Goal: Task Accomplishment & Management: Use online tool/utility

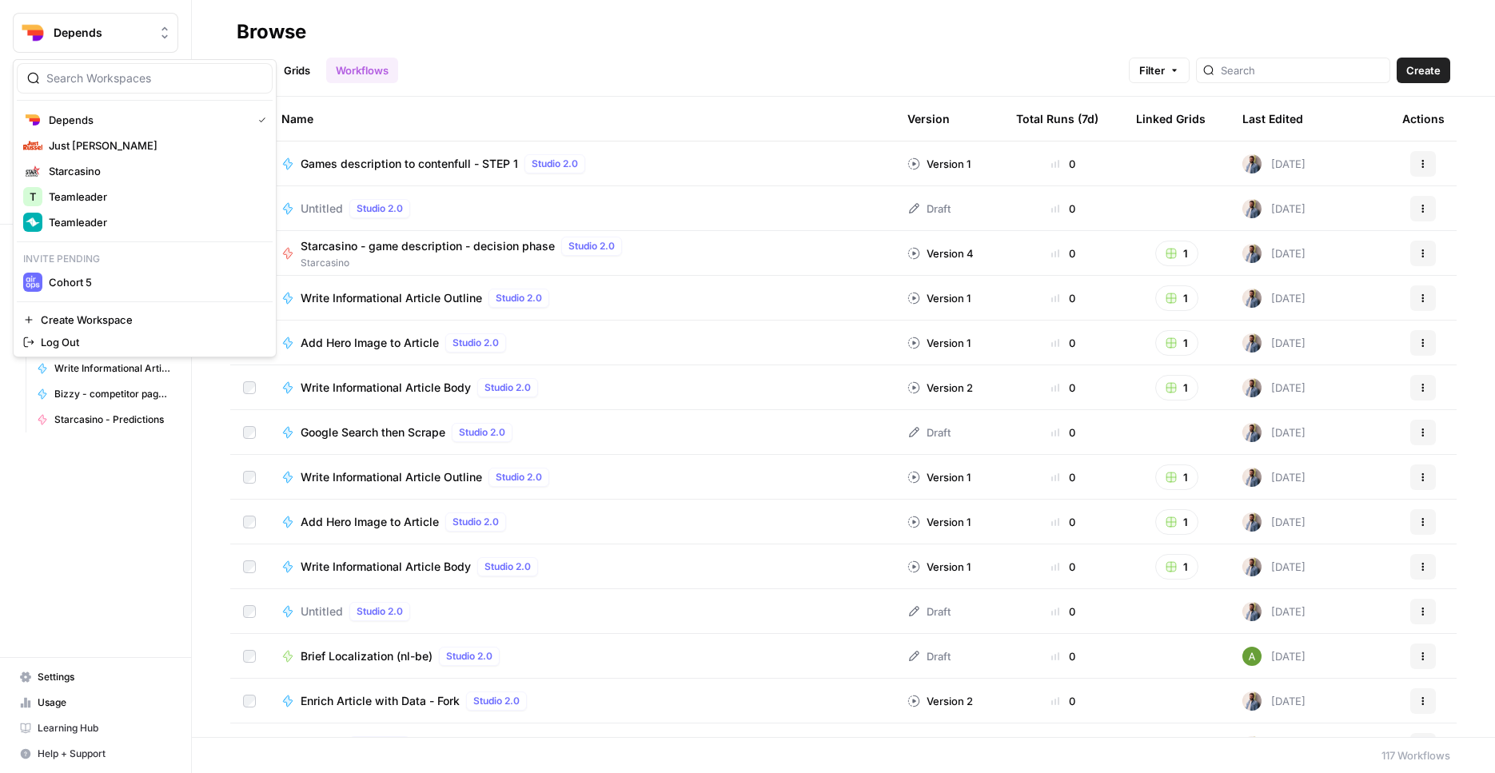
click at [138, 48] on button "Depends" at bounding box center [95, 33] width 165 height 40
click at [124, 214] on span "Teamleader" at bounding box center [154, 222] width 211 height 16
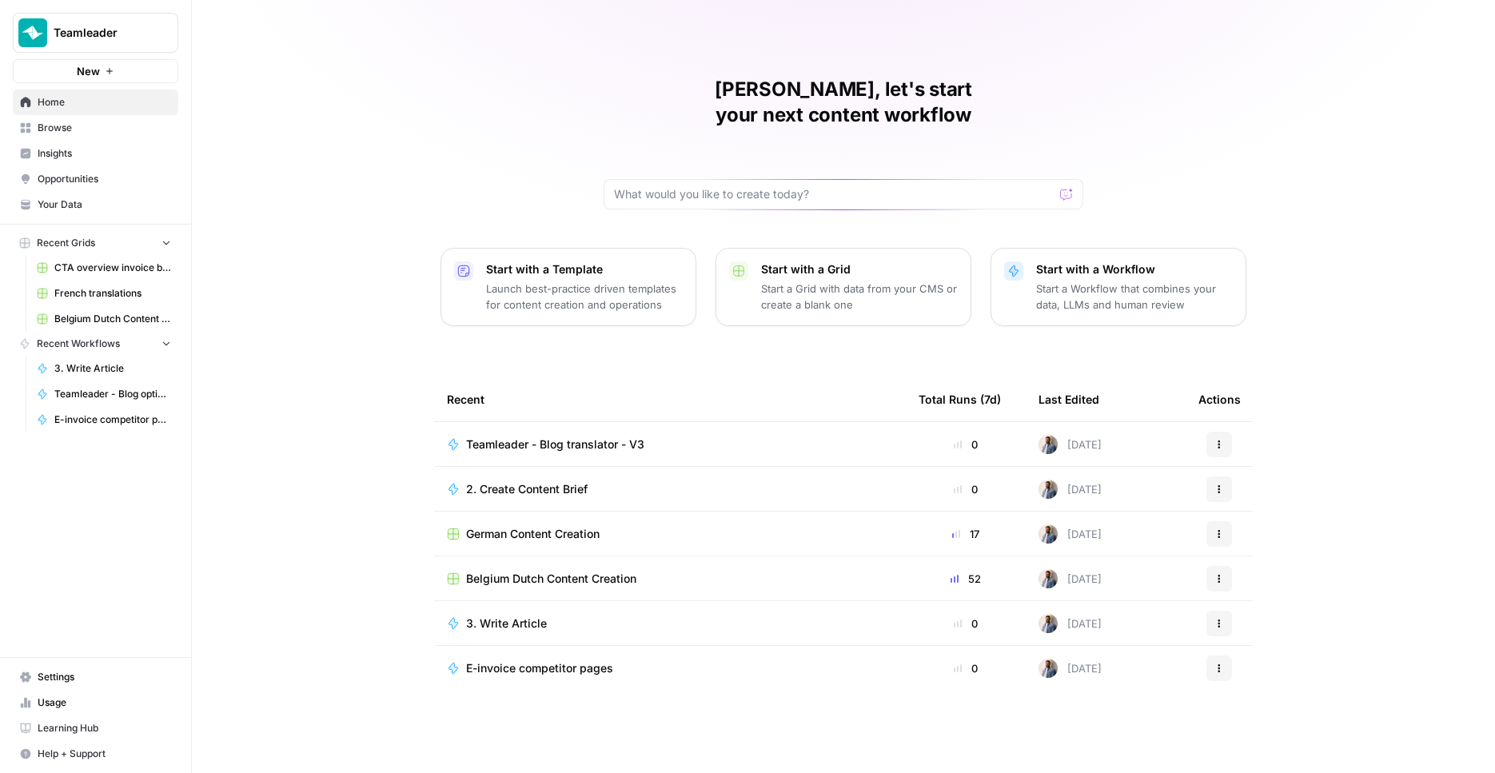
click at [555, 436] on span "Teamleader - Blog translator - V3" at bounding box center [555, 444] width 178 height 16
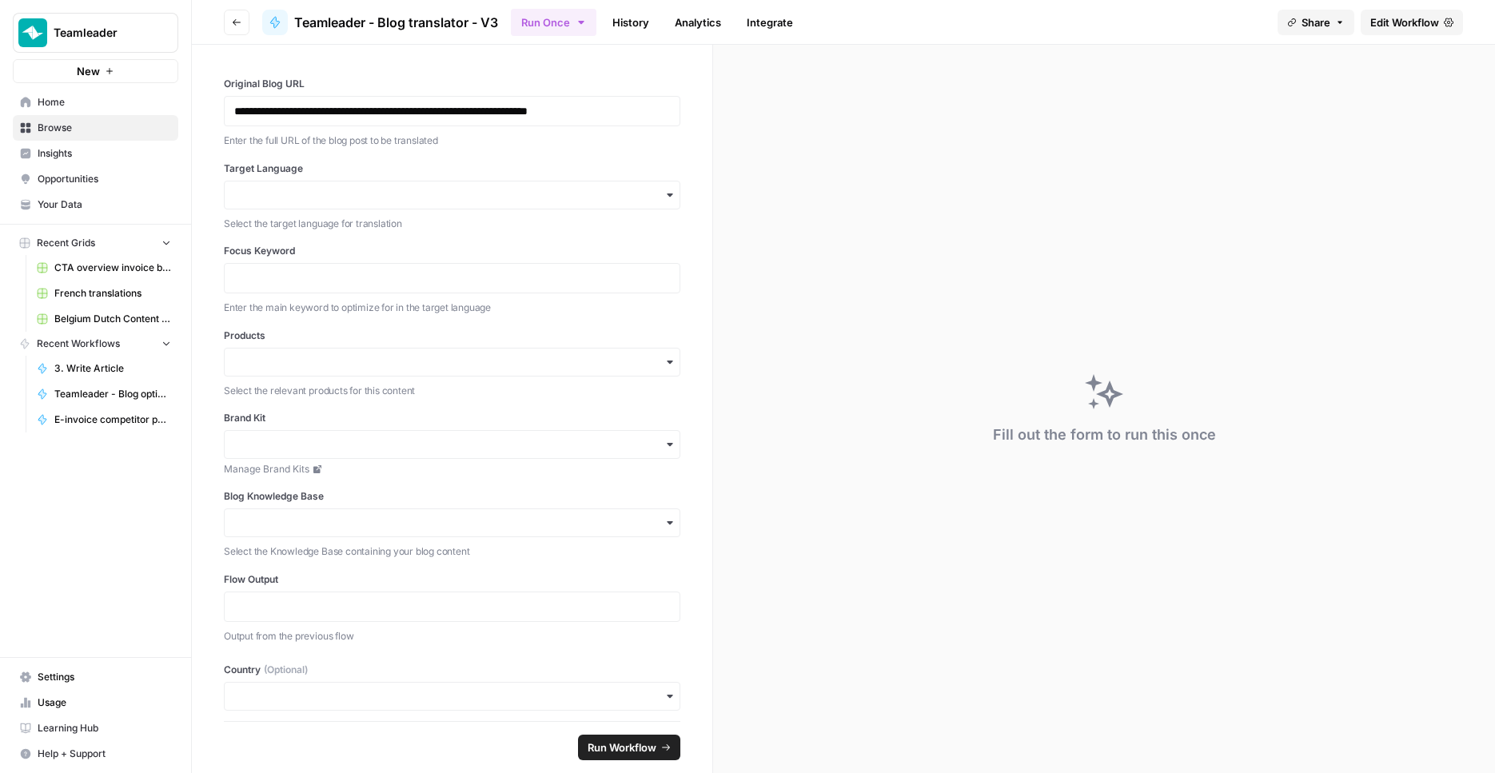
click at [110, 317] on span "Belgium Dutch Content Creation" at bounding box center [112, 319] width 117 height 14
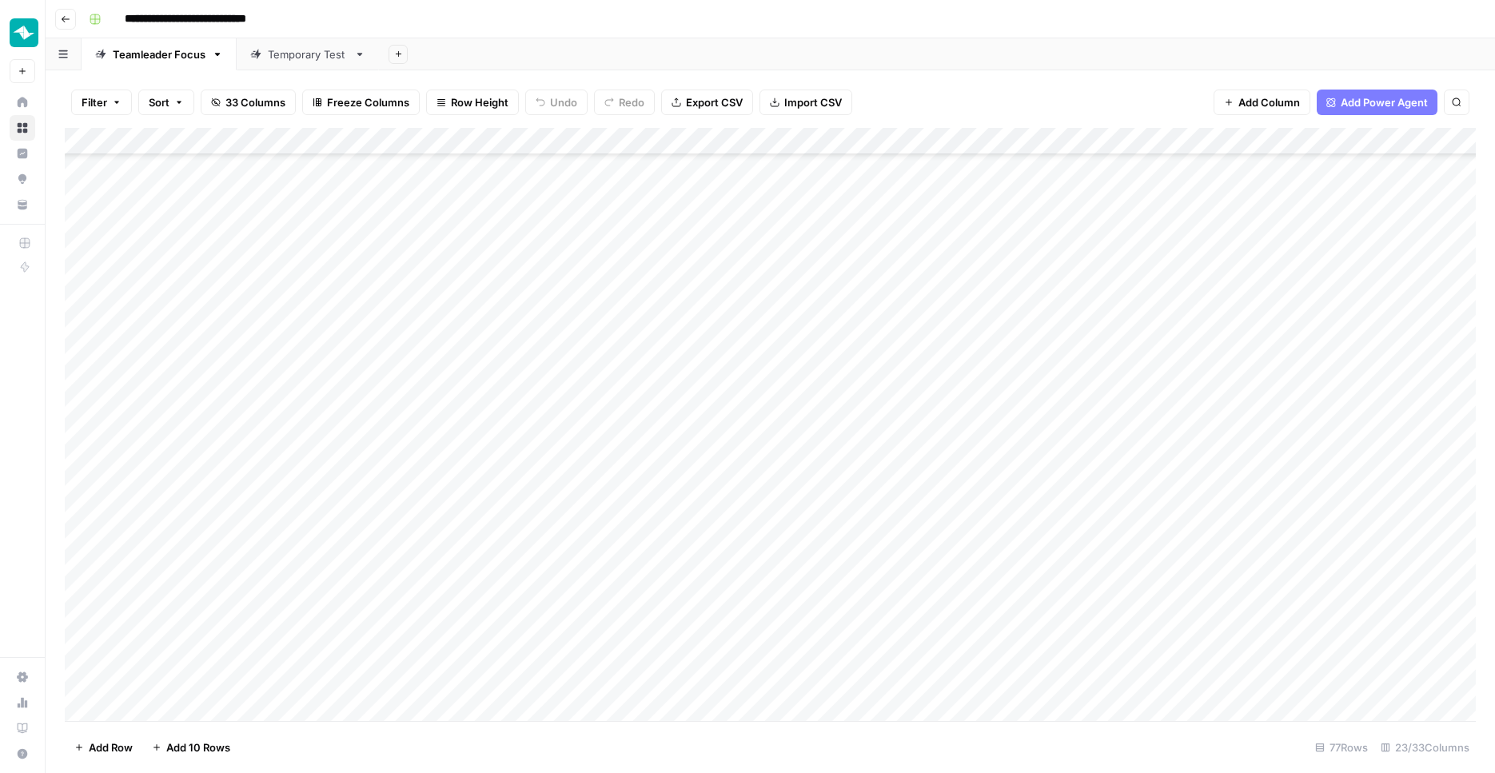
scroll to position [1548, 2]
click at [1273, 721] on span "Reload" at bounding box center [1283, 725] width 32 height 14
click at [1273, 727] on span "Reload" at bounding box center [1283, 725] width 32 height 14
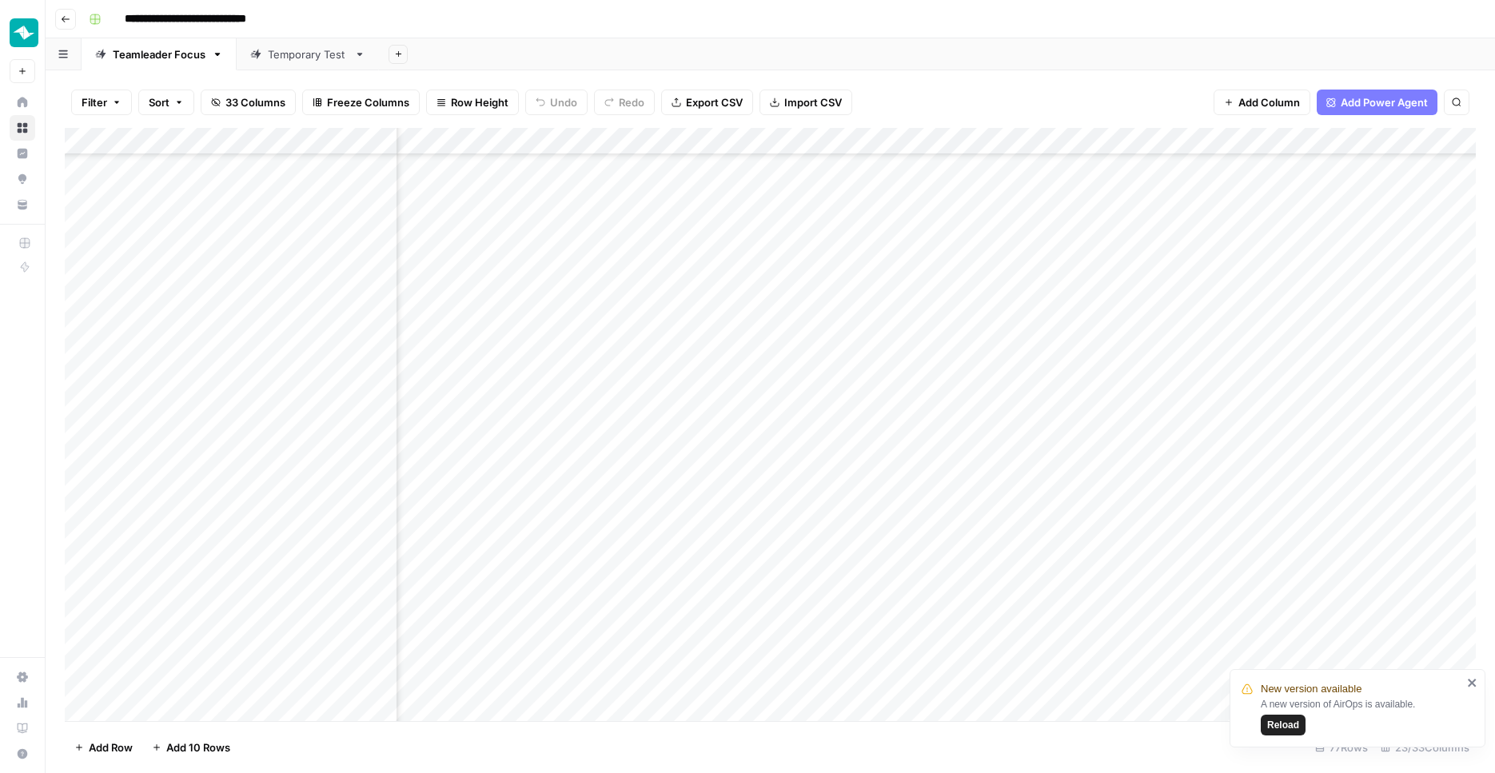
click at [1468, 679] on icon "close" at bounding box center [1472, 683] width 8 height 8
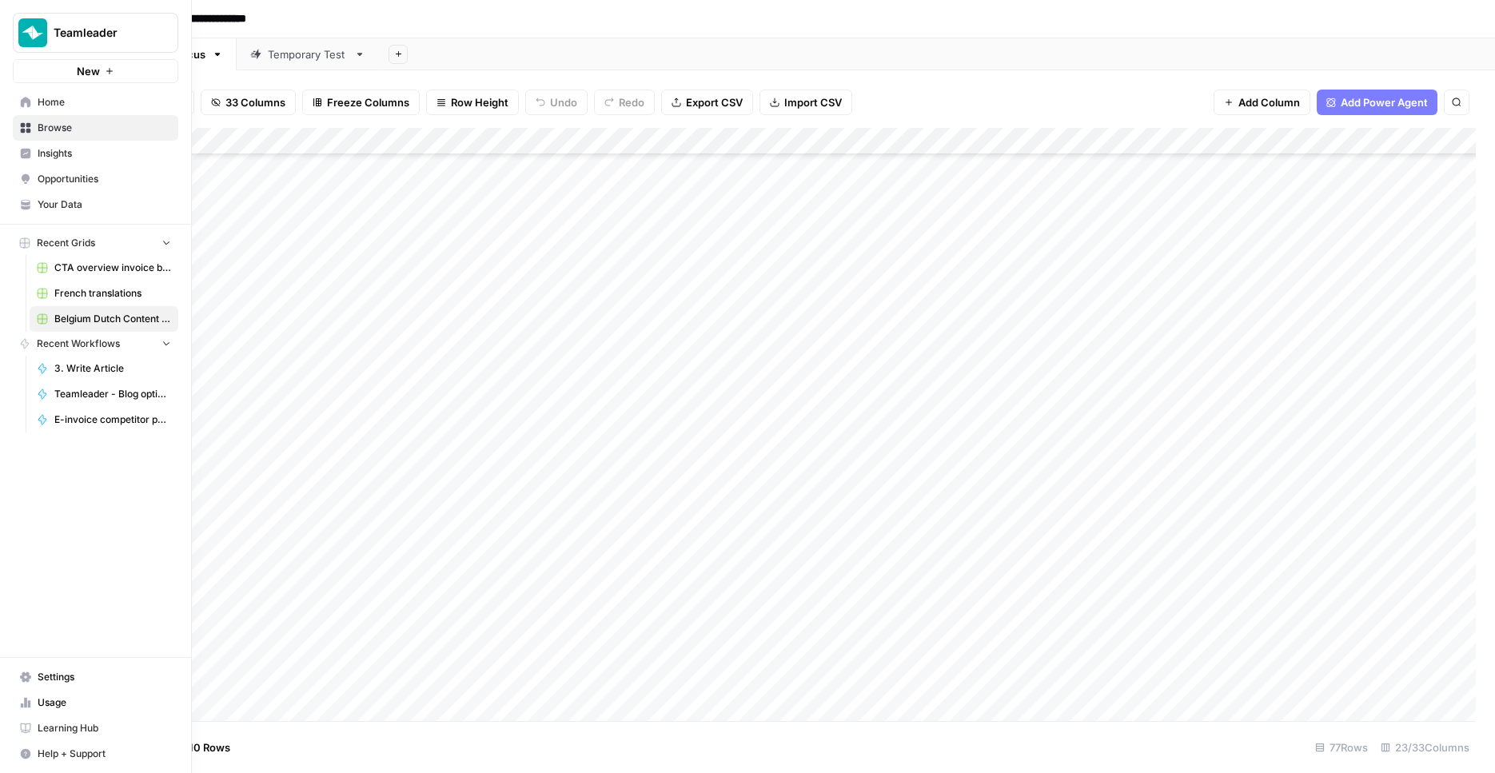
click at [18, 99] on link "Home" at bounding box center [95, 103] width 165 height 26
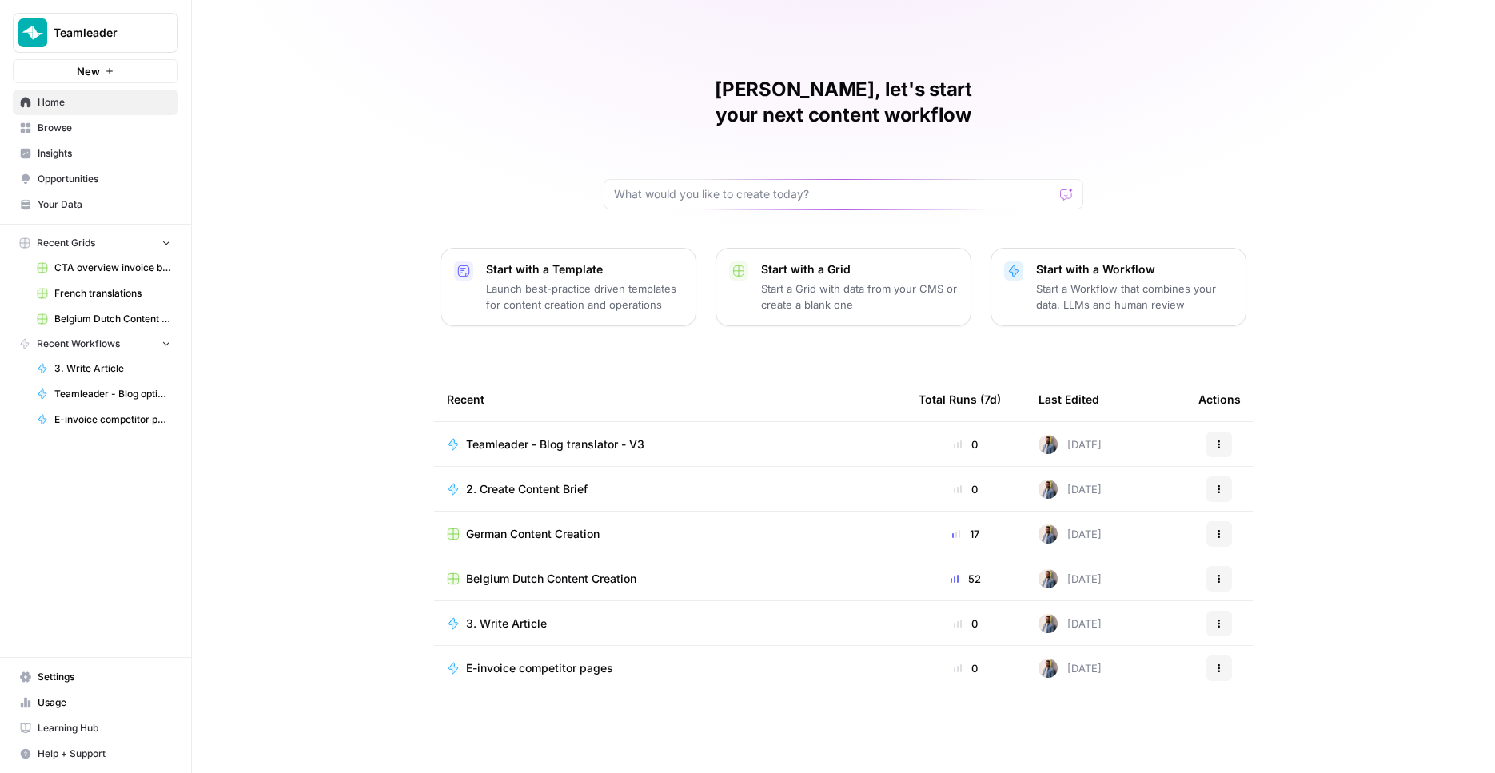
click at [529, 526] on span "German Content Creation" at bounding box center [532, 534] width 133 height 16
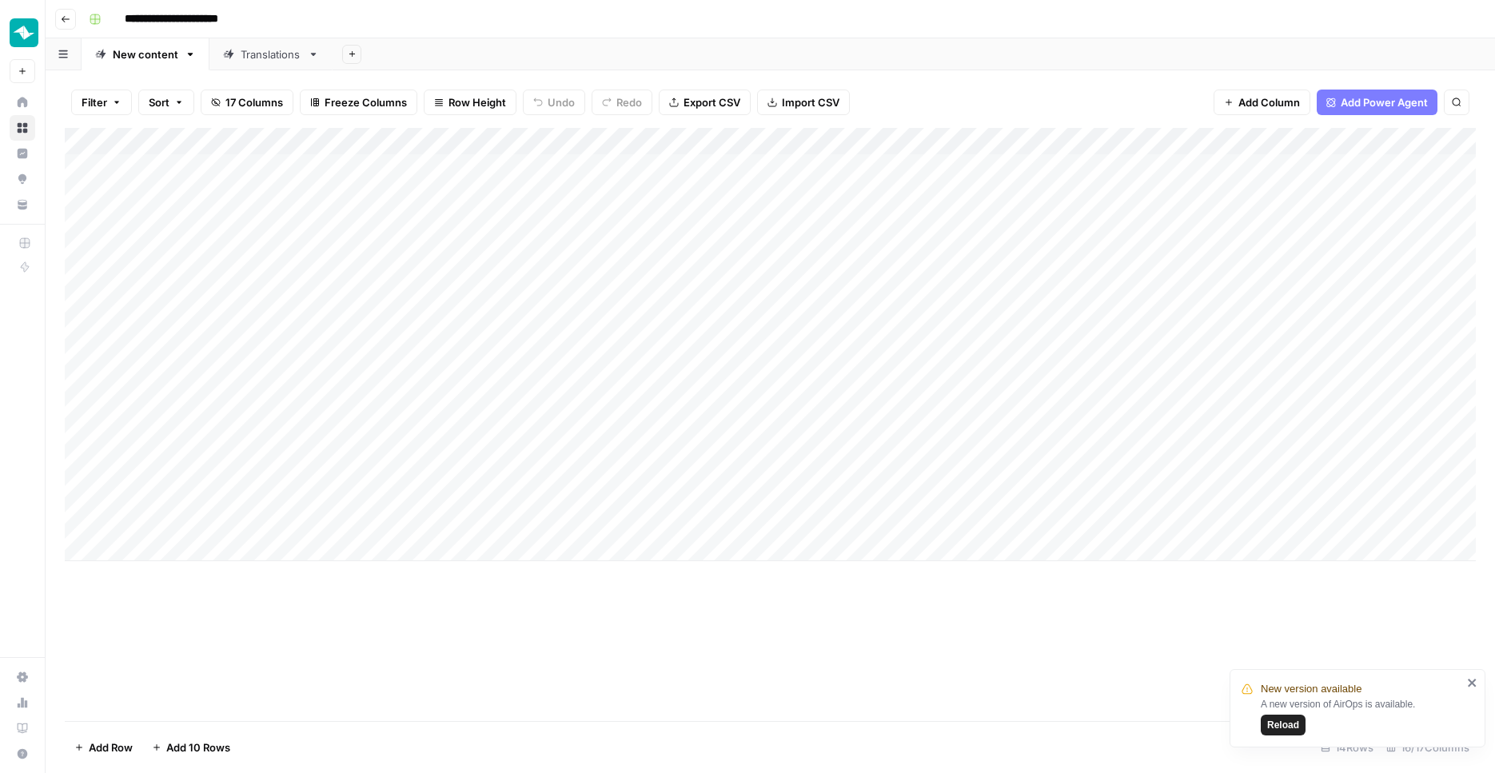
click at [523, 676] on div "Add Column" at bounding box center [770, 424] width 1411 height 593
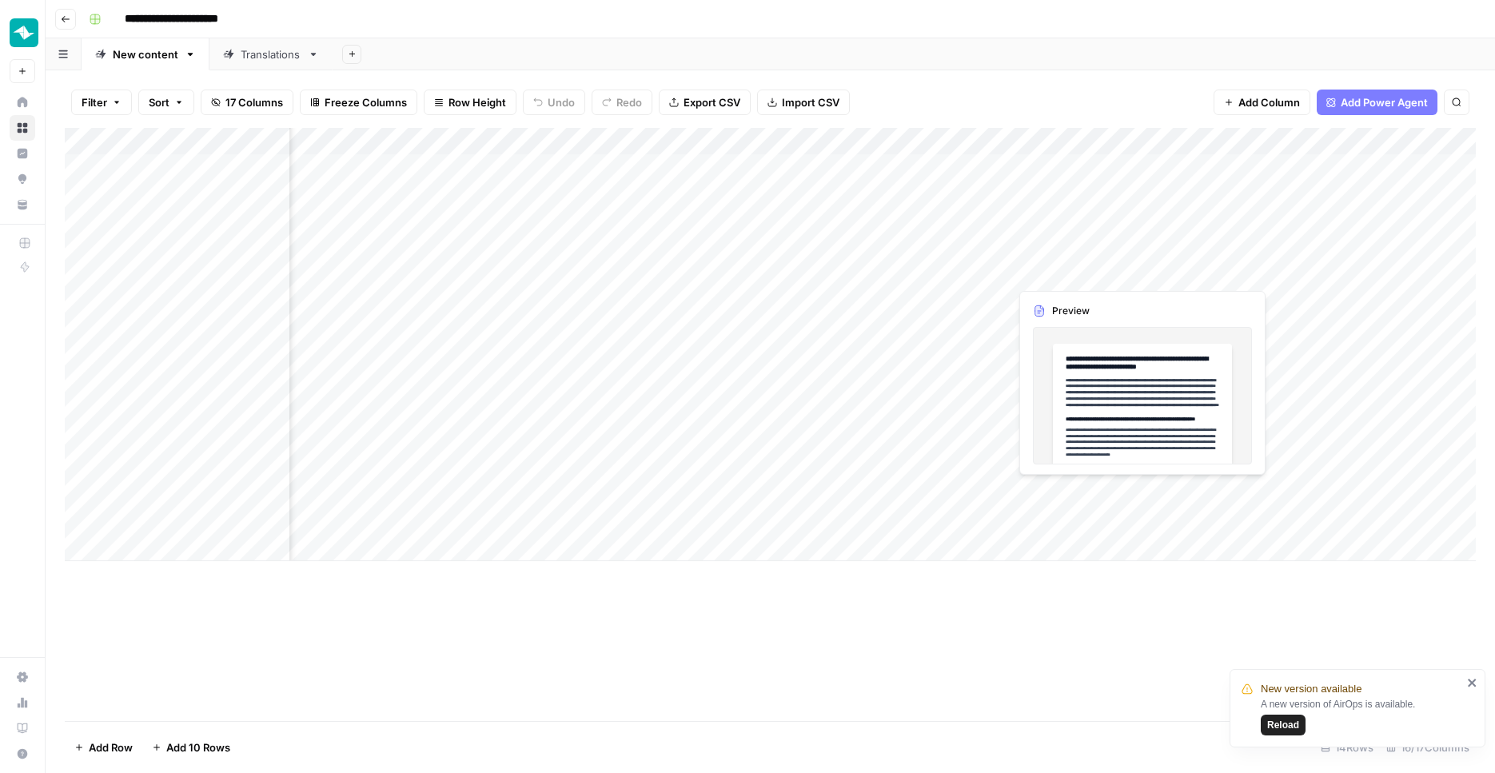
click at [1136, 268] on div "Add Column" at bounding box center [770, 344] width 1411 height 433
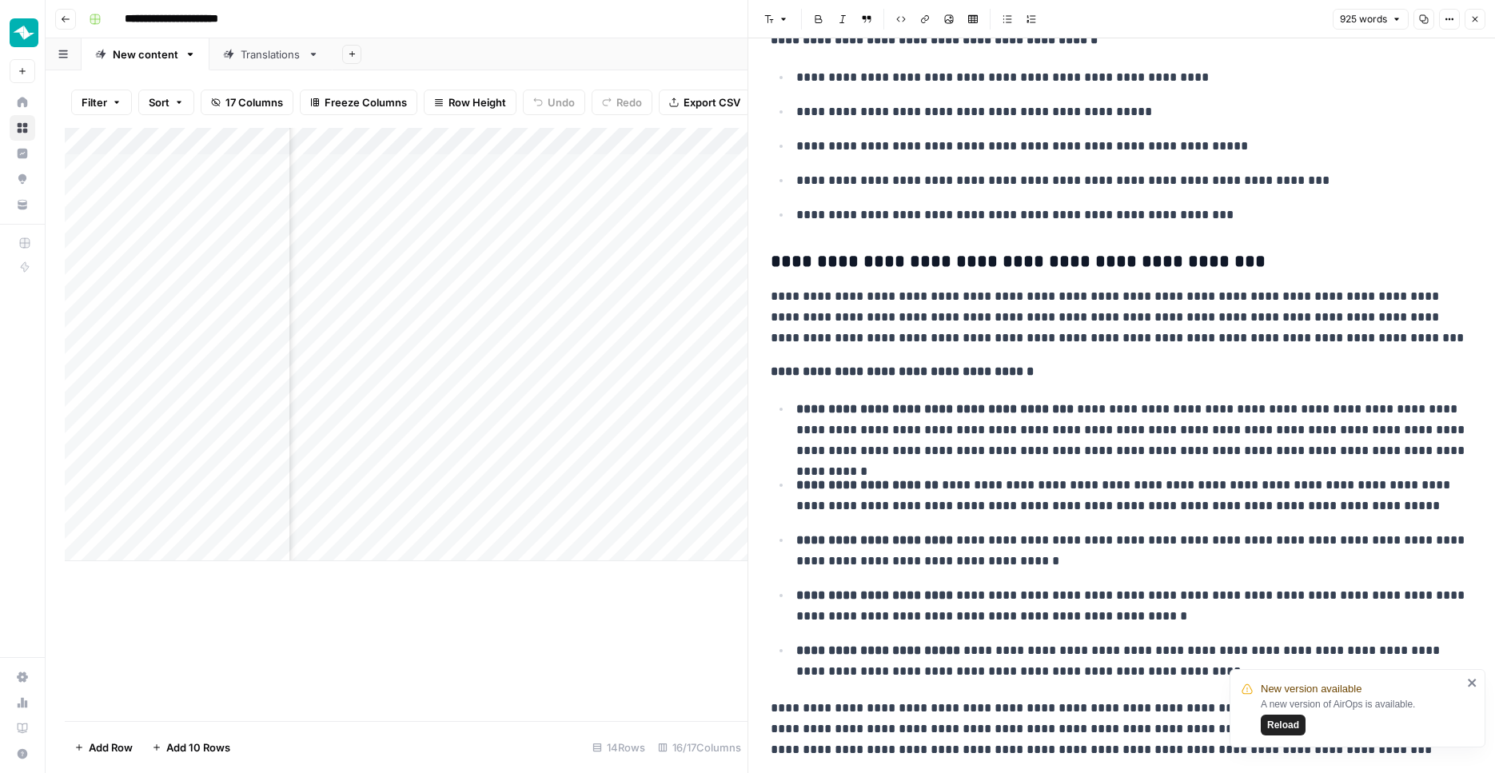
scroll to position [1692, 0]
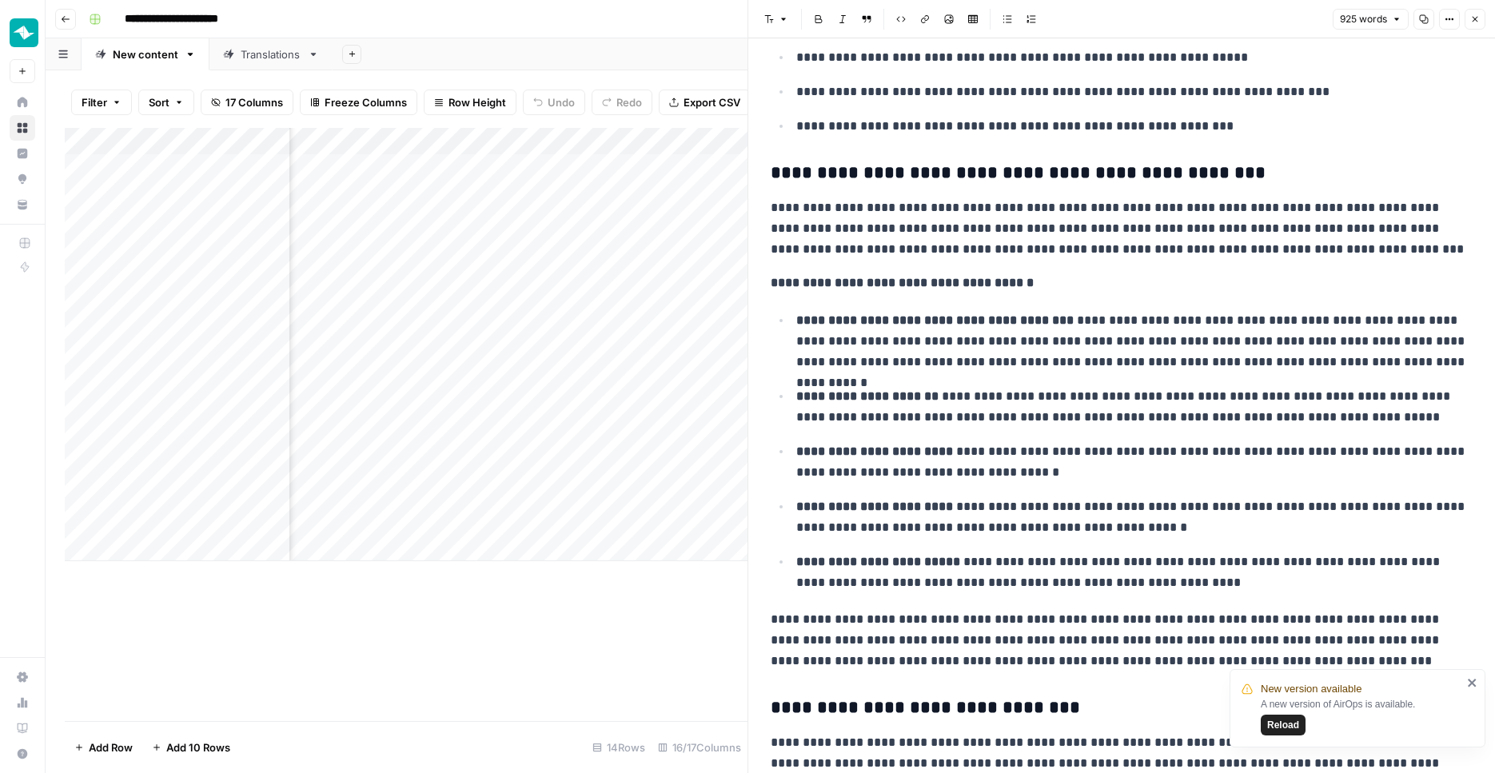
click at [1477, 26] on button "Close" at bounding box center [1474, 19] width 21 height 21
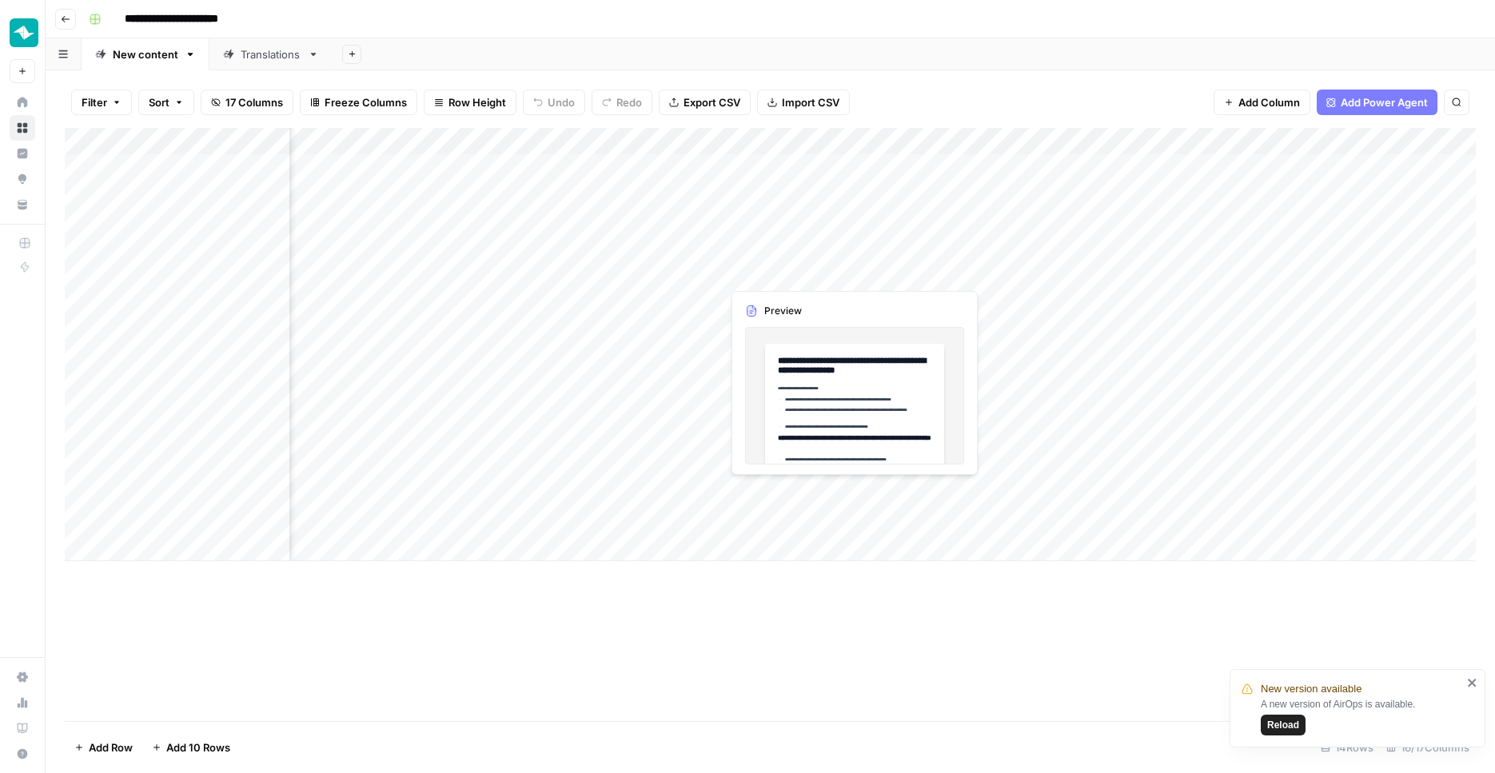
click at [851, 272] on div "Add Column" at bounding box center [770, 344] width 1411 height 433
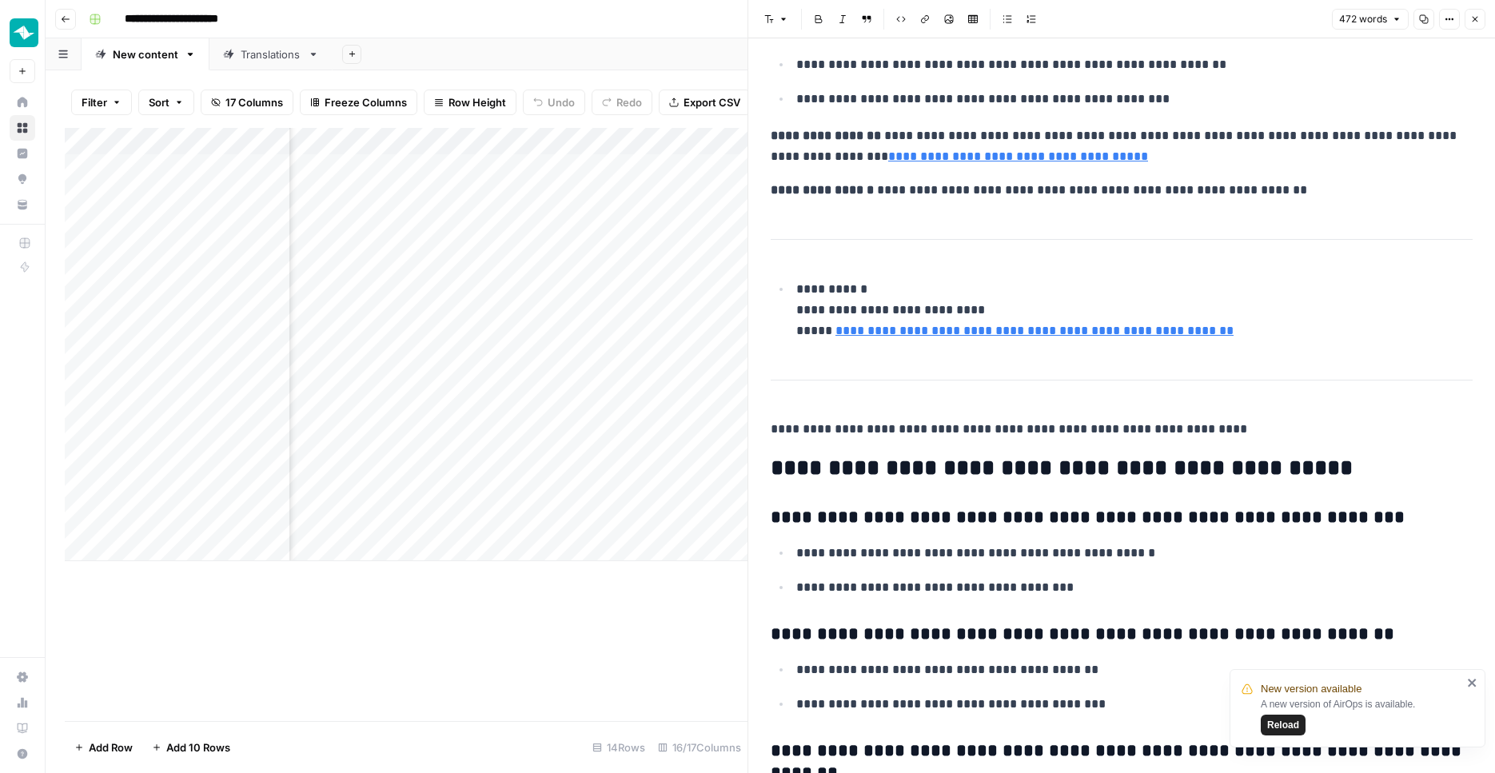
scroll to position [2086, 0]
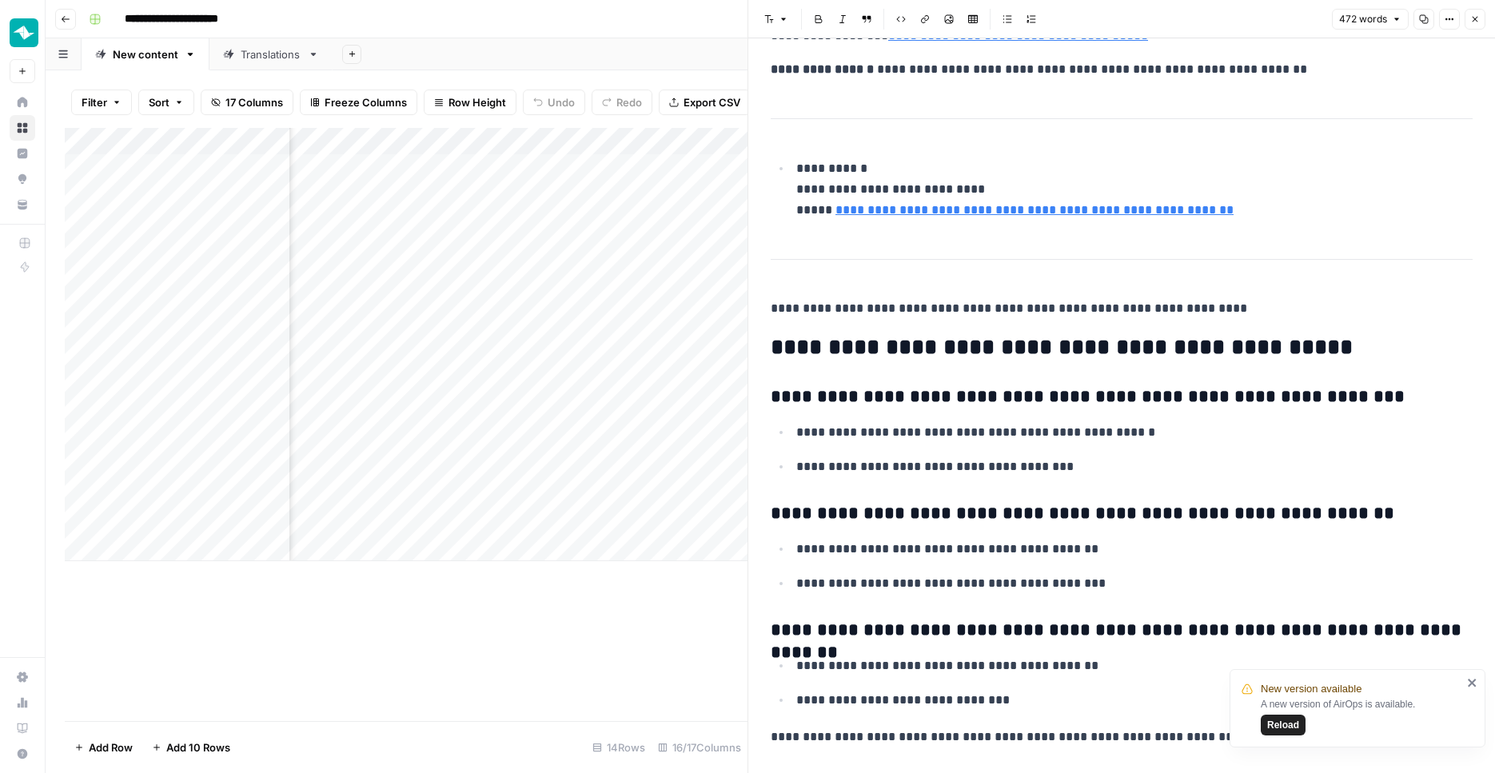
click at [1470, 26] on button "Close" at bounding box center [1474, 19] width 21 height 21
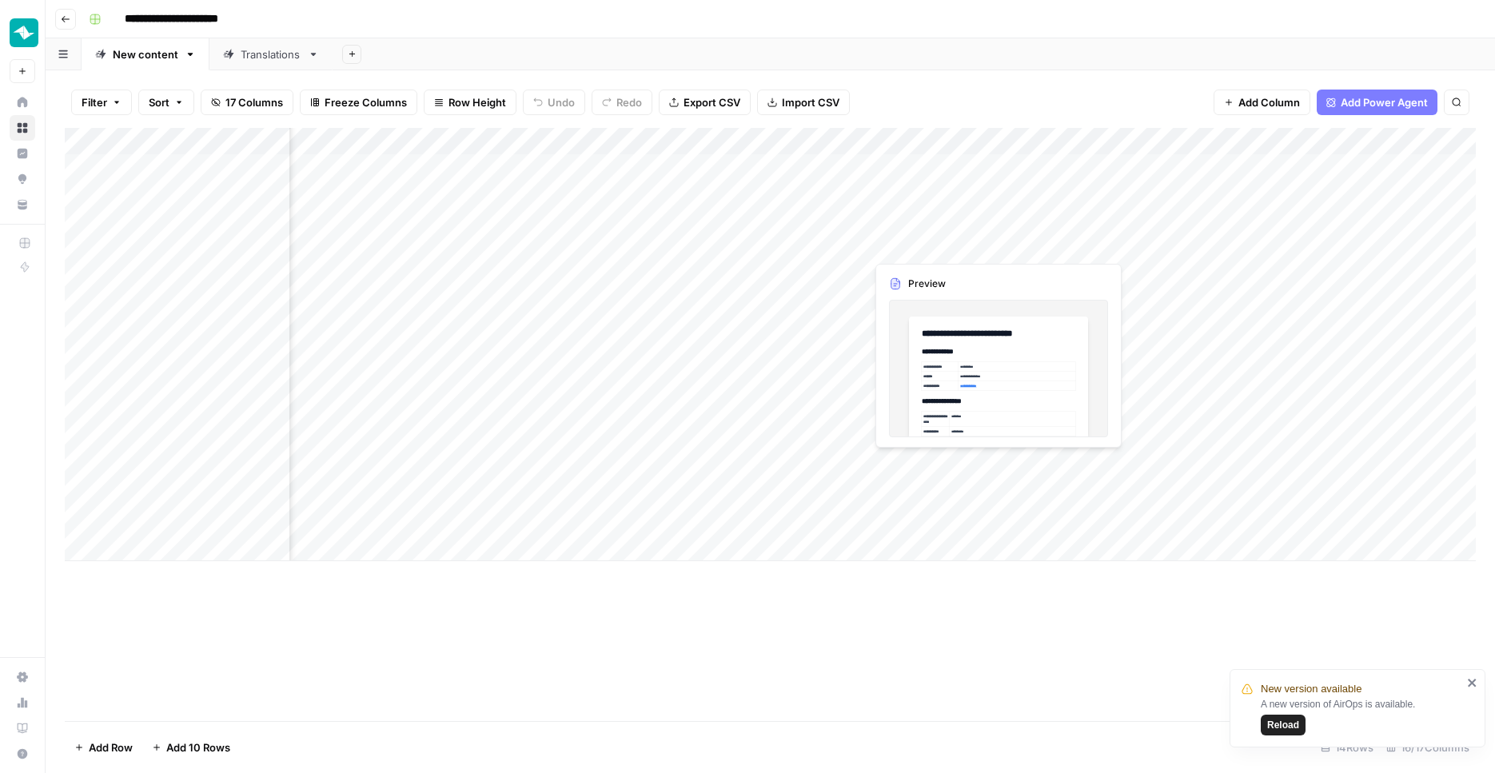
scroll to position [0, 594]
click at [730, 134] on div "Add Column" at bounding box center [770, 344] width 1411 height 433
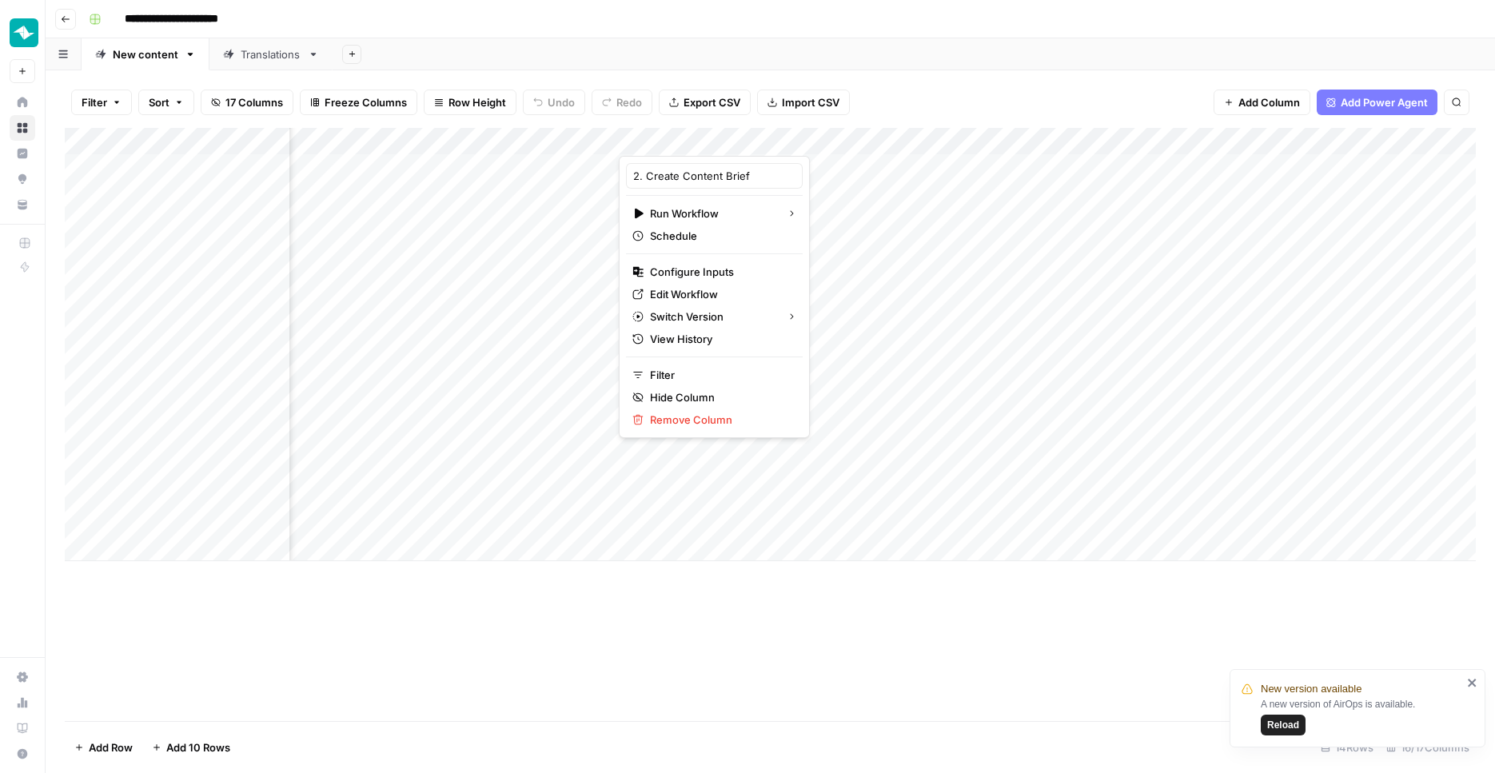
click at [977, 315] on div "Add Column" at bounding box center [770, 344] width 1411 height 433
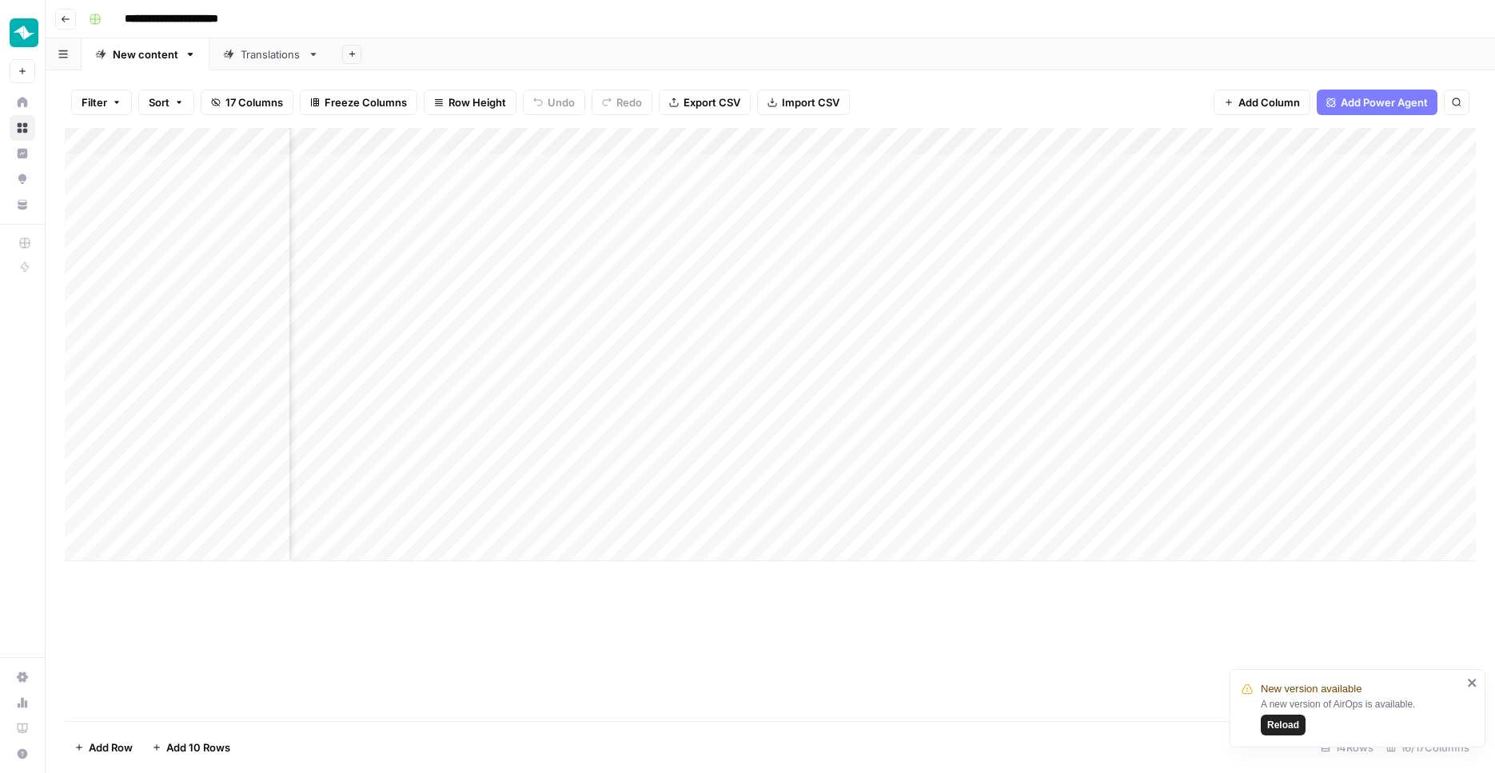
scroll to position [0, 220]
click at [1119, 329] on div "Add Column" at bounding box center [770, 344] width 1411 height 433
click at [1121, 296] on div "Add Column" at bounding box center [770, 344] width 1411 height 433
click at [1124, 269] on div "Add Column" at bounding box center [770, 344] width 1411 height 433
click at [256, 51] on div "Translations" at bounding box center [271, 54] width 61 height 16
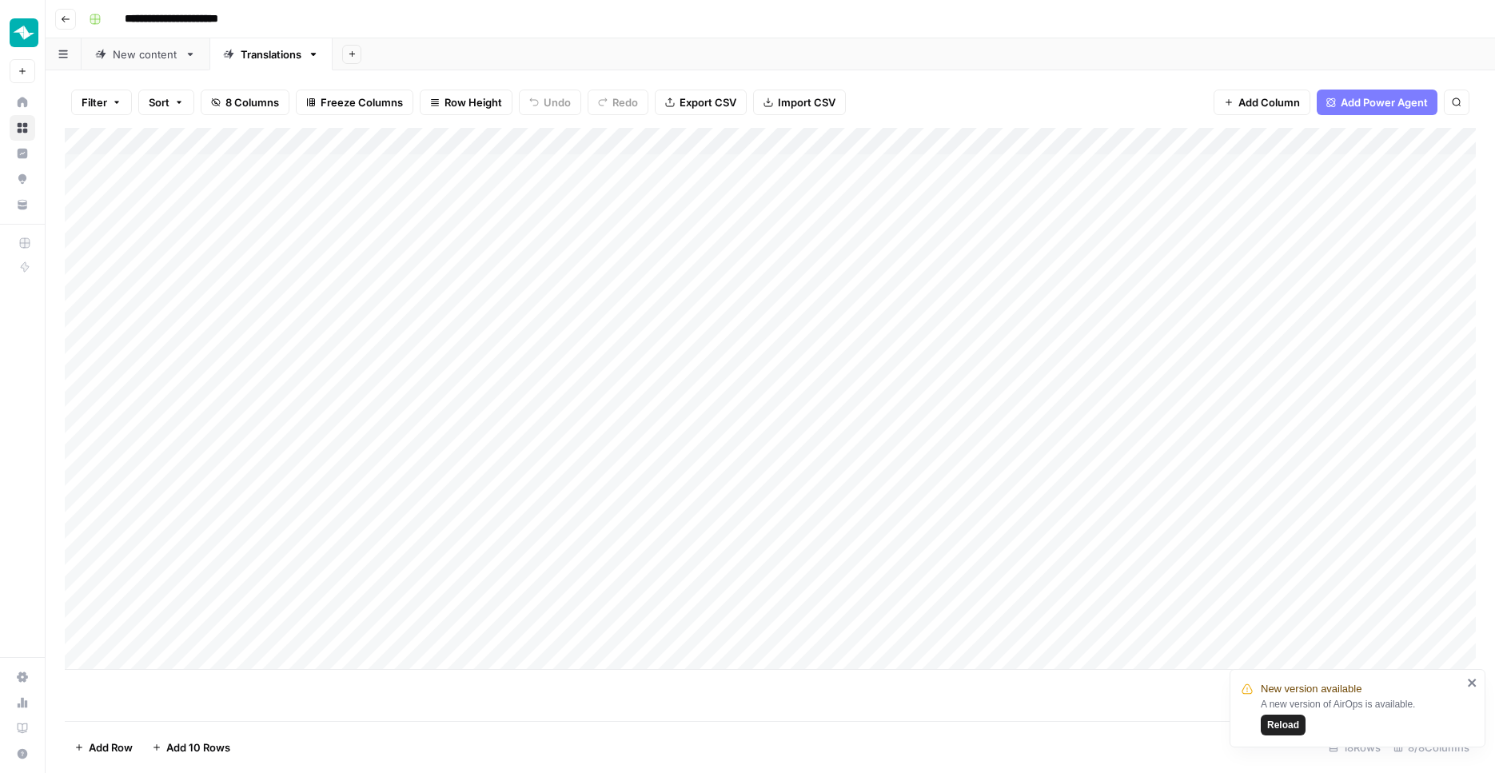
click at [255, 626] on div "Add Column" at bounding box center [770, 399] width 1411 height 542
type textarea "**********"
click at [269, 713] on div "Add Column" at bounding box center [770, 424] width 1411 height 593
click at [291, 651] on div "Add Column" at bounding box center [770, 399] width 1411 height 542
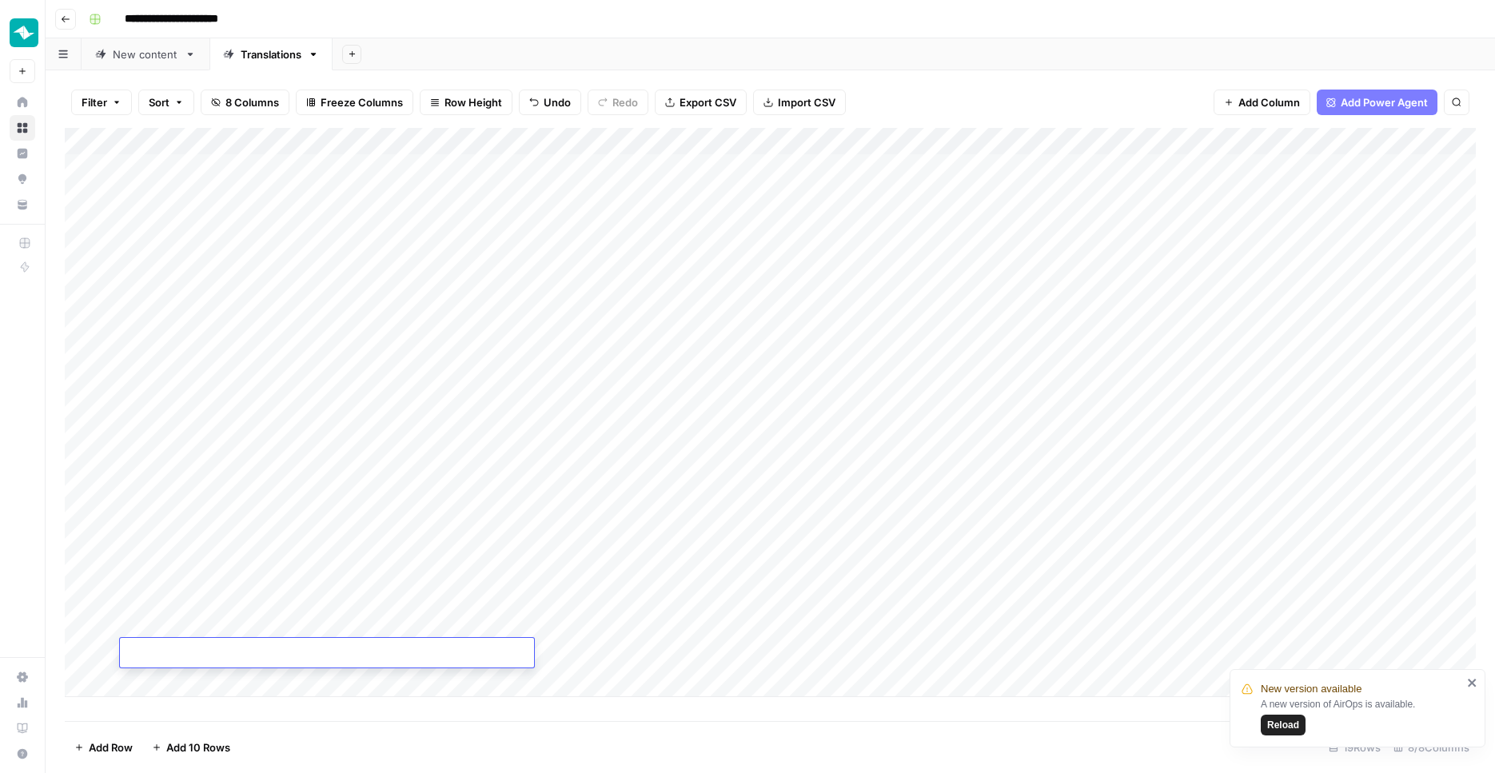
type textarea "**********"
click at [312, 716] on div "Add Column" at bounding box center [770, 424] width 1411 height 593
click at [611, 602] on div "Add Column" at bounding box center [770, 412] width 1411 height 569
click at [600, 627] on div "Add Column" at bounding box center [770, 412] width 1411 height 569
click at [602, 656] on div "Add Column" at bounding box center [770, 412] width 1411 height 569
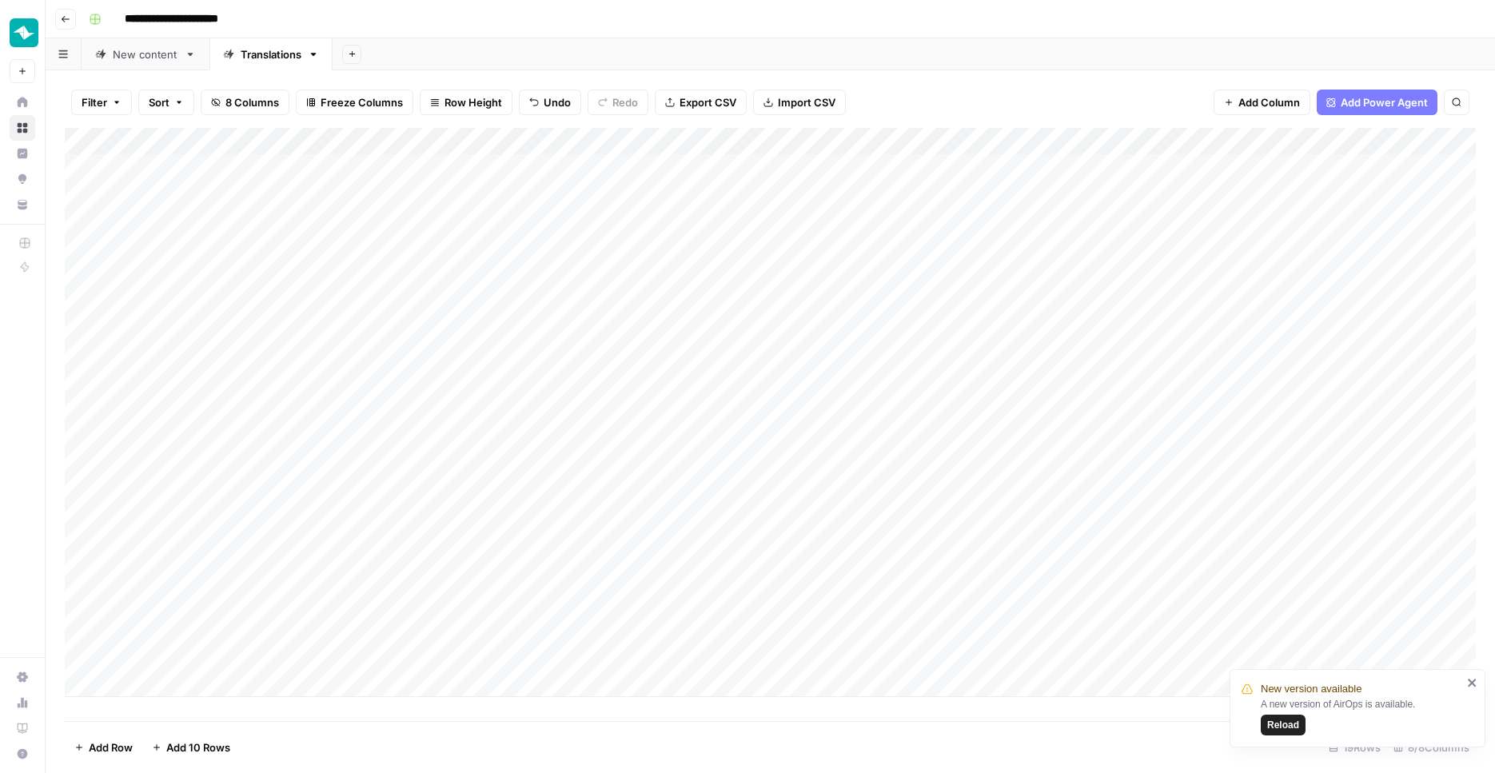
click at [376, 651] on div "Add Column" at bounding box center [770, 412] width 1411 height 569
drag, startPoint x: 484, startPoint y: 616, endPoint x: 486, endPoint y: 654, distance: 37.6
click at [486, 654] on div "Add Column" at bounding box center [770, 412] width 1411 height 569
drag, startPoint x: 609, startPoint y: 637, endPoint x: 608, endPoint y: 655, distance: 17.6
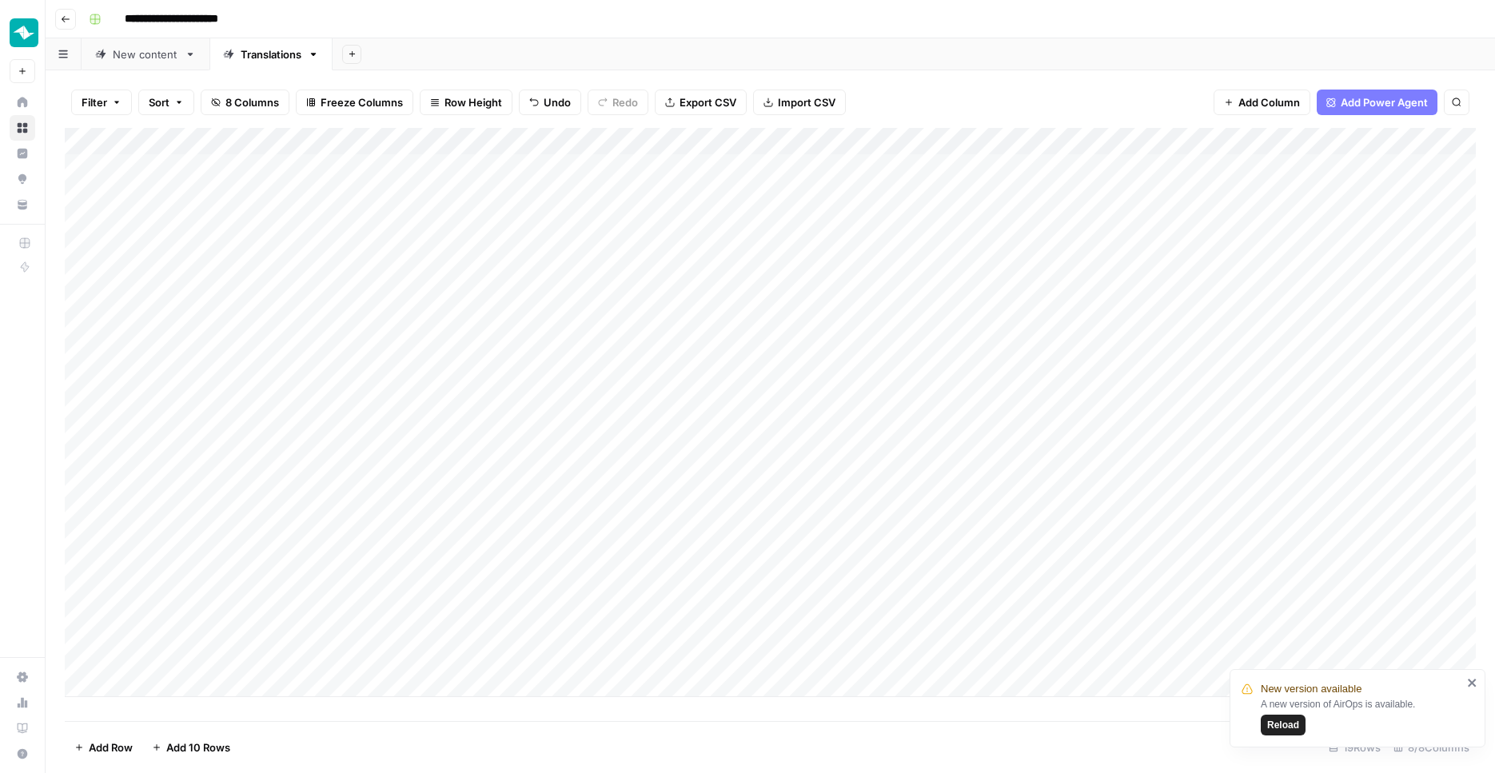
click at [609, 657] on div "Add Column" at bounding box center [770, 412] width 1411 height 569
click at [262, 627] on div "Add Column" at bounding box center [770, 412] width 1411 height 569
click at [267, 616] on div "Add Column" at bounding box center [770, 412] width 1411 height 569
type textarea "**********"
click at [631, 674] on div "Add Column" at bounding box center [770, 412] width 1411 height 569
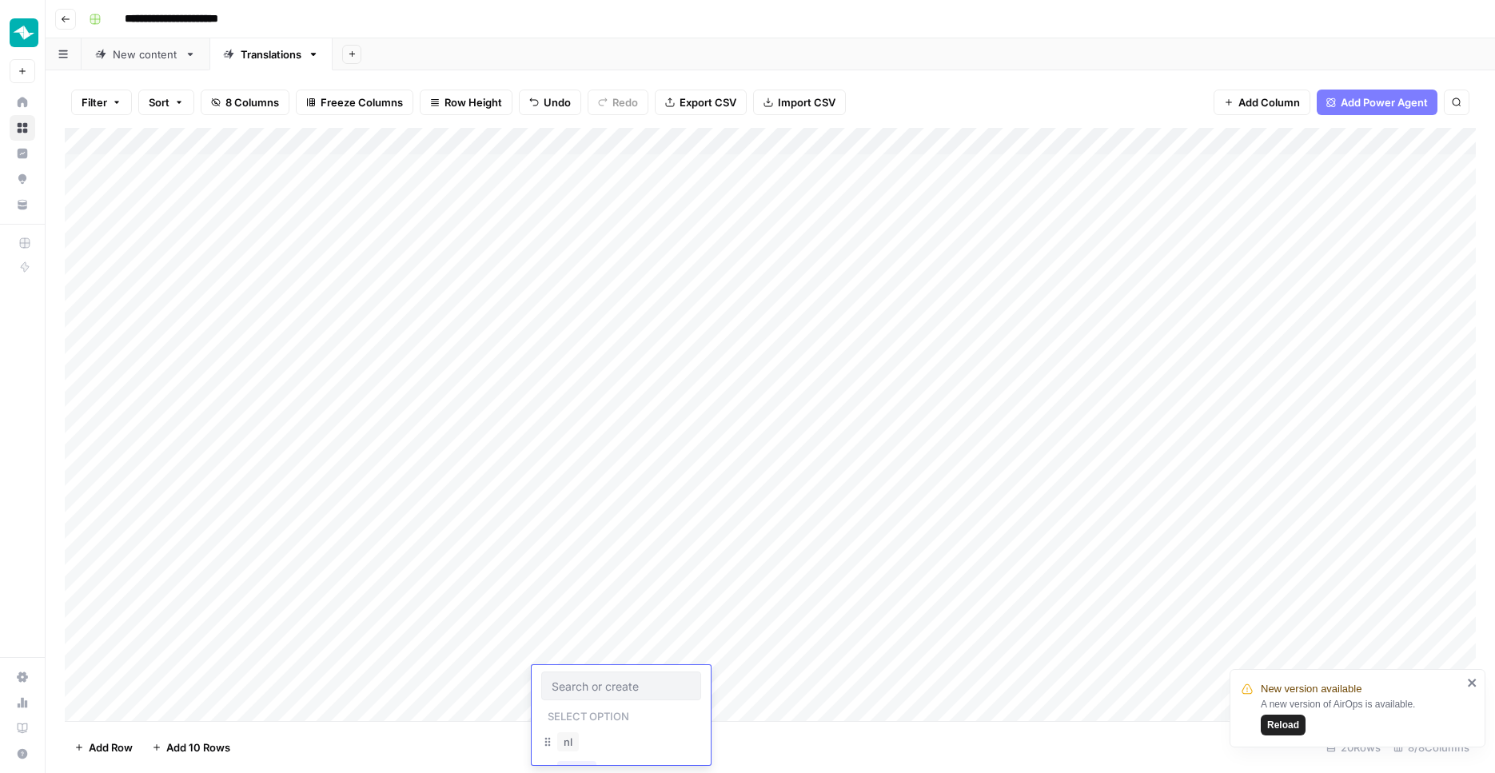
click at [626, 607] on div "Add Column" at bounding box center [770, 426] width 1411 height 596
click at [622, 623] on div "Add Column" at bounding box center [770, 426] width 1411 height 596
click at [763, 623] on div "Add Column" at bounding box center [770, 426] width 1411 height 596
type textarea "**********"
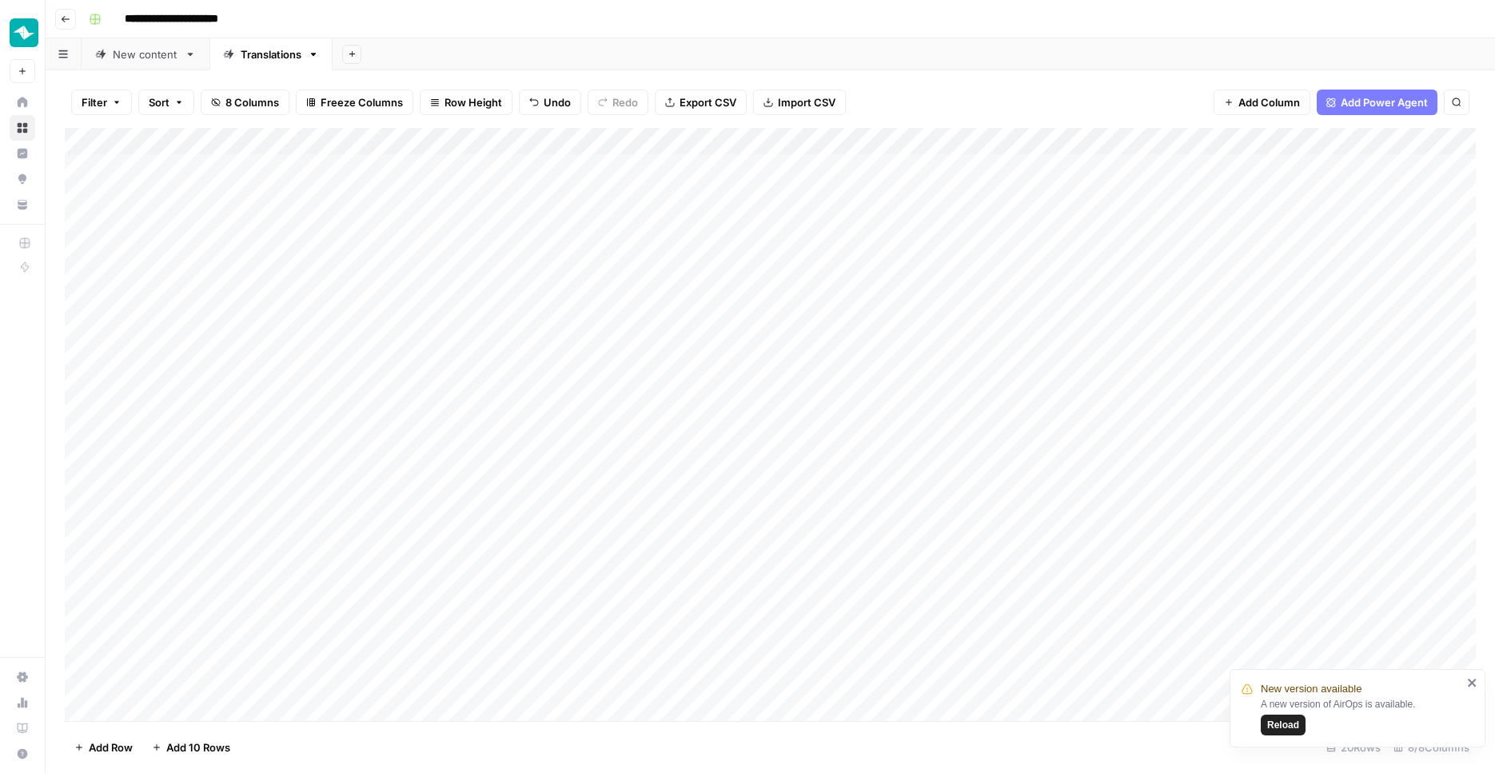
click at [1005, 602] on div "Add Column" at bounding box center [770, 426] width 1411 height 596
click at [987, 622] on div "Add Column" at bounding box center [770, 426] width 1411 height 596
click at [1144, 592] on div "Add Column" at bounding box center [770, 426] width 1411 height 596
click at [1121, 619] on div "Add Column" at bounding box center [770, 426] width 1411 height 596
click at [1132, 564] on div "Add Column" at bounding box center [770, 426] width 1411 height 596
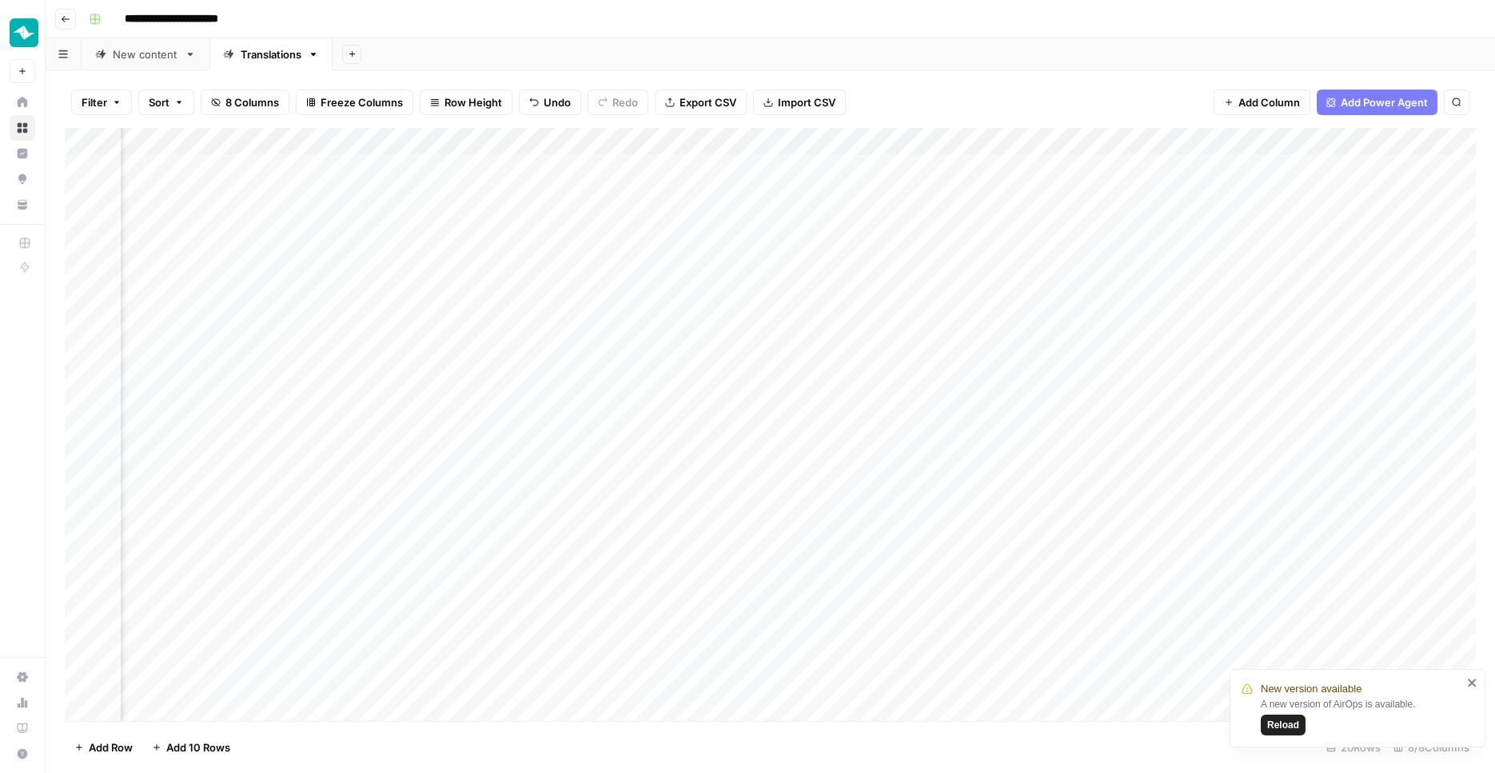
scroll to position [0, 362]
click at [960, 624] on div "Add Column" at bounding box center [770, 426] width 1411 height 596
click at [1206, 600] on div "Add Column" at bounding box center [770, 426] width 1411 height 596
click at [1185, 627] on div "Add Column" at bounding box center [770, 426] width 1411 height 596
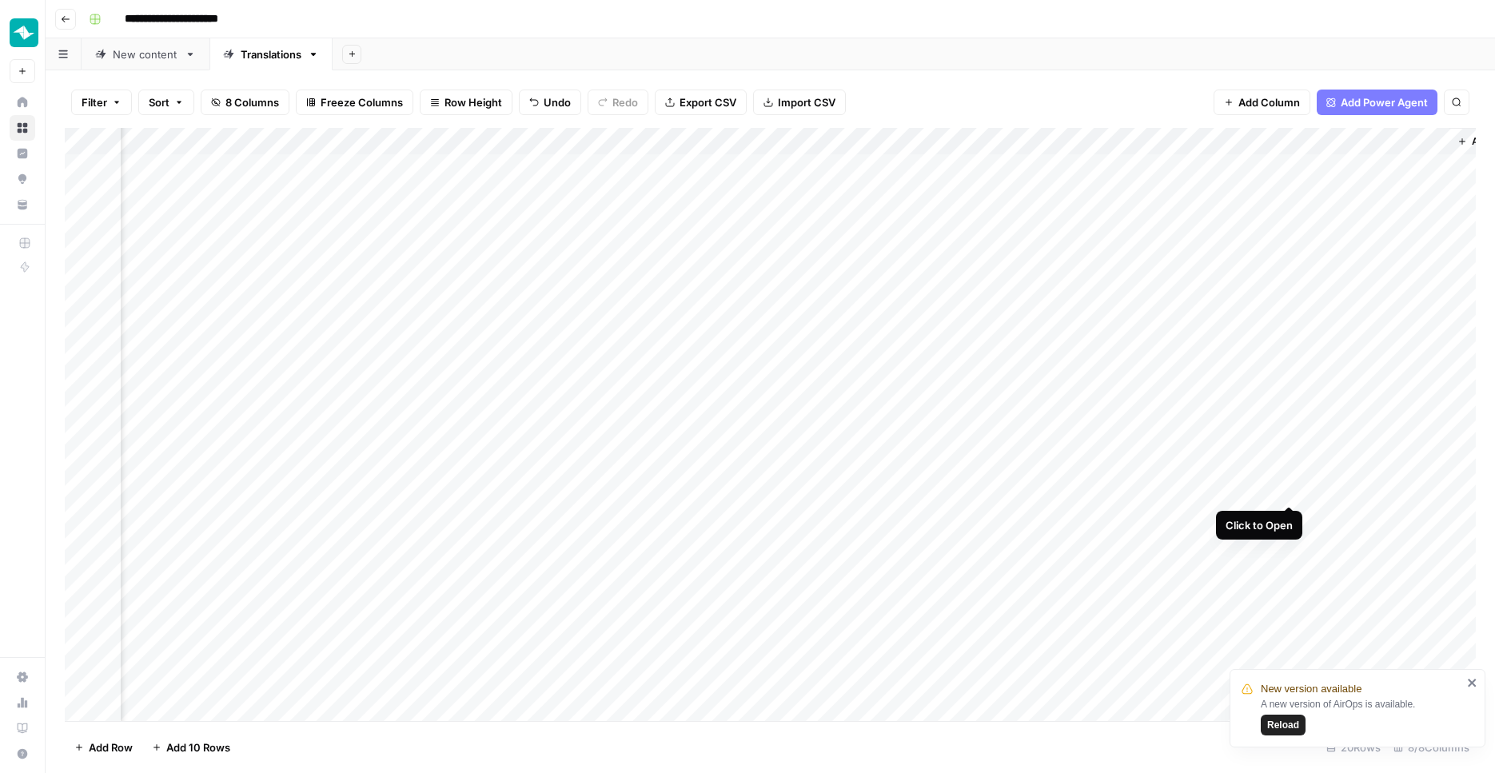
click at [1285, 490] on div "Add Column" at bounding box center [770, 426] width 1411 height 596
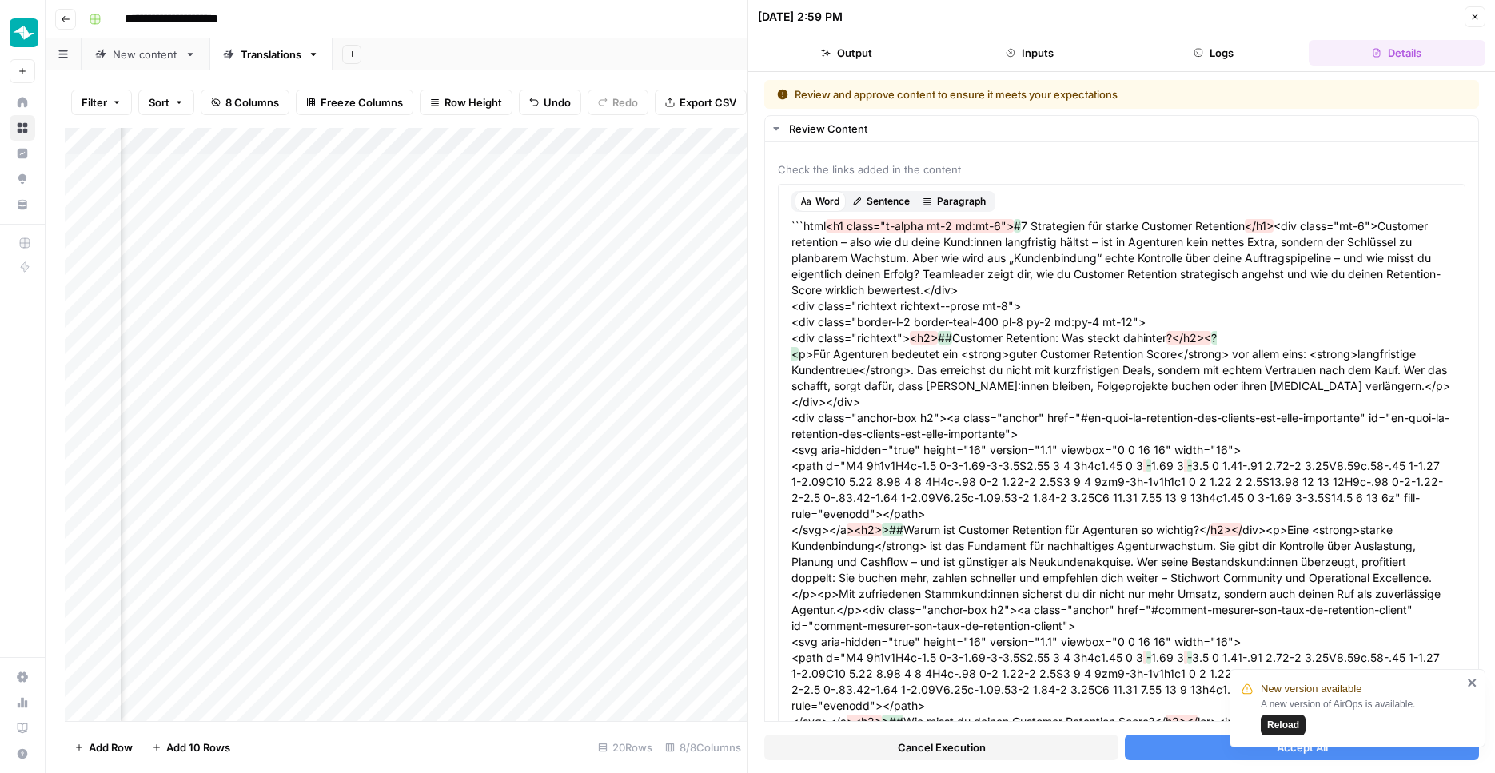
click at [1209, 54] on button "Logs" at bounding box center [1213, 53] width 177 height 26
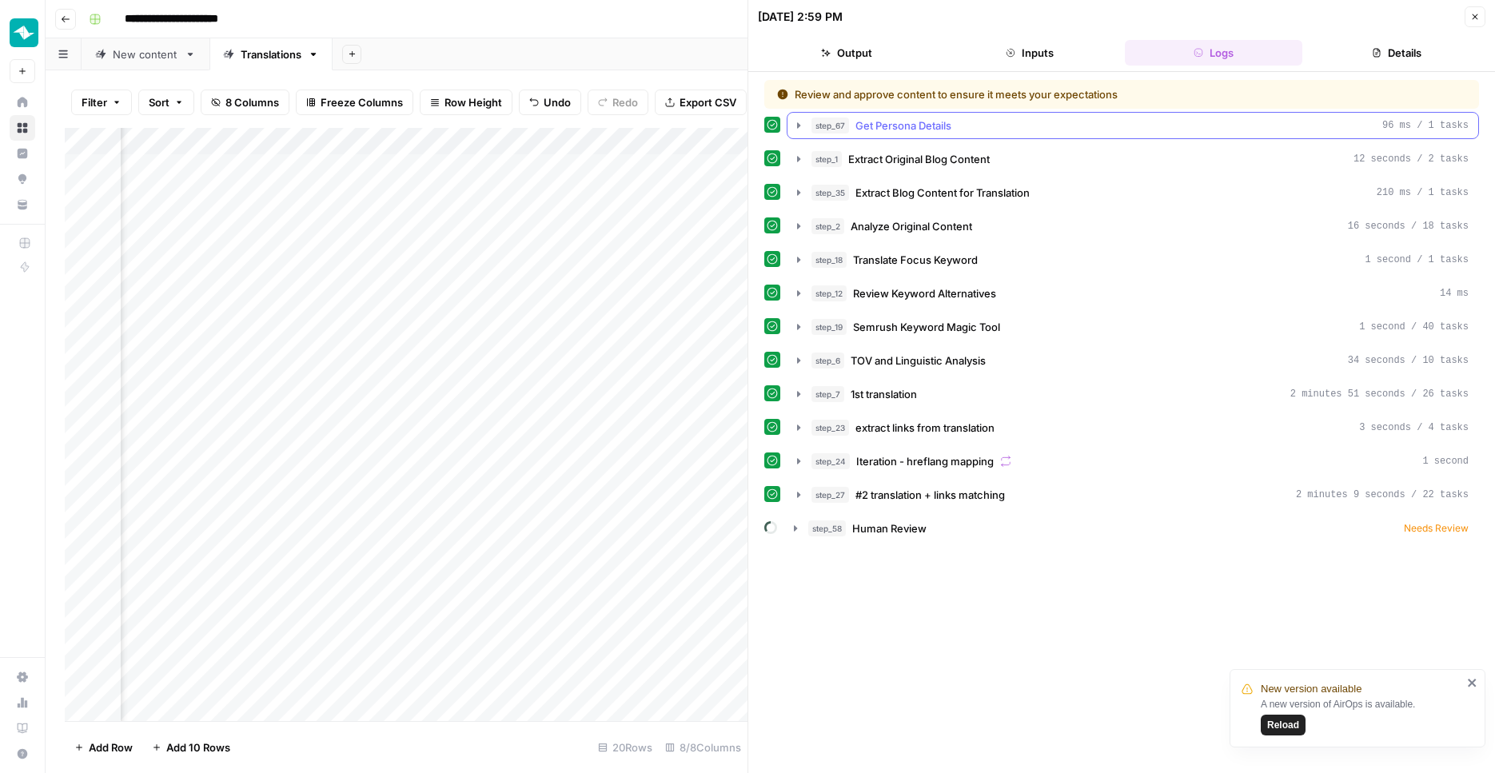
click at [1084, 125] on div "step_67 Get Persona Details 96 ms / 1 tasks" at bounding box center [1139, 126] width 657 height 16
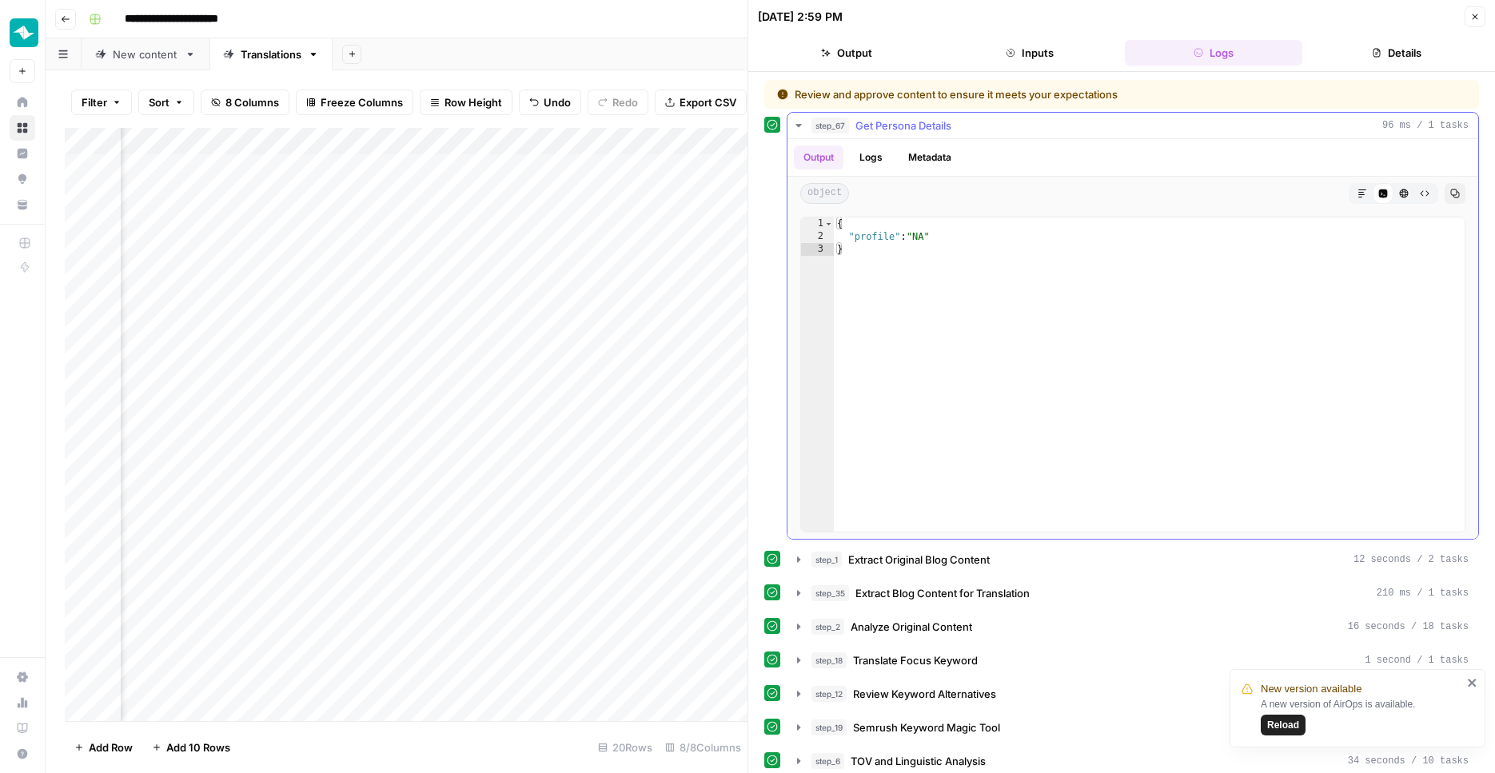
click at [1083, 125] on div "step_67 Get Persona Details 96 ms / 1 tasks" at bounding box center [1139, 126] width 657 height 16
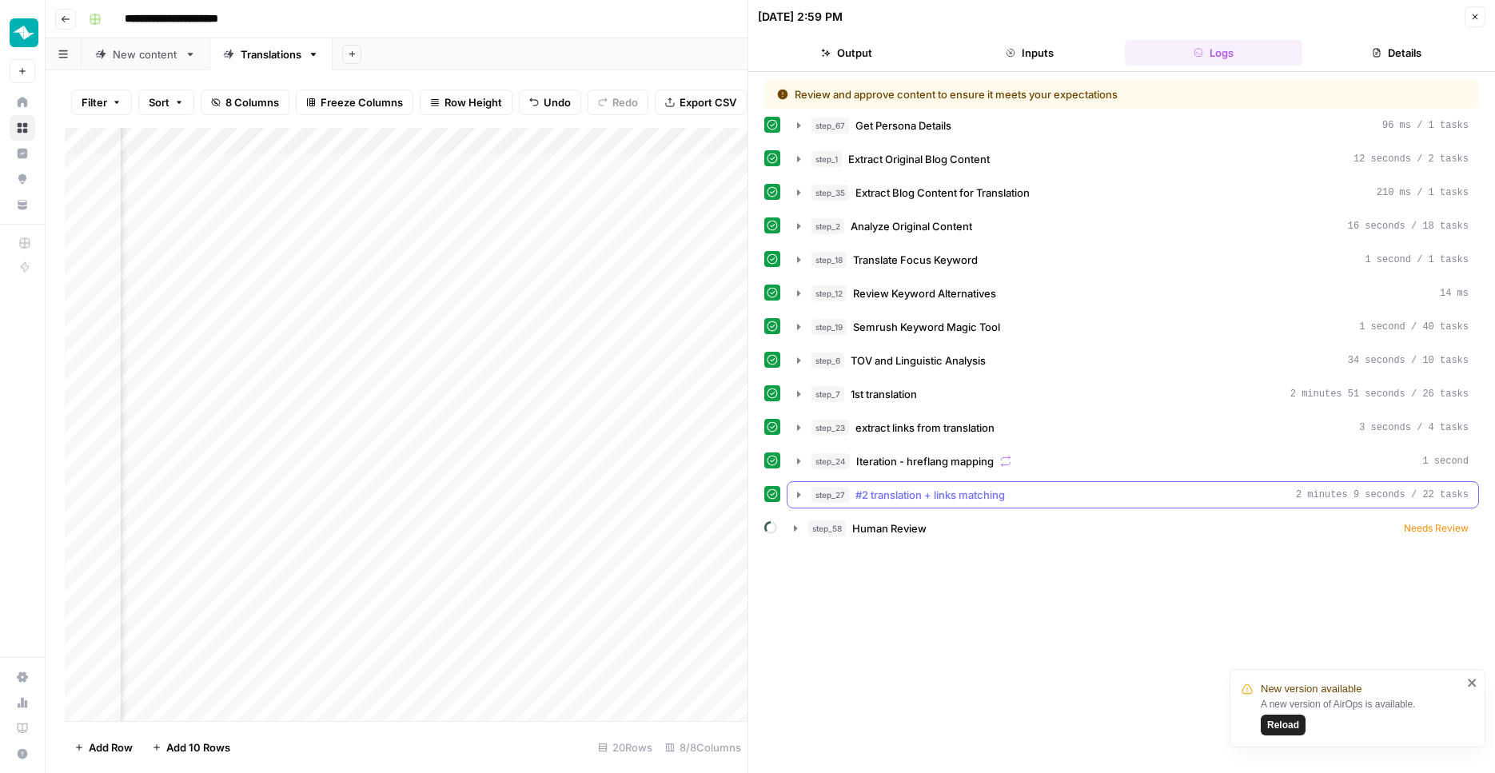
click at [1025, 492] on div "step_27 #2 translation + links matching 2 minutes 9 seconds / 22 tasks" at bounding box center [1139, 495] width 657 height 16
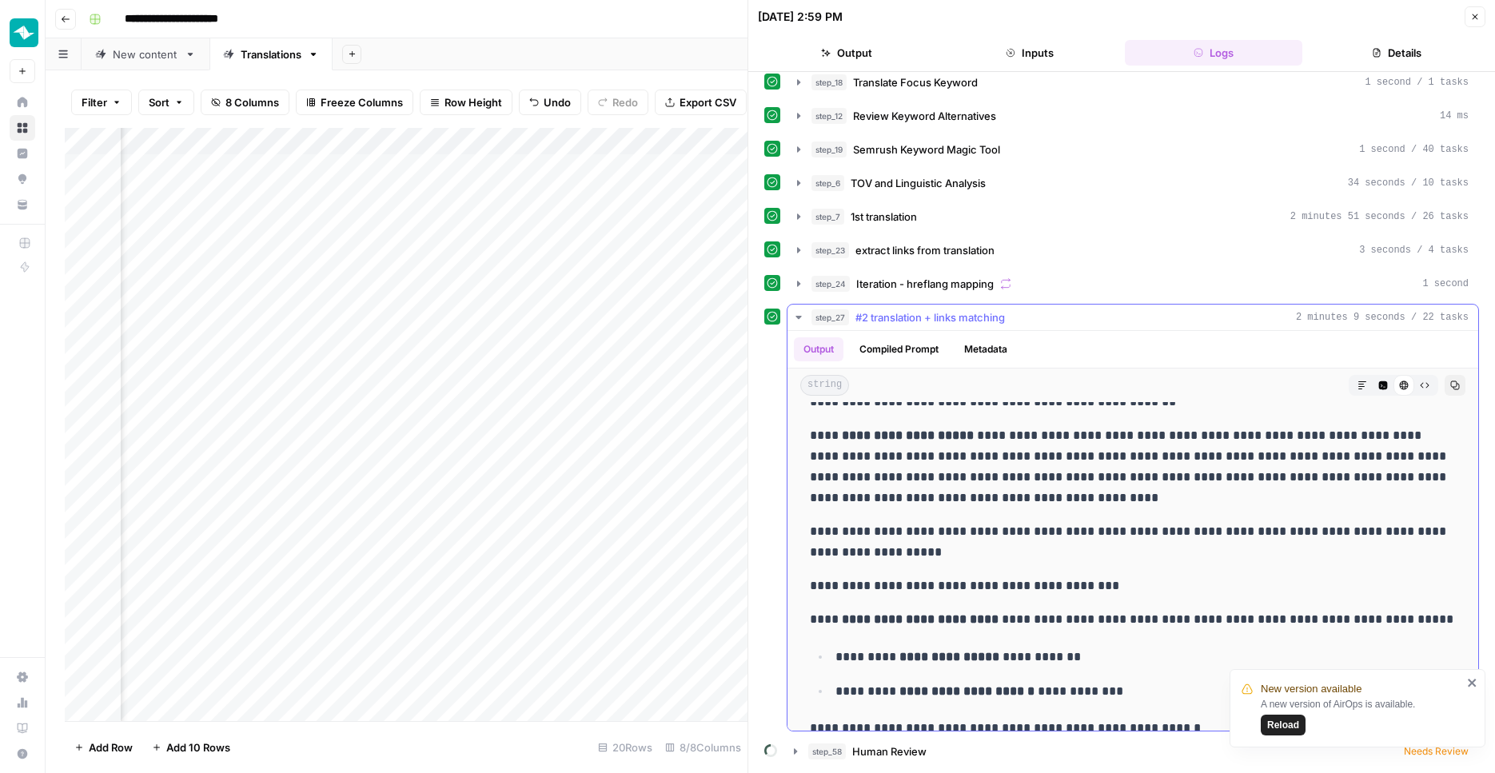
scroll to position [157, 0]
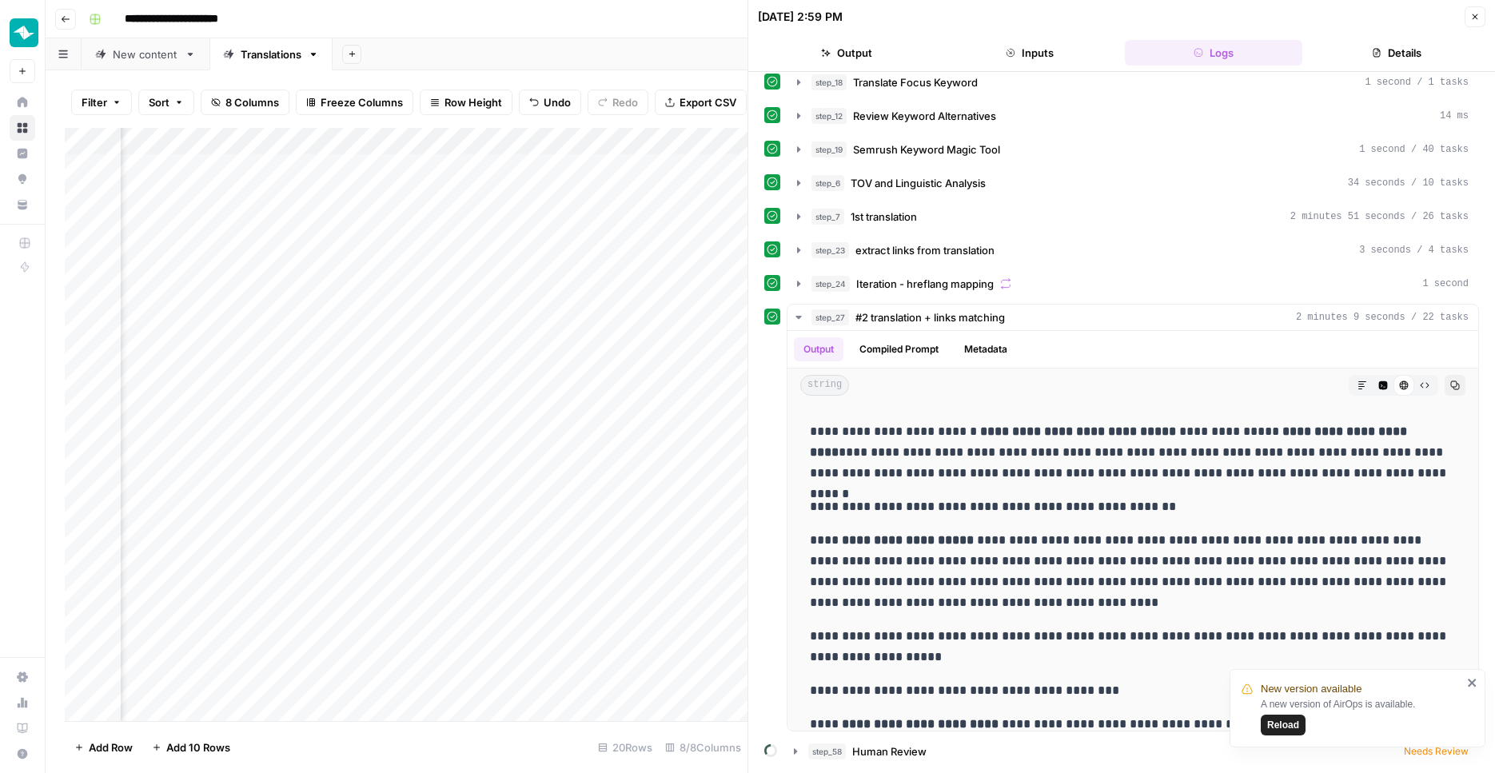
click at [1472, 24] on button "Close" at bounding box center [1474, 16] width 21 height 21
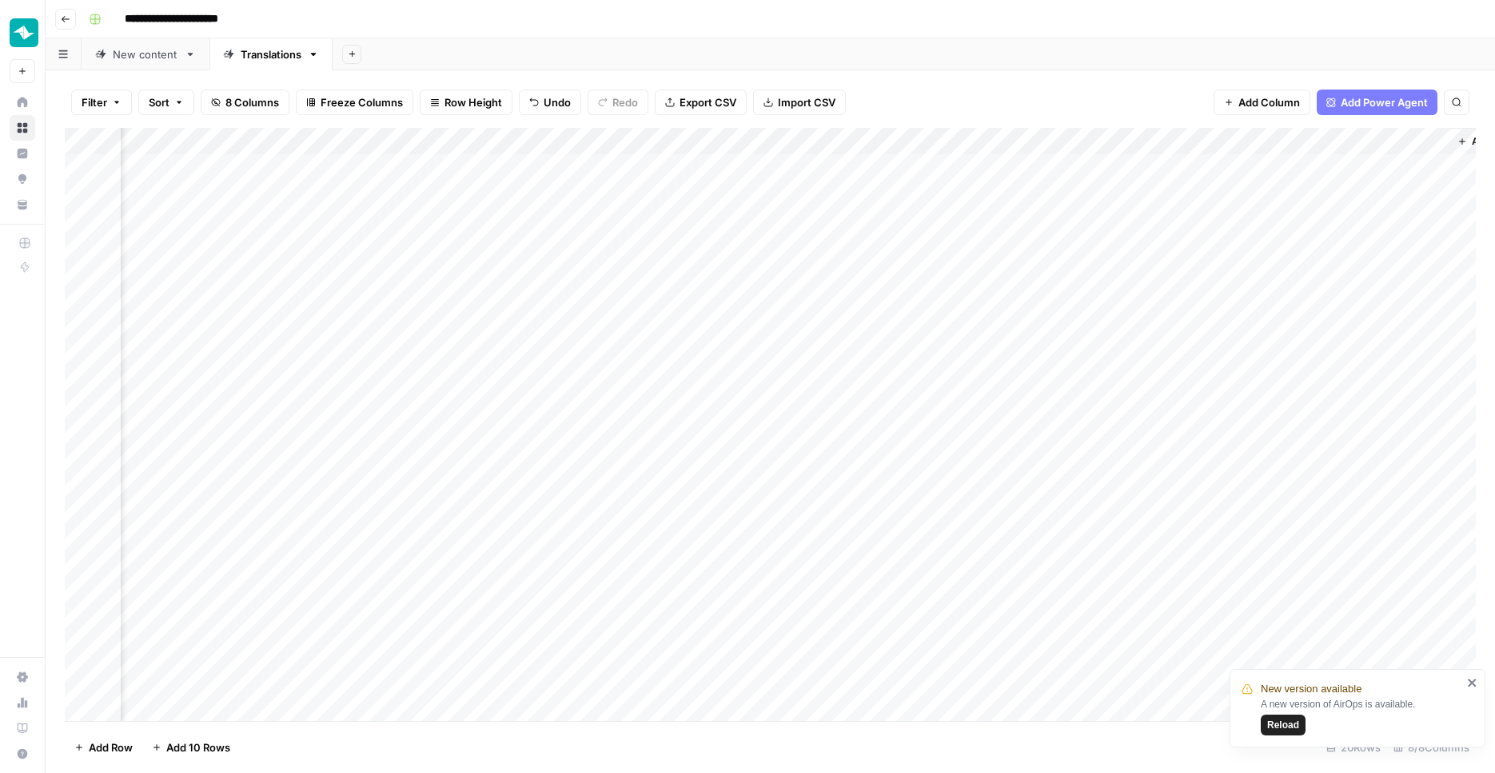
click at [1293, 492] on div "Add Column" at bounding box center [770, 426] width 1411 height 596
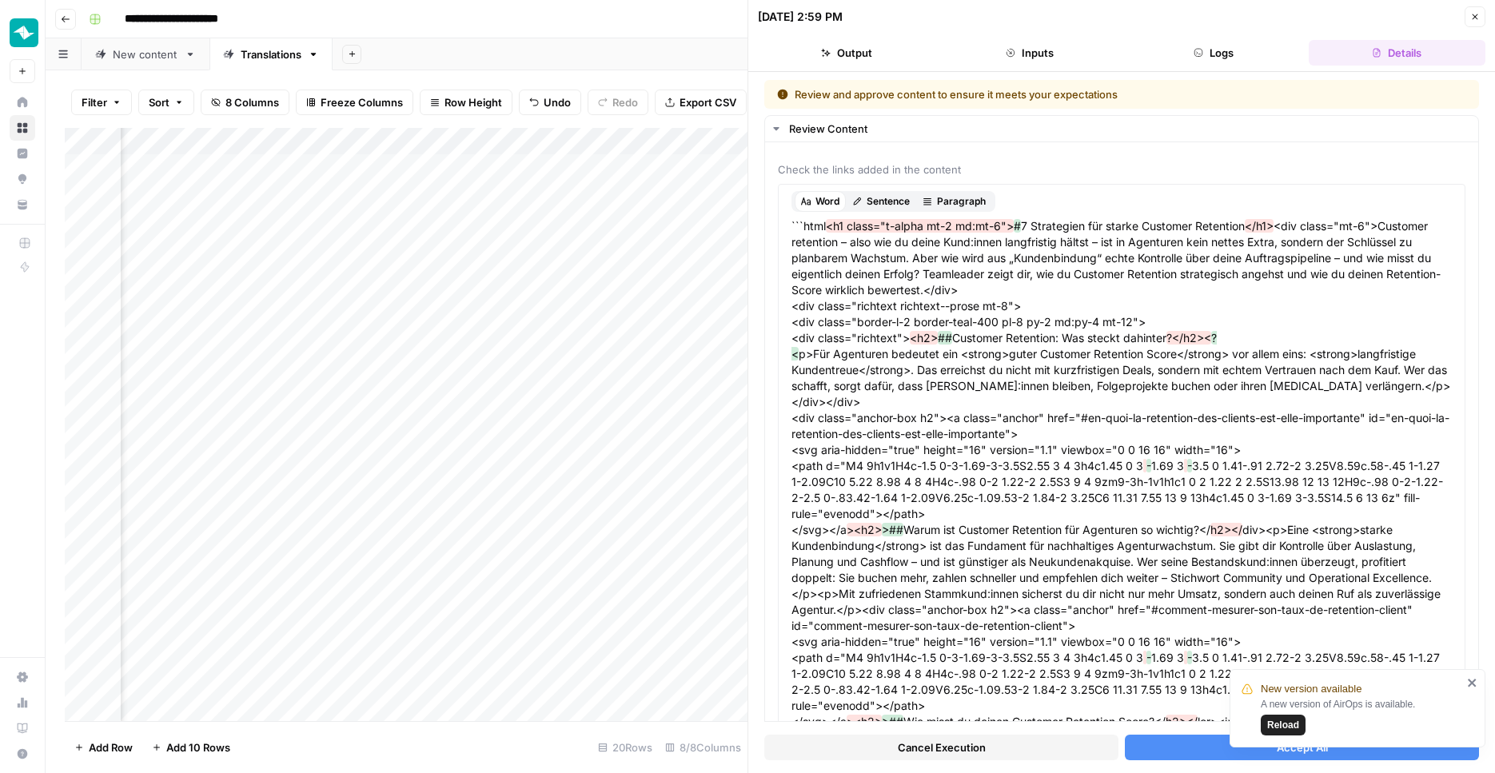
click at [938, 749] on span "Cancel Execution" at bounding box center [942, 747] width 88 height 16
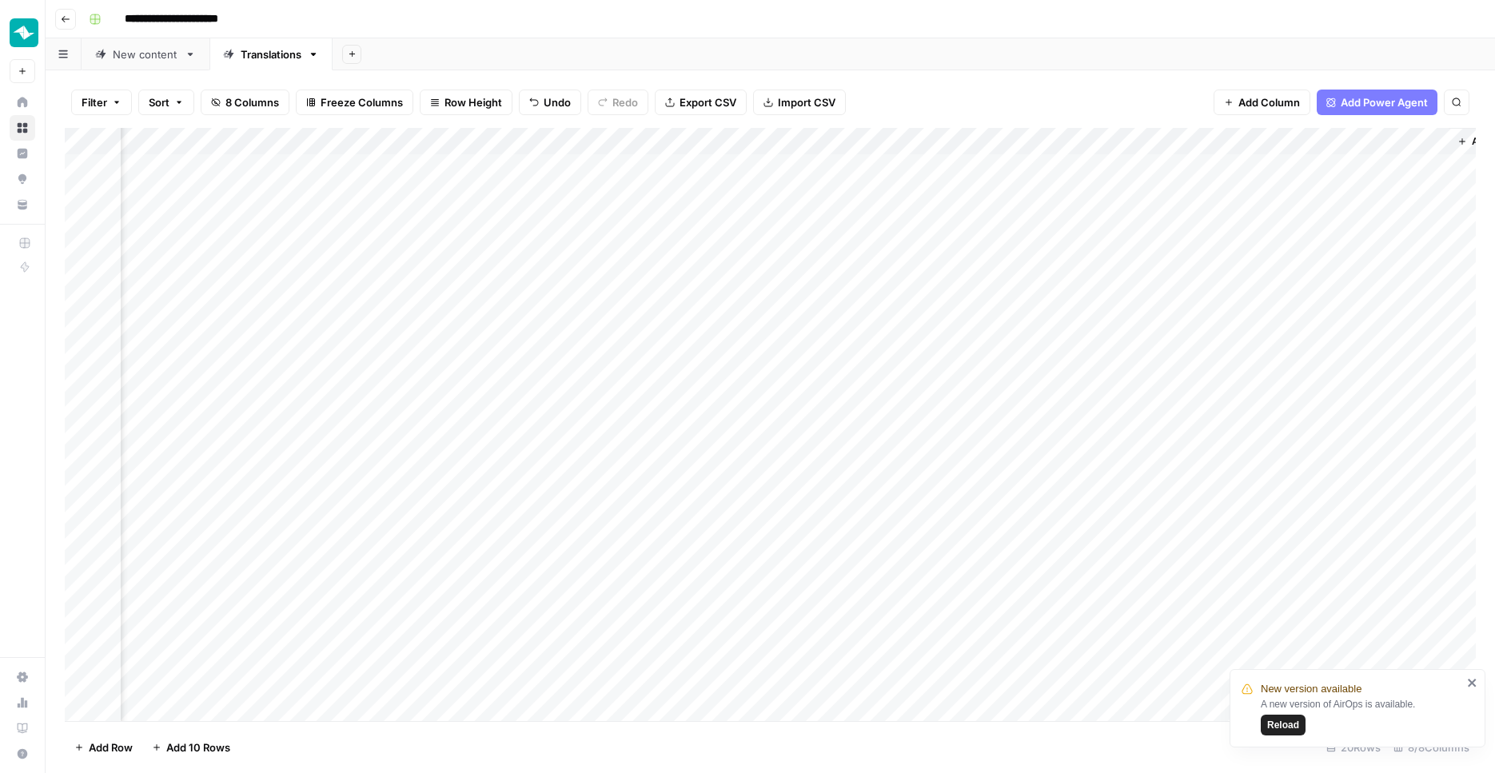
click at [1292, 434] on div "Add Column" at bounding box center [770, 426] width 1411 height 596
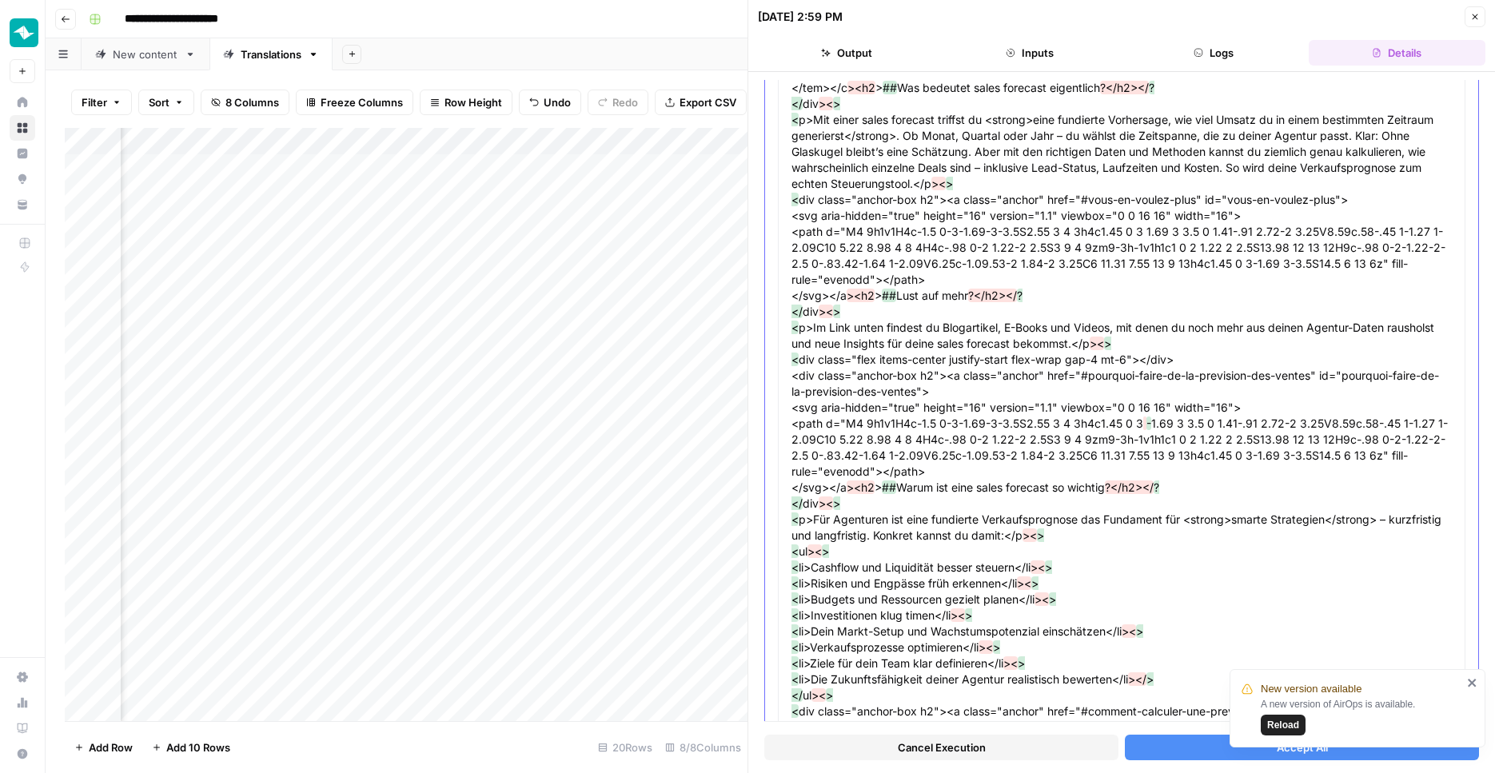
scroll to position [605, 0]
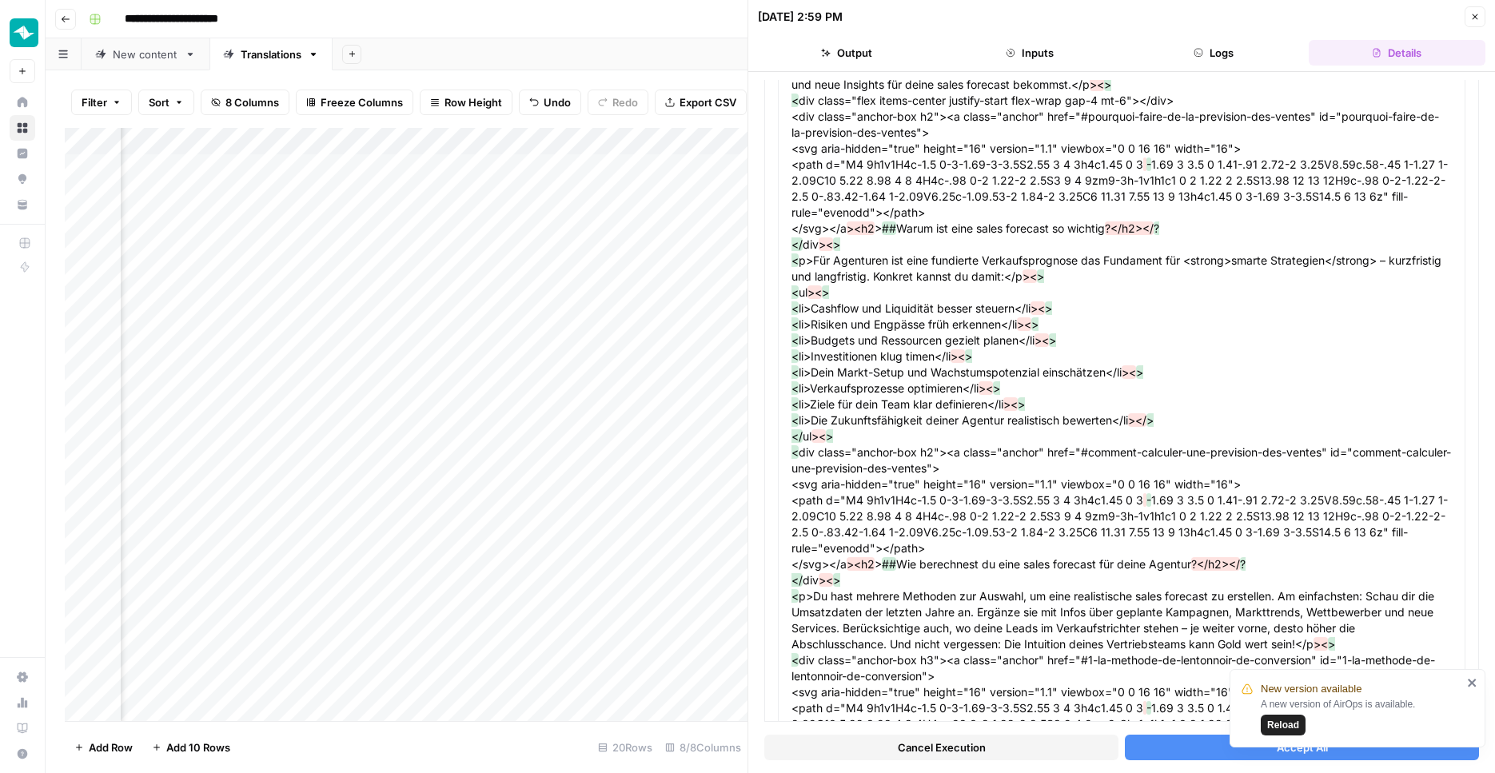
click at [942, 749] on span "Cancel Execution" at bounding box center [942, 747] width 88 height 16
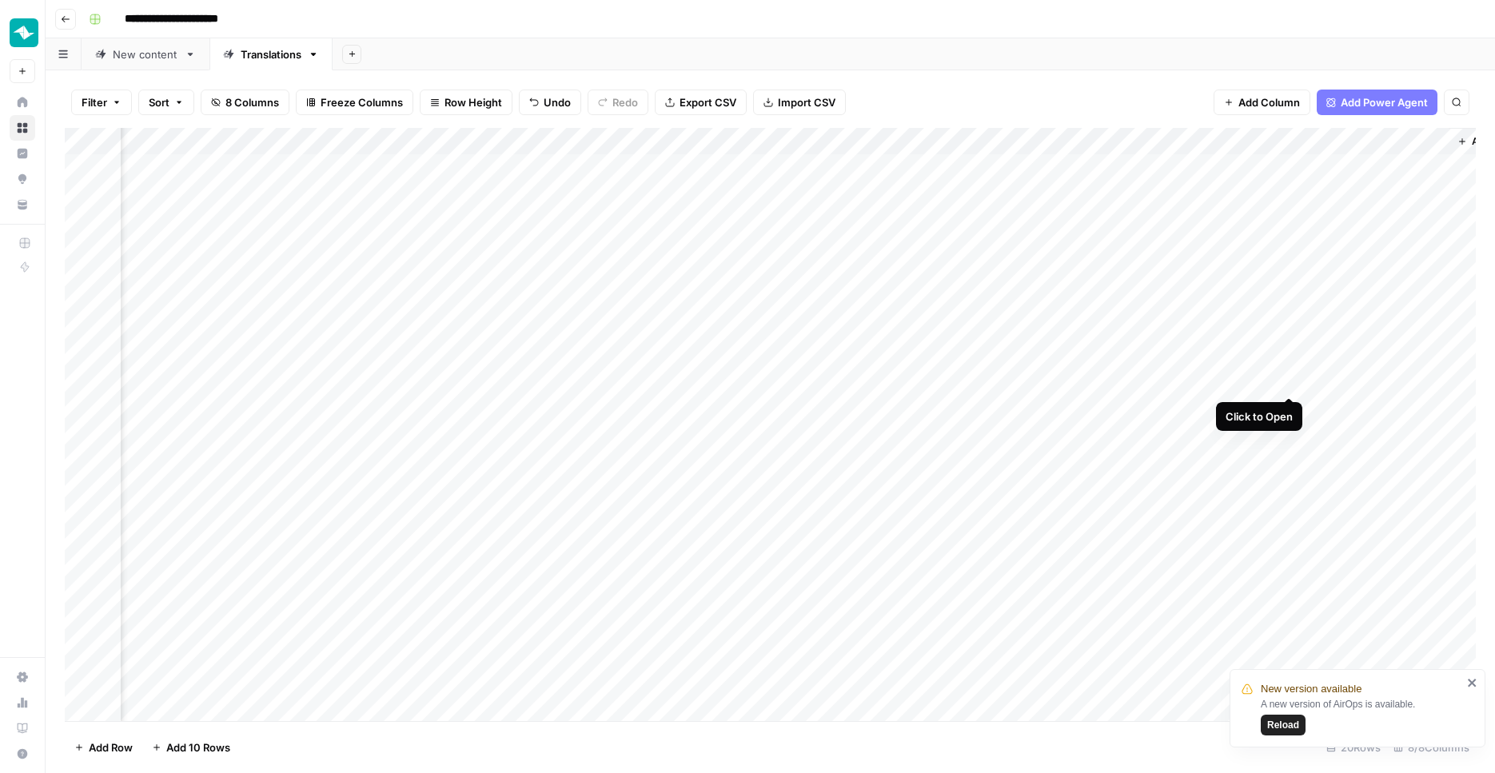
click at [1290, 381] on div "Add Column" at bounding box center [770, 426] width 1411 height 596
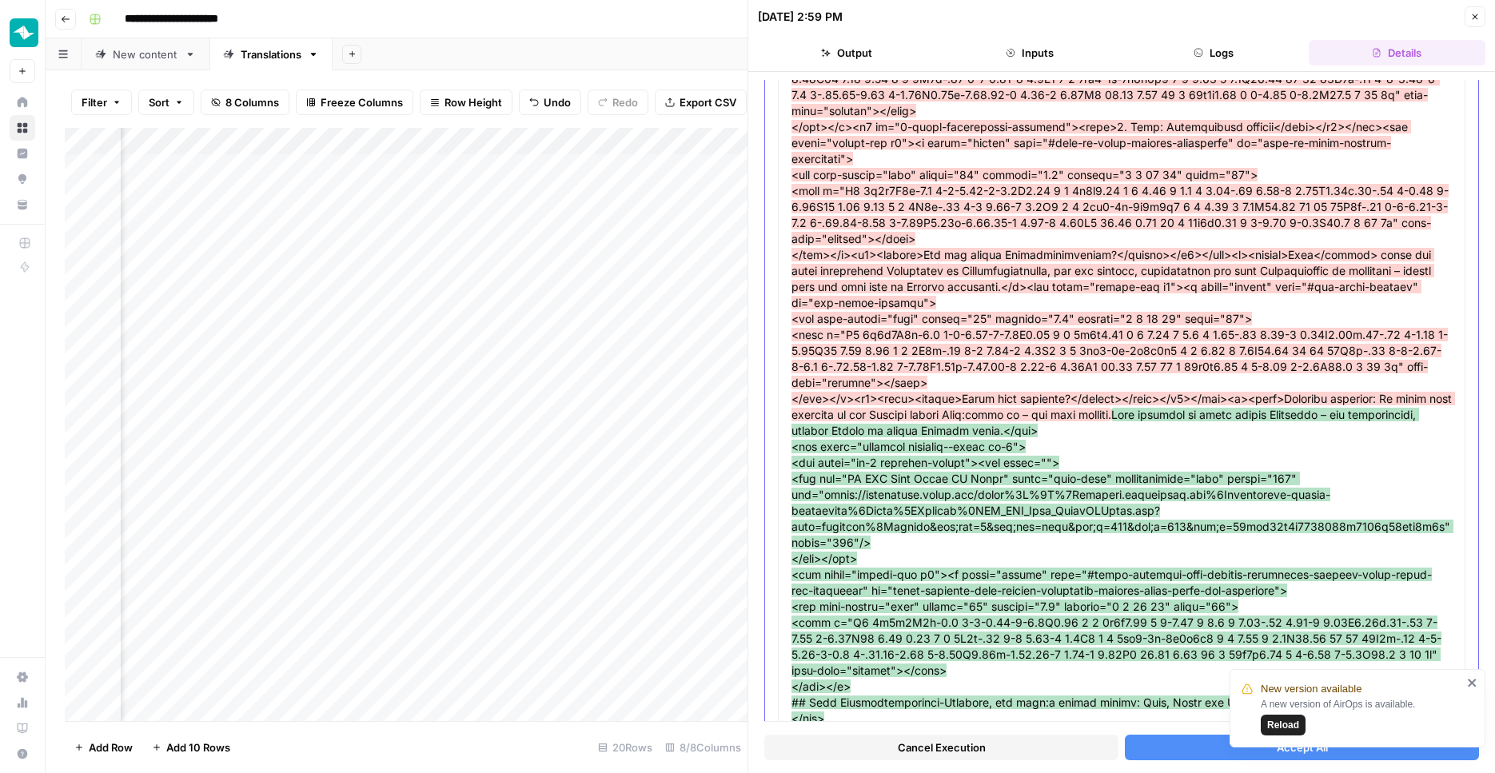
scroll to position [1003, 0]
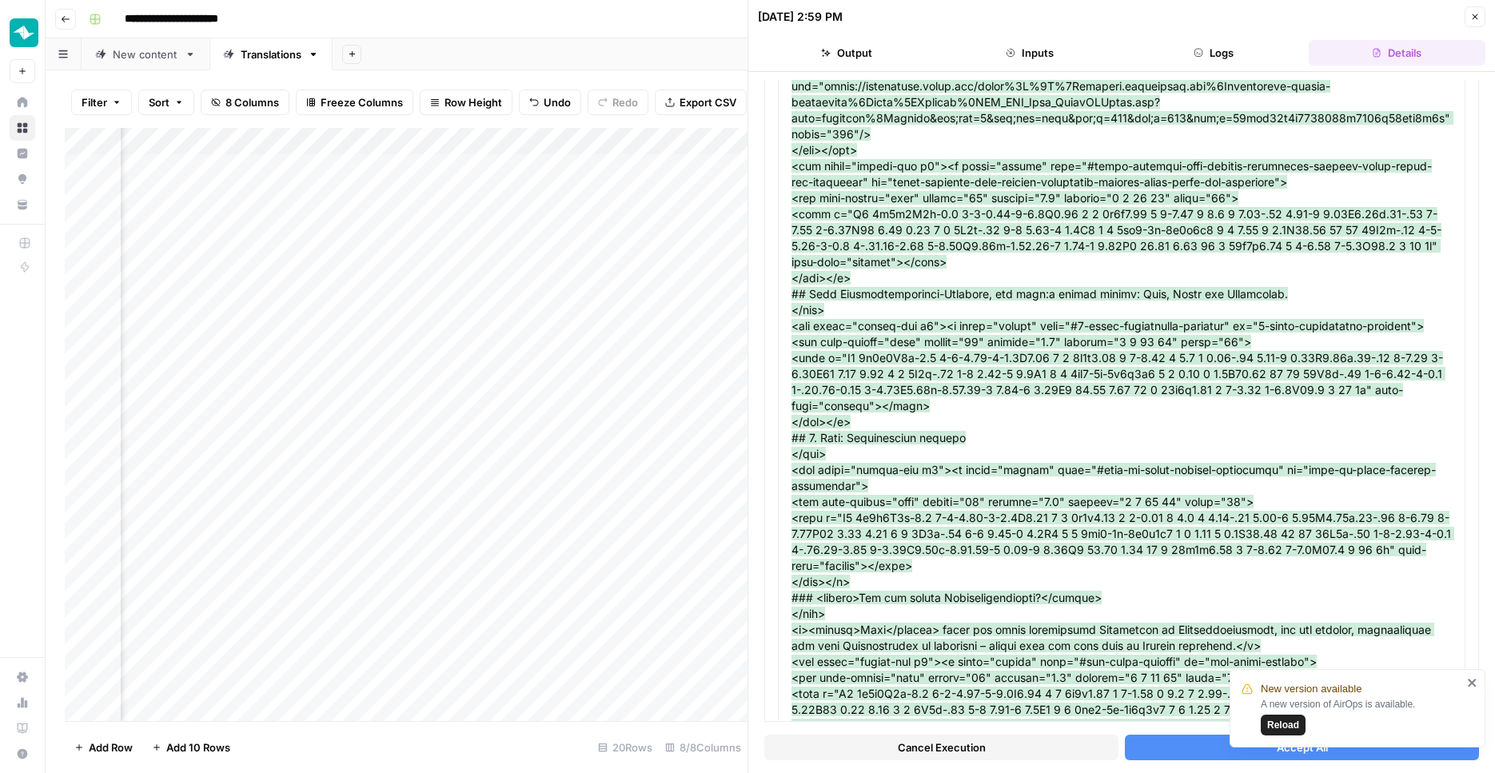
click at [949, 748] on span "Cancel Execution" at bounding box center [942, 747] width 88 height 16
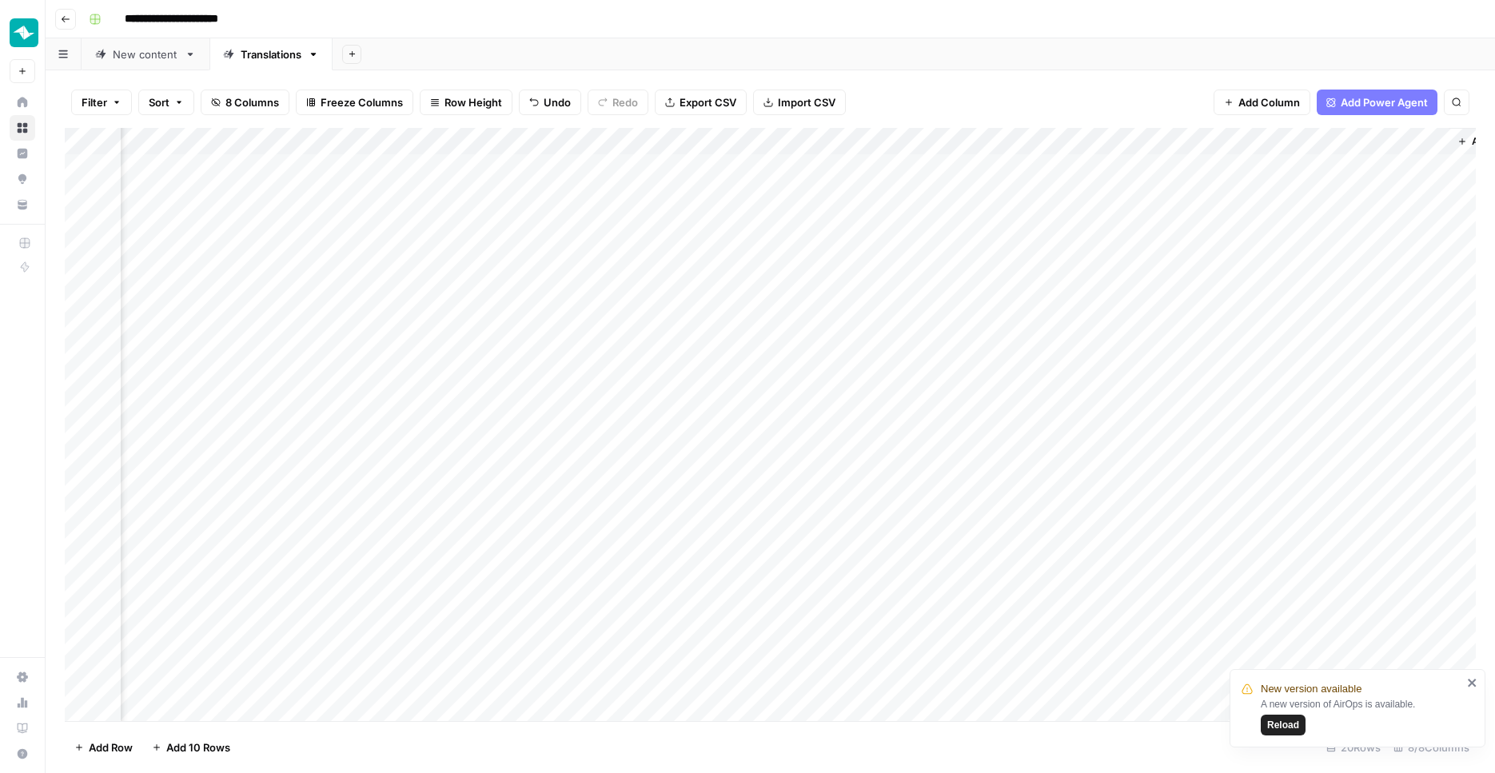
click at [1292, 380] on div "Add Column" at bounding box center [770, 426] width 1411 height 596
click at [1289, 435] on div "Add Column" at bounding box center [770, 426] width 1411 height 596
click at [1289, 492] on div "Add Column" at bounding box center [770, 426] width 1411 height 596
click at [1123, 516] on div "Add Column" at bounding box center [770, 426] width 1411 height 596
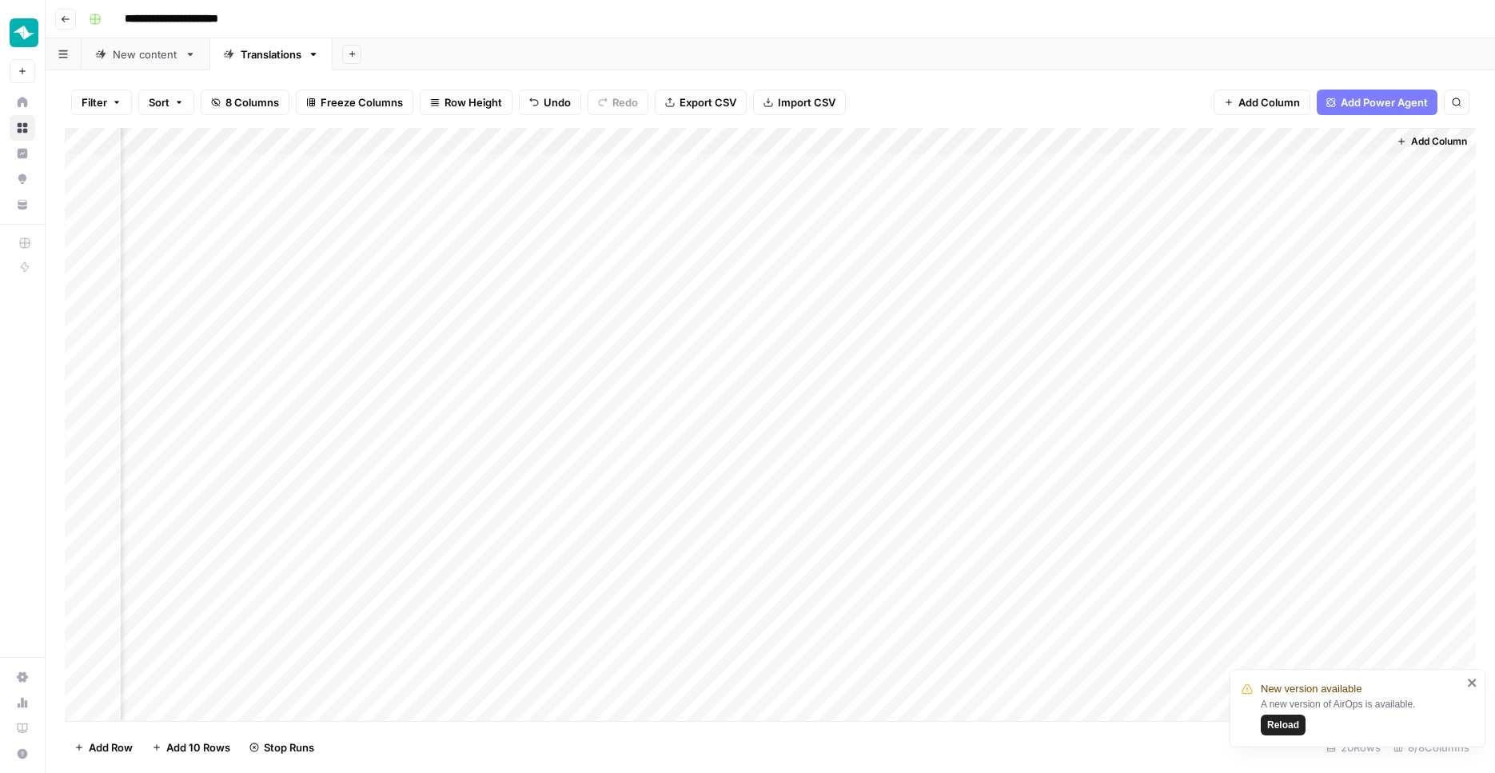
click at [1119, 544] on div "Add Column" at bounding box center [770, 426] width 1411 height 596
click at [1119, 569] on div "Add Column" at bounding box center [770, 426] width 1411 height 596
click at [1122, 406] on div "Add Column" at bounding box center [770, 426] width 1411 height 596
click at [1117, 353] on div "Add Column" at bounding box center [770, 426] width 1411 height 596
click at [1120, 329] on div "Add Column" at bounding box center [770, 426] width 1411 height 596
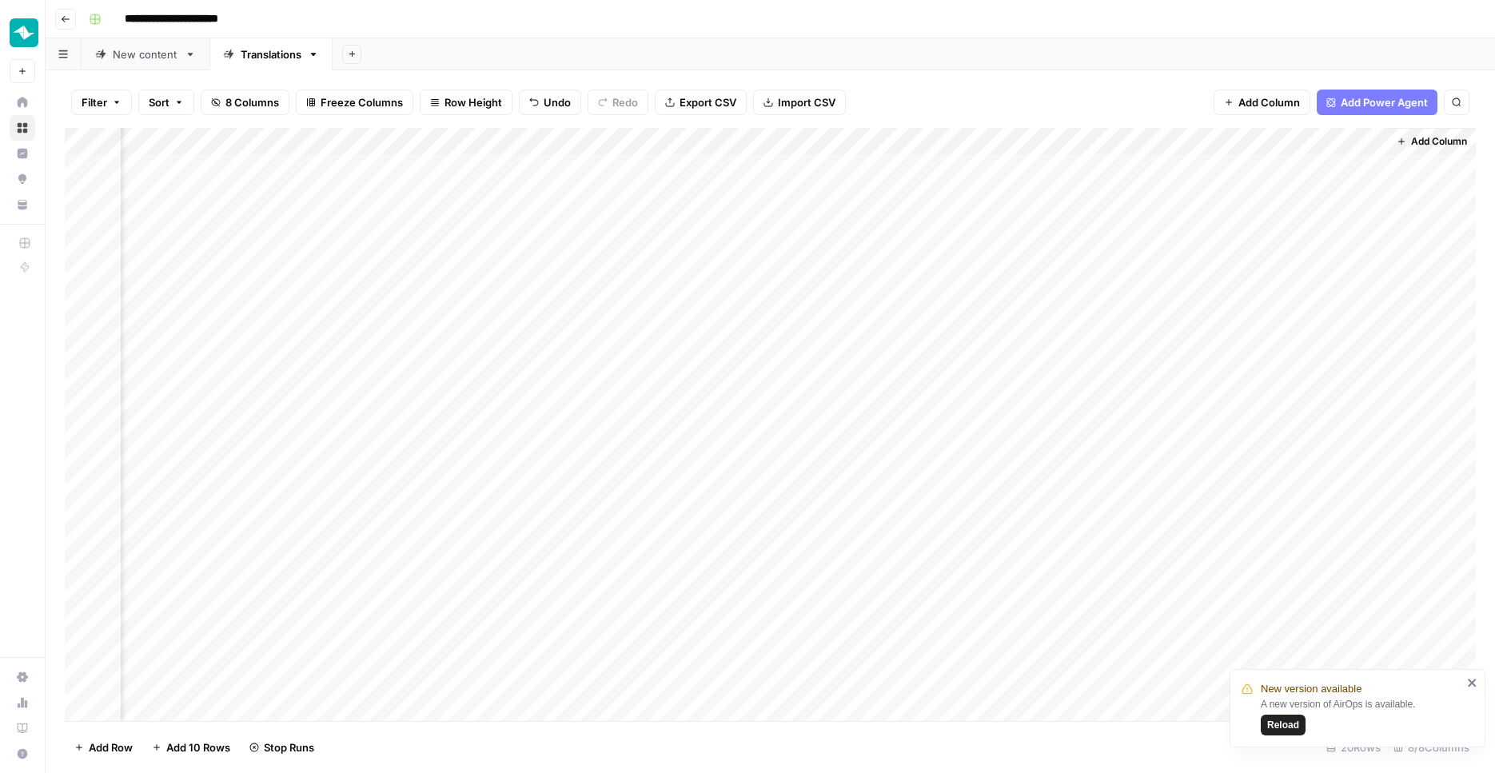
click at [1115, 293] on div "Add Column" at bounding box center [770, 426] width 1411 height 596
click at [1121, 277] on div "Add Column" at bounding box center [770, 426] width 1411 height 596
click at [1119, 239] on div "Add Column" at bounding box center [770, 426] width 1411 height 596
click at [1469, 684] on icon "close" at bounding box center [1472, 683] width 8 height 8
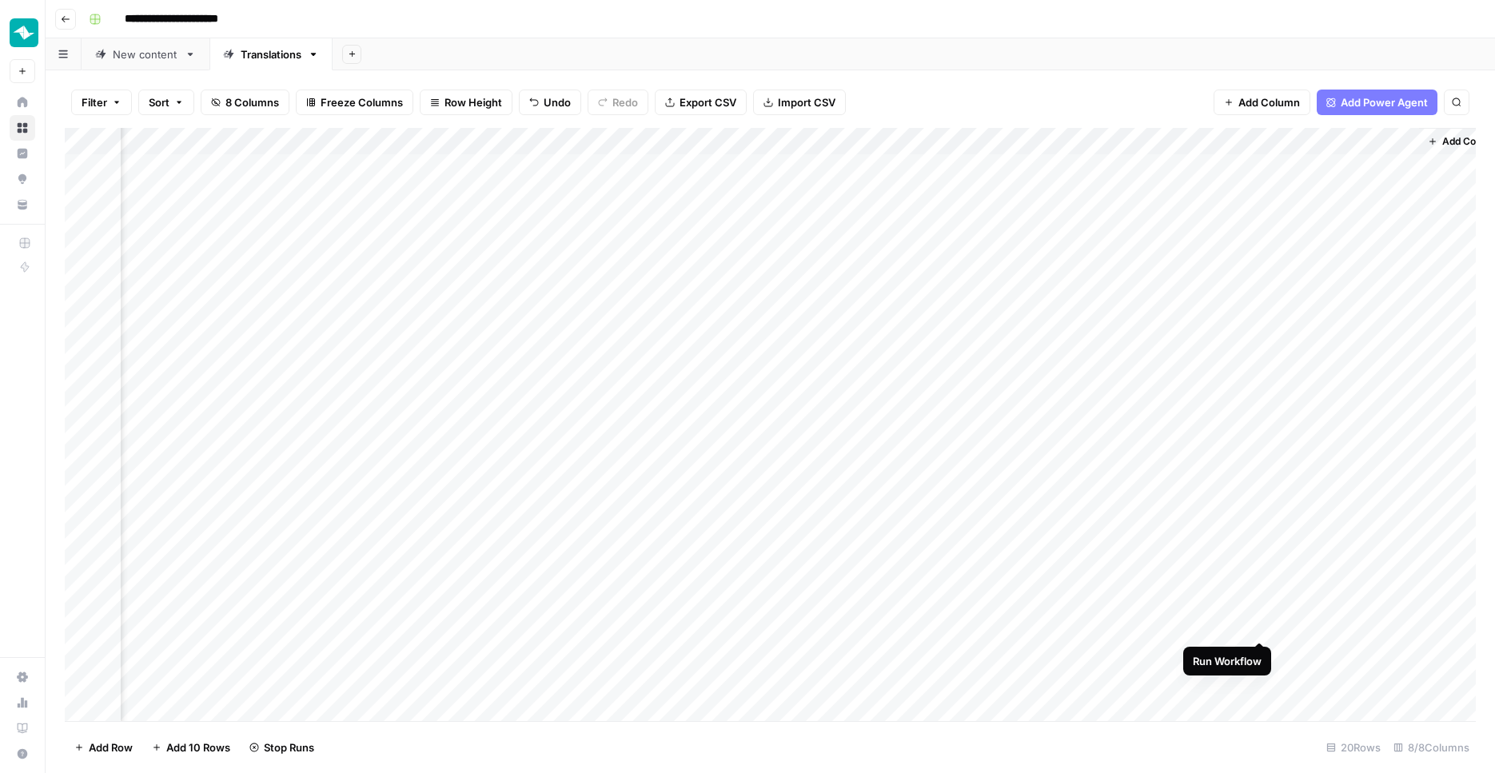
click at [1257, 623] on div "Add Column" at bounding box center [770, 426] width 1411 height 596
click at [436, 621] on div "Add Column" at bounding box center [770, 426] width 1411 height 596
click at [423, 624] on div "Add Column" at bounding box center [770, 426] width 1411 height 596
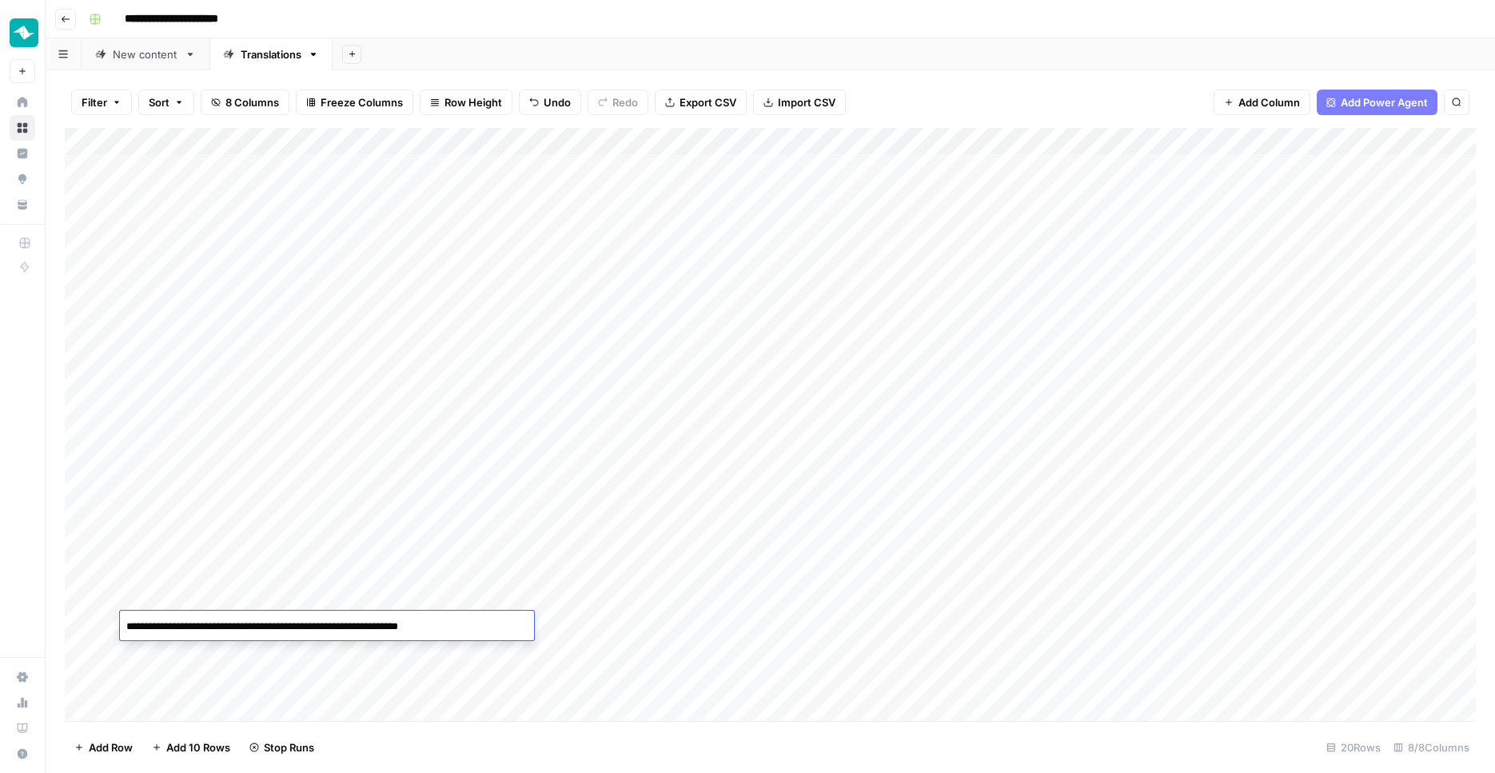
click at [422, 624] on textarea "**********" at bounding box center [327, 627] width 414 height 22
click at [343, 626] on textarea "**********" at bounding box center [327, 627] width 414 height 22
drag, startPoint x: 320, startPoint y: 628, endPoint x: 507, endPoint y: 628, distance: 187.0
click at [508, 628] on textarea "**********" at bounding box center [327, 627] width 414 height 22
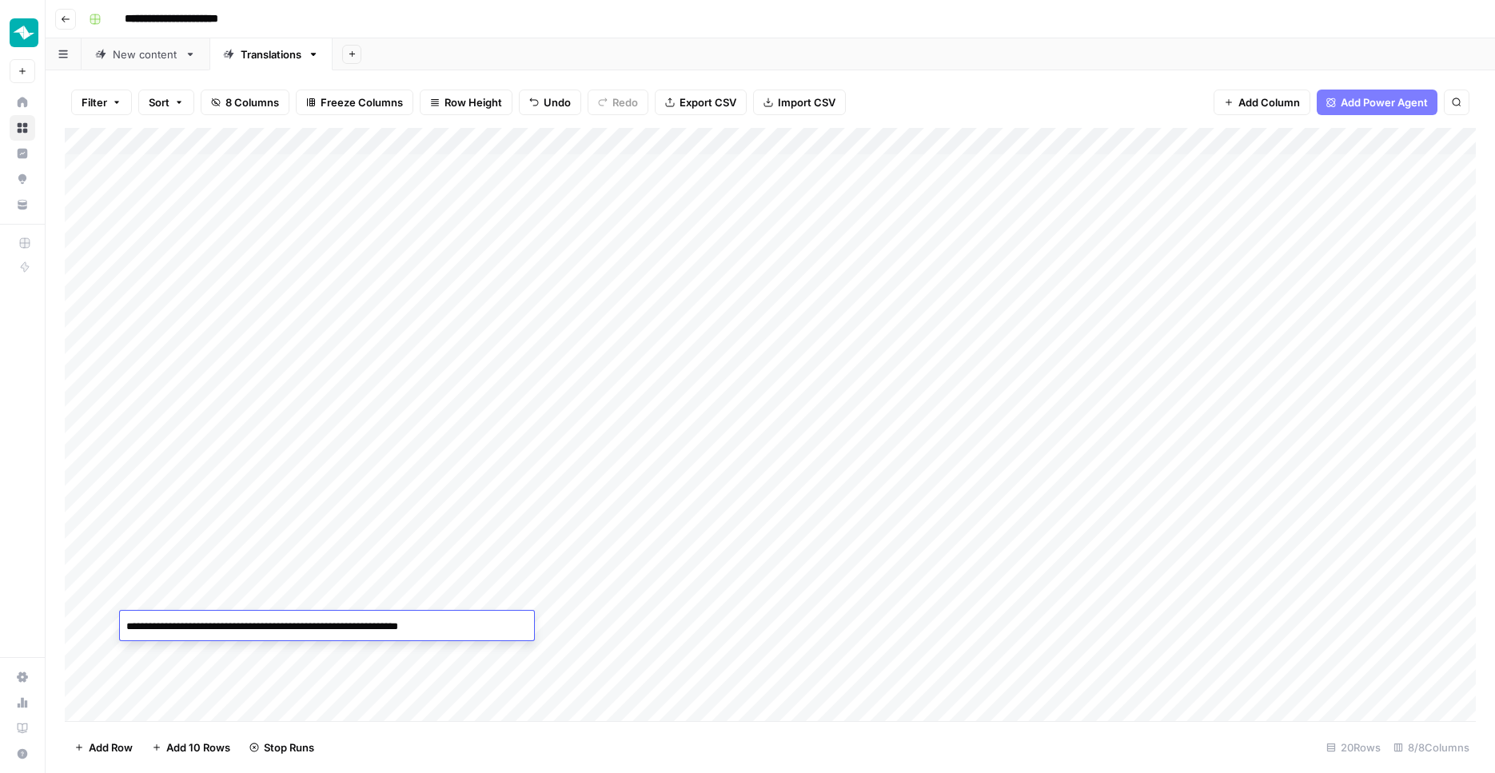
click at [498, 589] on div "Add Column" at bounding box center [770, 426] width 1411 height 596
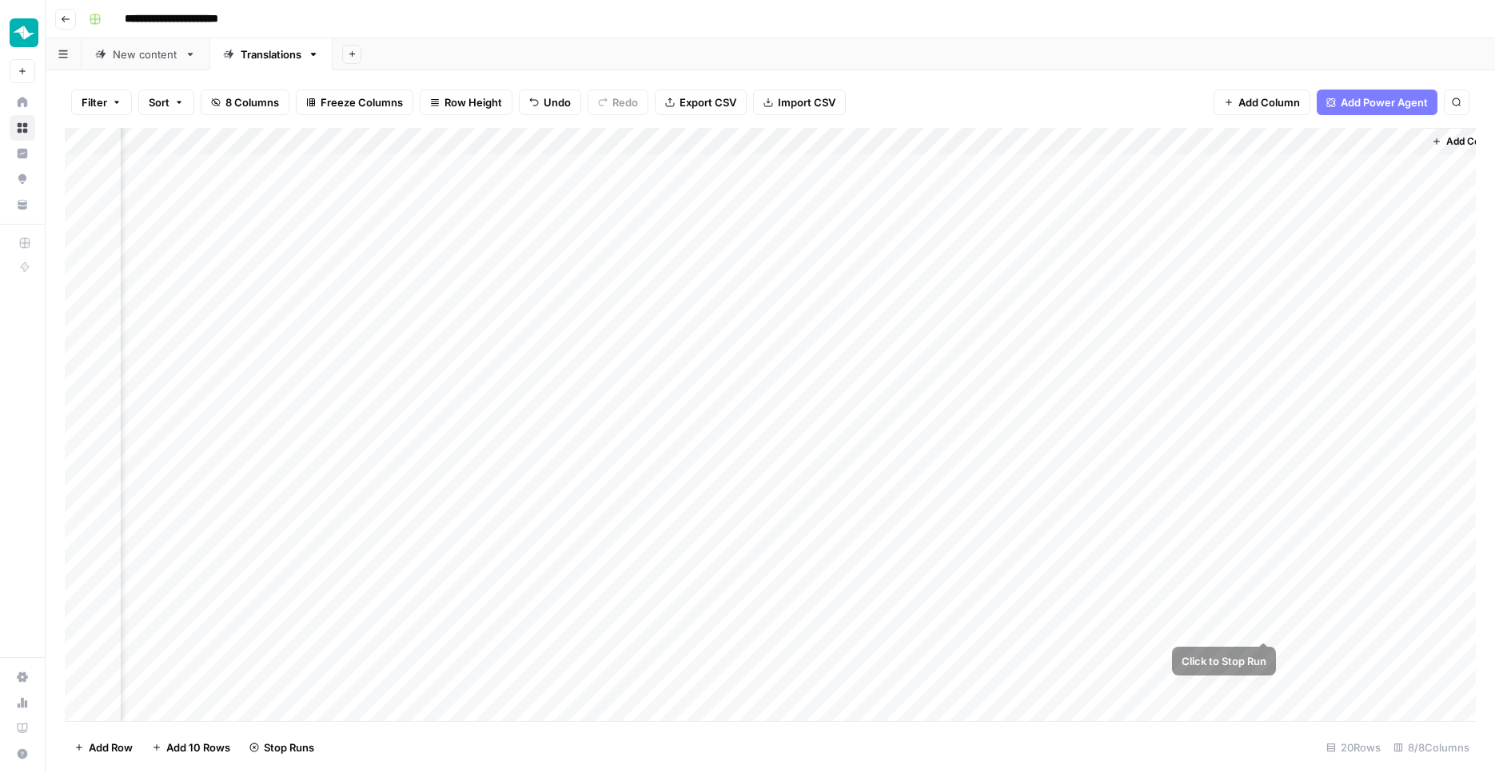
click at [1265, 622] on div "Add Column" at bounding box center [770, 426] width 1411 height 596
click at [1265, 377] on div "Add Column" at bounding box center [770, 426] width 1411 height 596
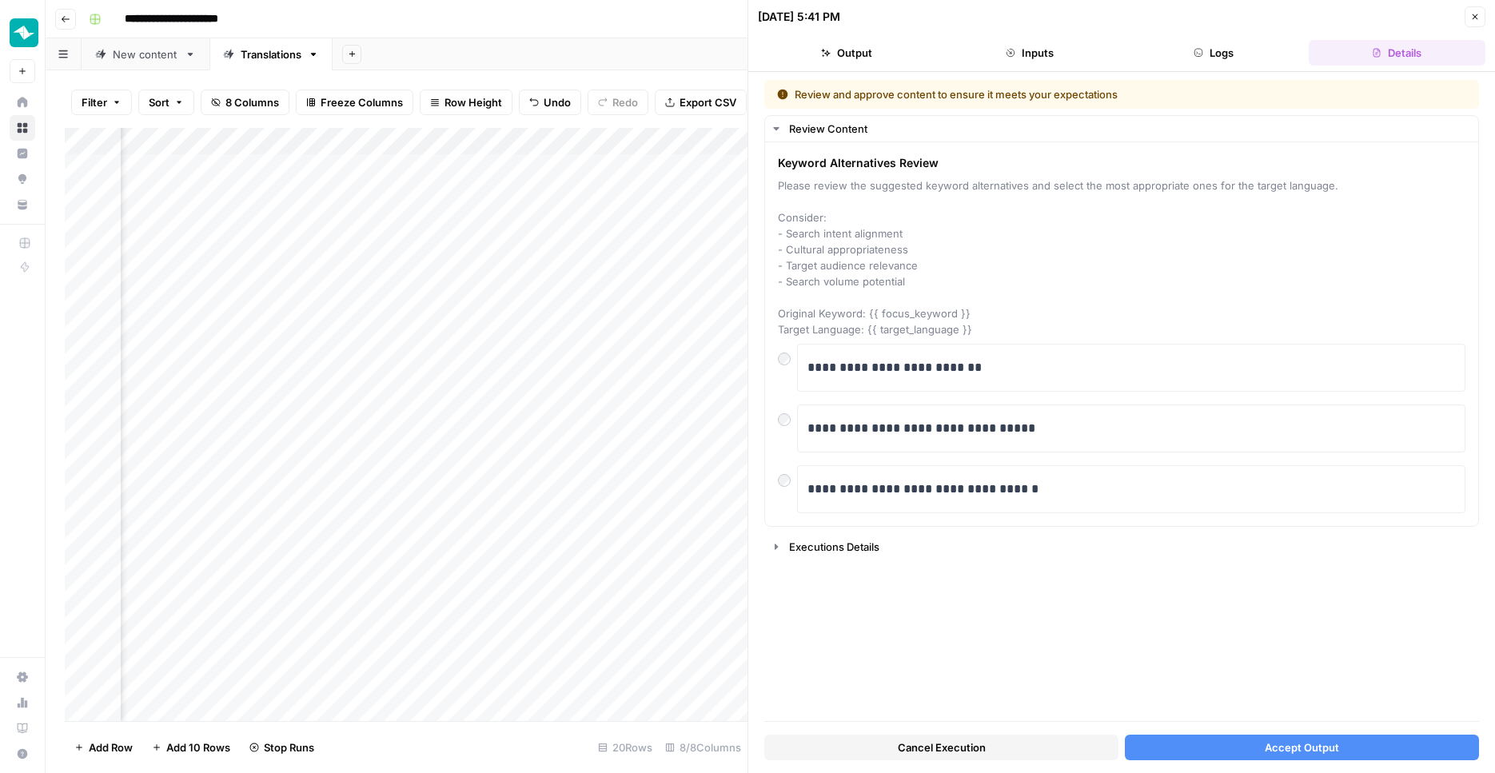
click at [1470, 16] on icon "button" at bounding box center [1475, 17] width 10 height 10
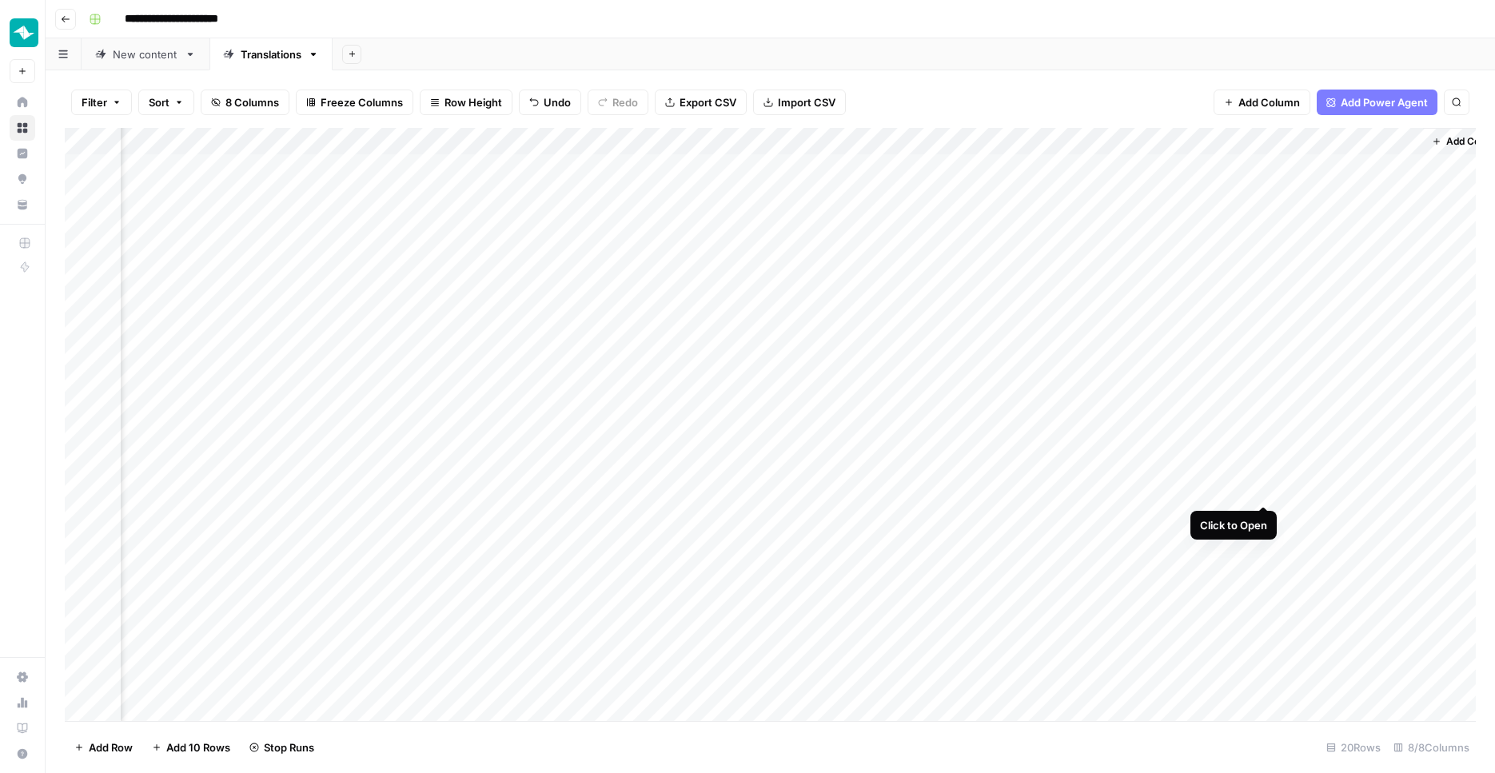
click at [1267, 489] on div "Add Column" at bounding box center [770, 426] width 1411 height 596
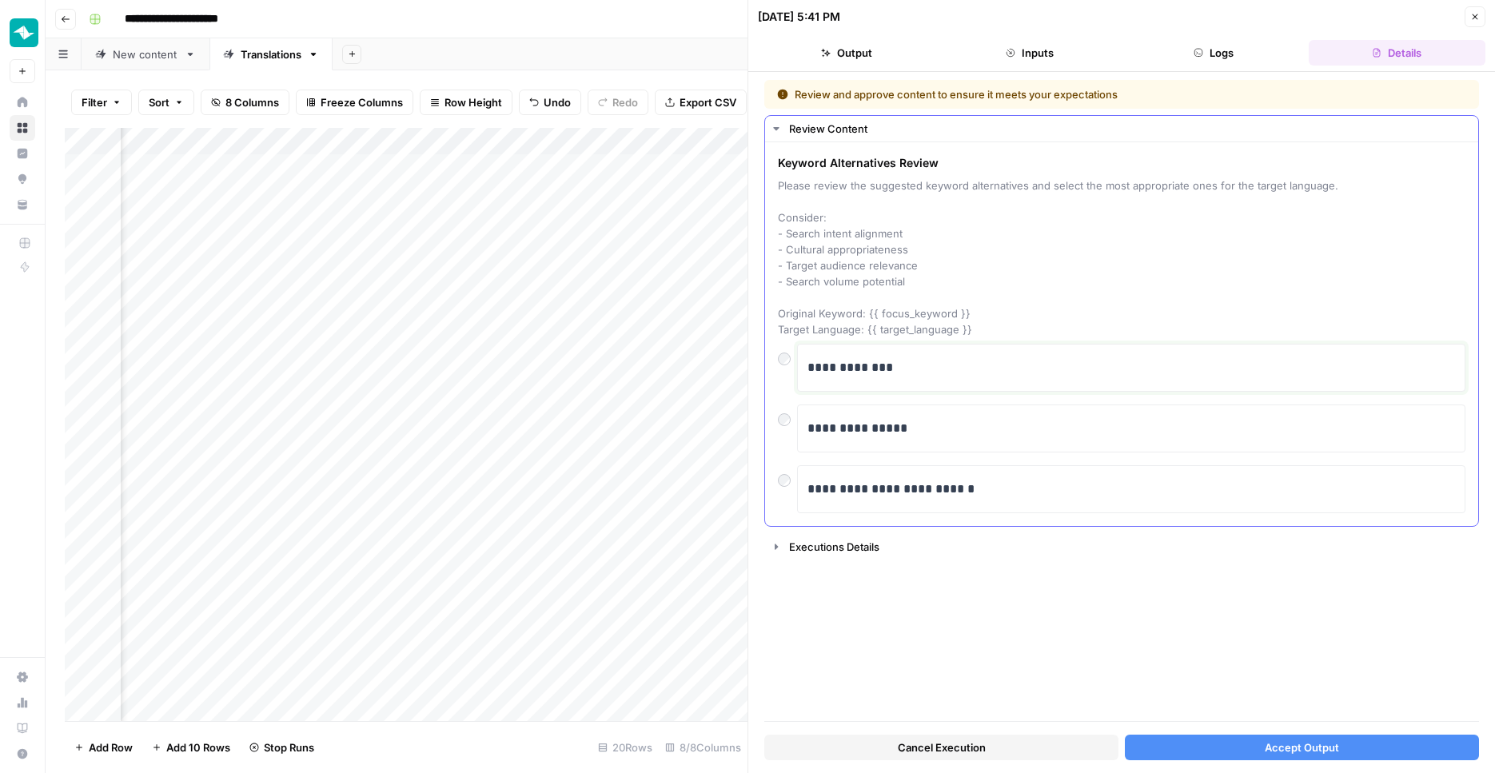
click at [859, 363] on p "**********" at bounding box center [1130, 367] width 647 height 21
click at [1235, 757] on button "Accept Output" at bounding box center [1302, 748] width 354 height 26
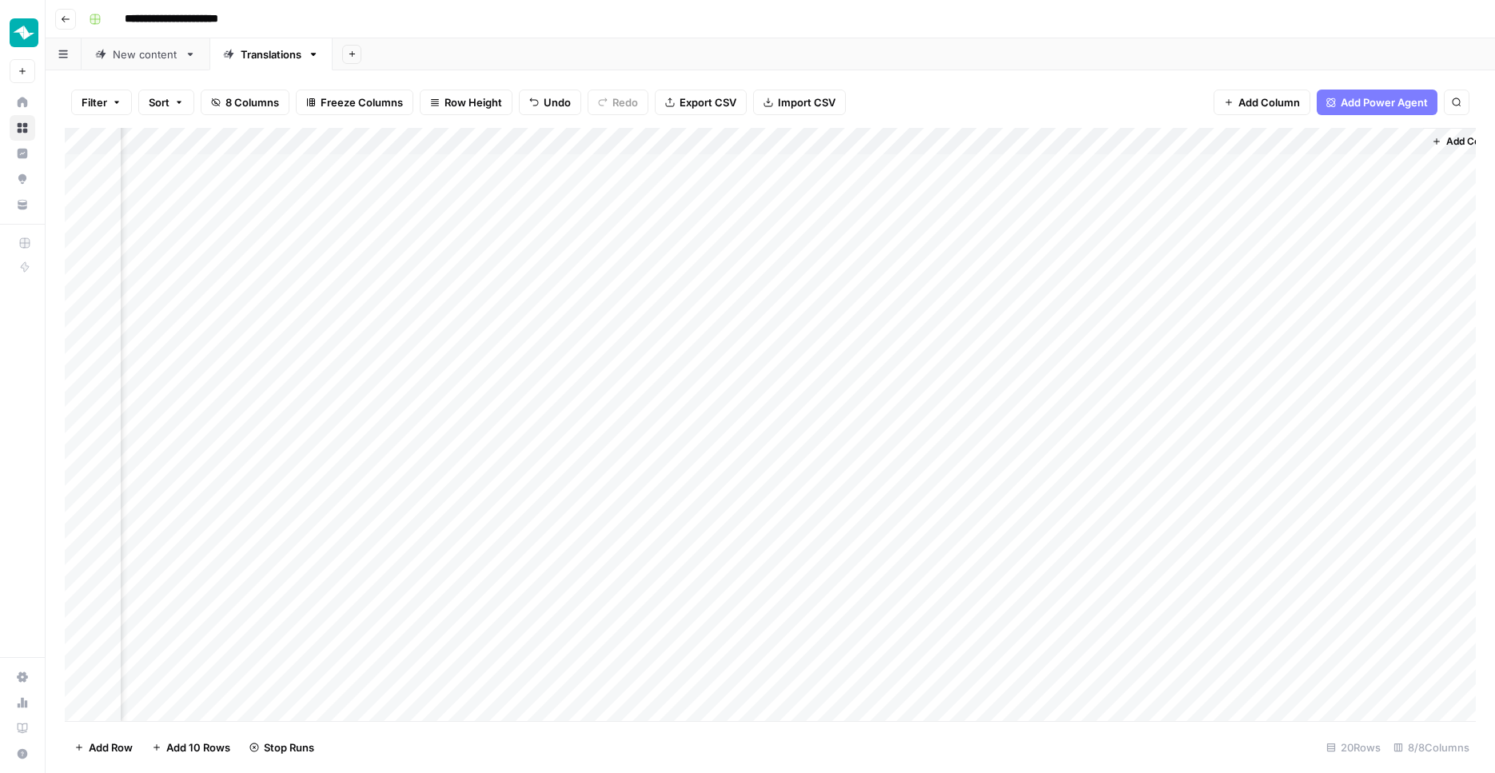
click at [443, 398] on div "Add Column" at bounding box center [770, 426] width 1411 height 596
click at [443, 392] on div "Add Column" at bounding box center [770, 426] width 1411 height 596
click at [1260, 380] on div "Add Column" at bounding box center [770, 426] width 1411 height 596
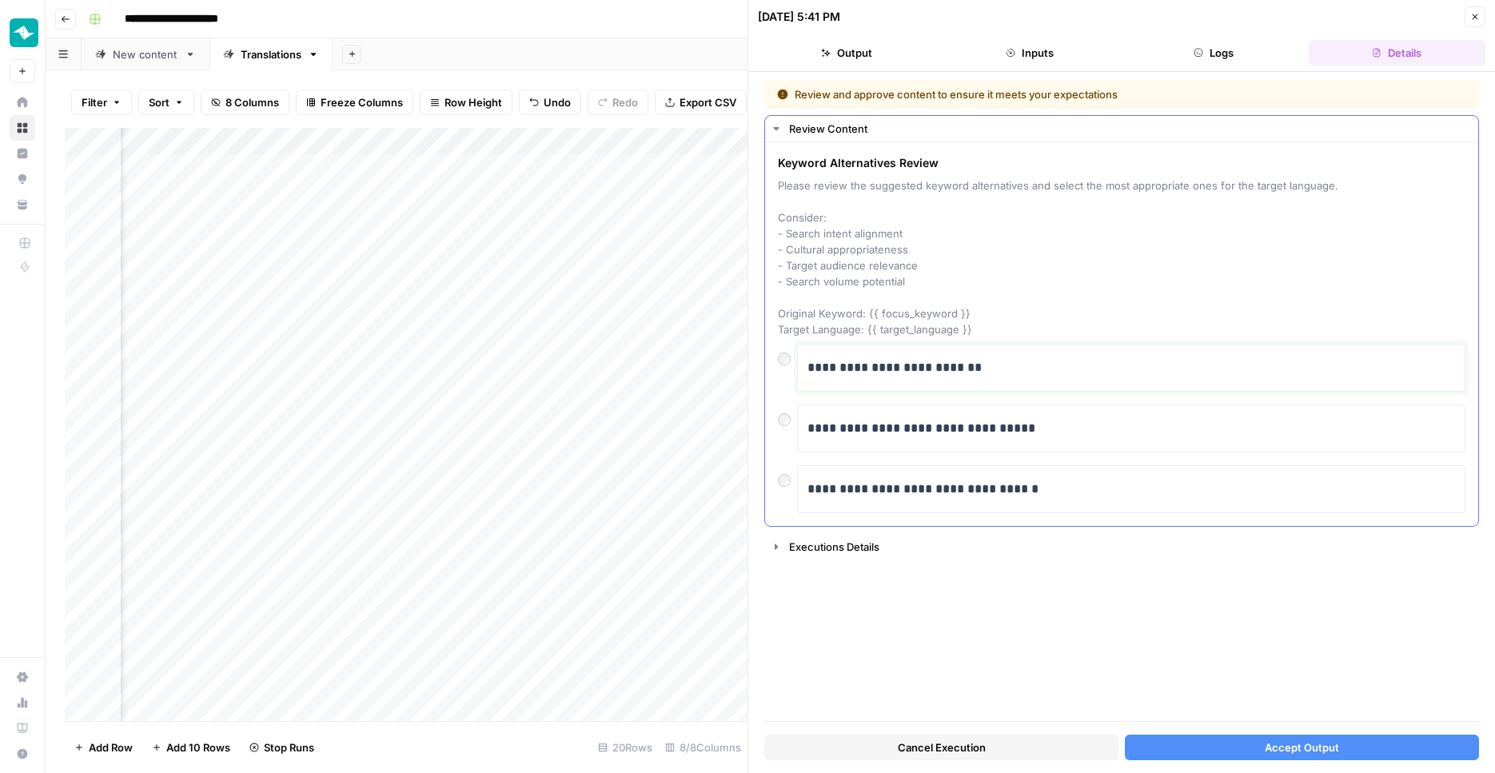
click at [908, 381] on div "**********" at bounding box center [1130, 368] width 647 height 34
click at [1237, 735] on button "Accept Output" at bounding box center [1302, 748] width 354 height 26
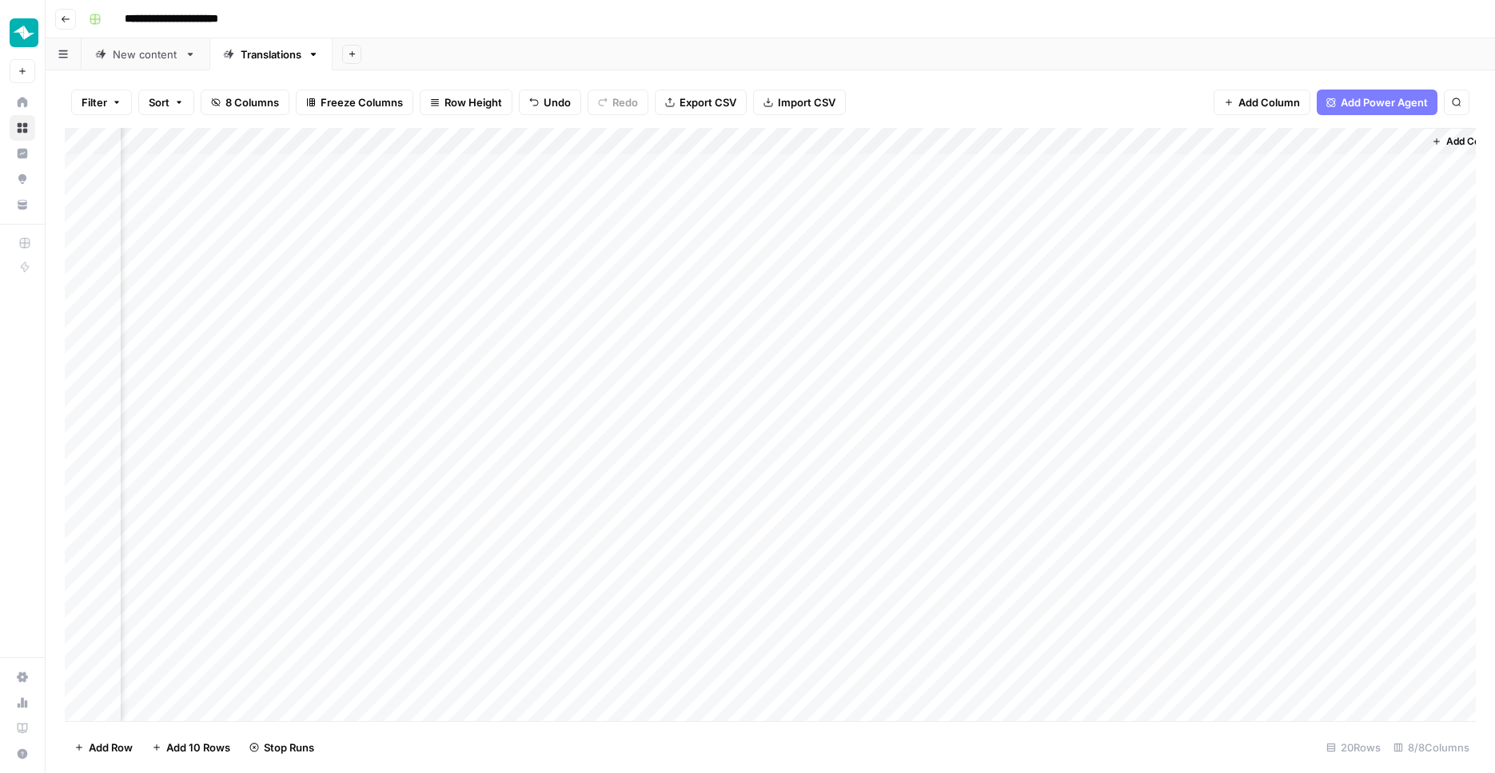
click at [1161, 549] on div "Add Column" at bounding box center [770, 426] width 1411 height 596
click at [394, 624] on div "Add Column" at bounding box center [770, 426] width 1411 height 596
type textarea "**********"
click at [633, 661] on div "Add Column" at bounding box center [770, 426] width 1411 height 596
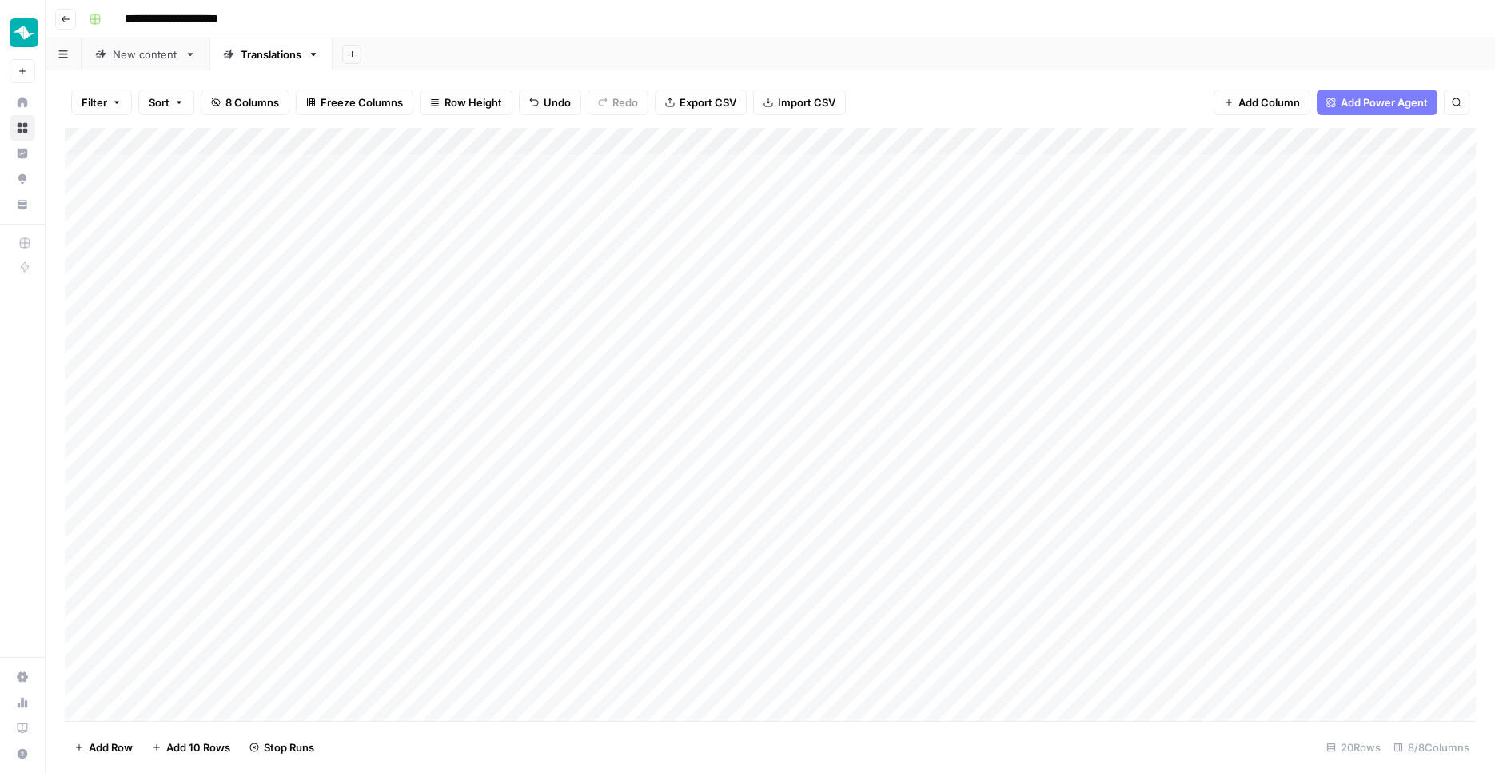
click at [1221, 613] on div "Add Column" at bounding box center [770, 426] width 1411 height 596
type textarea "**********"
click at [1228, 625] on div "Add Column" at bounding box center [770, 426] width 1411 height 596
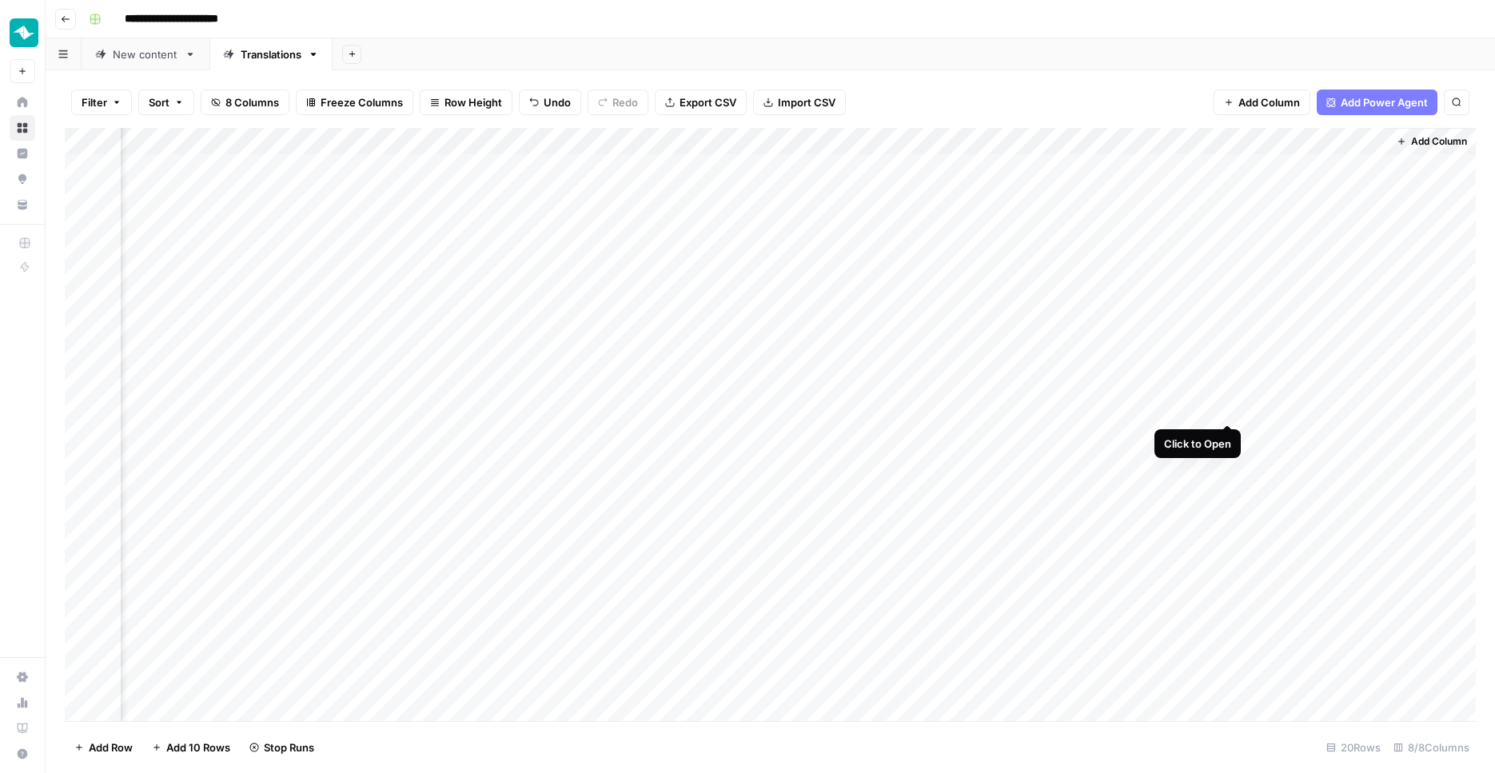
click at [1227, 407] on div "Add Column" at bounding box center [770, 426] width 1411 height 596
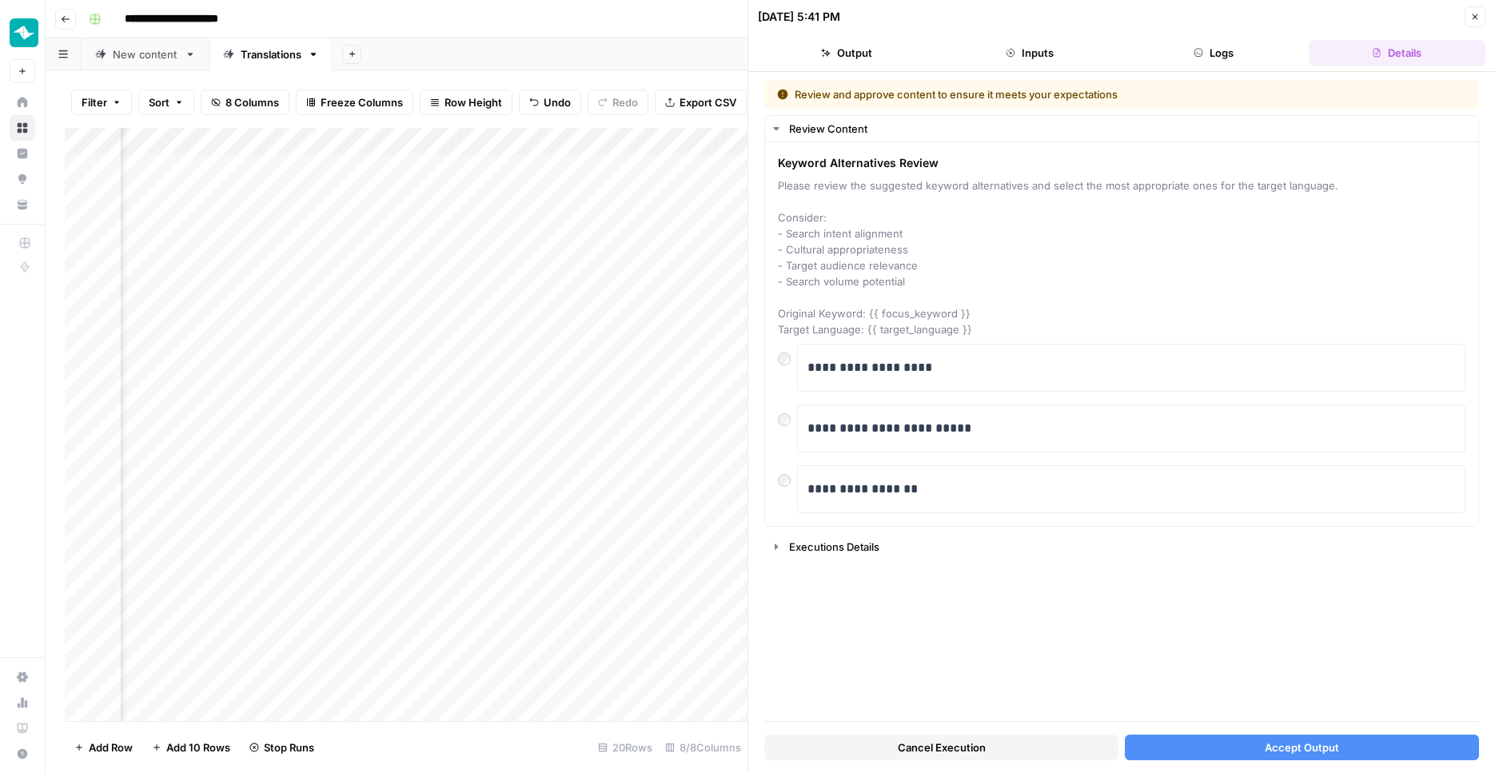
click at [1261, 740] on button "Accept Output" at bounding box center [1302, 748] width 354 height 26
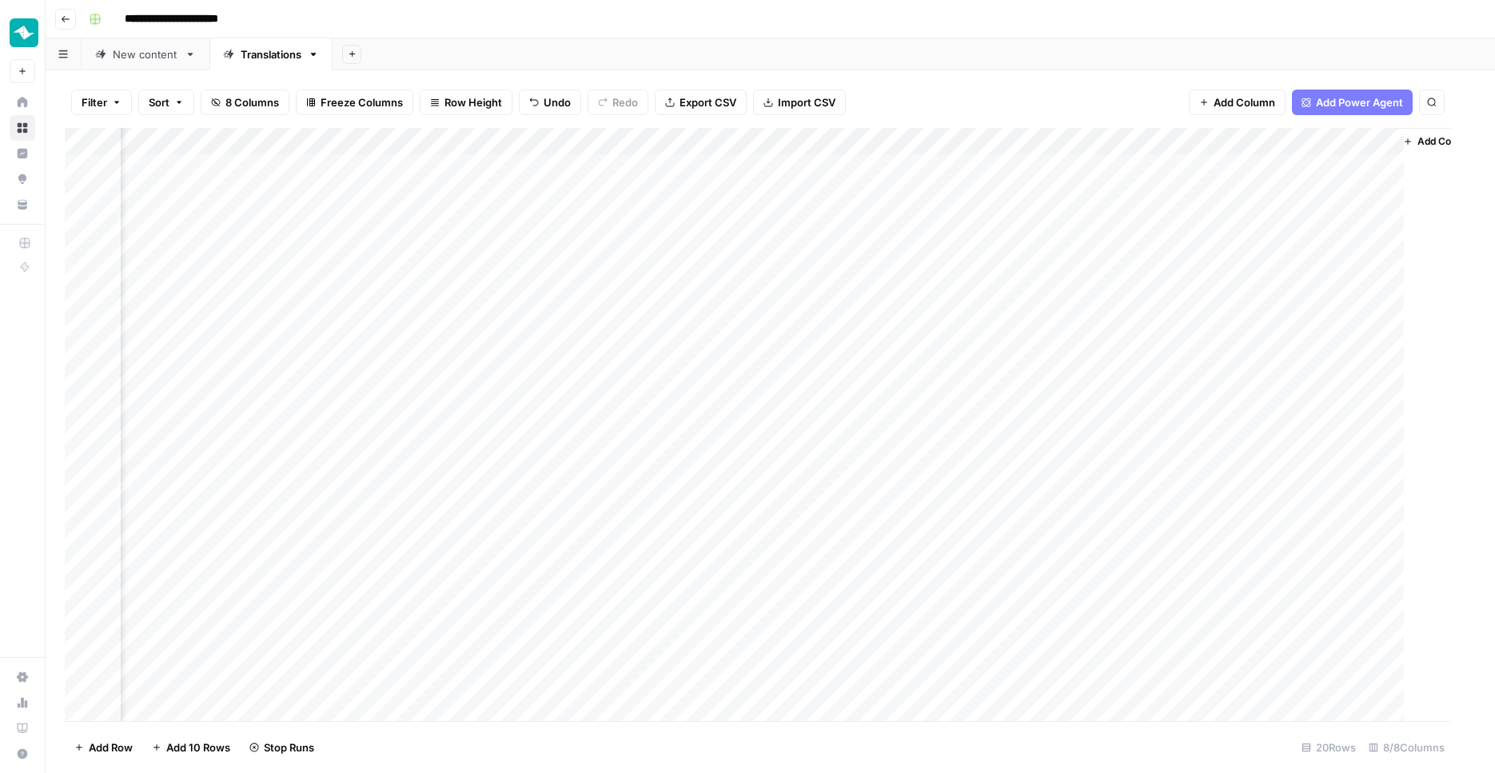
scroll to position [0, 404]
click at [1245, 513] on div "Add Column" at bounding box center [770, 426] width 1411 height 596
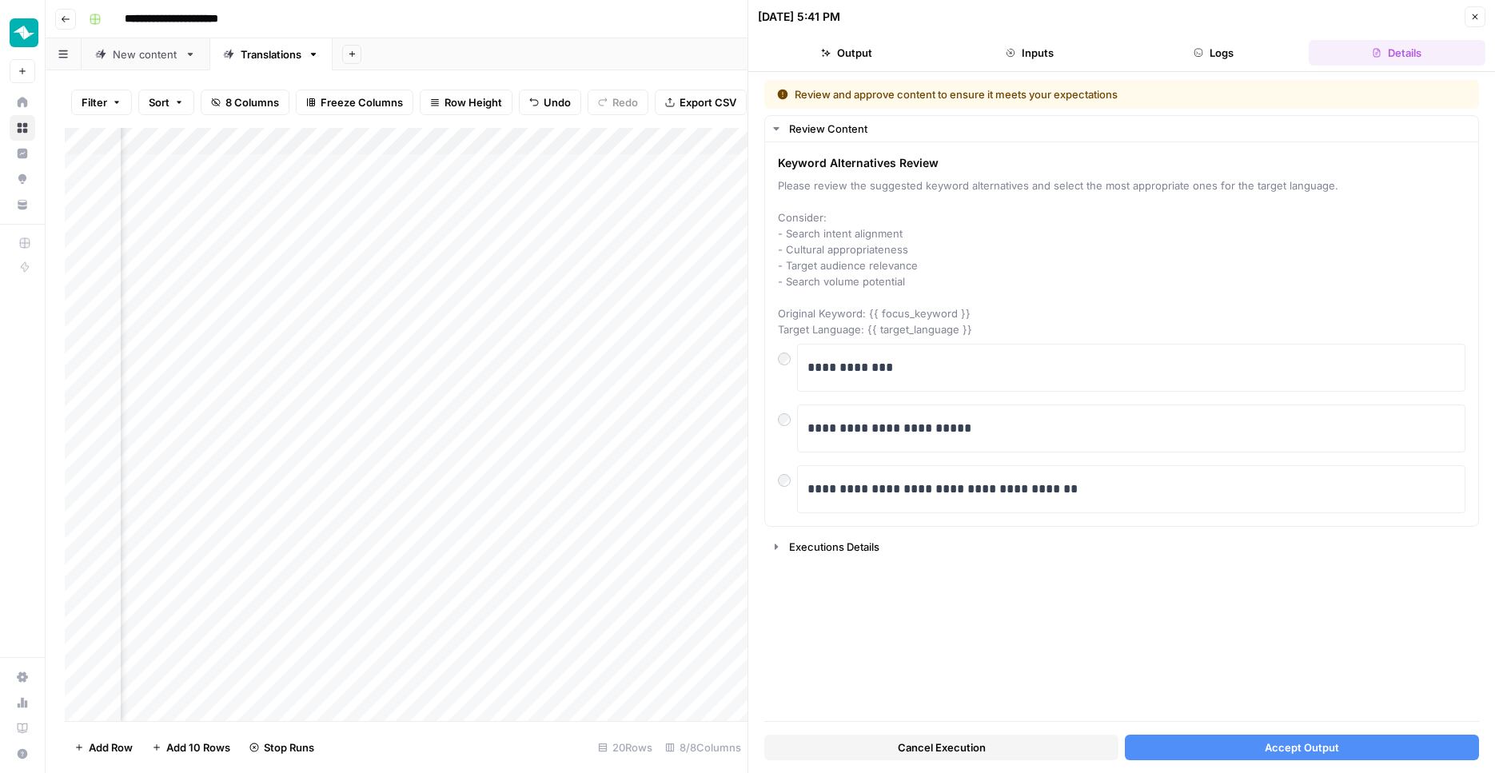
click at [1277, 753] on span "Accept Output" at bounding box center [1302, 747] width 74 height 16
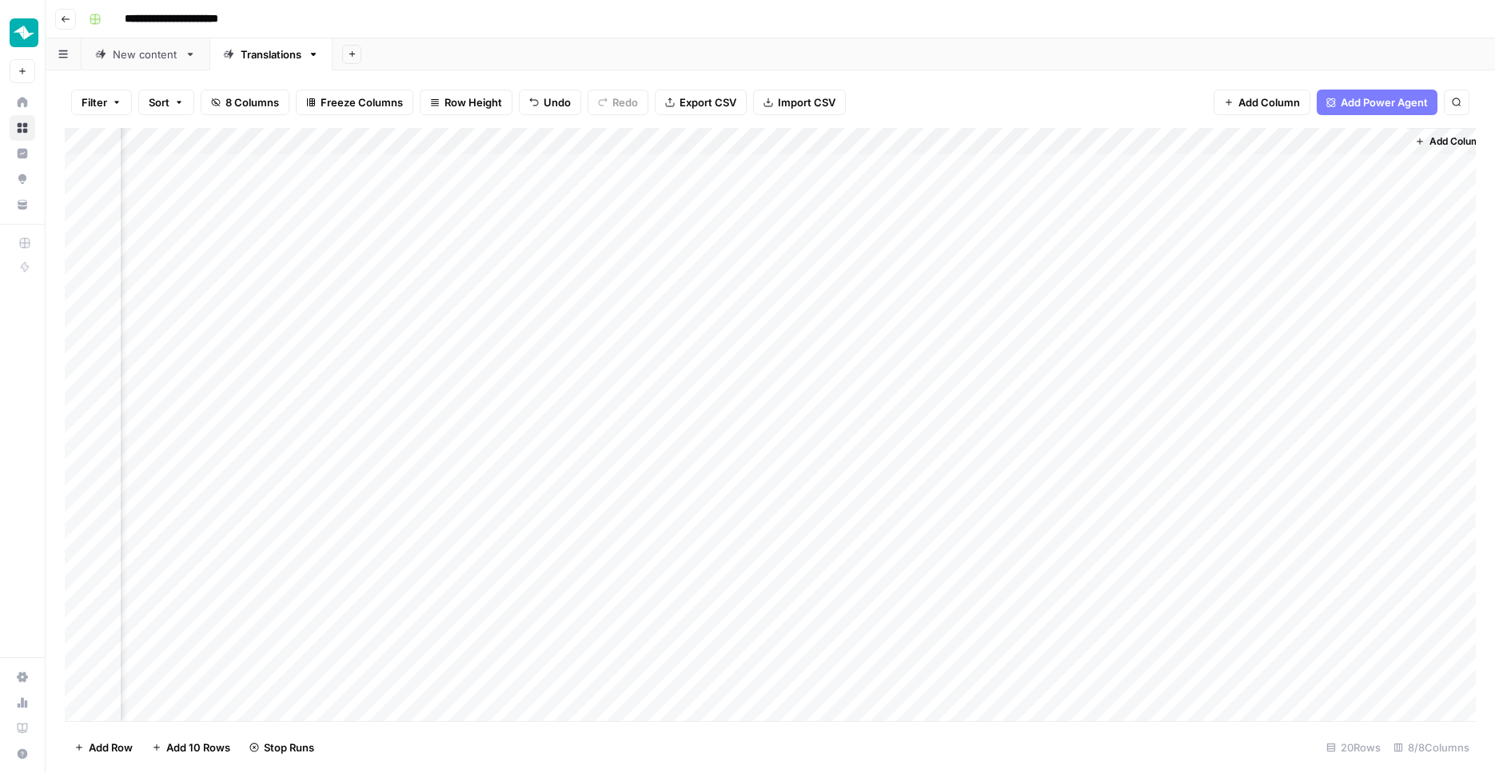
click at [1248, 570] on div "Add Column" at bounding box center [770, 426] width 1411 height 596
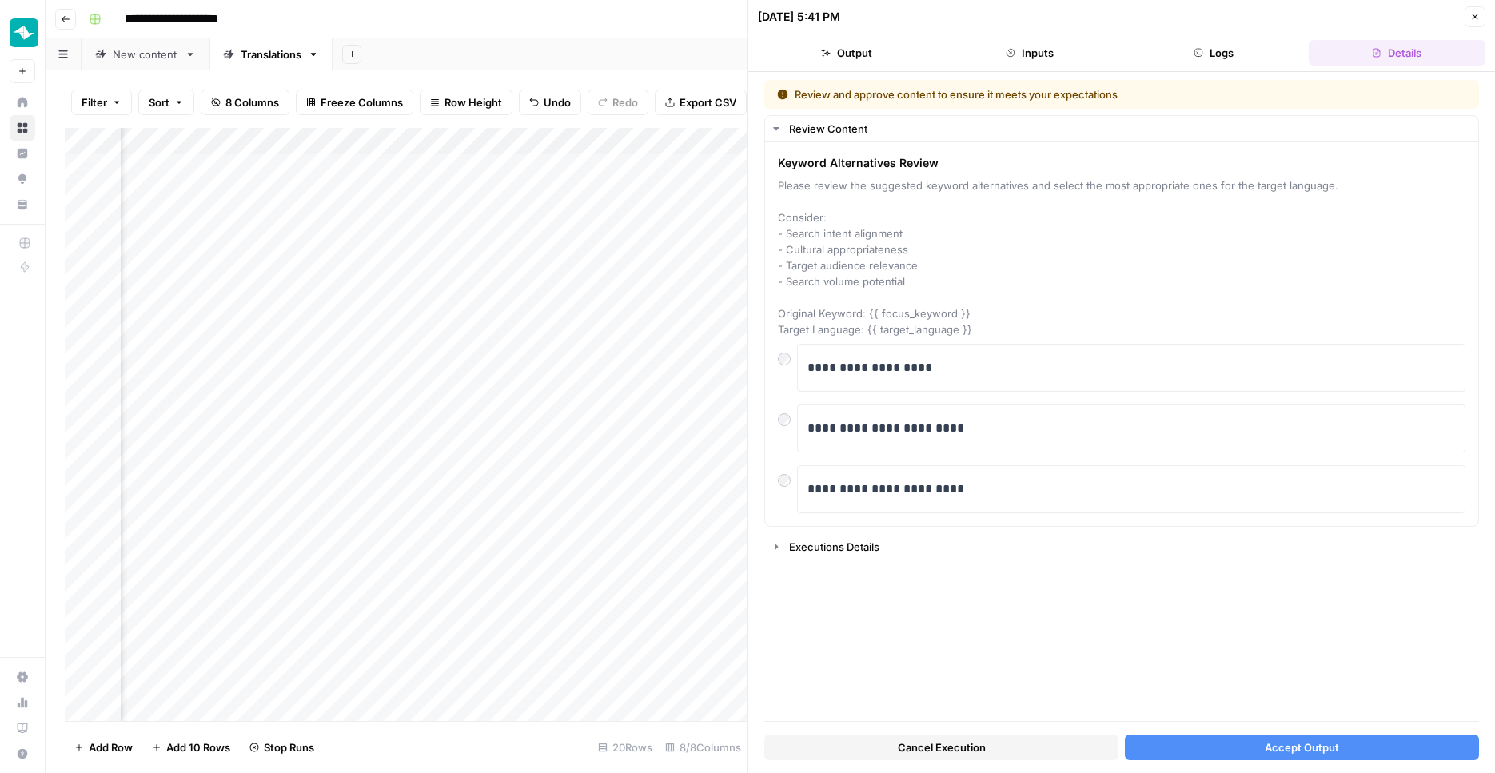
click at [349, 570] on div "Add Column" at bounding box center [406, 426] width 683 height 596
click at [870, 378] on div "**********" at bounding box center [1130, 368] width 647 height 34
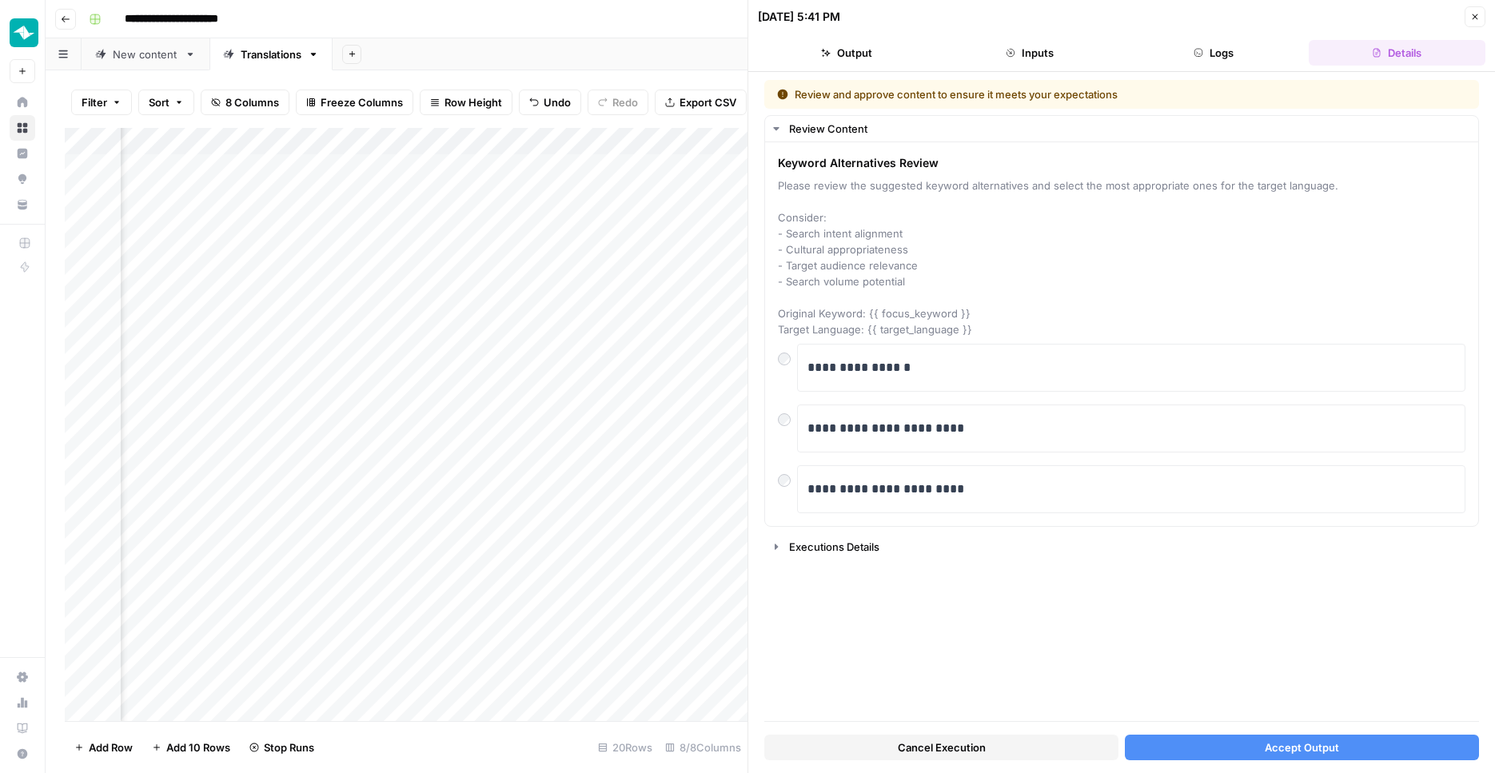
click at [1249, 750] on button "Accept Output" at bounding box center [1302, 748] width 354 height 26
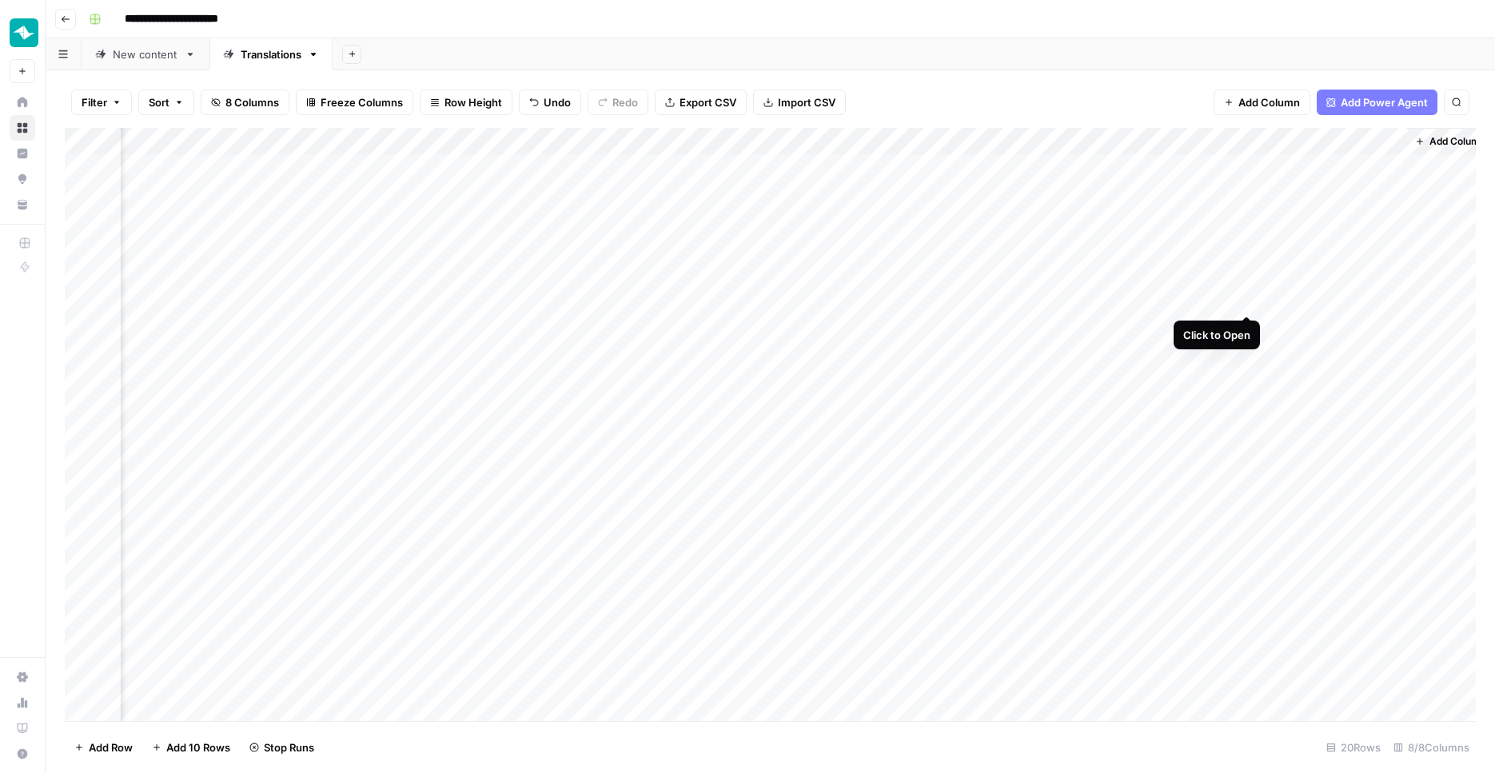
click at [1246, 297] on div "Add Column" at bounding box center [770, 426] width 1411 height 596
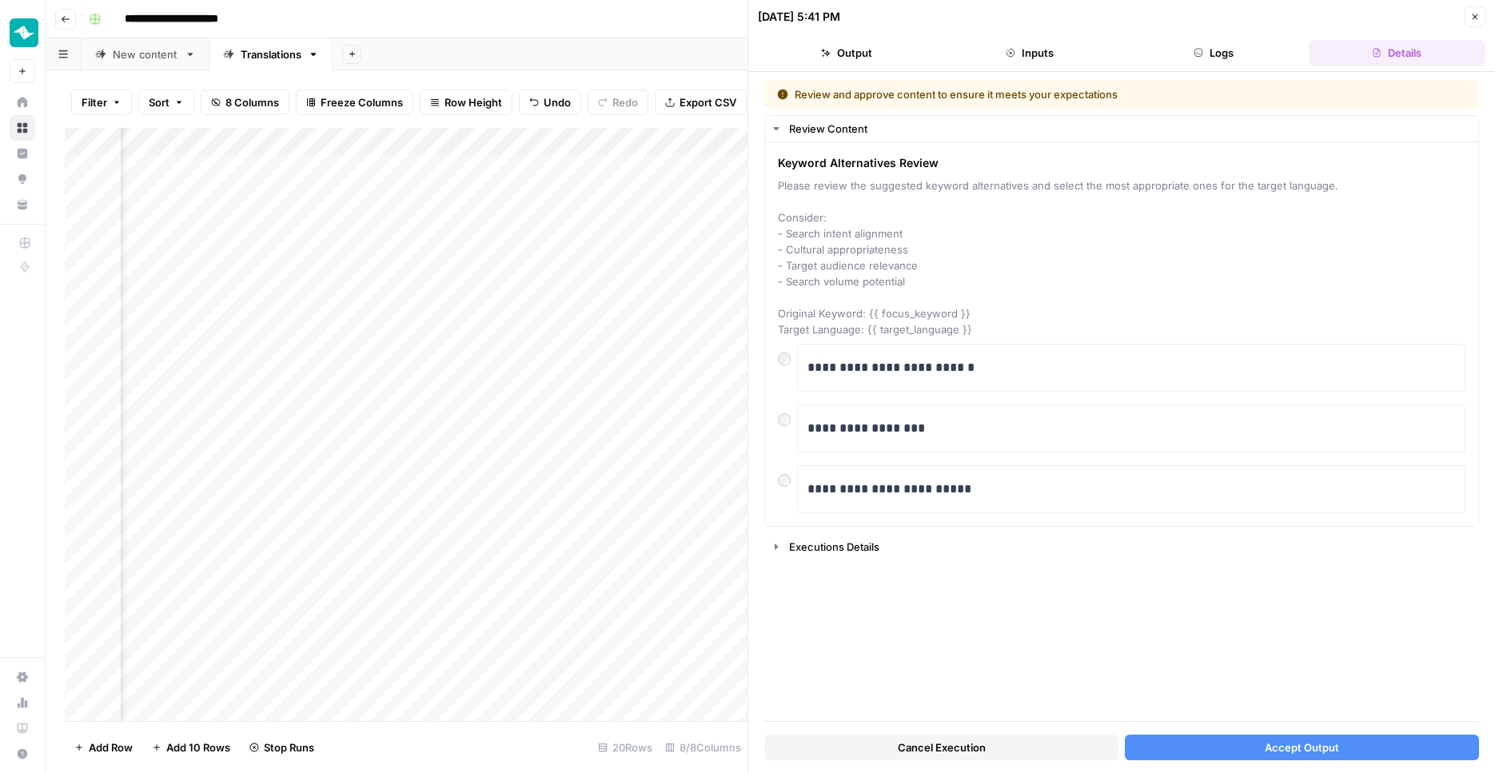
click at [1251, 748] on button "Accept Output" at bounding box center [1302, 748] width 354 height 26
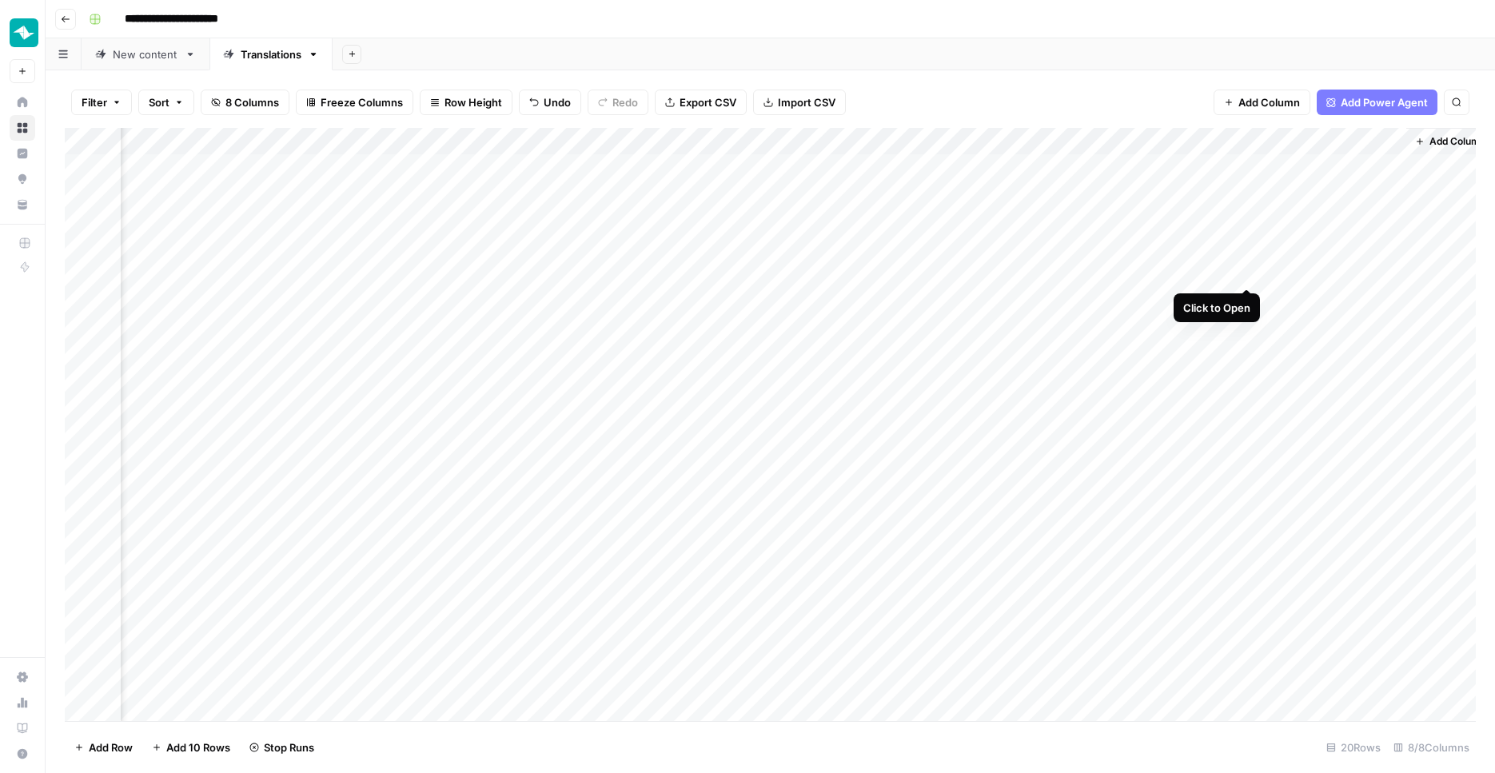
click at [1249, 274] on div "Add Column" at bounding box center [770, 426] width 1411 height 596
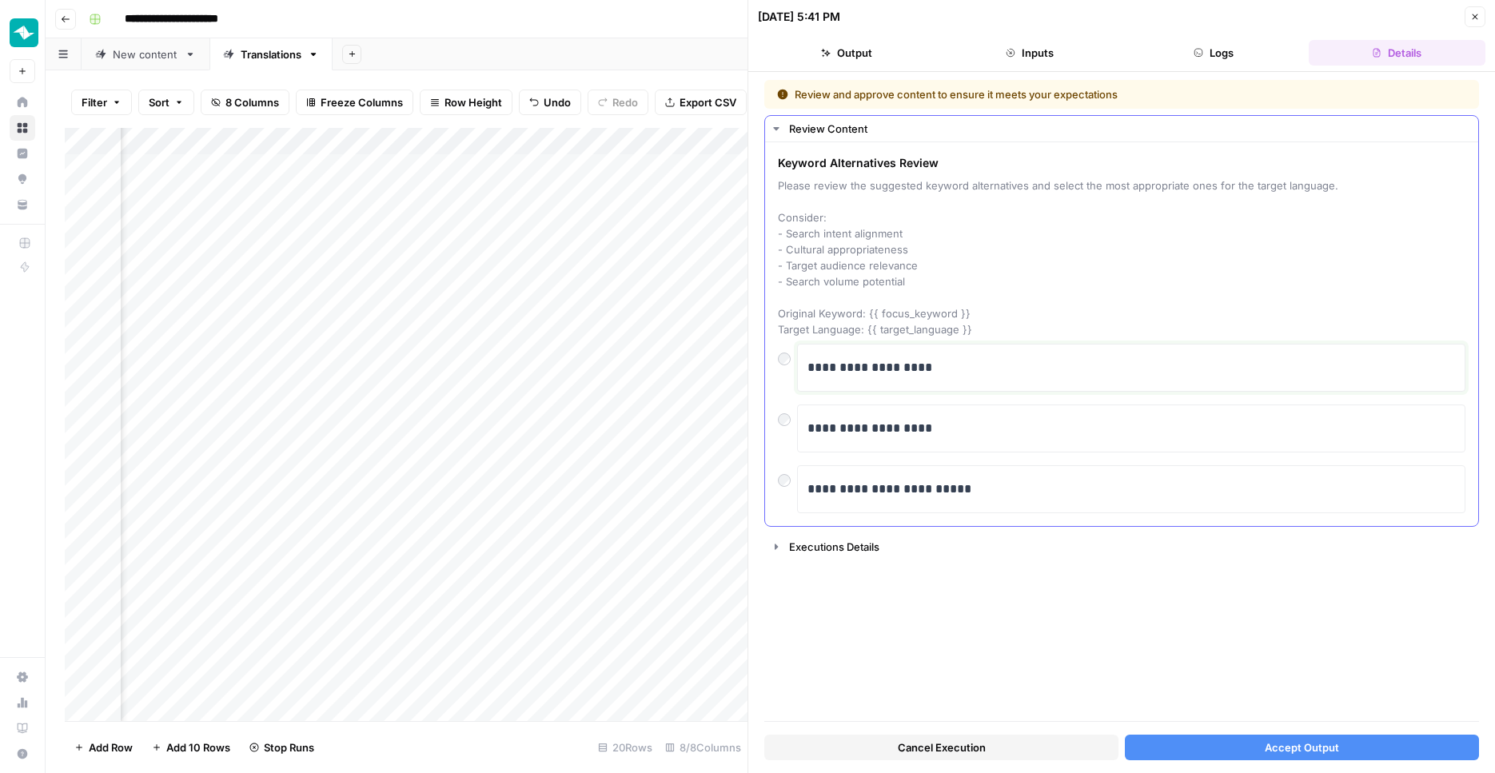
click at [936, 372] on p "**********" at bounding box center [1130, 367] width 647 height 21
click at [1228, 751] on button "Accept Output" at bounding box center [1302, 748] width 354 height 26
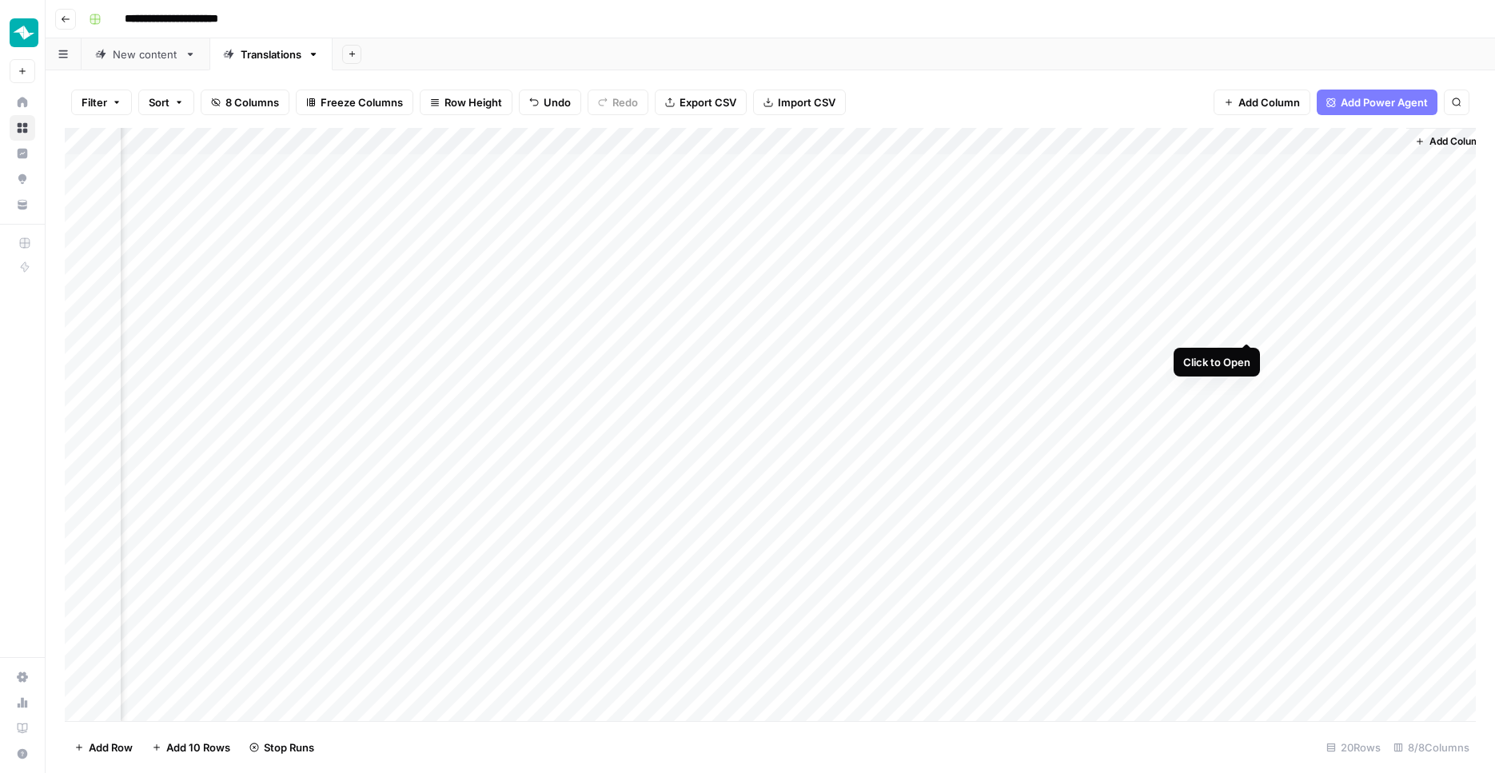
click at [1245, 328] on div "Add Column" at bounding box center [770, 426] width 1411 height 596
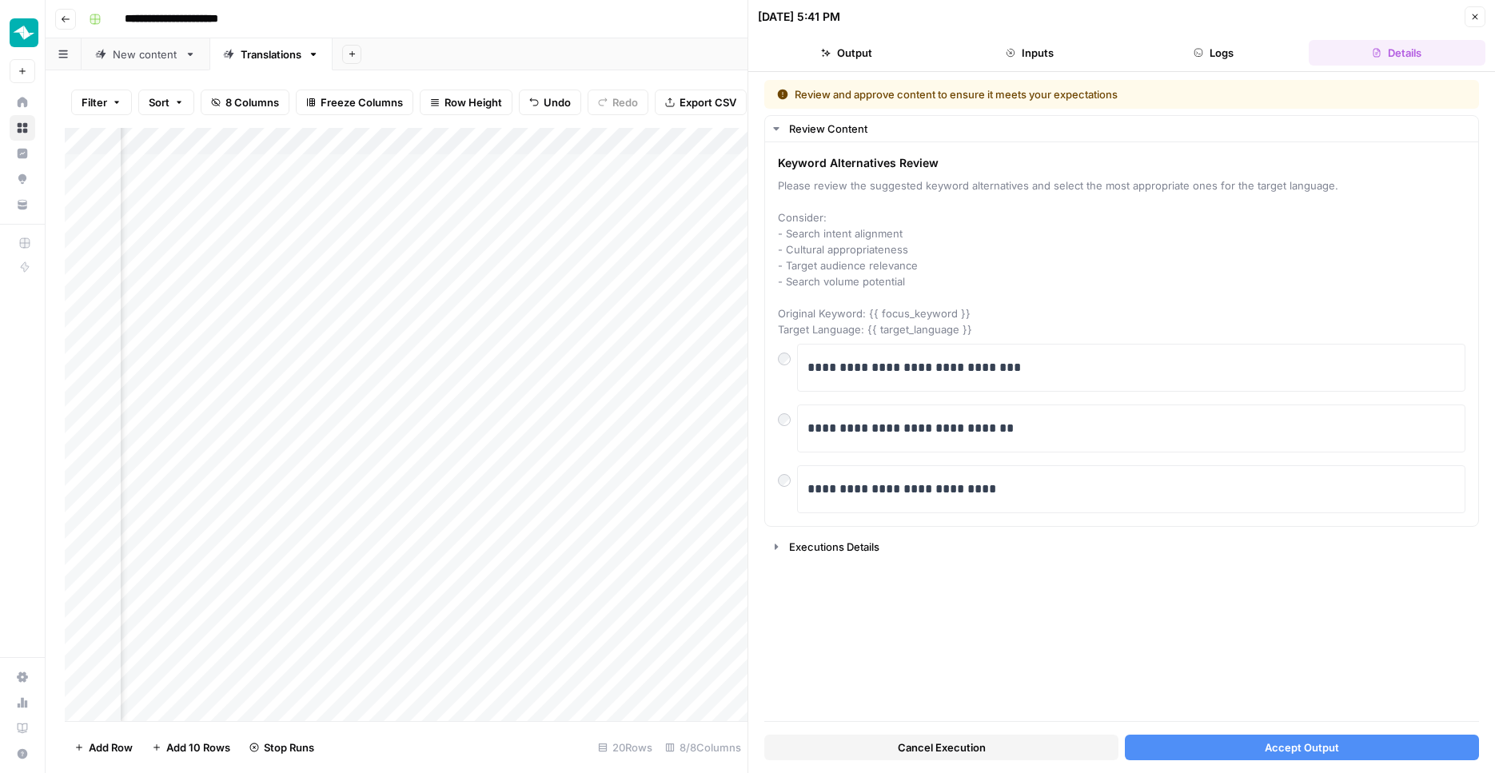
click at [1235, 747] on button "Accept Output" at bounding box center [1302, 748] width 354 height 26
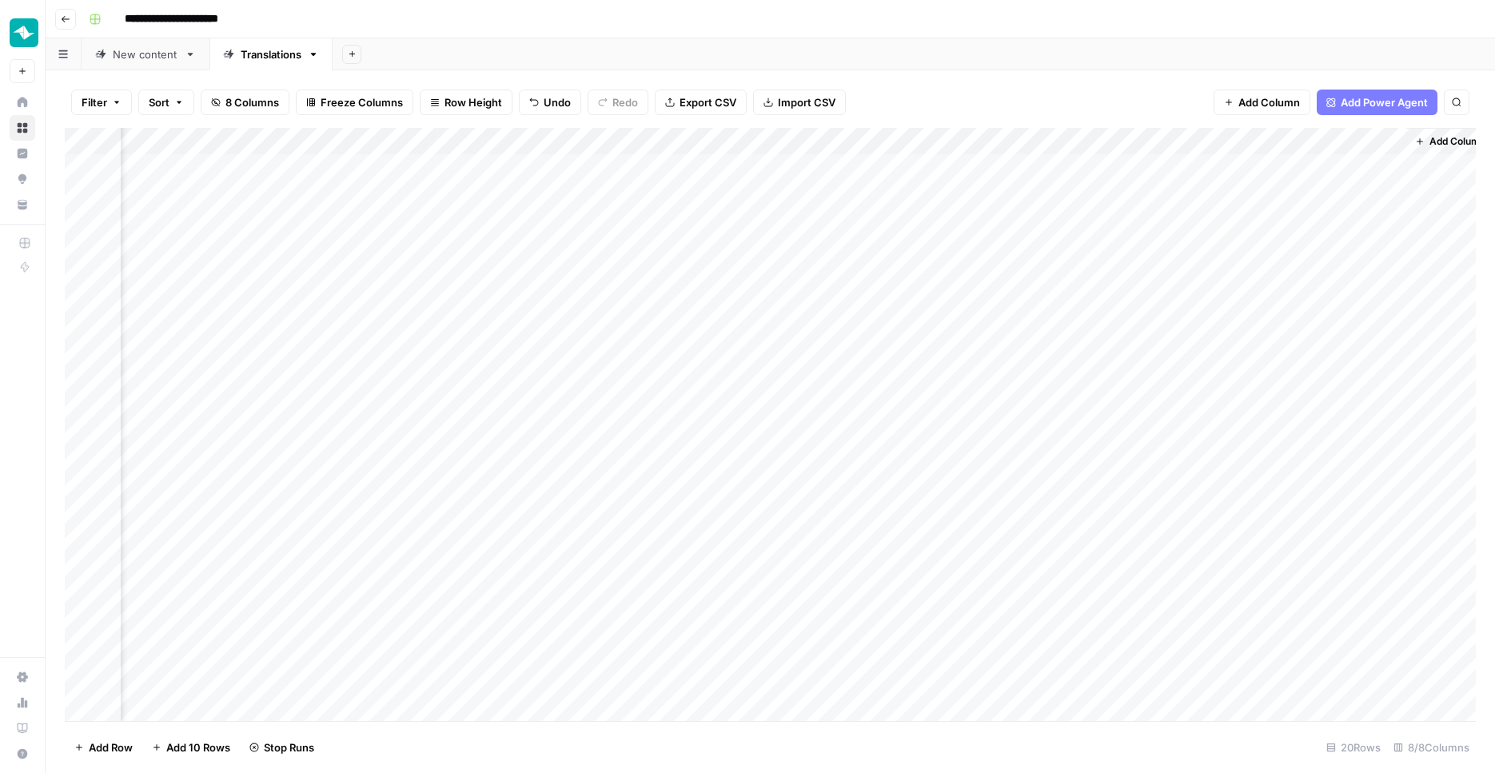
click at [1249, 352] on div "Add Column" at bounding box center [770, 426] width 1411 height 596
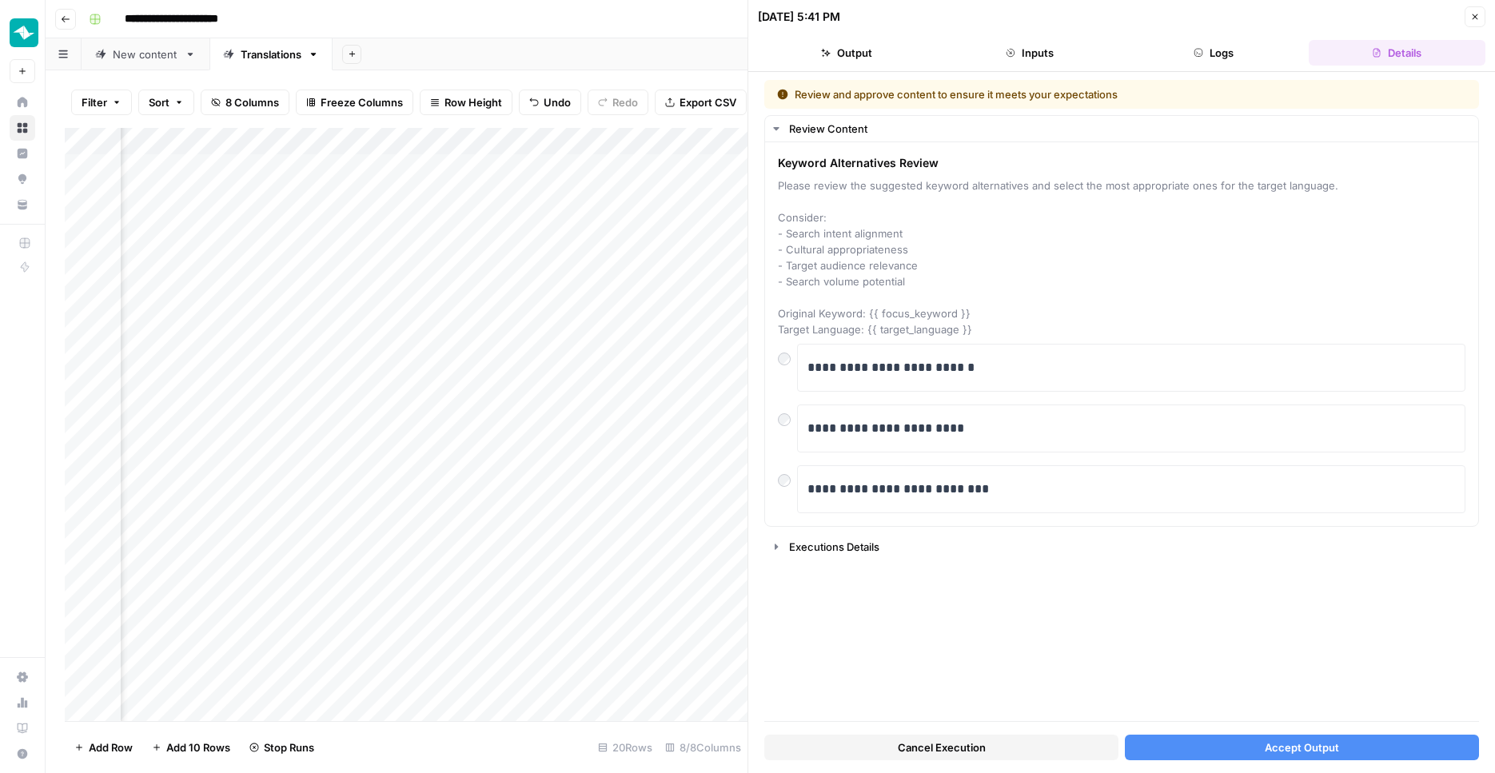
click at [1204, 60] on button "Logs" at bounding box center [1213, 53] width 177 height 26
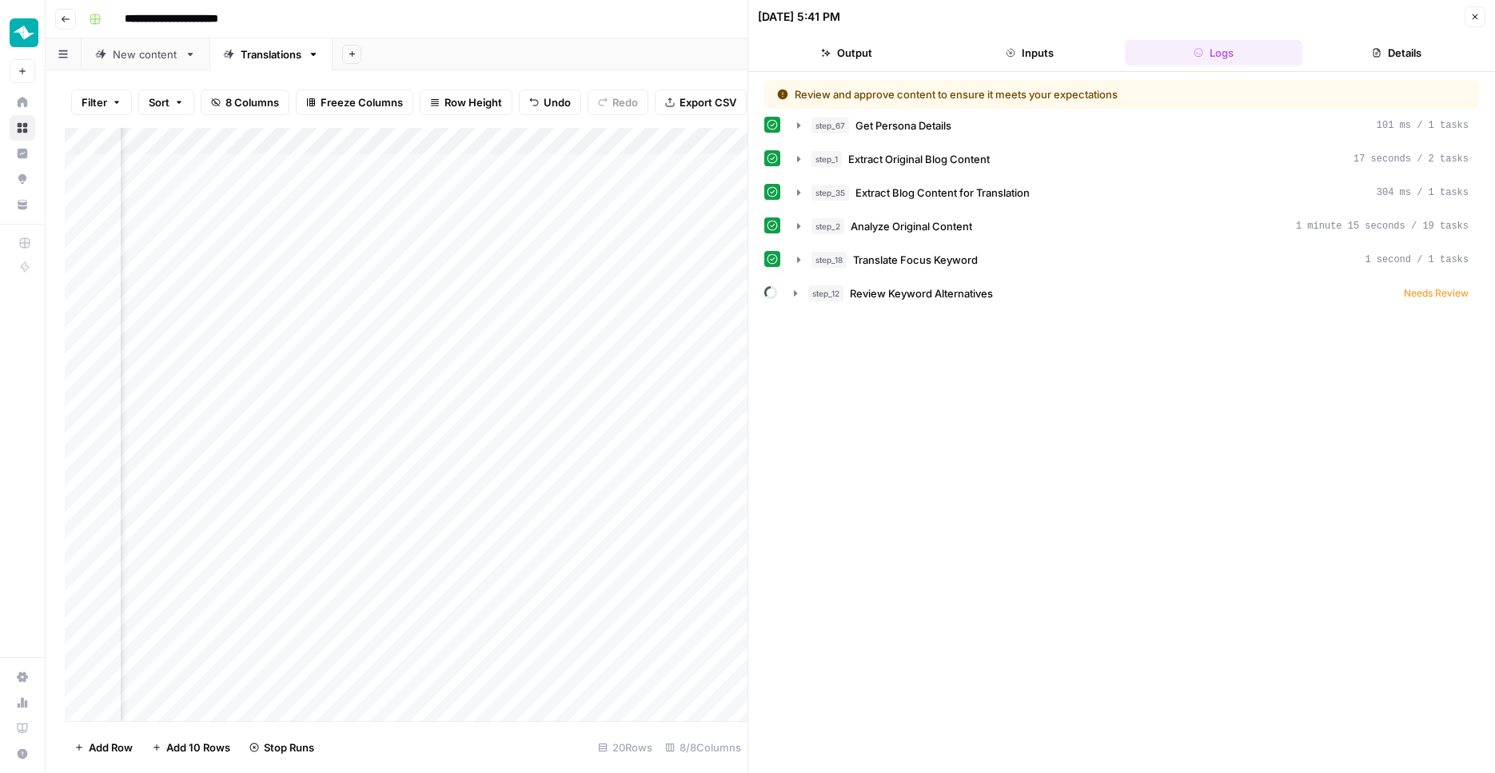
click at [1369, 47] on button "Details" at bounding box center [1397, 53] width 177 height 26
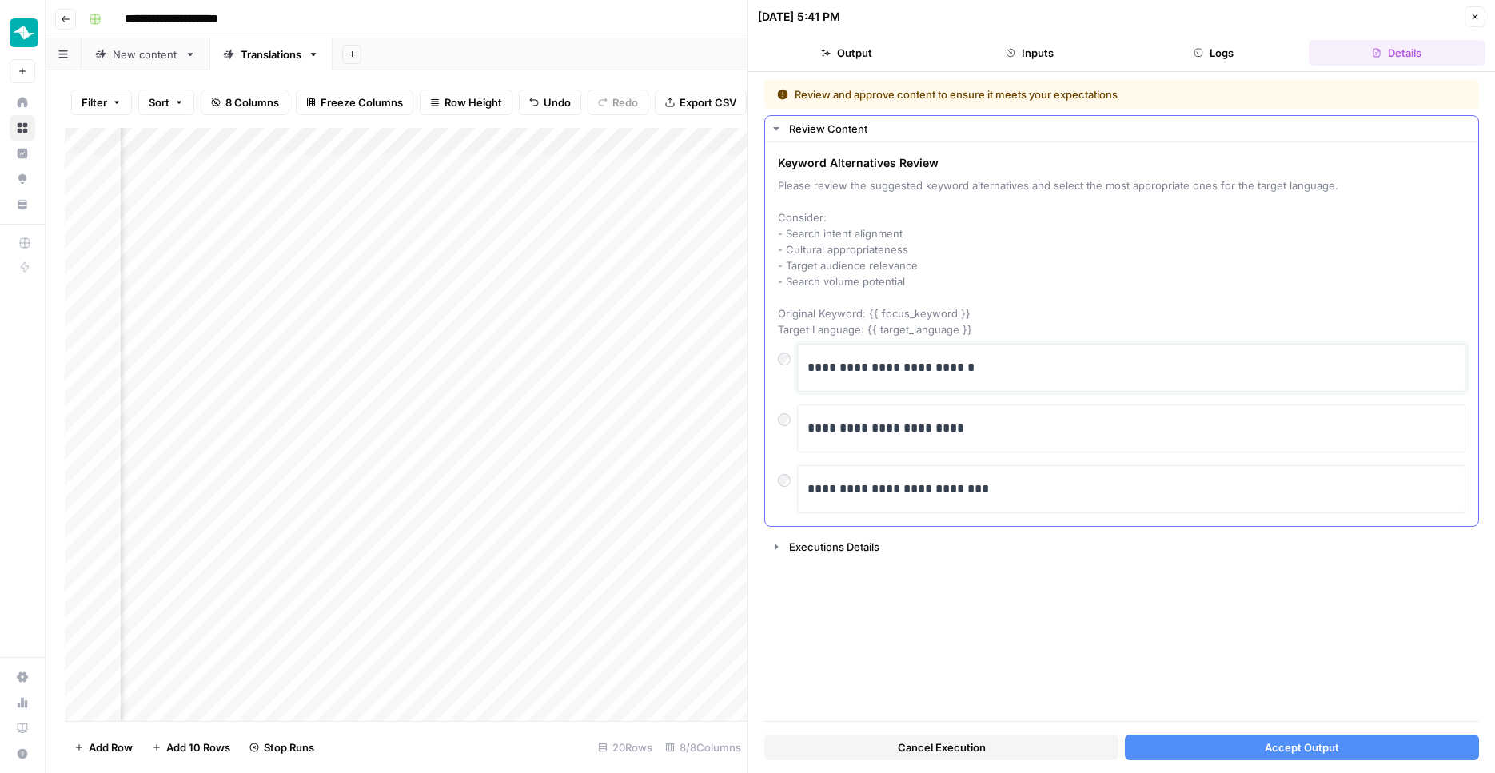
click at [927, 361] on p "**********" at bounding box center [1130, 367] width 647 height 21
copy p "**********"
click at [934, 434] on p "**********" at bounding box center [1130, 428] width 647 height 21
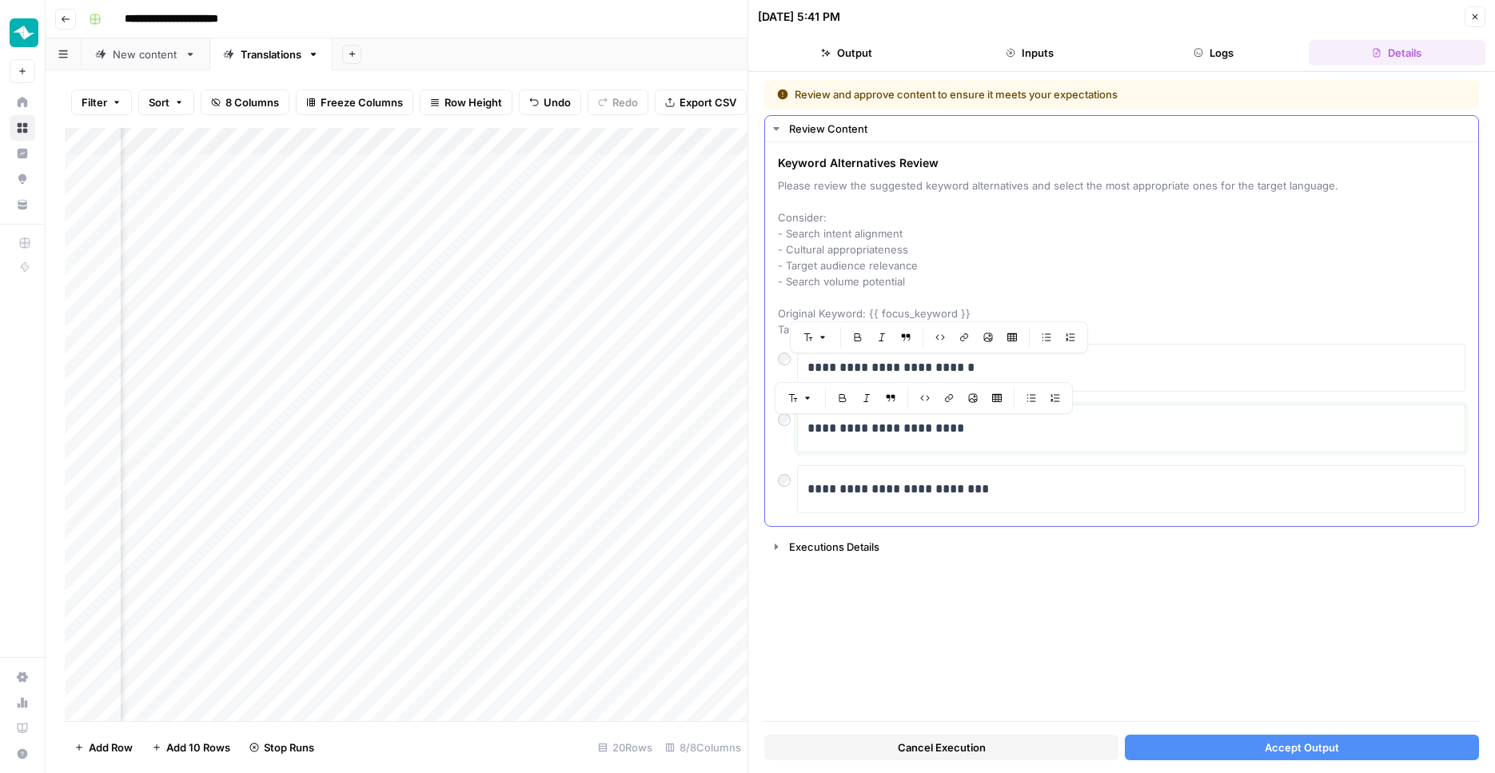
copy p "**********"
click at [957, 492] on p "**********" at bounding box center [1130, 489] width 647 height 21
copy p "**********"
click at [930, 369] on p "**********" at bounding box center [1130, 367] width 647 height 21
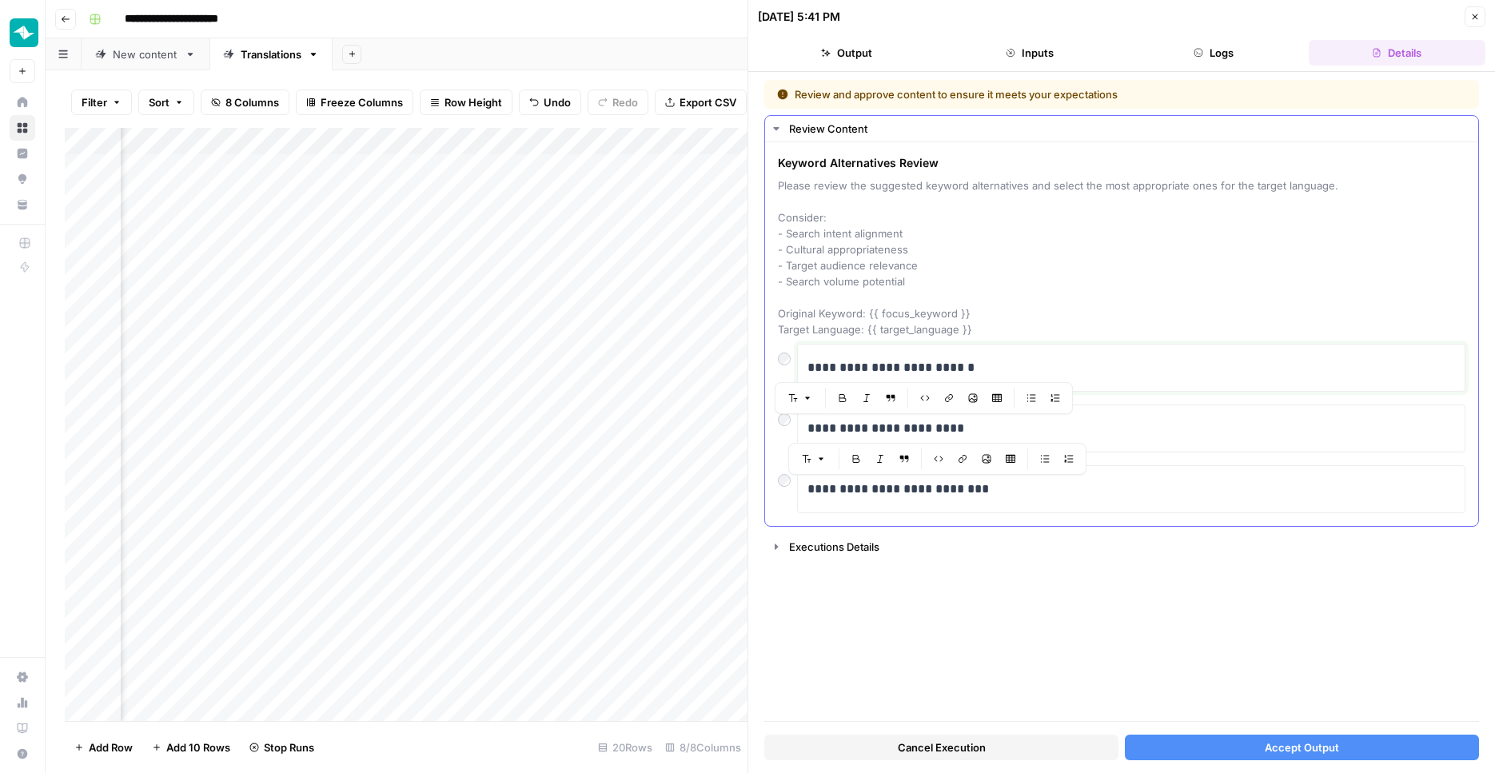
click at [930, 369] on p "**********" at bounding box center [1130, 367] width 647 height 21
copy p "**********"
click at [1260, 739] on button "Accept Output" at bounding box center [1302, 748] width 354 height 26
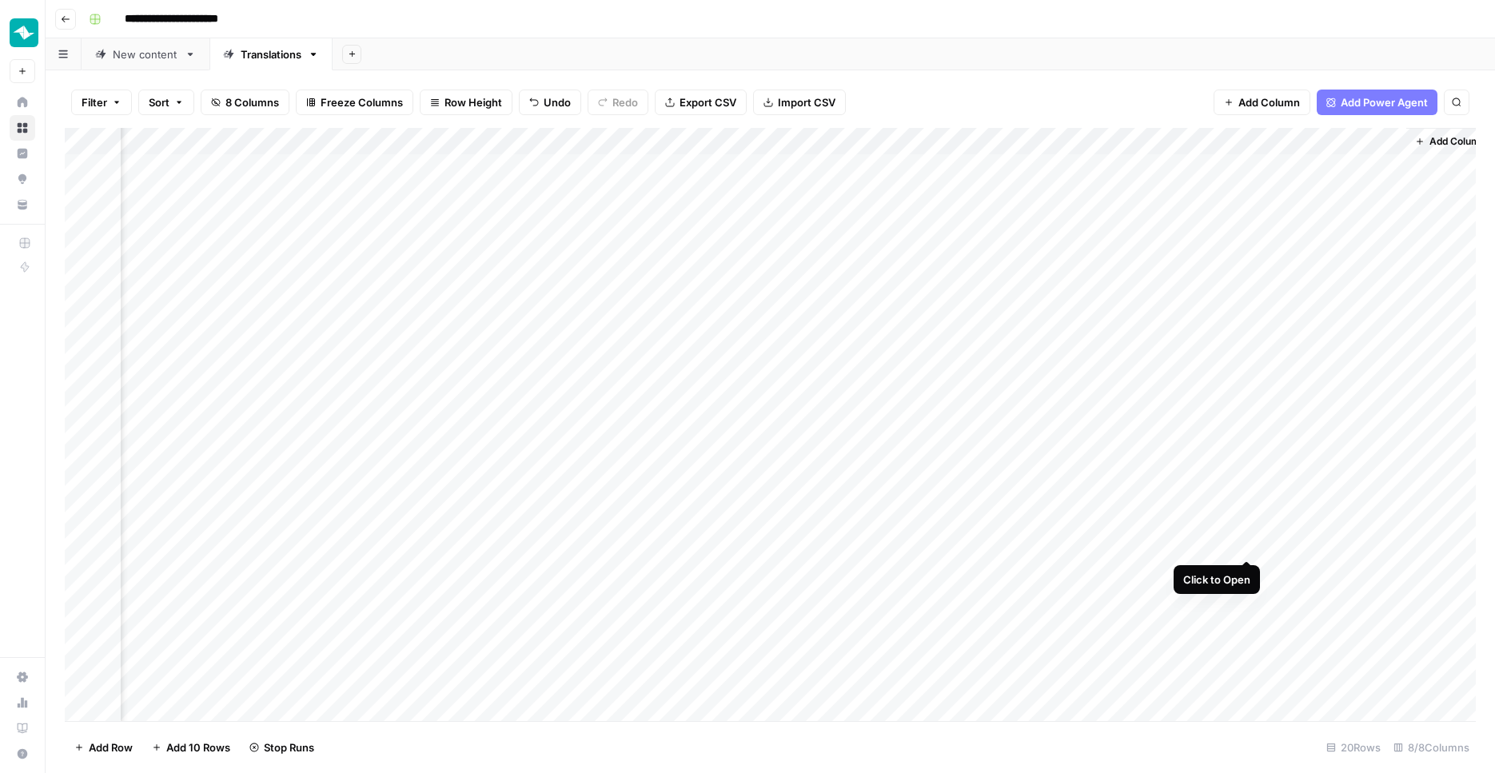
click at [1247, 543] on div "Add Column" at bounding box center [770, 426] width 1411 height 596
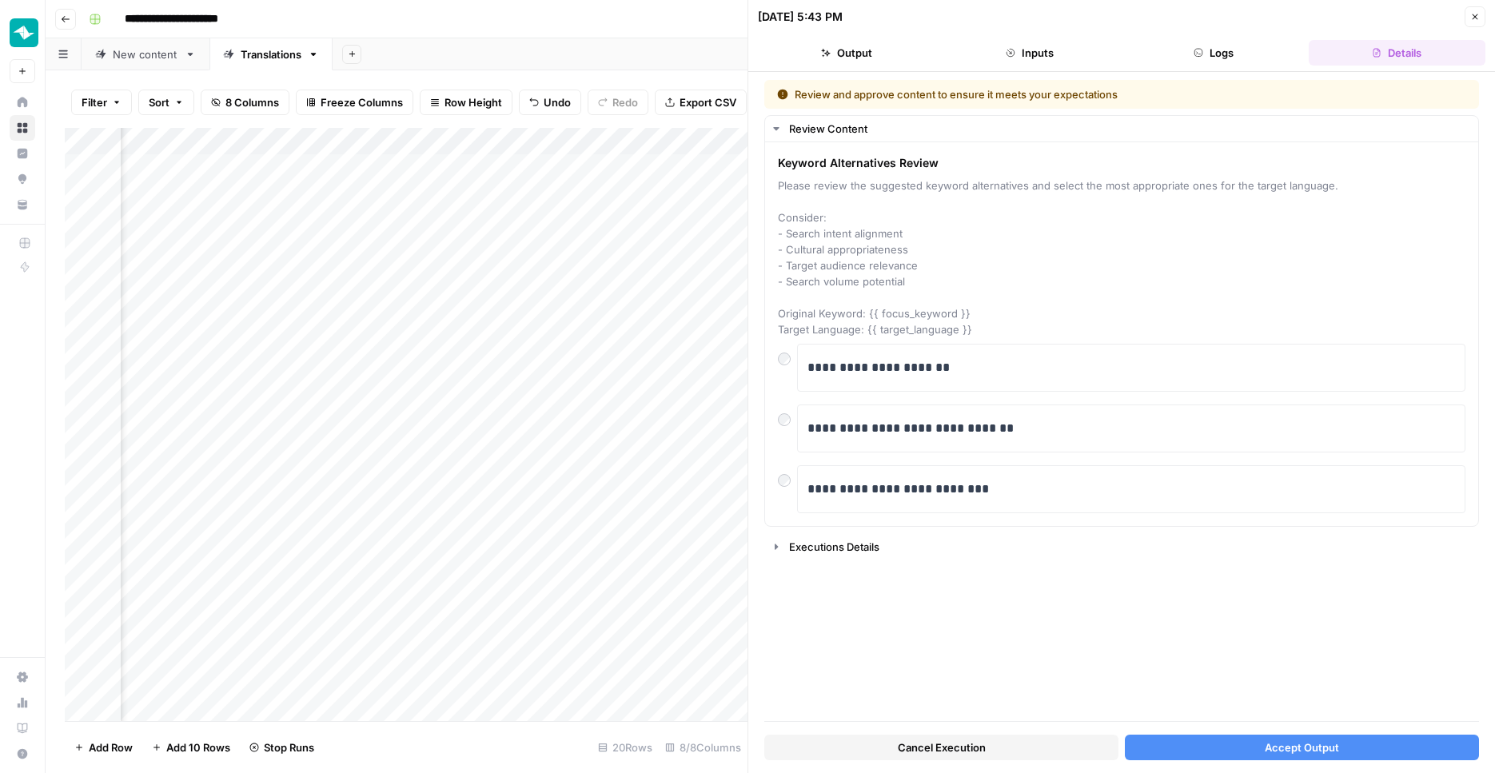
scroll to position [0, 685]
click at [959, 365] on p "**********" at bounding box center [1130, 367] width 647 height 21
copy p "**********"
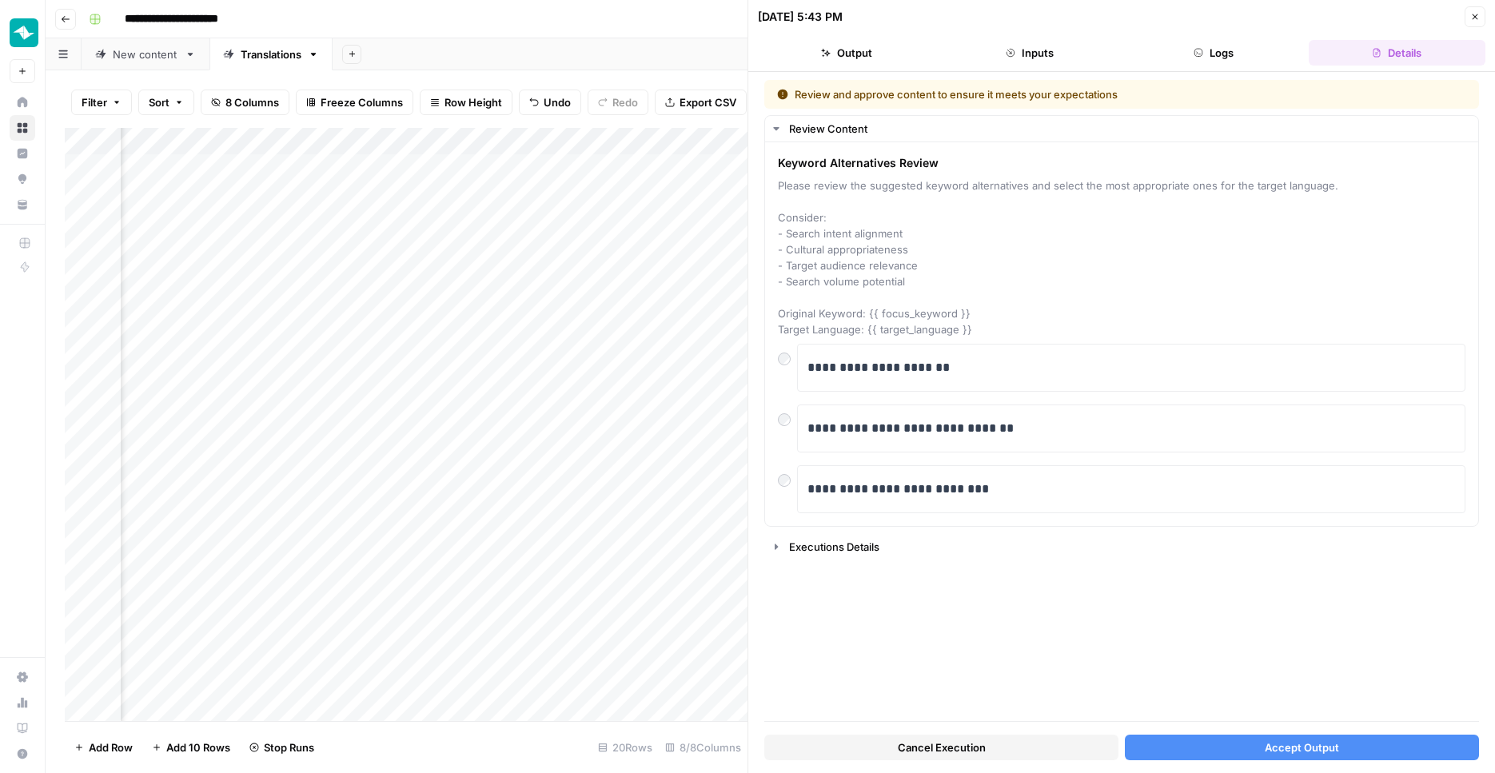
click at [1250, 739] on button "Accept Output" at bounding box center [1302, 748] width 354 height 26
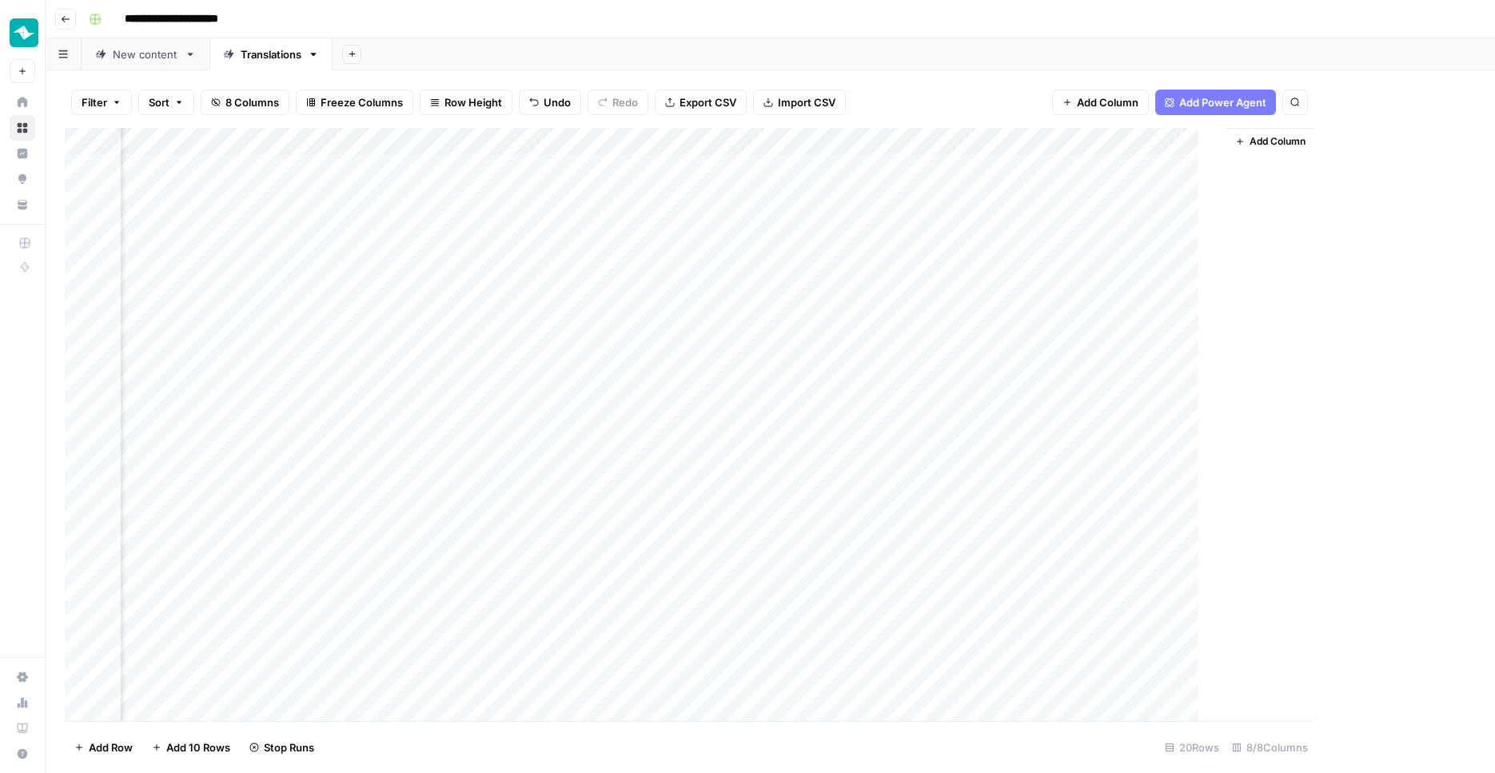
scroll to position [0, 404]
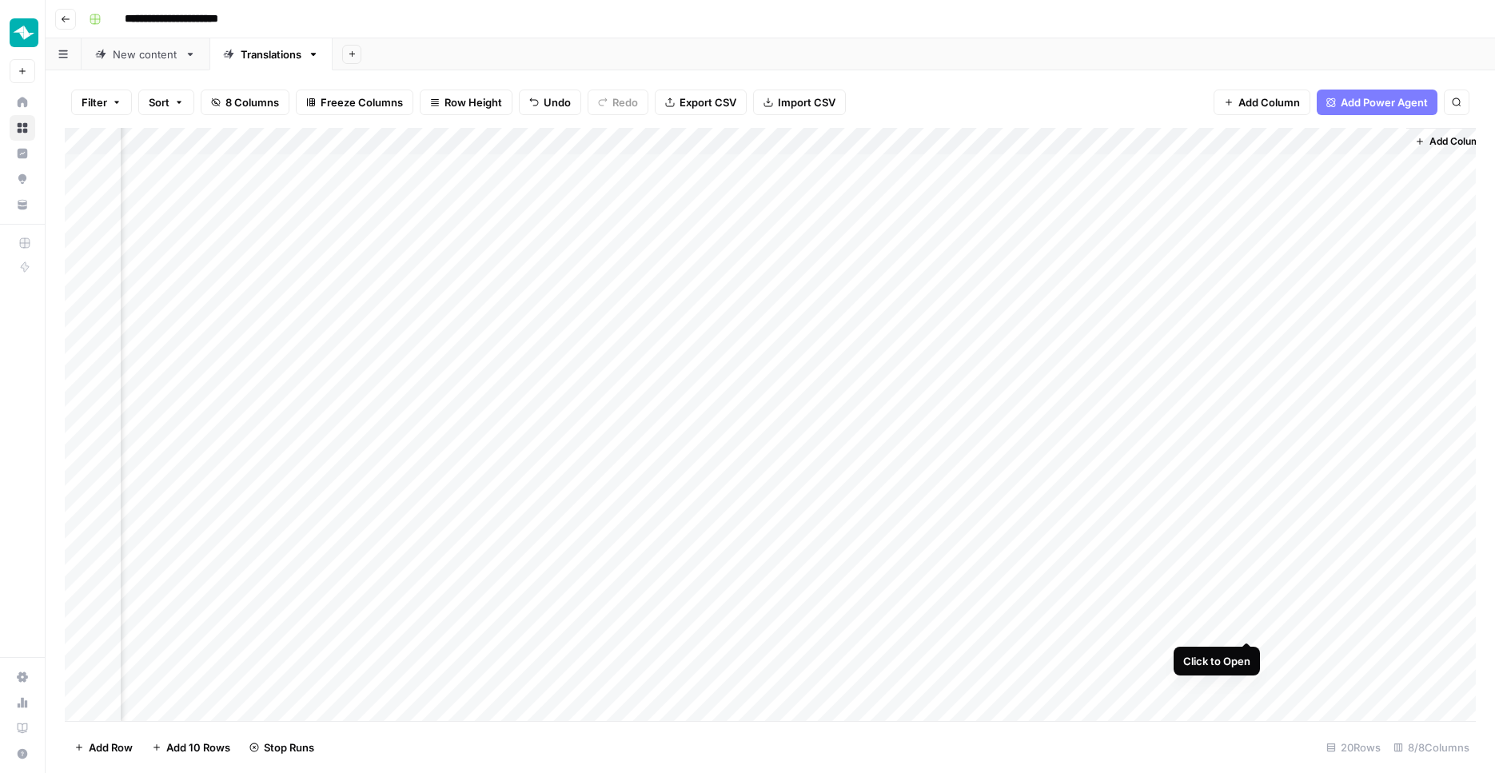
click at [1246, 626] on div "Add Column" at bounding box center [770, 426] width 1411 height 596
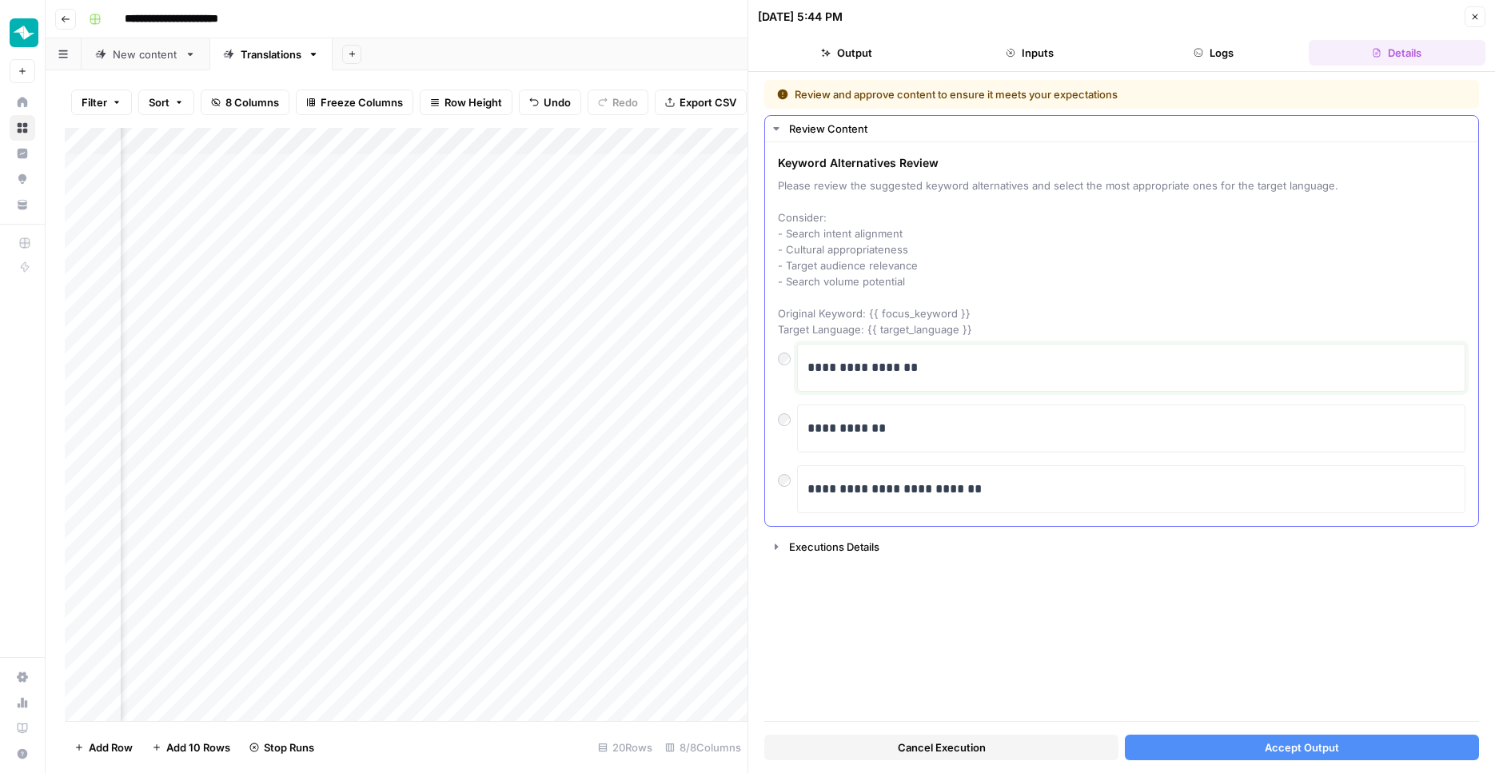
click at [882, 376] on p "**********" at bounding box center [1130, 367] width 647 height 21
click at [370, 597] on div "Add Column" at bounding box center [406, 426] width 683 height 596
click at [369, 633] on div "Add Column" at bounding box center [406, 426] width 683 height 596
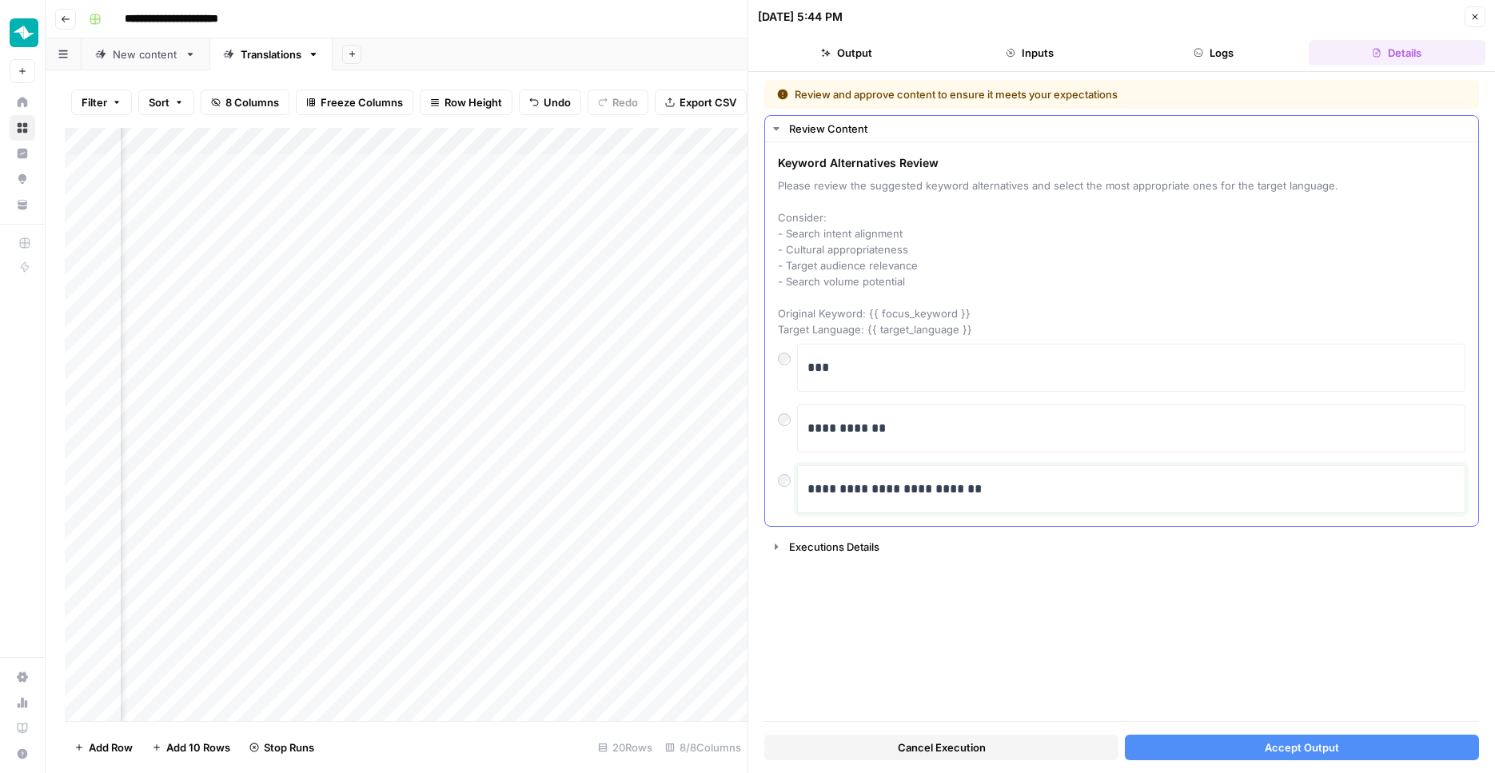
click at [1137, 482] on p "**********" at bounding box center [1130, 489] width 647 height 21
click at [1273, 747] on span "Accept Output" at bounding box center [1302, 747] width 74 height 16
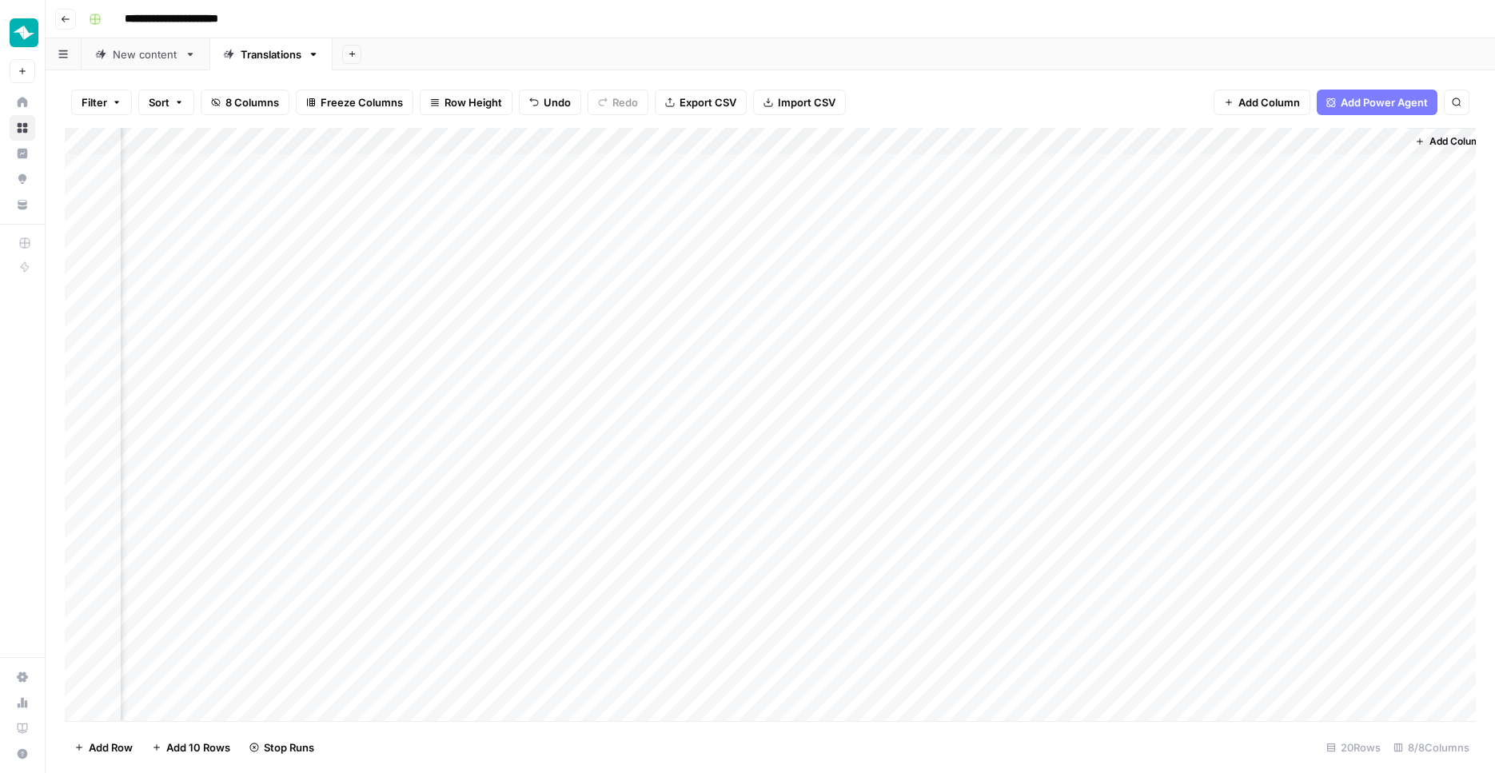
click at [1246, 243] on div "Add Column" at bounding box center [770, 426] width 1411 height 596
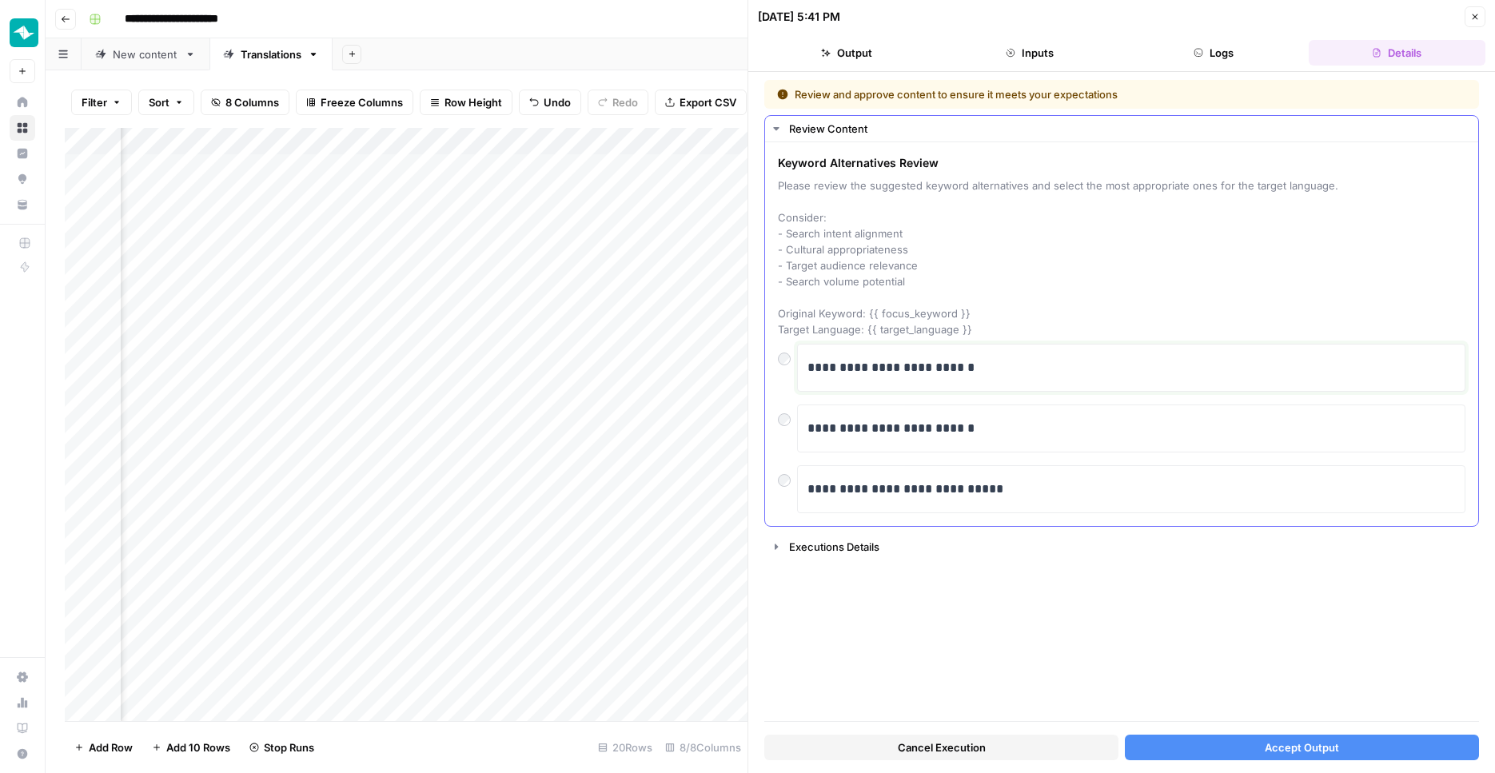
click at [926, 372] on p "**********" at bounding box center [1130, 367] width 647 height 21
click at [841, 358] on p "**********" at bounding box center [1130, 367] width 647 height 21
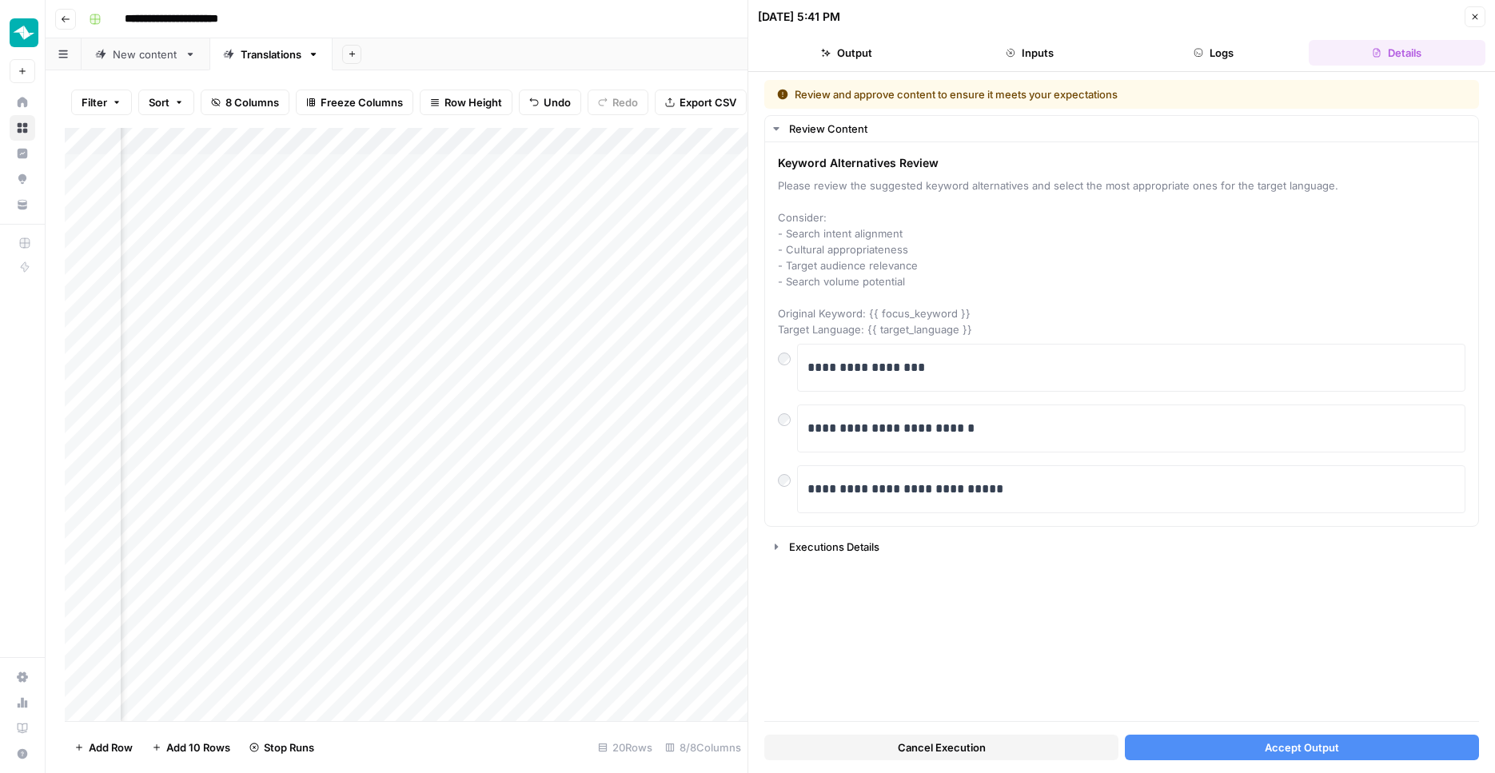
click at [1326, 741] on span "Accept Output" at bounding box center [1302, 747] width 74 height 16
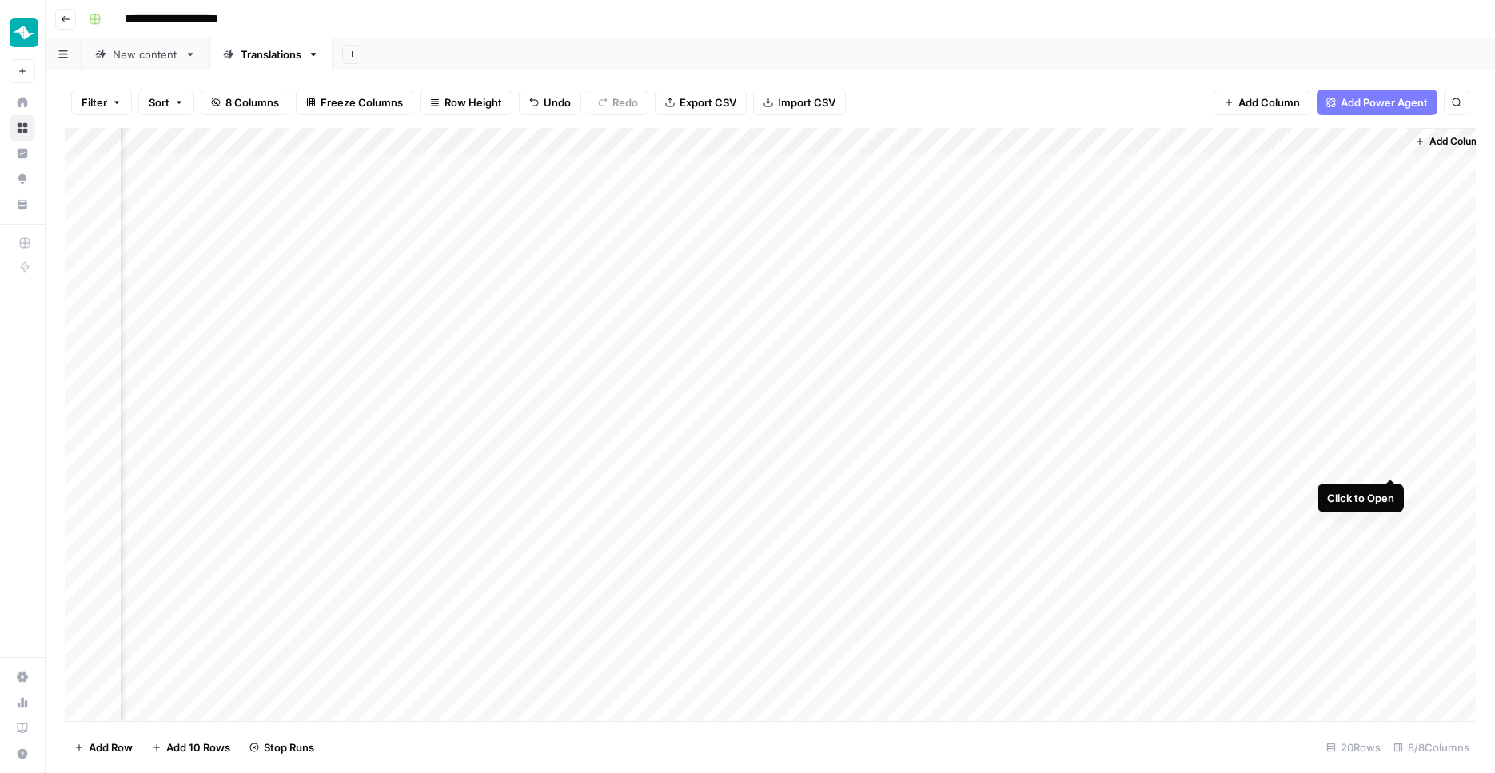
click at [1389, 458] on div "Add Column" at bounding box center [770, 426] width 1411 height 596
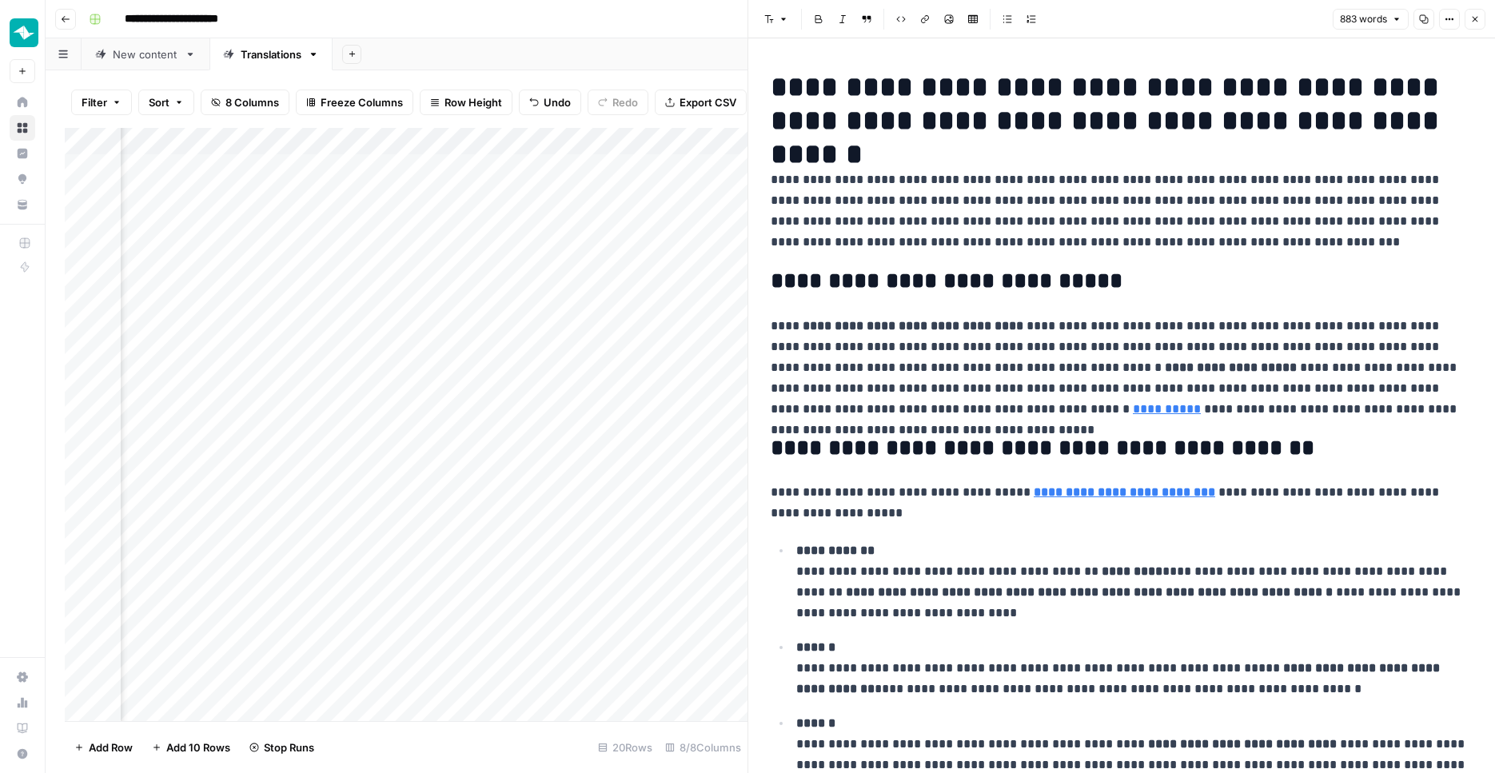
click at [1469, 18] on button "Close" at bounding box center [1474, 19] width 21 height 21
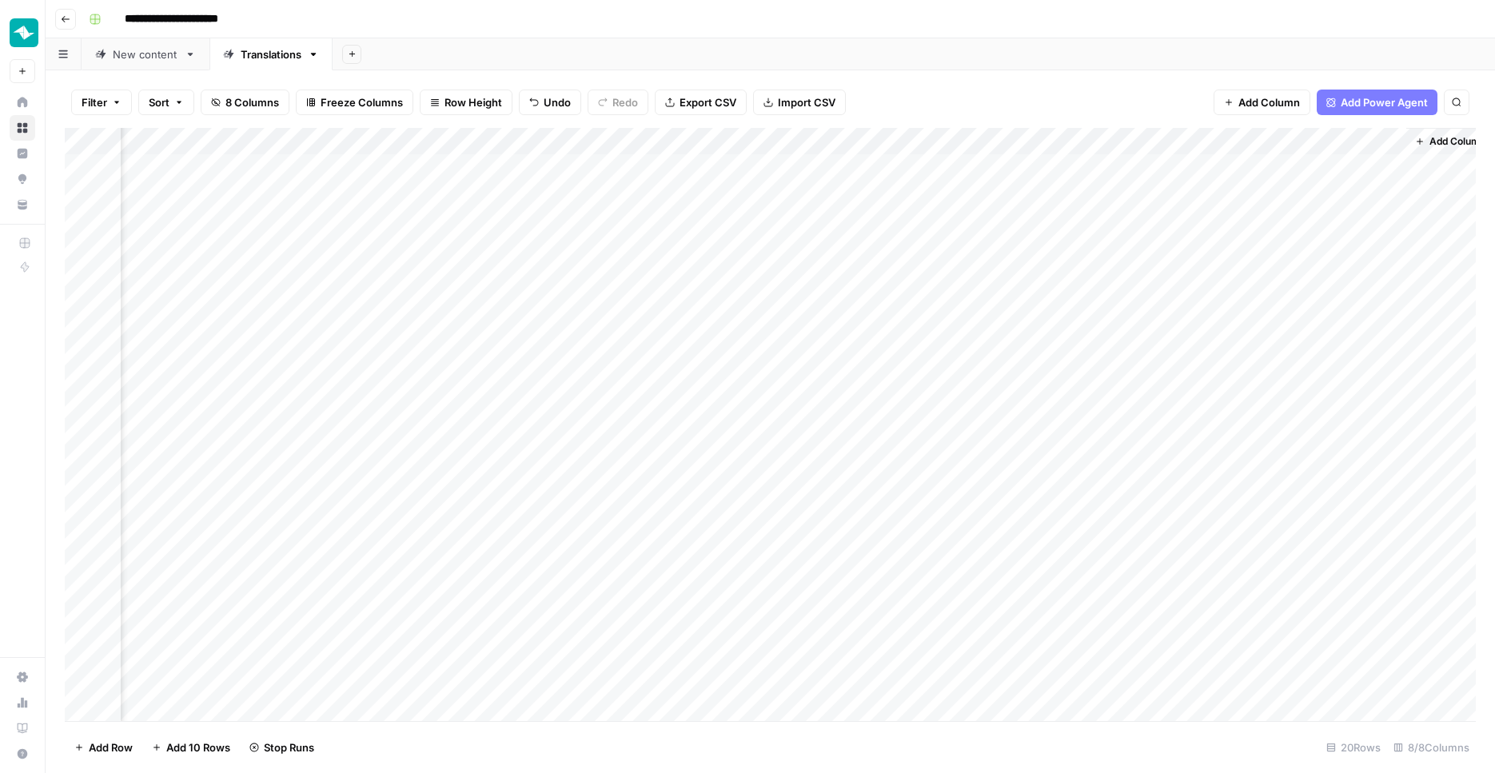
scroll to position [0, 424]
click at [1208, 460] on div "Add Column" at bounding box center [770, 426] width 1411 height 596
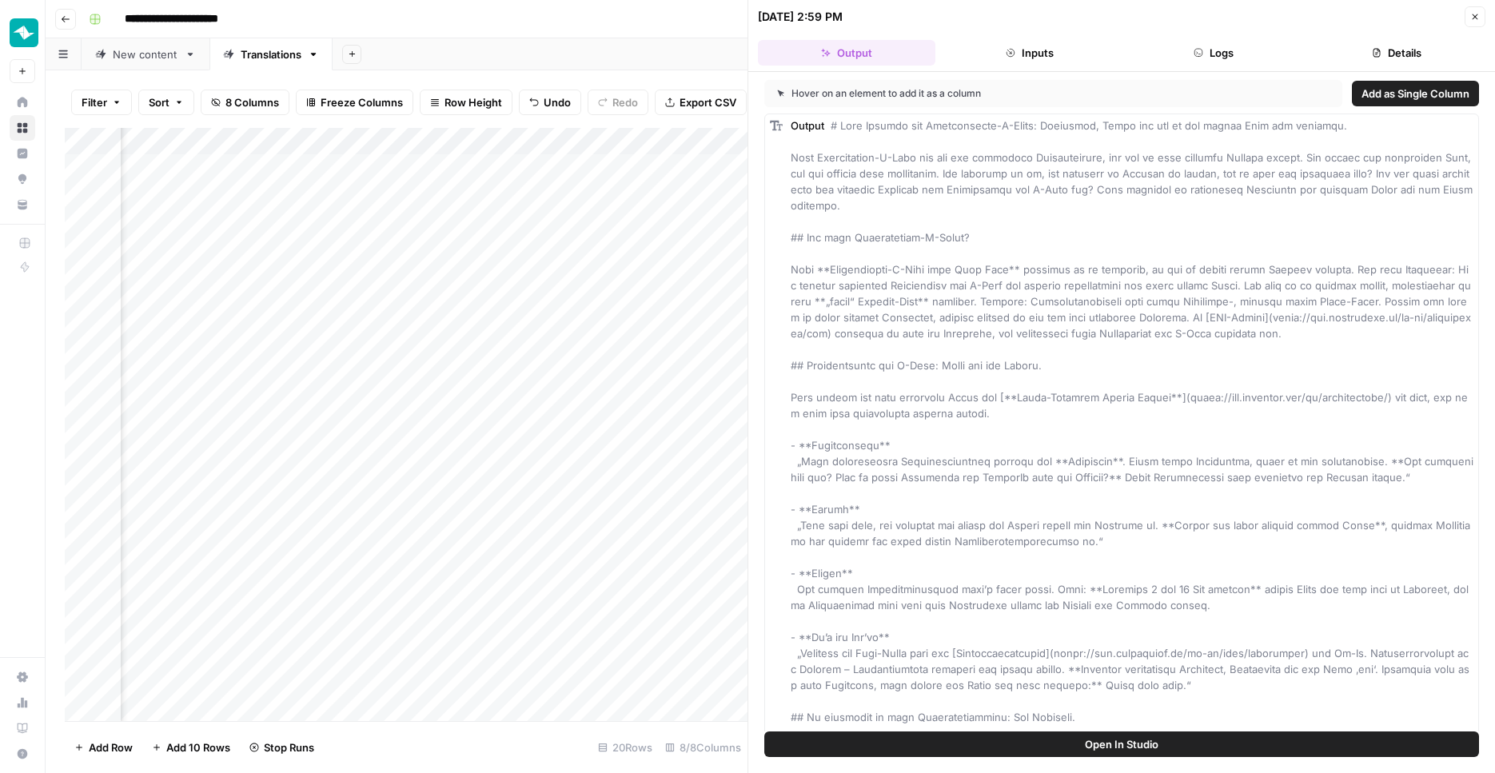
click at [1252, 50] on button "Logs" at bounding box center [1213, 53] width 177 height 26
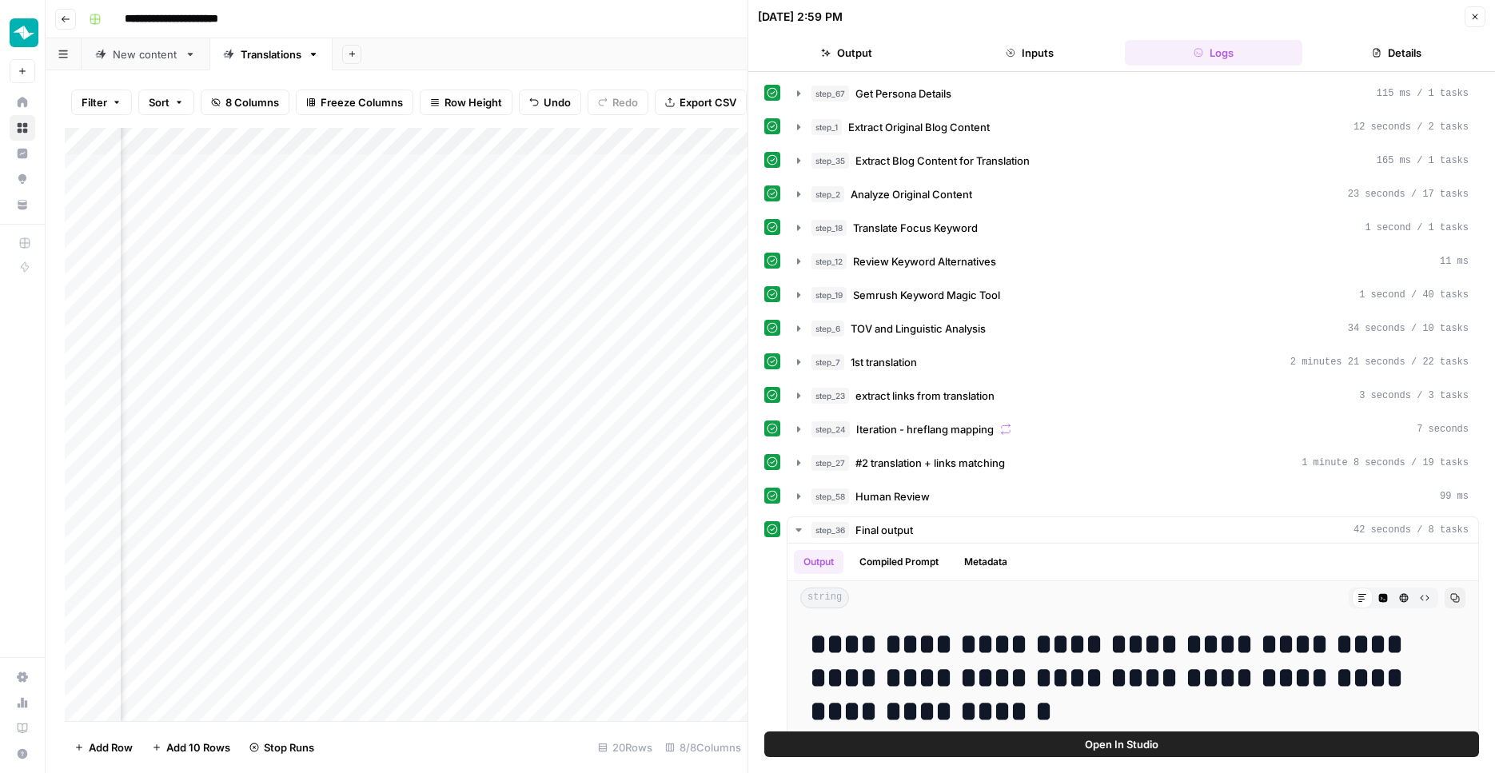
click at [1366, 45] on button "Details" at bounding box center [1397, 53] width 177 height 26
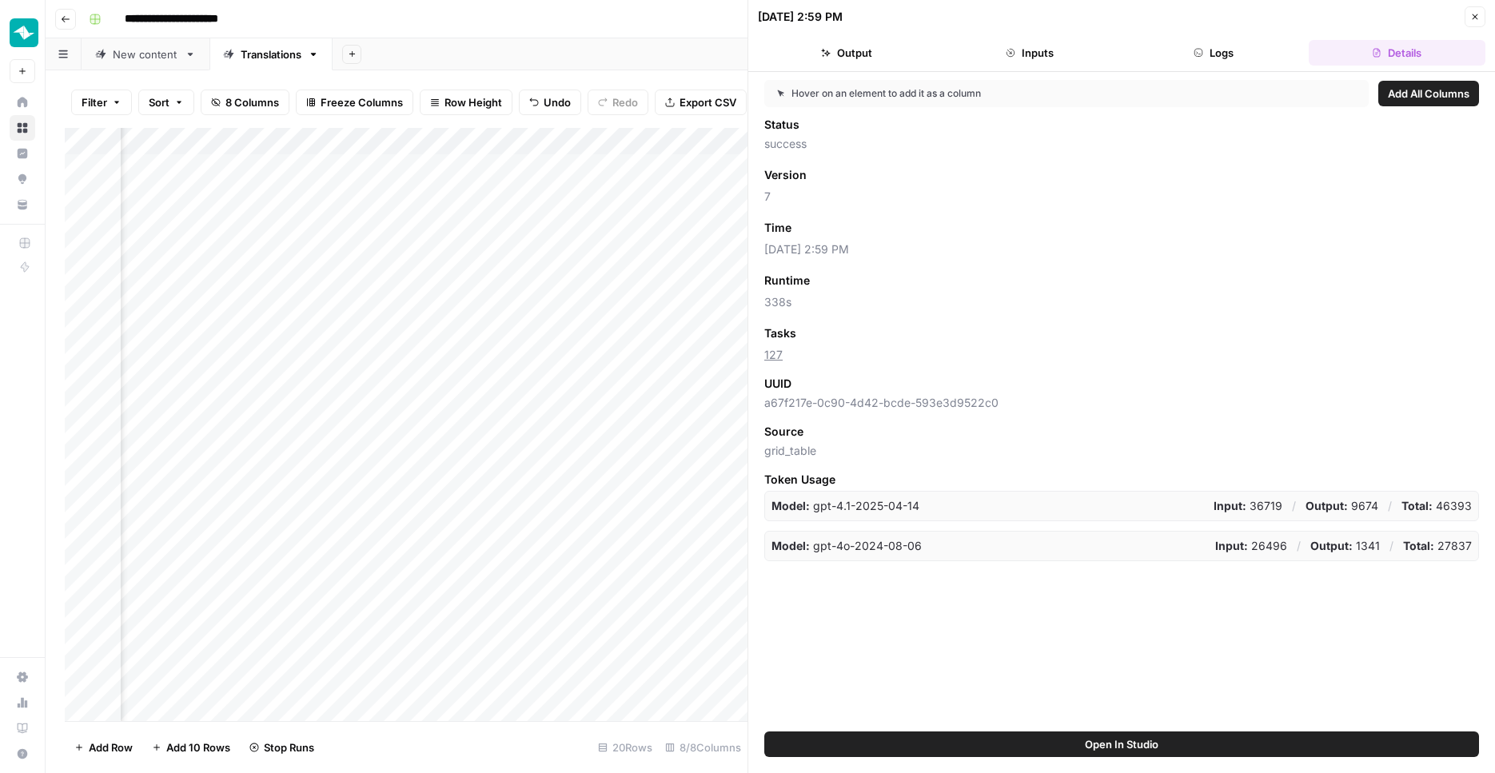
click at [860, 225] on span "Add as Column" at bounding box center [839, 228] width 70 height 14
click at [1477, 14] on icon "button" at bounding box center [1475, 17] width 6 height 6
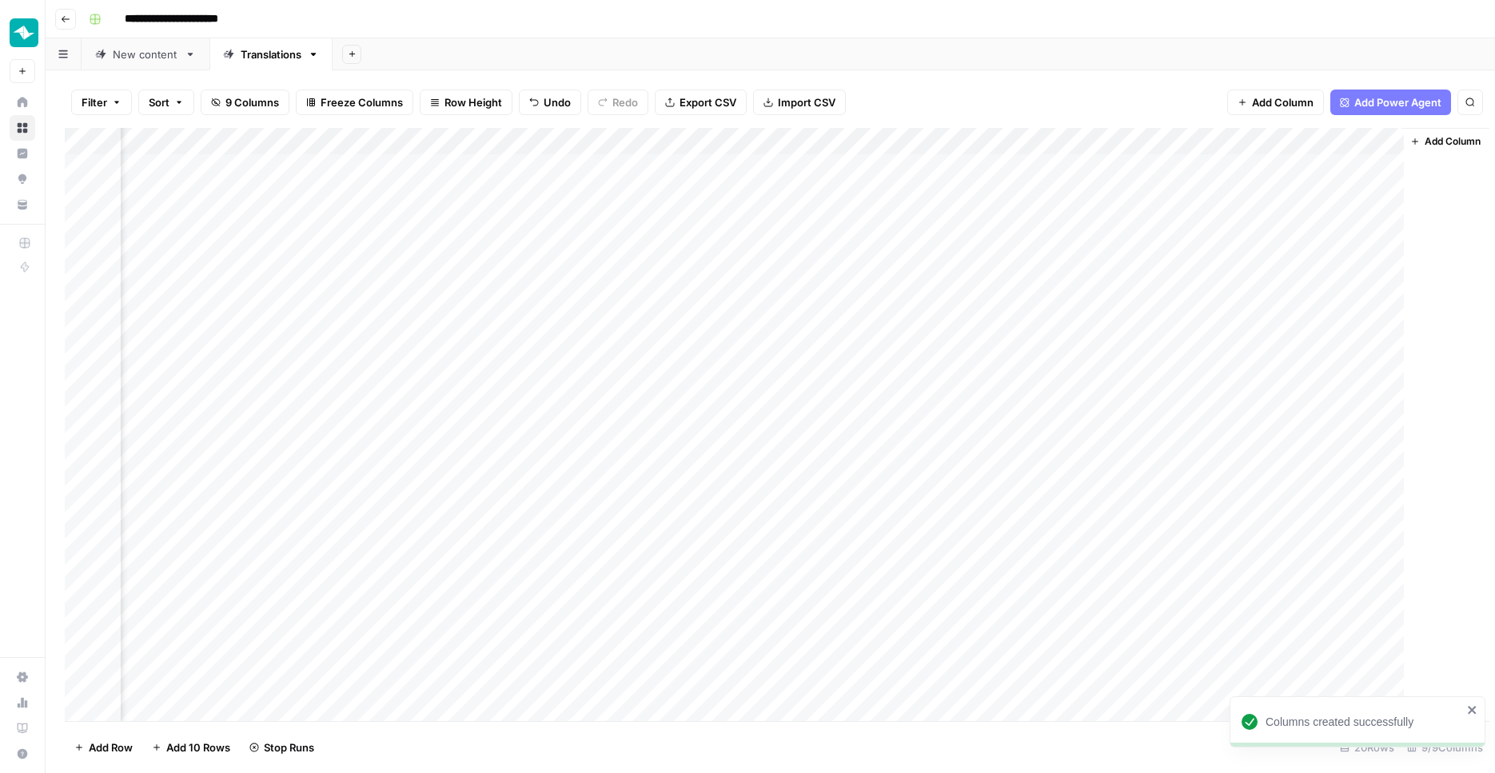
scroll to position [0, 548]
click at [1106, 459] on div "Add Column" at bounding box center [770, 426] width 1411 height 596
click at [1388, 595] on div "Add Column" at bounding box center [770, 426] width 1411 height 596
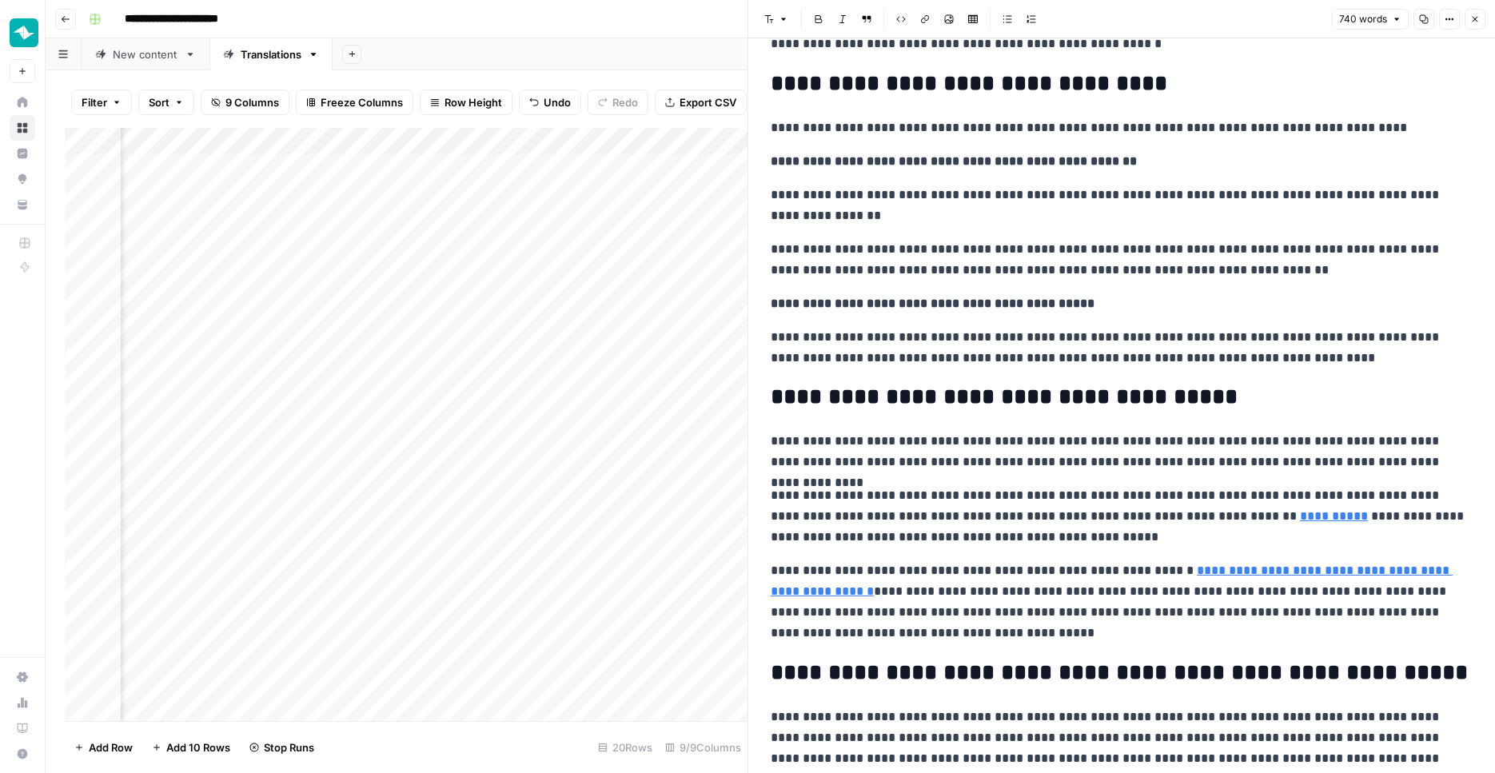
scroll to position [1014, 0]
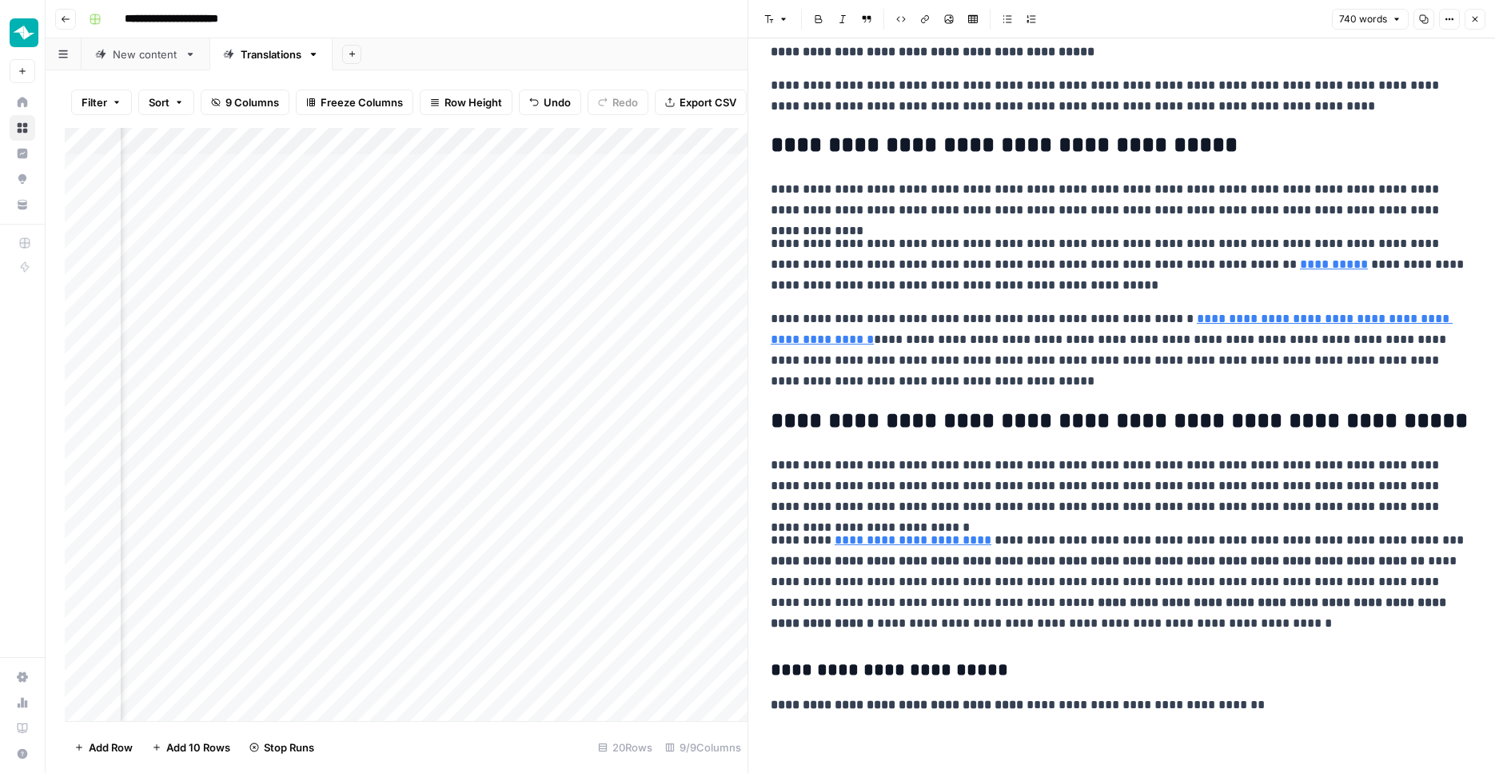
click at [1476, 21] on icon "button" at bounding box center [1475, 19] width 10 height 10
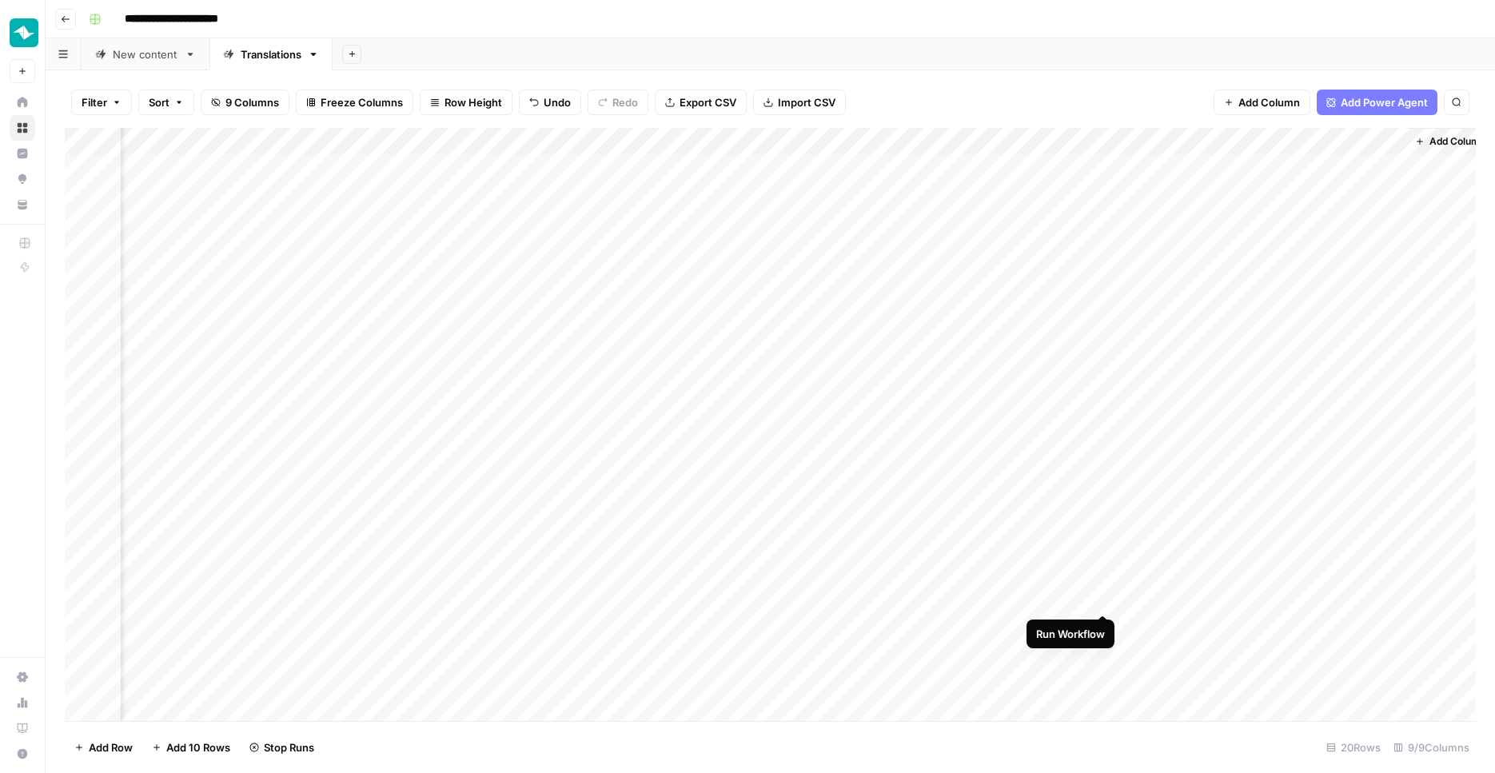
click at [1105, 596] on div "Add Column" at bounding box center [770, 426] width 1411 height 596
click at [1104, 437] on div "Add Column" at bounding box center [770, 426] width 1411 height 596
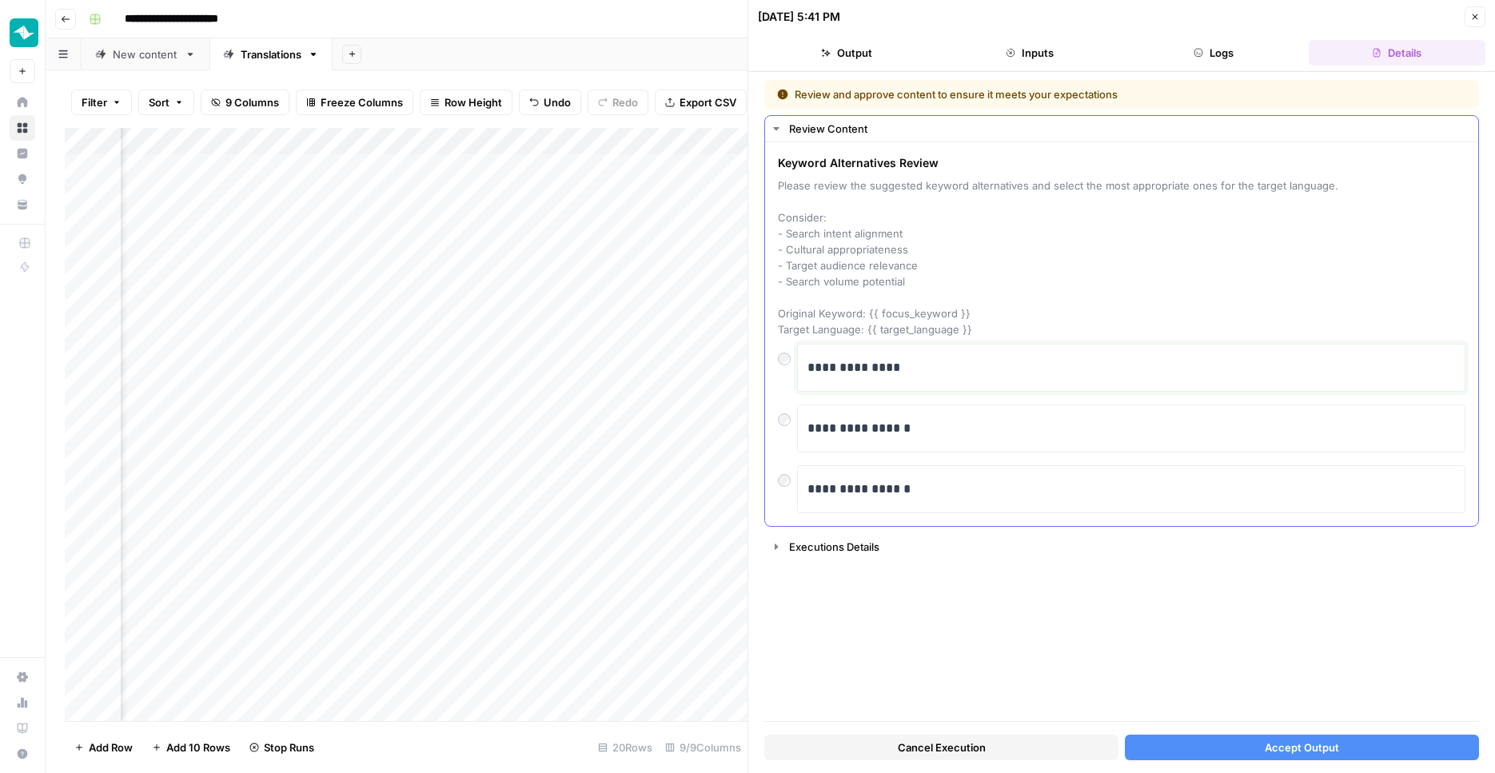
click at [977, 371] on p "**********" at bounding box center [1130, 367] width 647 height 21
copy p "**********"
click at [1235, 751] on button "Accept Output" at bounding box center [1302, 748] width 354 height 26
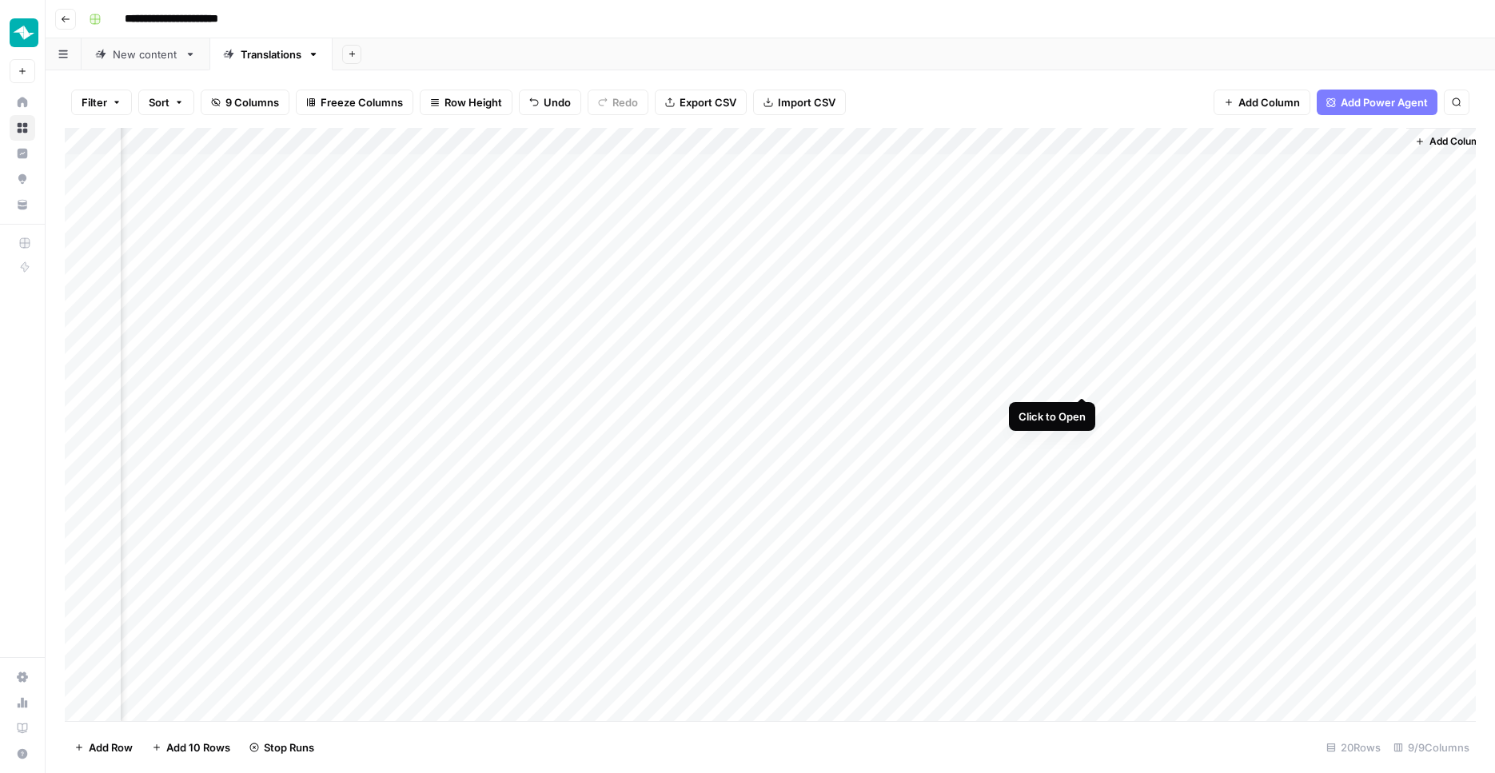
click at [1086, 384] on div "Add Column" at bounding box center [770, 426] width 1411 height 596
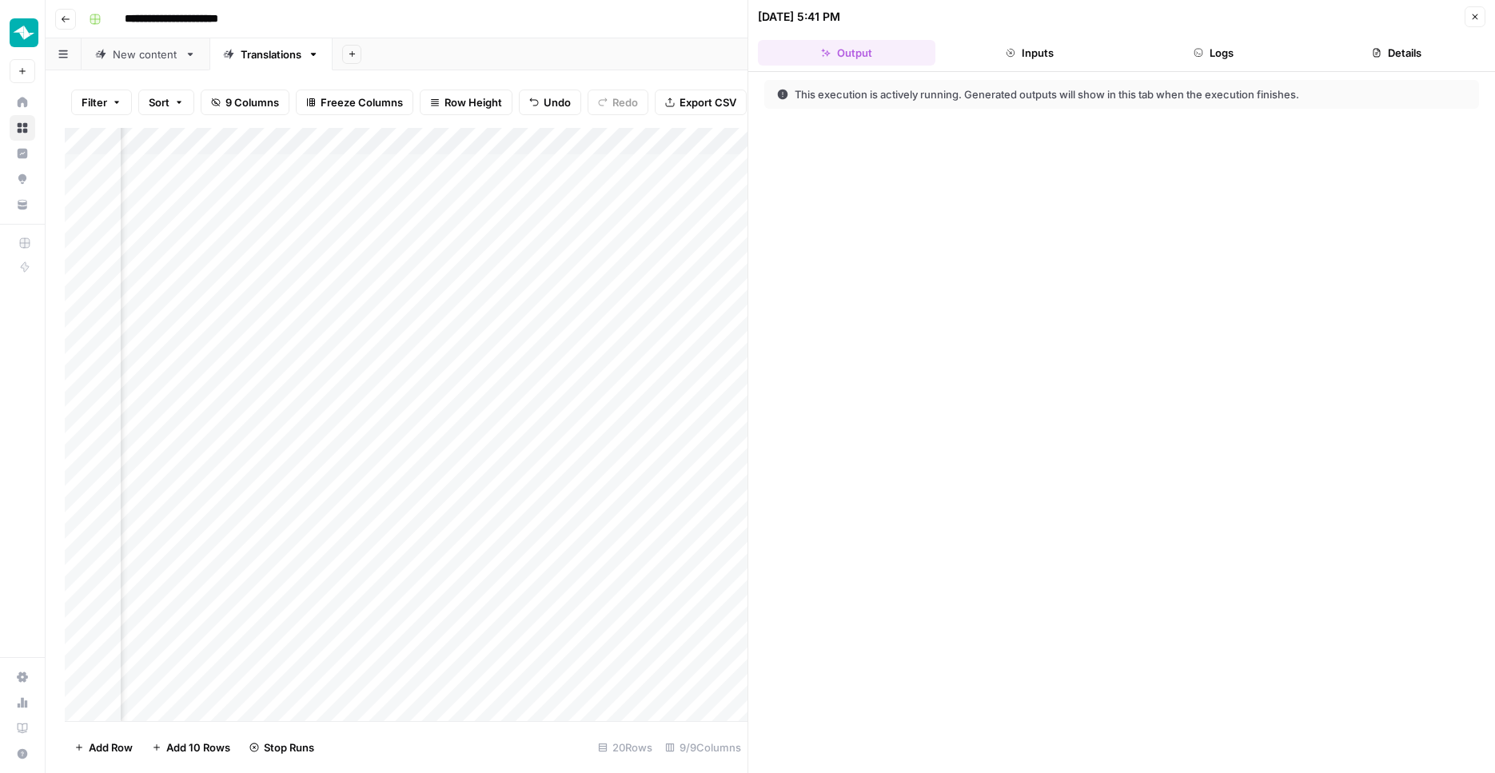
click at [1243, 44] on button "Logs" at bounding box center [1213, 53] width 177 height 26
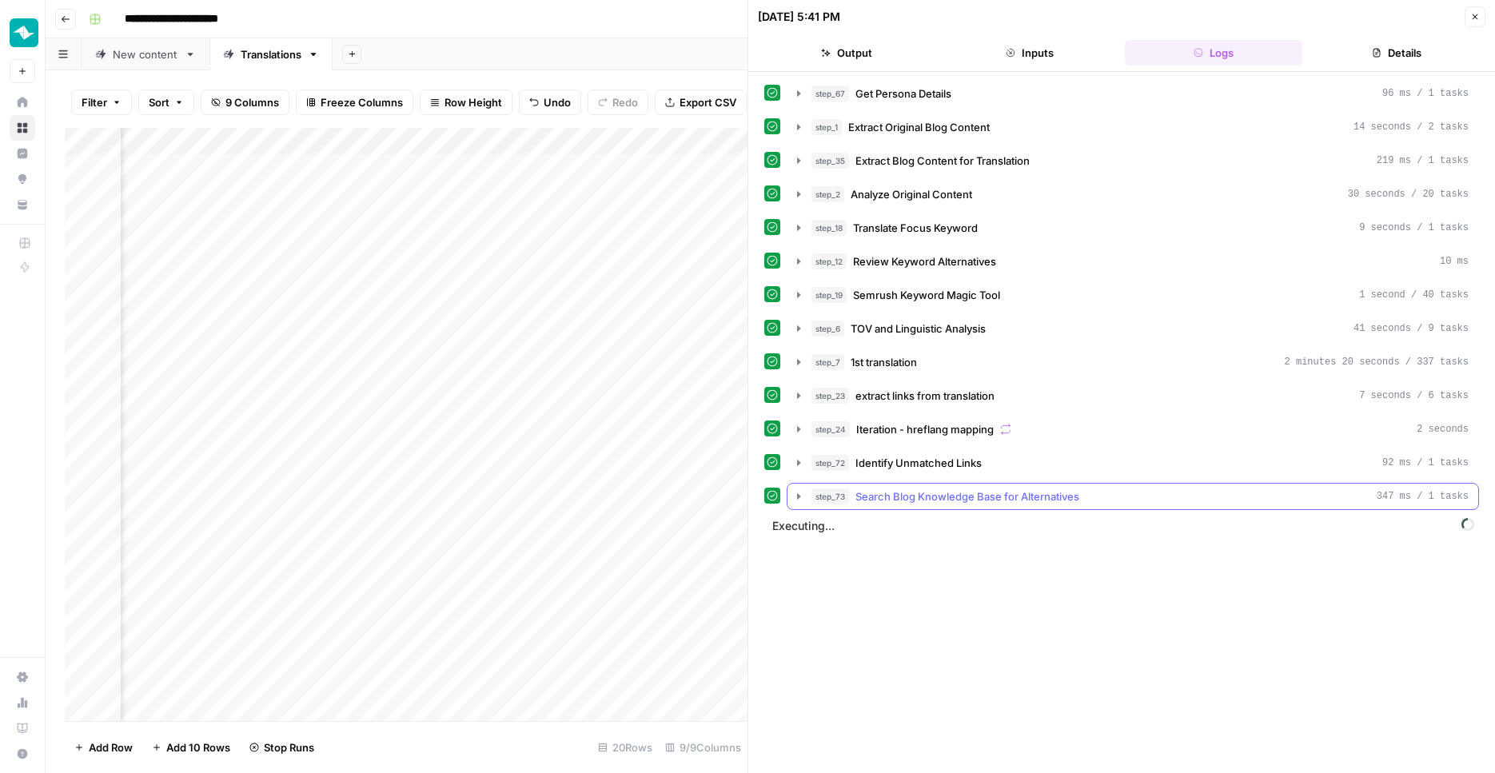
click at [980, 487] on button "step_73 Search Blog Knowledge Base for Alternatives 347 ms / 1 tasks" at bounding box center [1132, 497] width 691 height 26
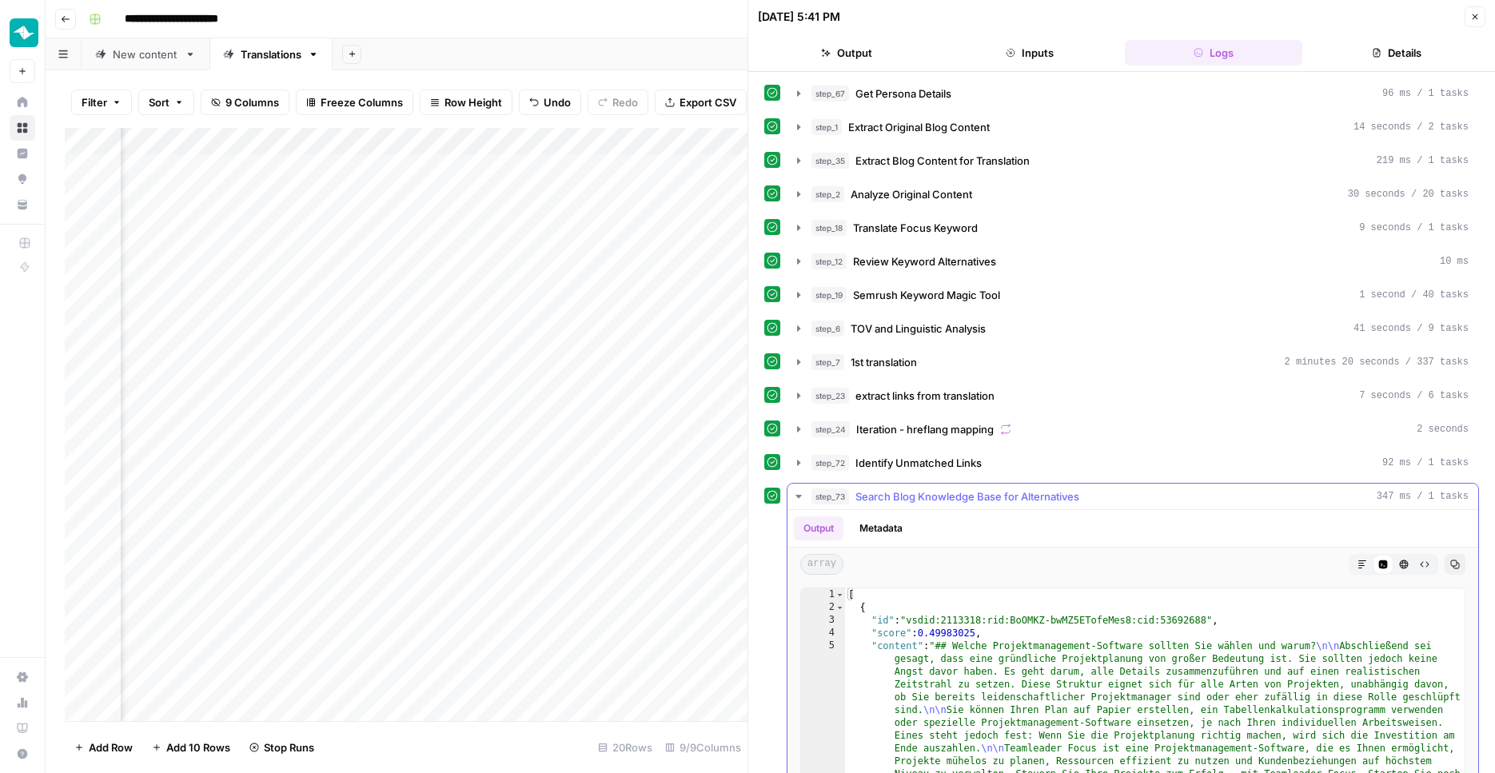
click at [980, 487] on button "step_73 Search Blog Knowledge Base for Alternatives 347 ms / 1 tasks" at bounding box center [1132, 497] width 691 height 26
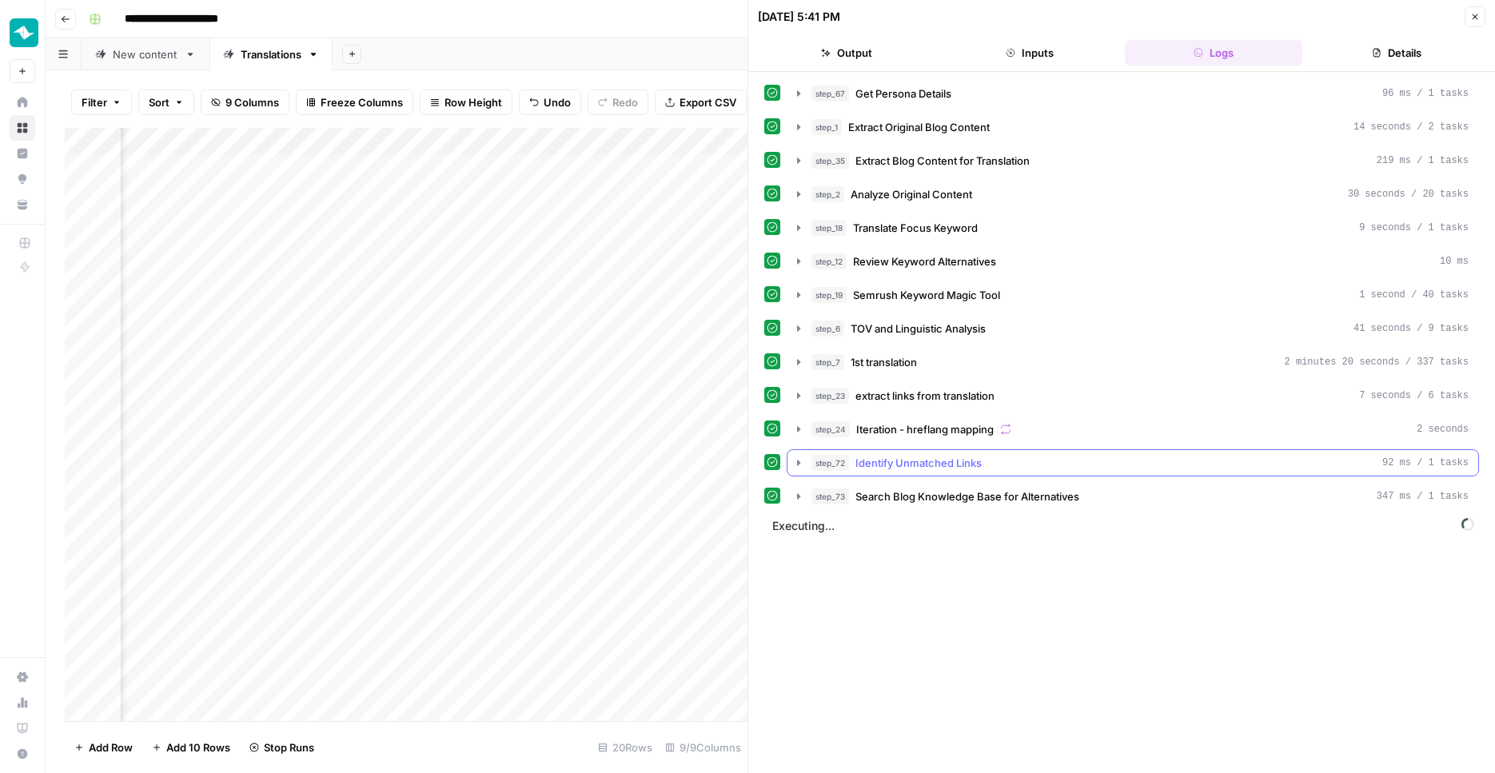
click at [980, 476] on div "step_72 Identify Unmatched Links 92 ms / 1 tasks" at bounding box center [1133, 462] width 692 height 27
click at [966, 368] on div "step_7 1st translation 2 minutes 20 seconds / 337 tasks" at bounding box center [1139, 362] width 657 height 16
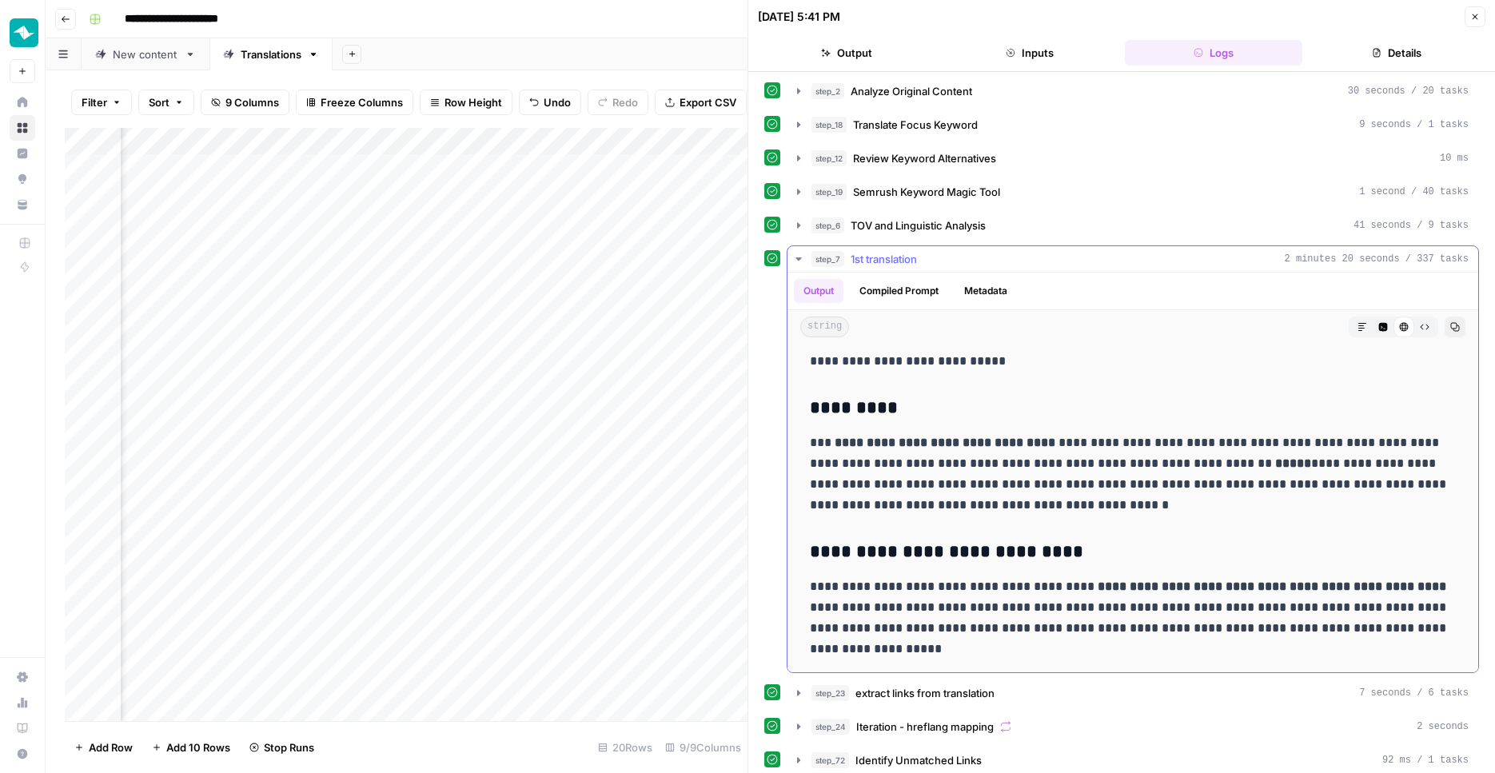
scroll to position [174, 0]
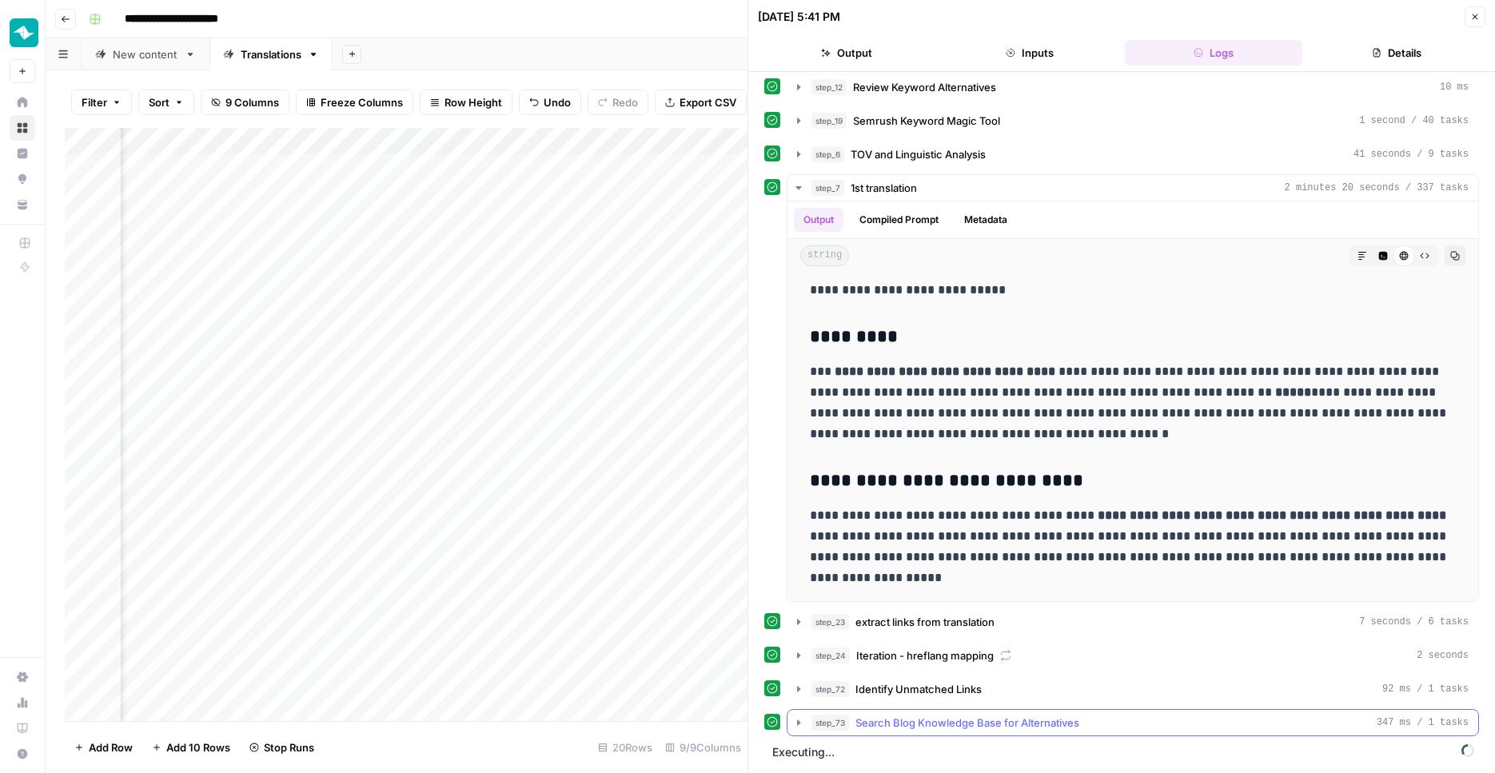
click at [949, 733] on button "step_73 Search Blog Knowledge Base for Alternatives 347 ms / 1 tasks" at bounding box center [1132, 723] width 691 height 26
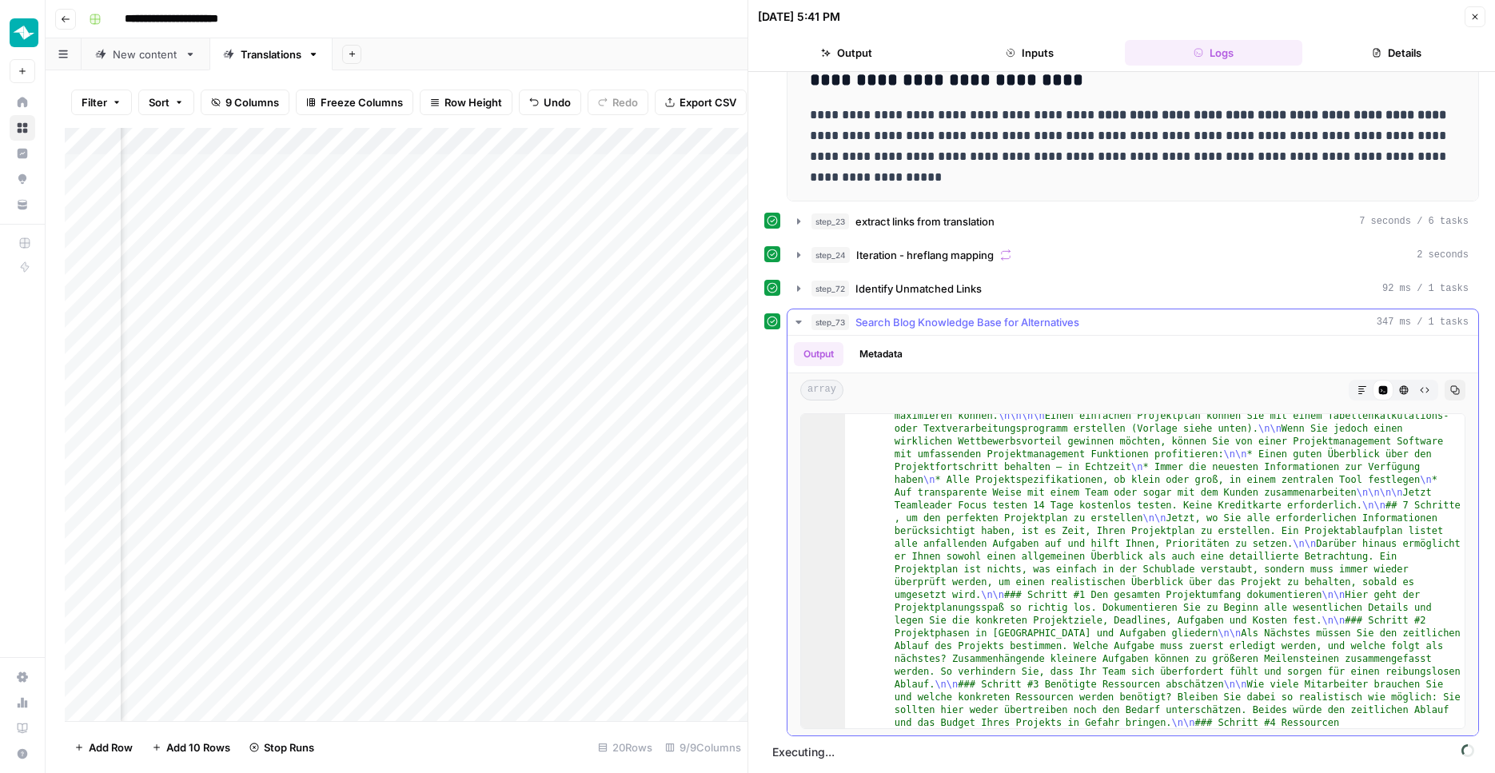
scroll to position [1328, 0]
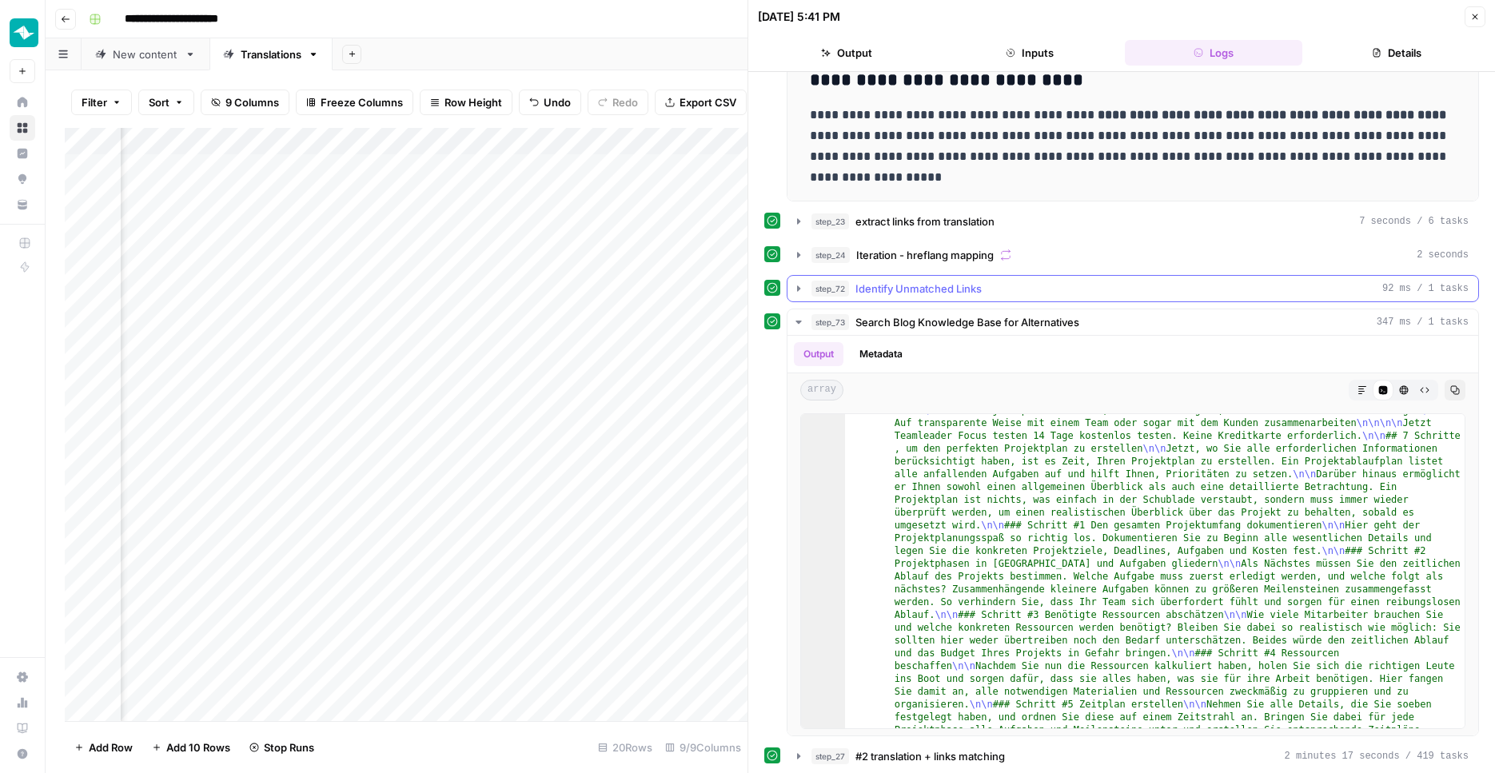
click at [970, 291] on span "Identify Unmatched Links" at bounding box center [918, 289] width 126 height 16
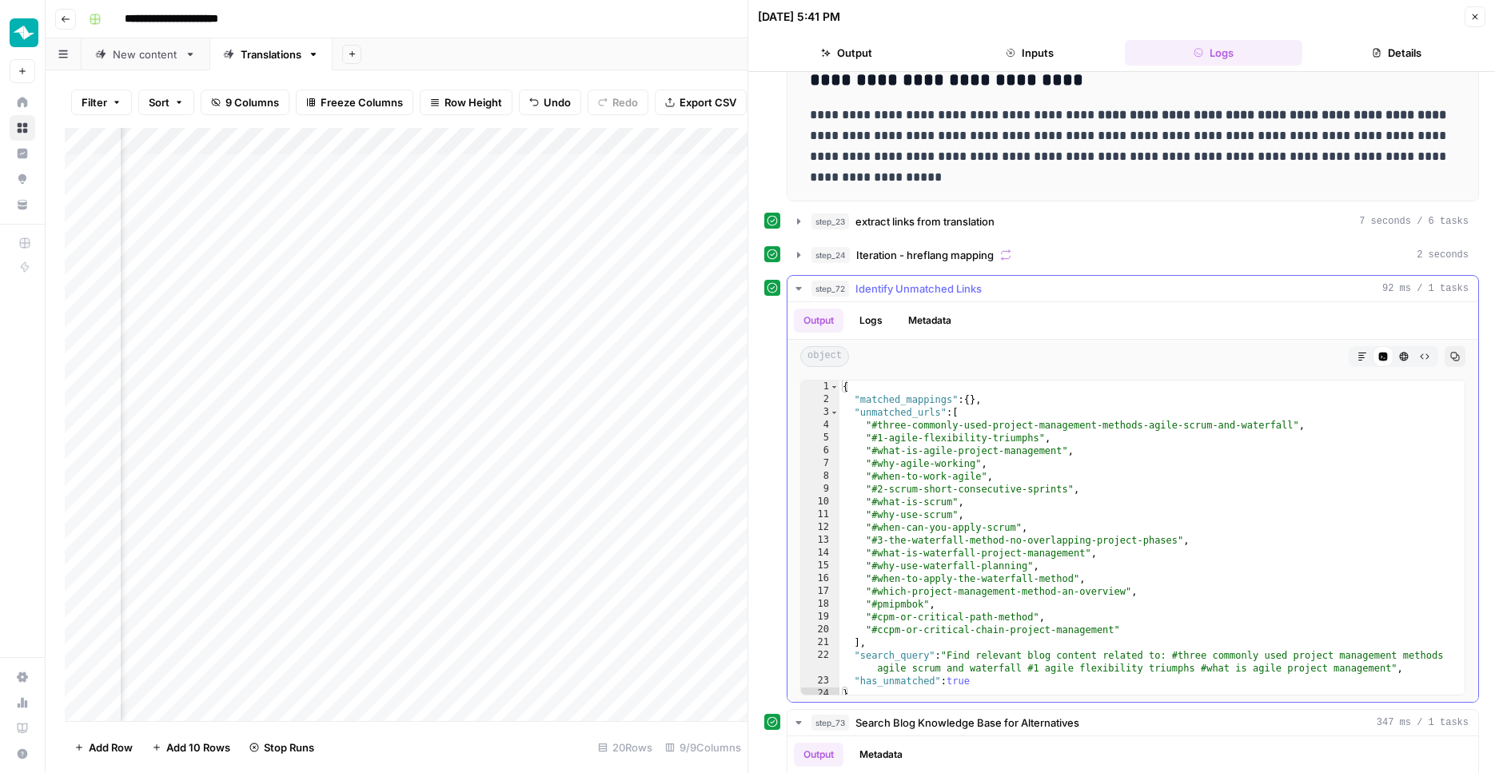
click at [970, 292] on span "Identify Unmatched Links" at bounding box center [918, 289] width 126 height 16
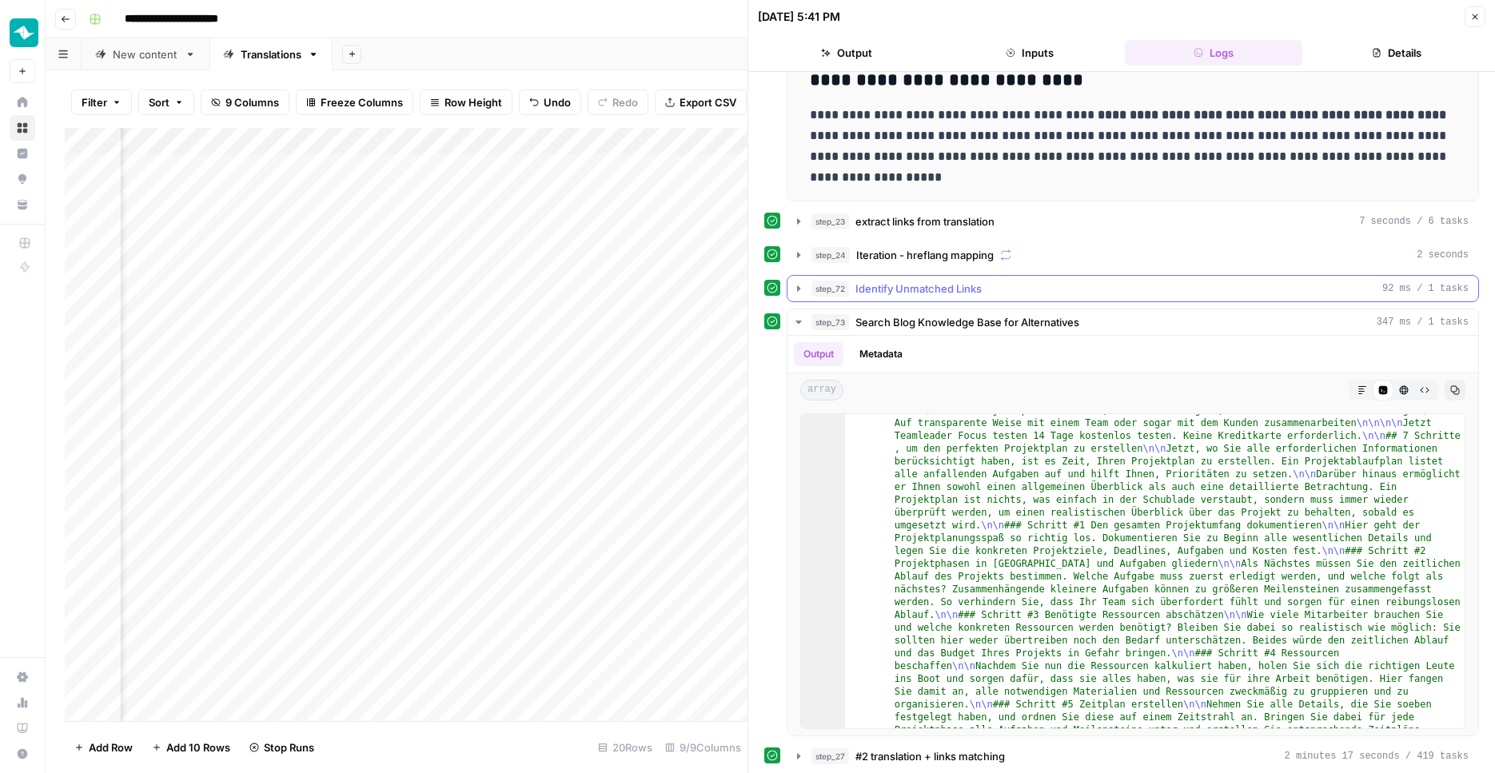
click at [970, 292] on span "Identify Unmatched Links" at bounding box center [918, 289] width 126 height 16
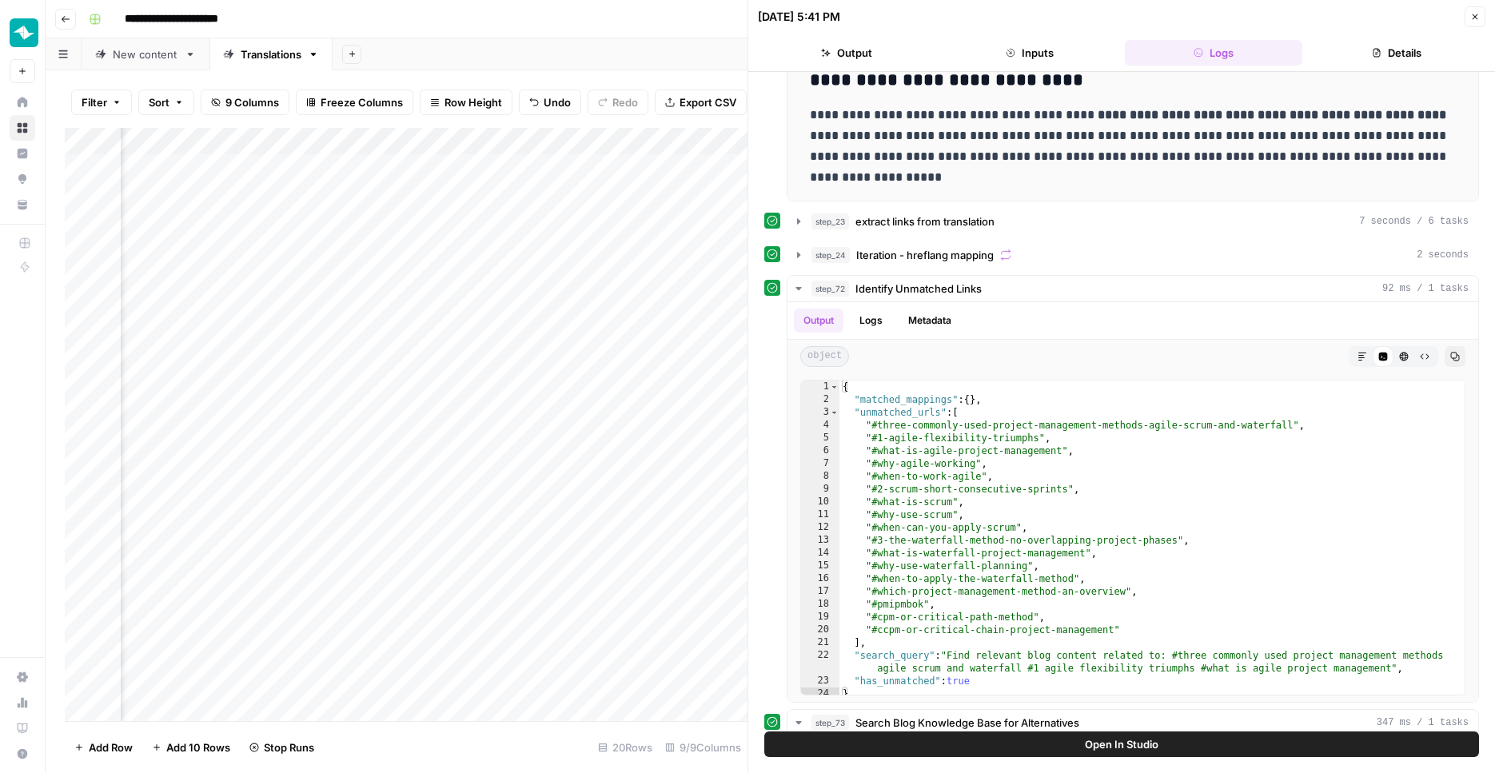
click at [1473, 22] on button "Close" at bounding box center [1474, 16] width 21 height 21
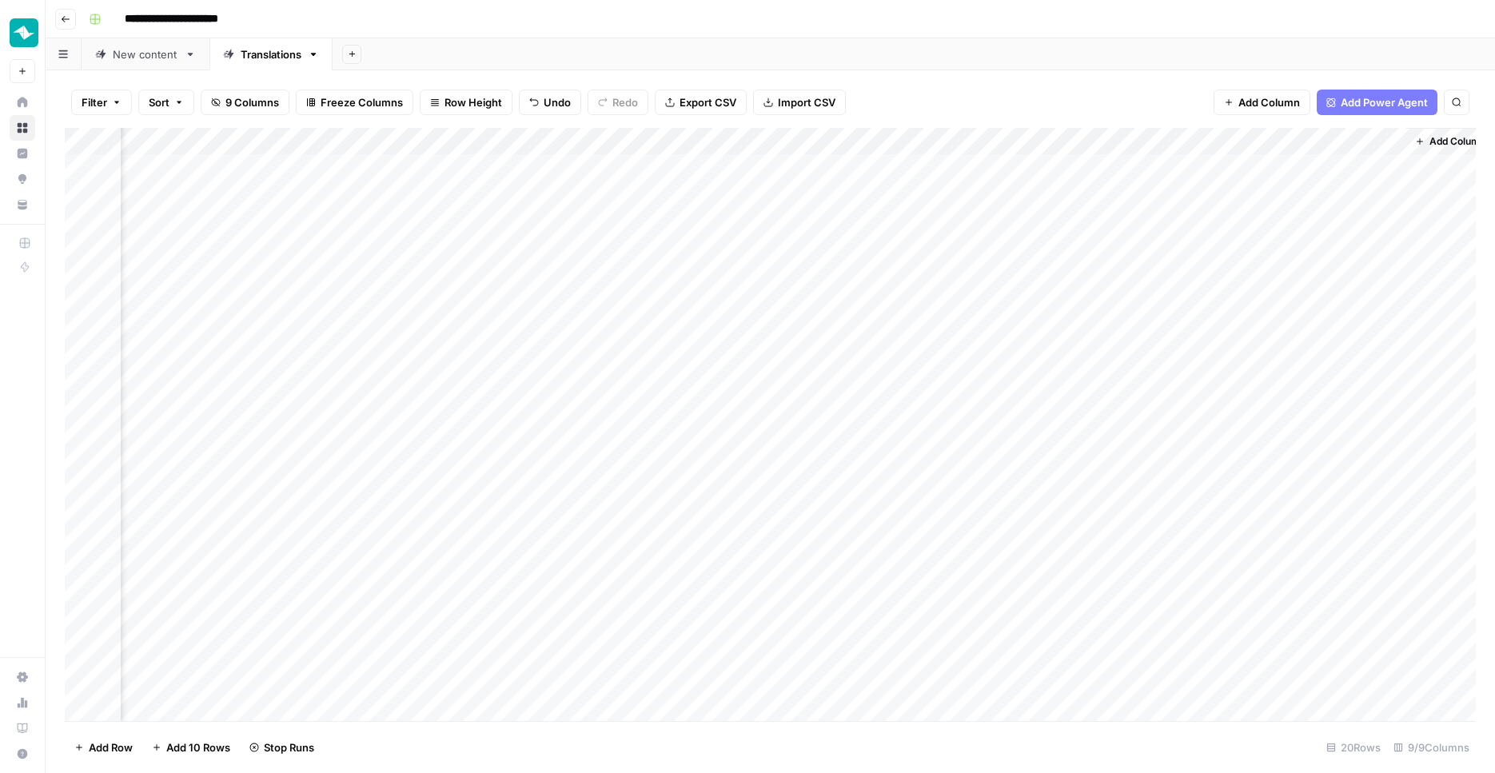
scroll to position [0, 568]
click at [1372, 491] on div "Add Column" at bounding box center [770, 426] width 1411 height 596
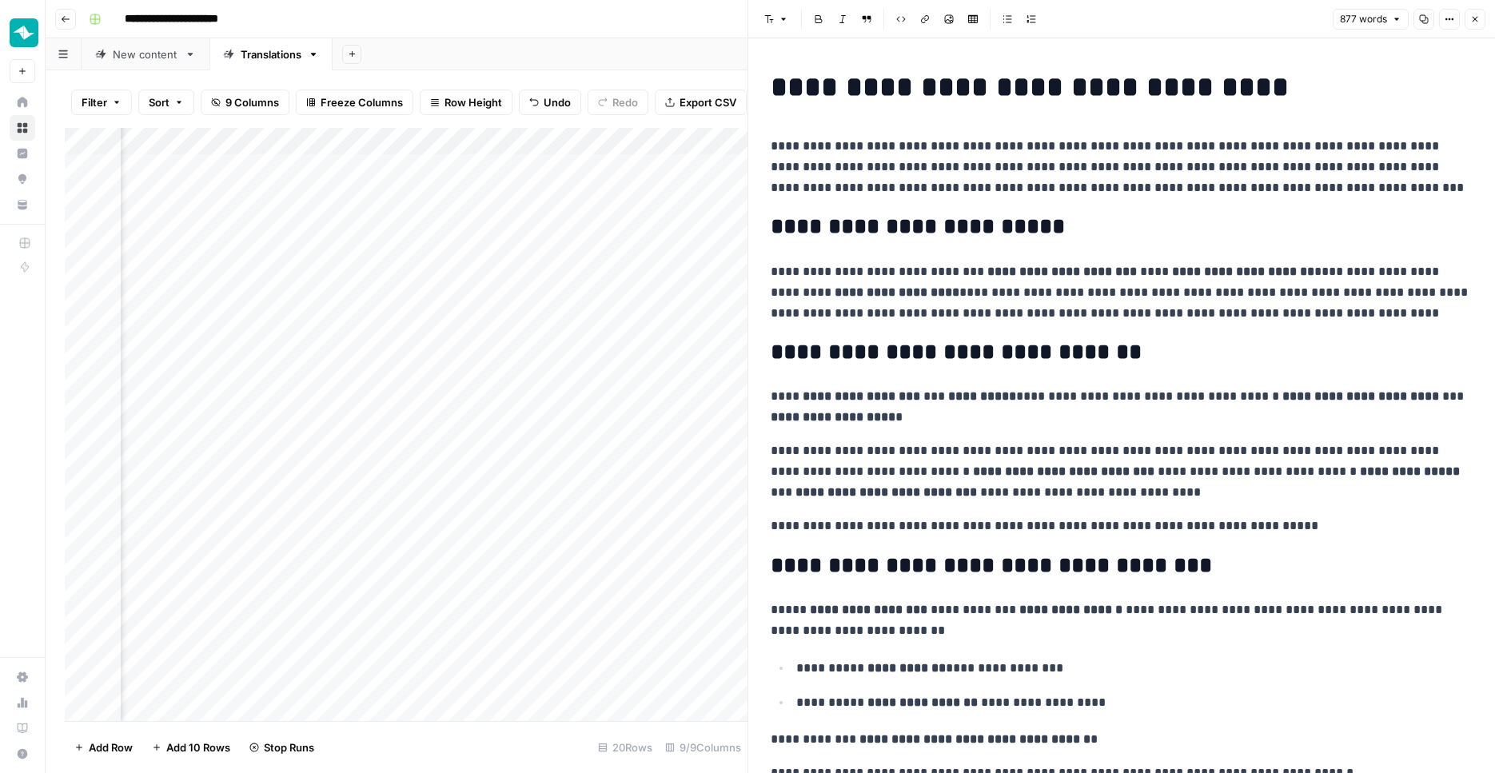
click at [1473, 19] on icon "button" at bounding box center [1475, 19] width 10 height 10
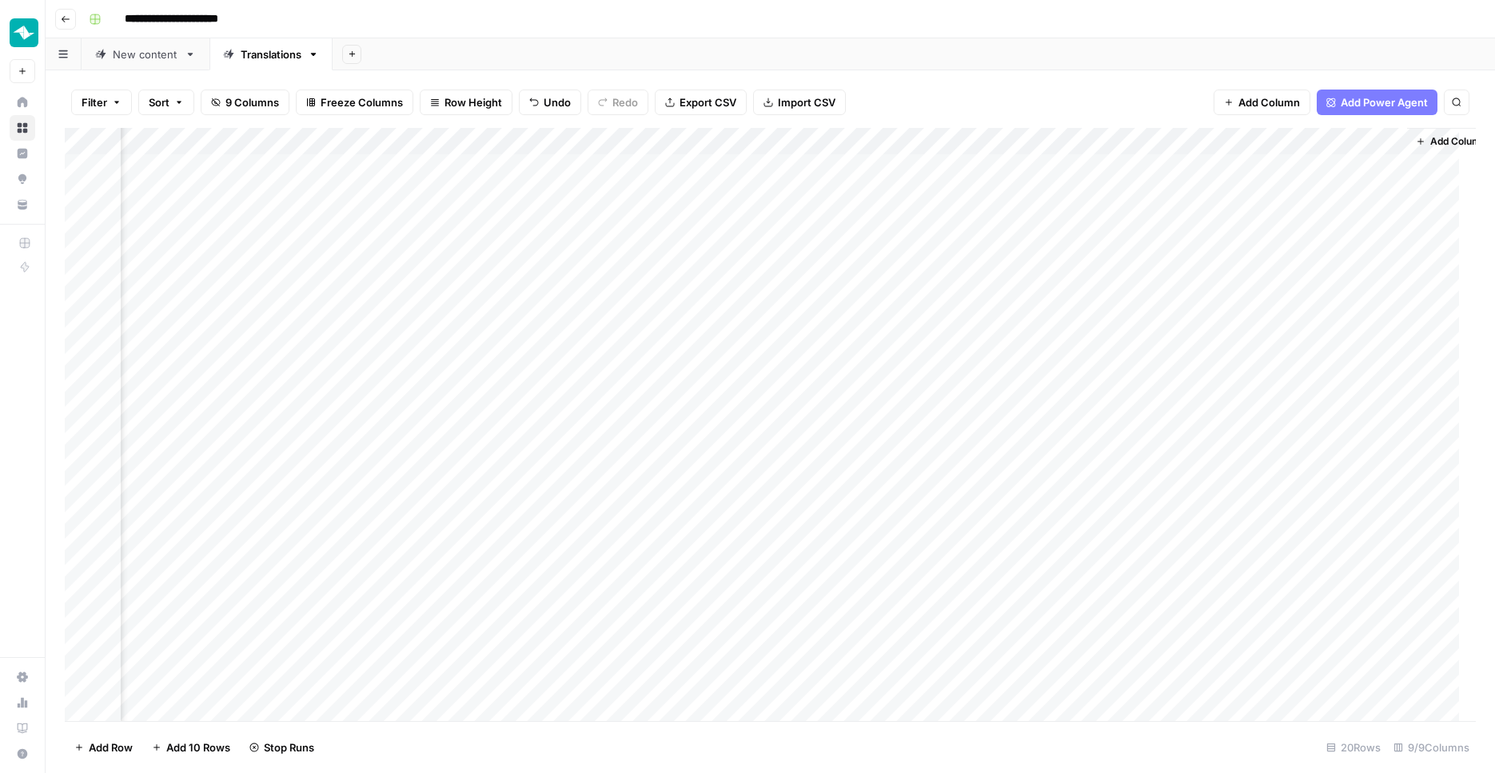
scroll to position [0, 548]
click at [1388, 377] on div "Add Column" at bounding box center [770, 426] width 1411 height 596
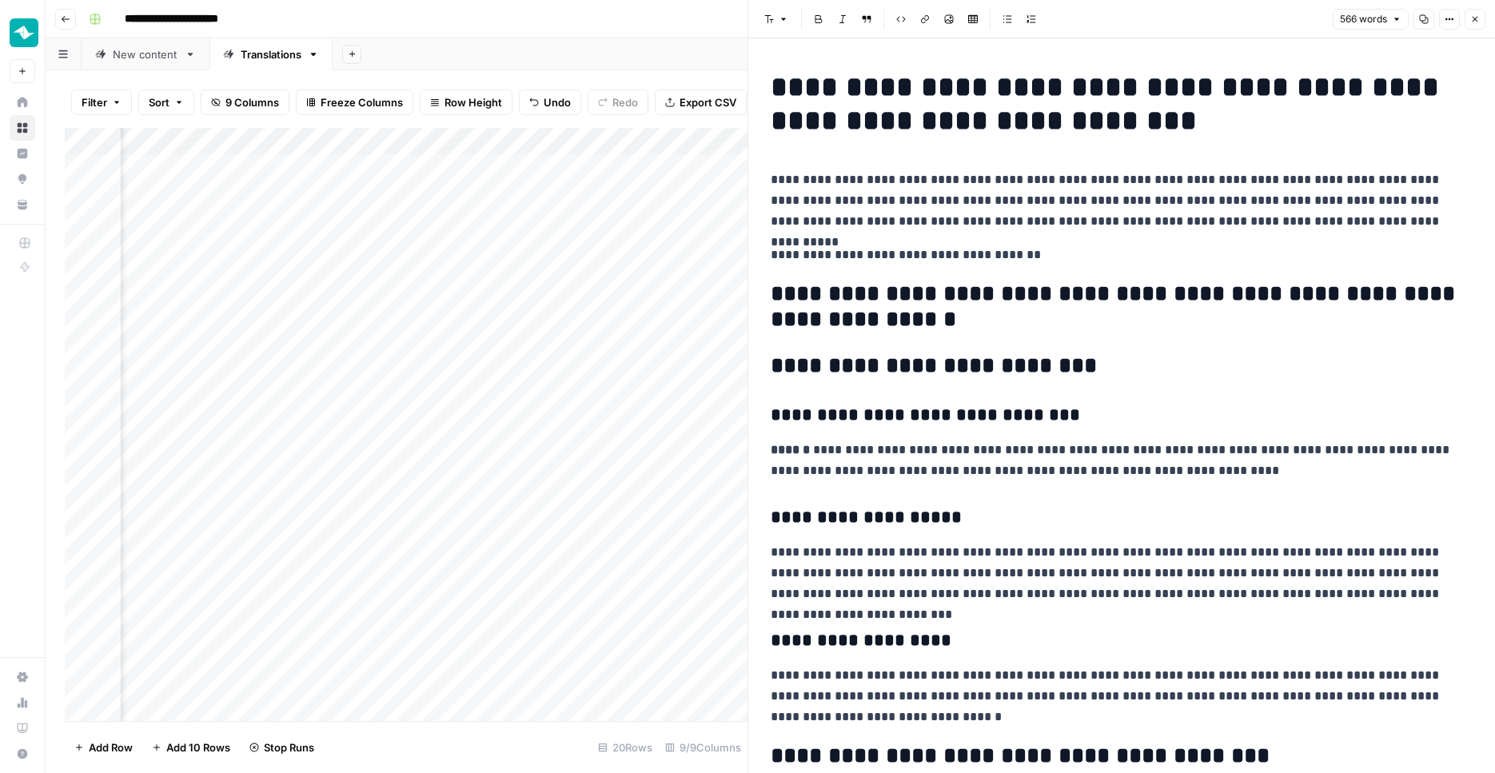
click at [1476, 15] on icon "button" at bounding box center [1475, 19] width 10 height 10
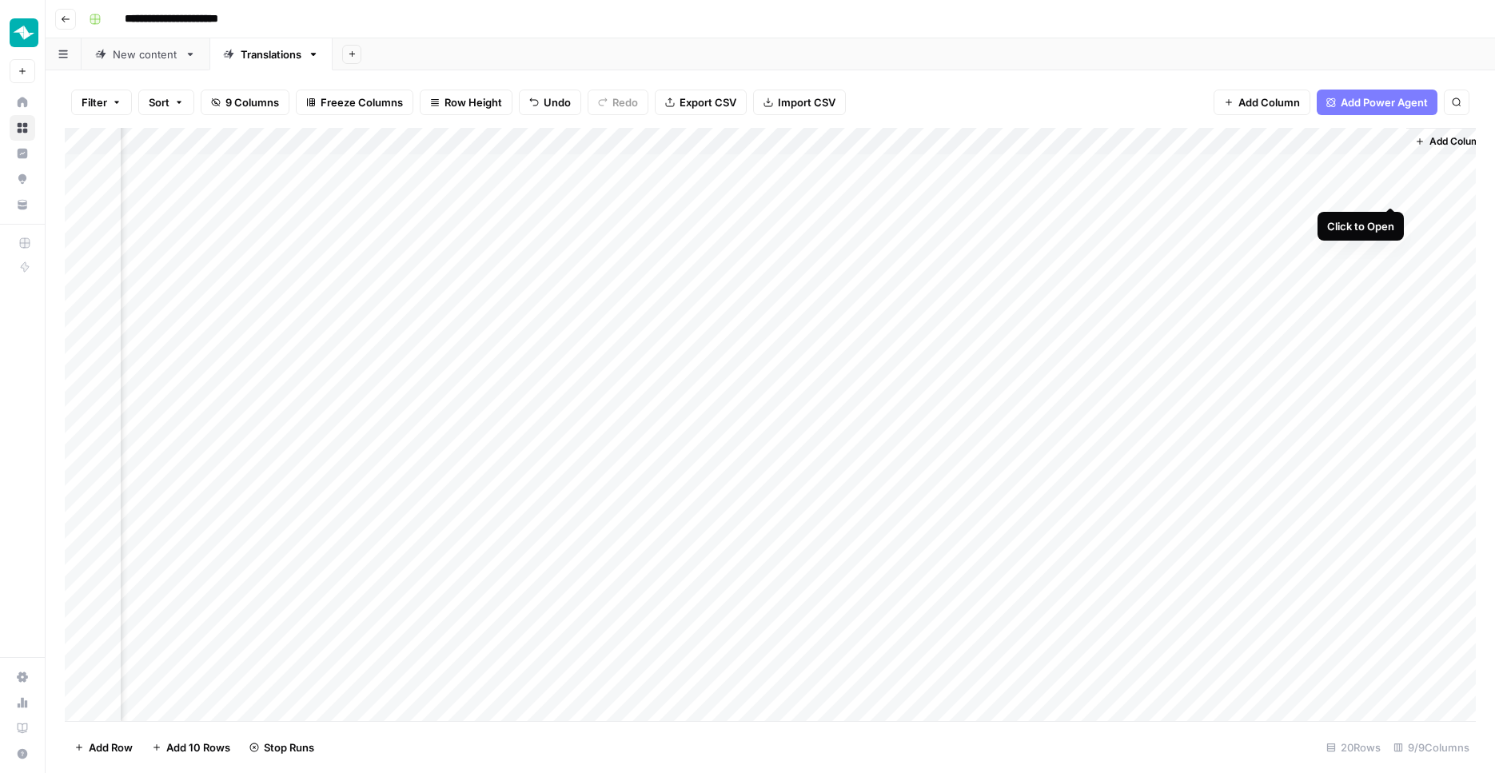
click at [1388, 189] on div "Add Column" at bounding box center [770, 426] width 1411 height 596
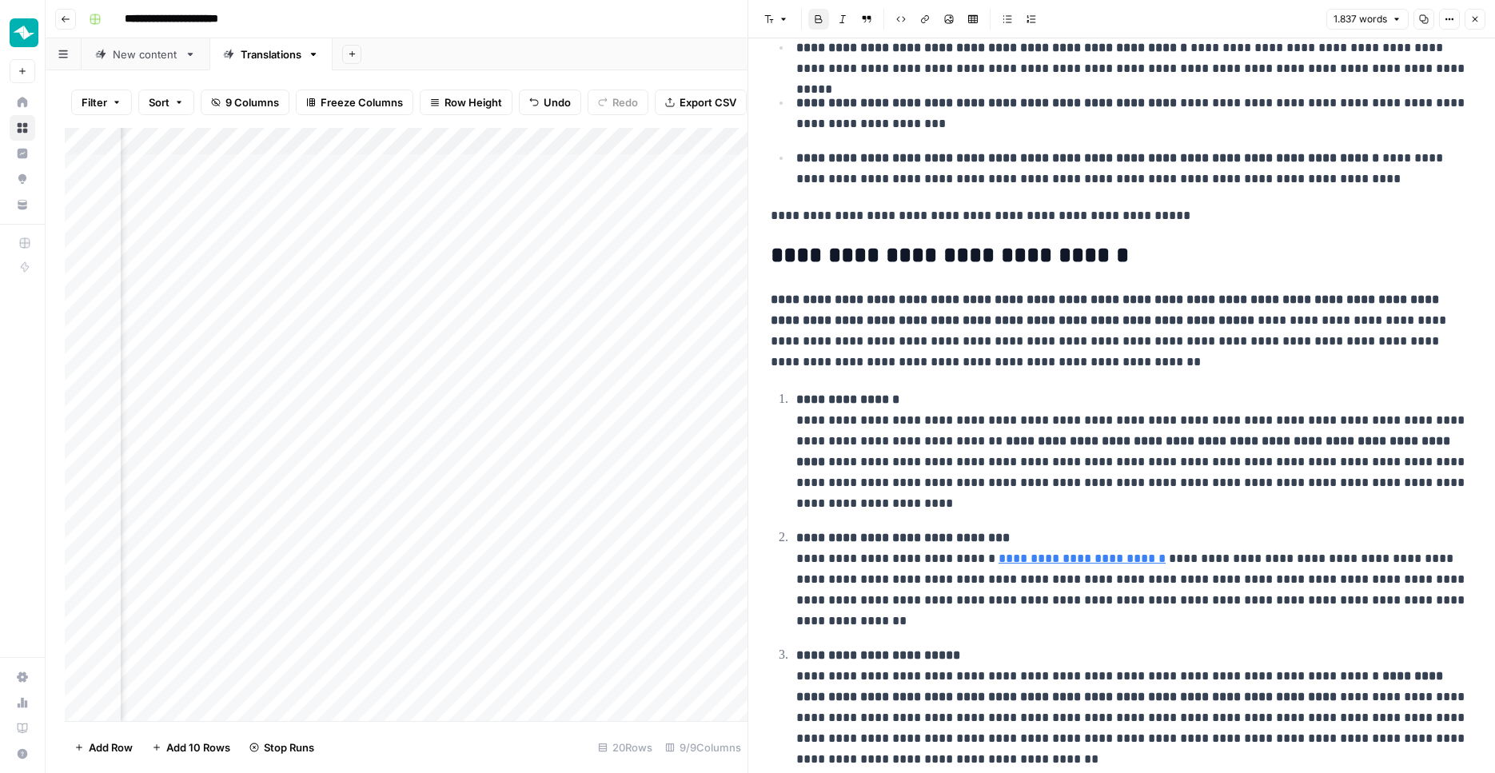
scroll to position [2205, 0]
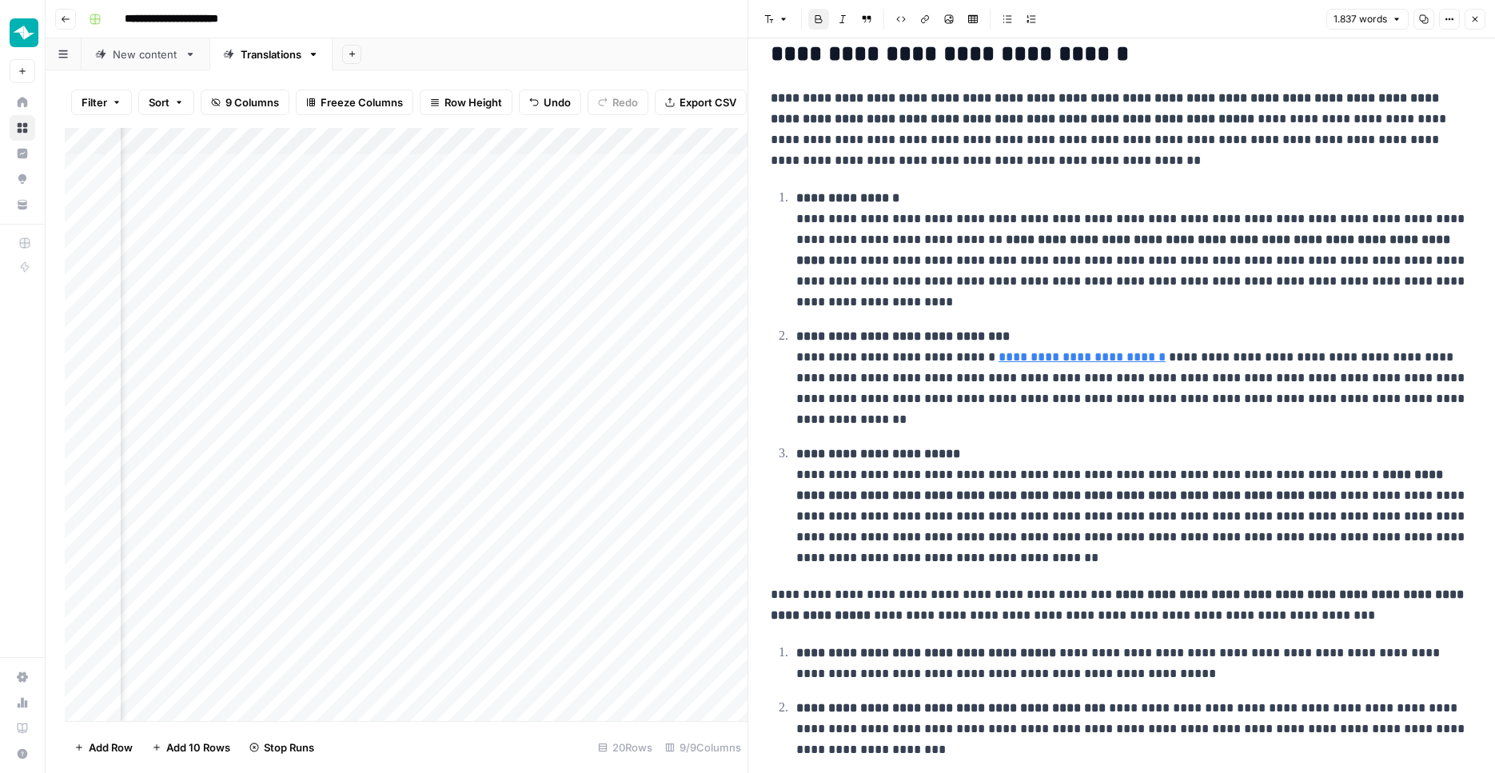
click at [1476, 14] on button "Close" at bounding box center [1474, 19] width 21 height 21
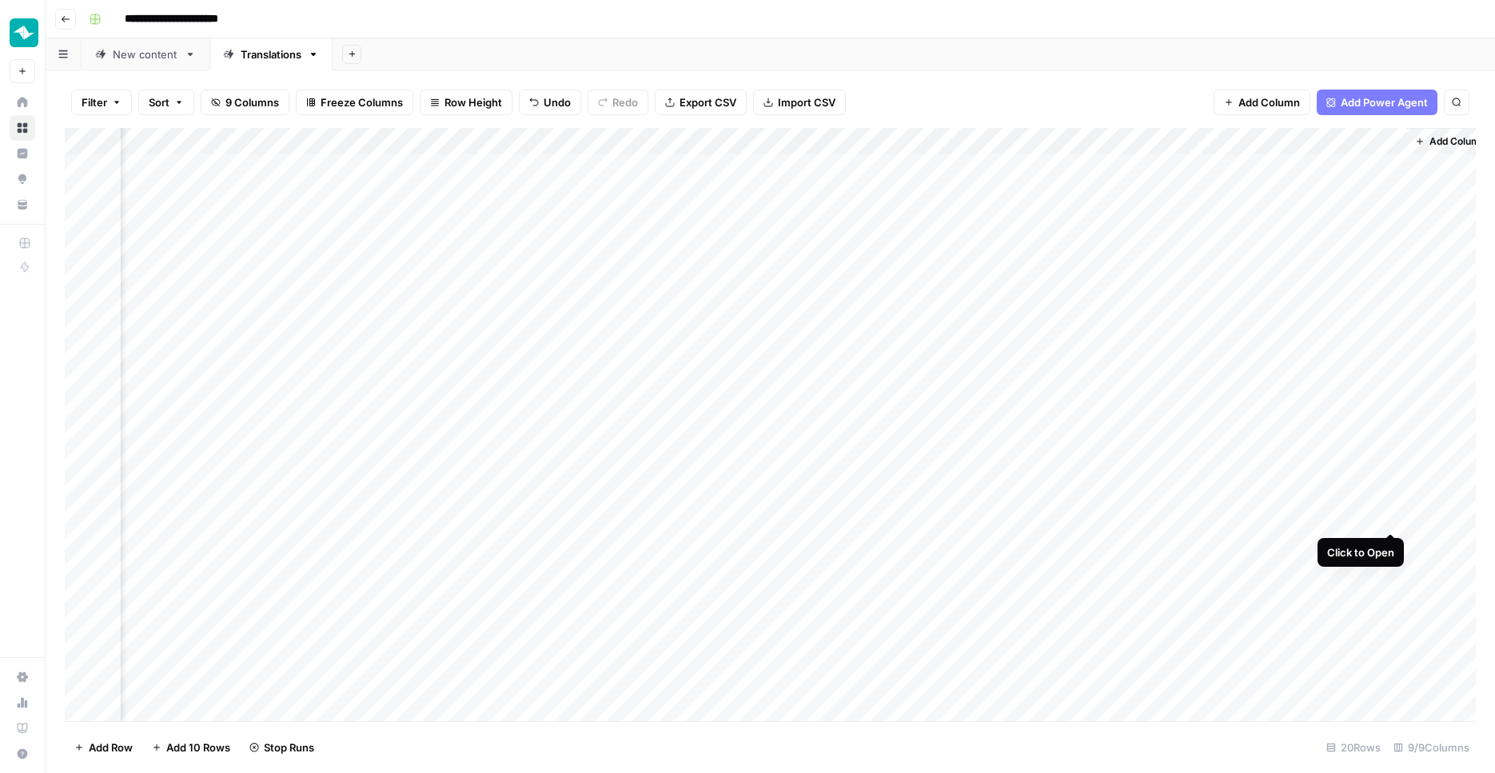
click at [1390, 512] on div "Add Column" at bounding box center [770, 426] width 1411 height 596
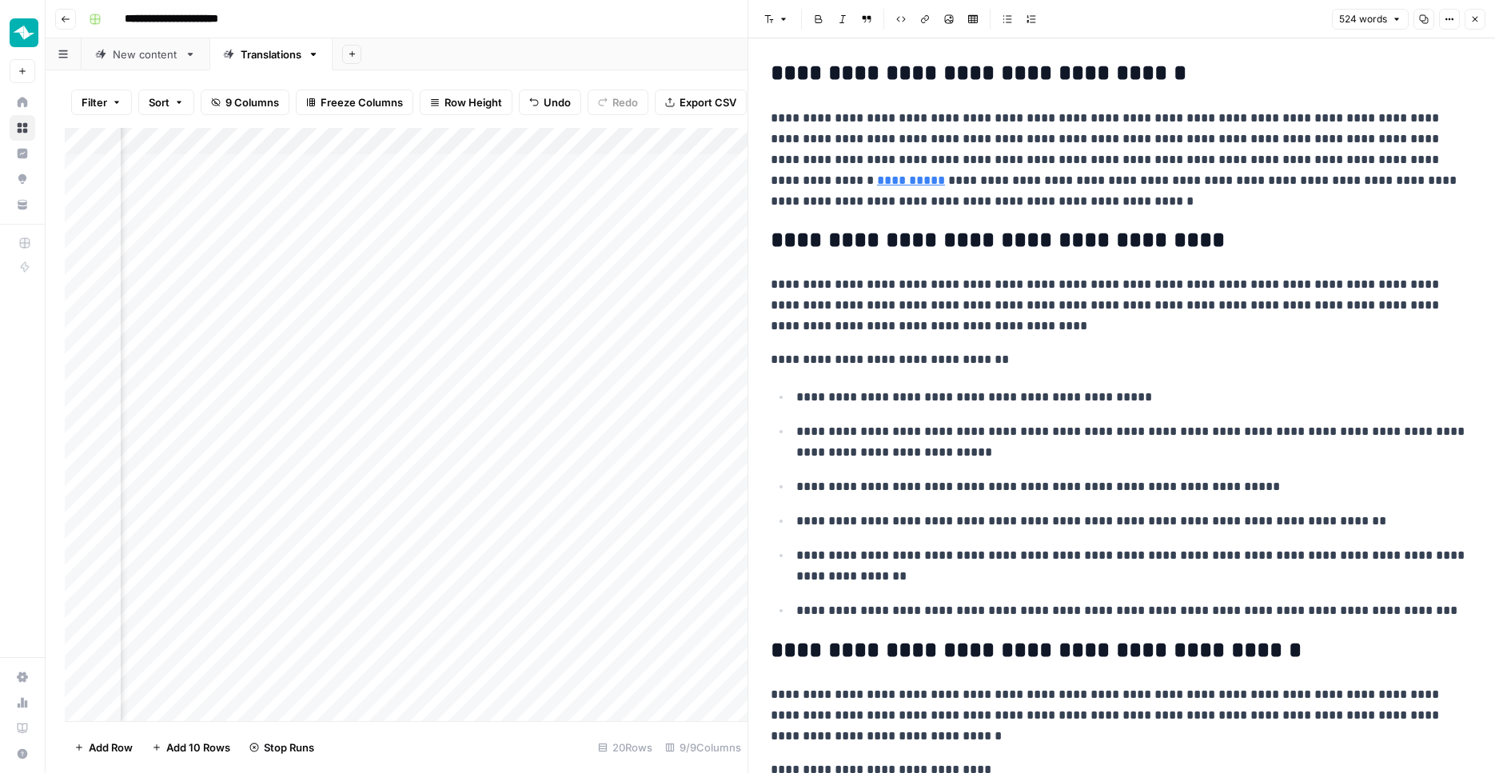
scroll to position [847, 0]
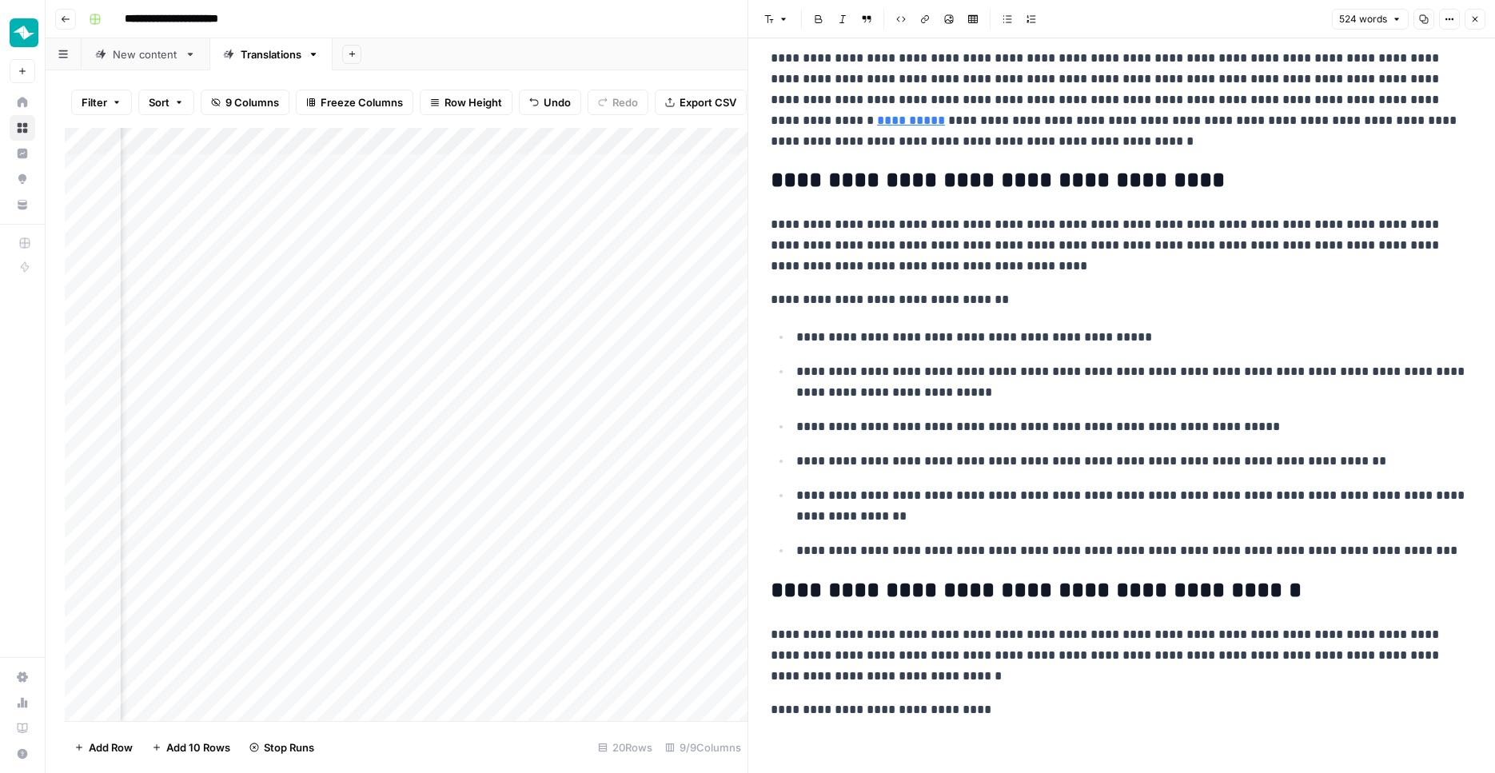
click at [1473, 31] on header "Font style Bold Italic Block quote Code block Link Image Insert Table Bulleted …" at bounding box center [1121, 19] width 747 height 38
click at [1471, 25] on button "Close" at bounding box center [1474, 19] width 21 height 21
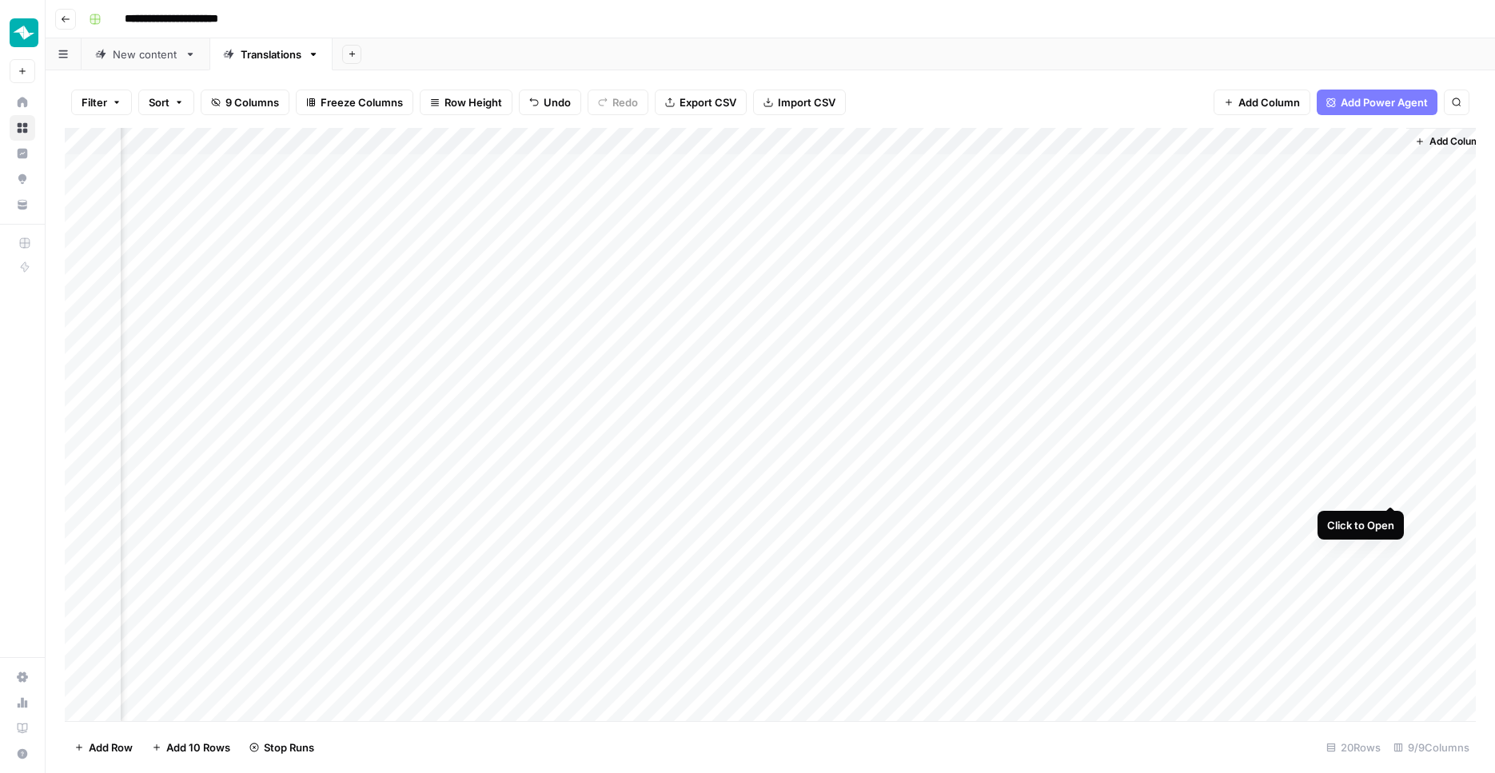
click at [1391, 487] on div "Add Column" at bounding box center [770, 426] width 1411 height 596
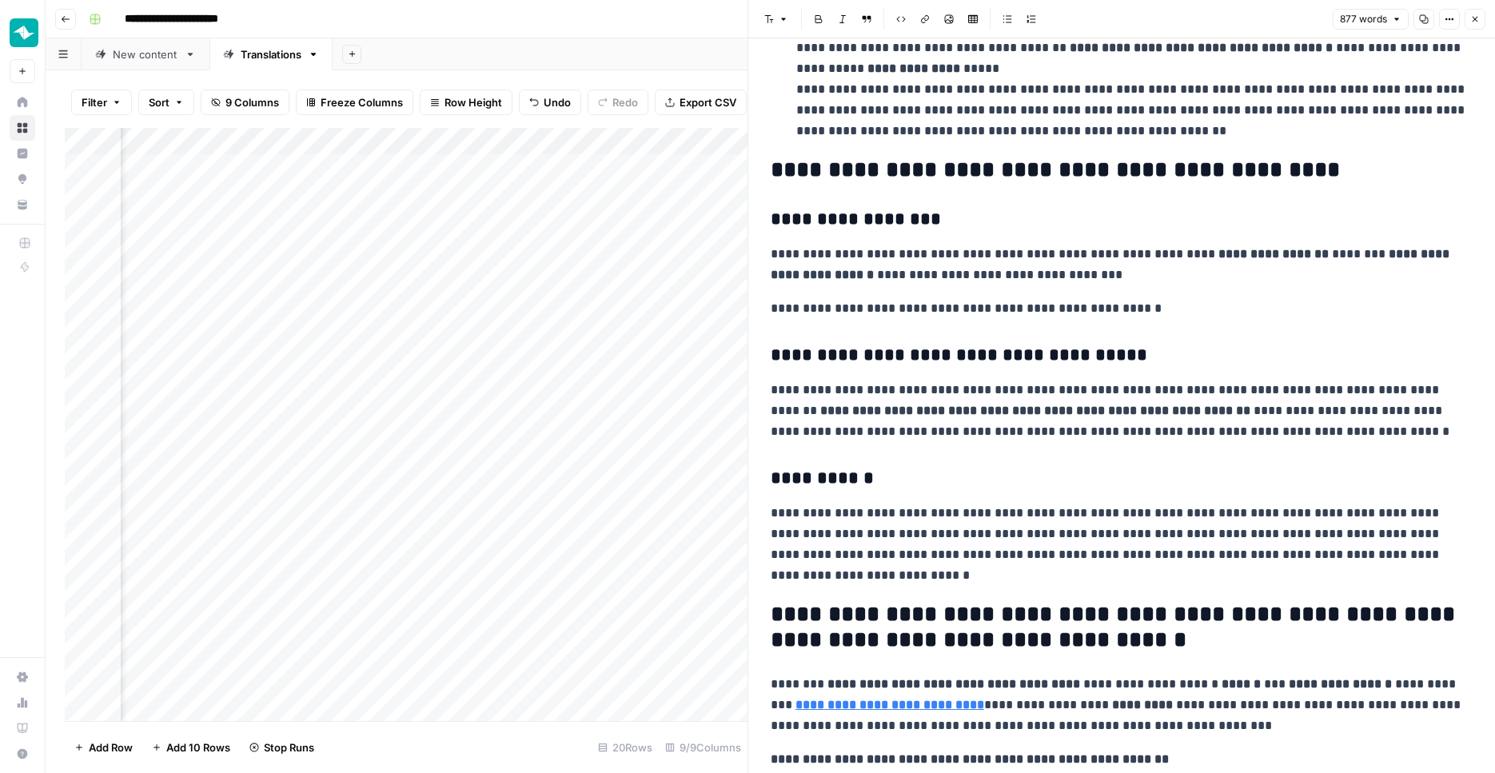
scroll to position [1804, 0]
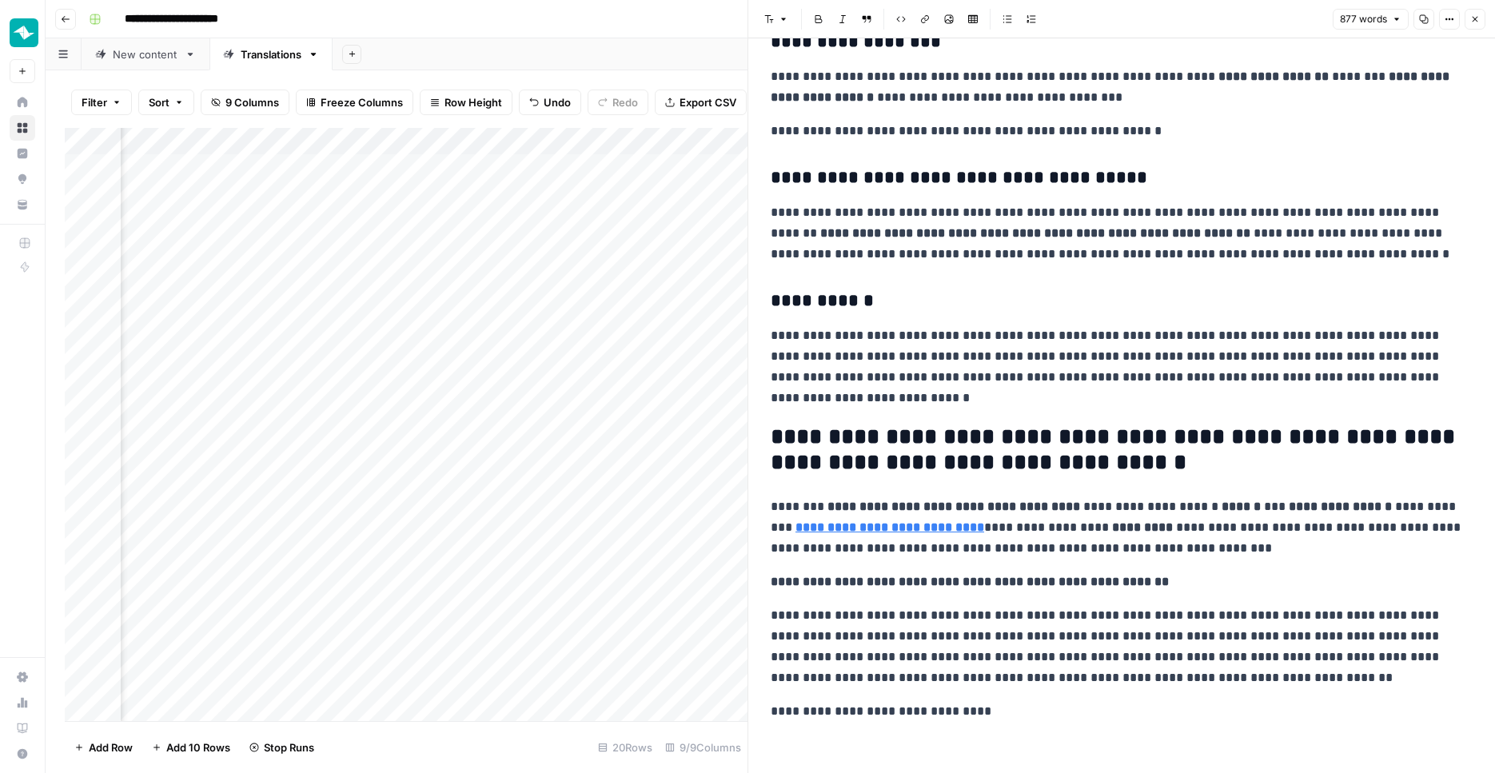
click at [1466, 14] on button "Close" at bounding box center [1474, 19] width 21 height 21
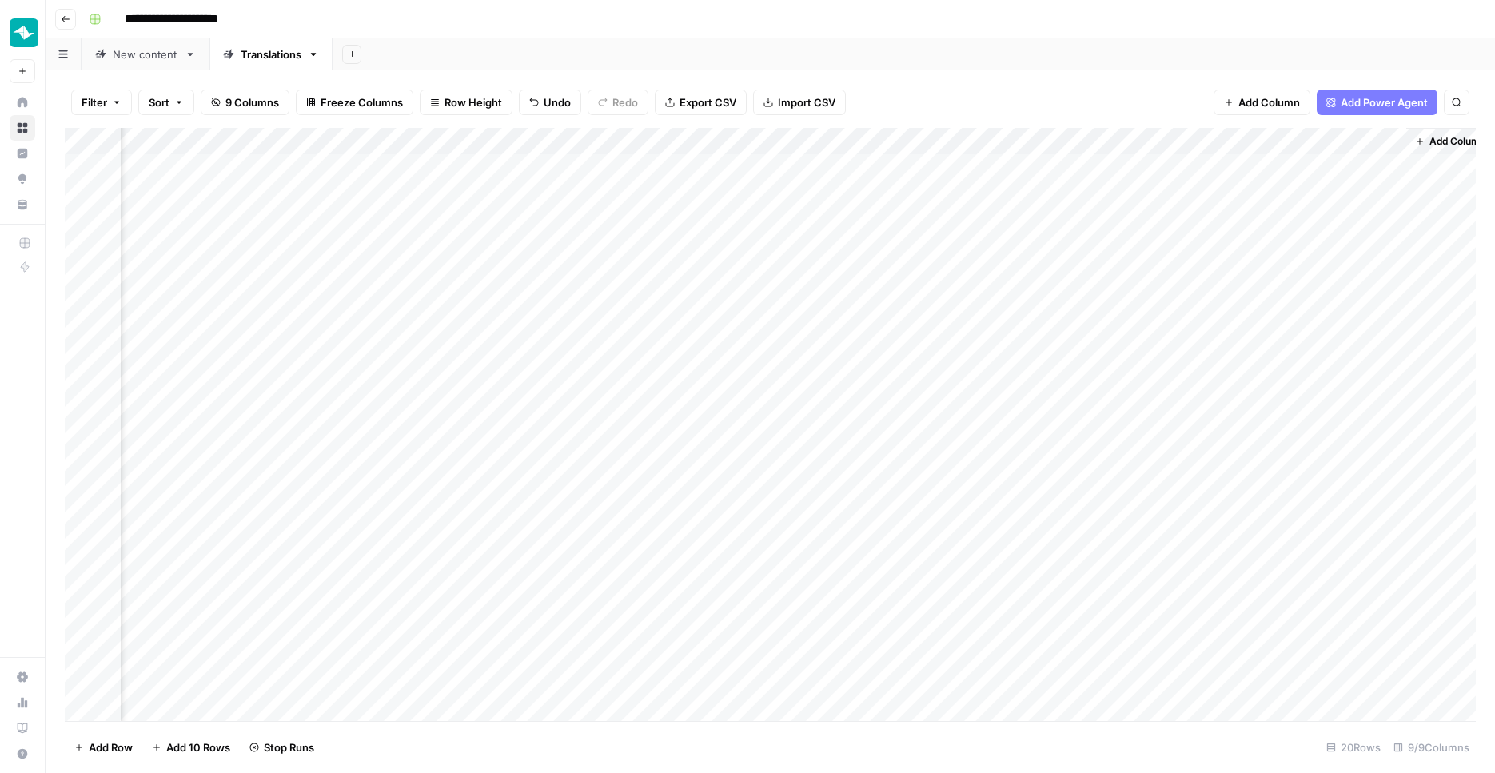
click at [127, 52] on div "New content" at bounding box center [146, 54] width 66 height 16
click at [196, 541] on div "Add Column" at bounding box center [770, 344] width 1411 height 433
click at [206, 542] on div "Add Column" at bounding box center [770, 358] width 1411 height 460
click at [267, 649] on div "Add Column" at bounding box center [770, 424] width 1411 height 593
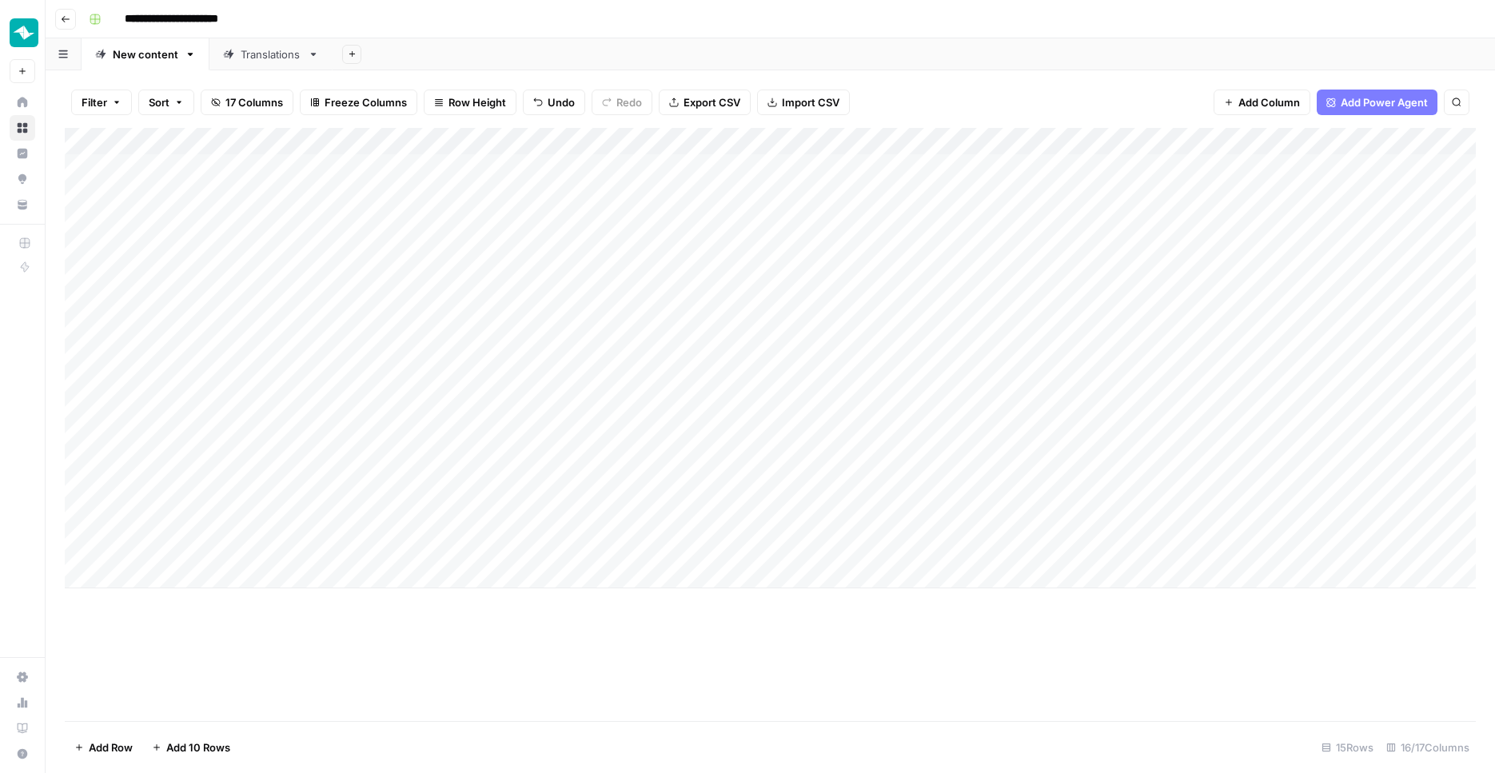
click at [157, 575] on div "Add Column" at bounding box center [770, 358] width 1411 height 460
type textarea "**********"
click at [434, 659] on div "Add Column" at bounding box center [770, 424] width 1411 height 593
click at [188, 596] on div "Add Column" at bounding box center [770, 372] width 1411 height 488
type textarea "**********"
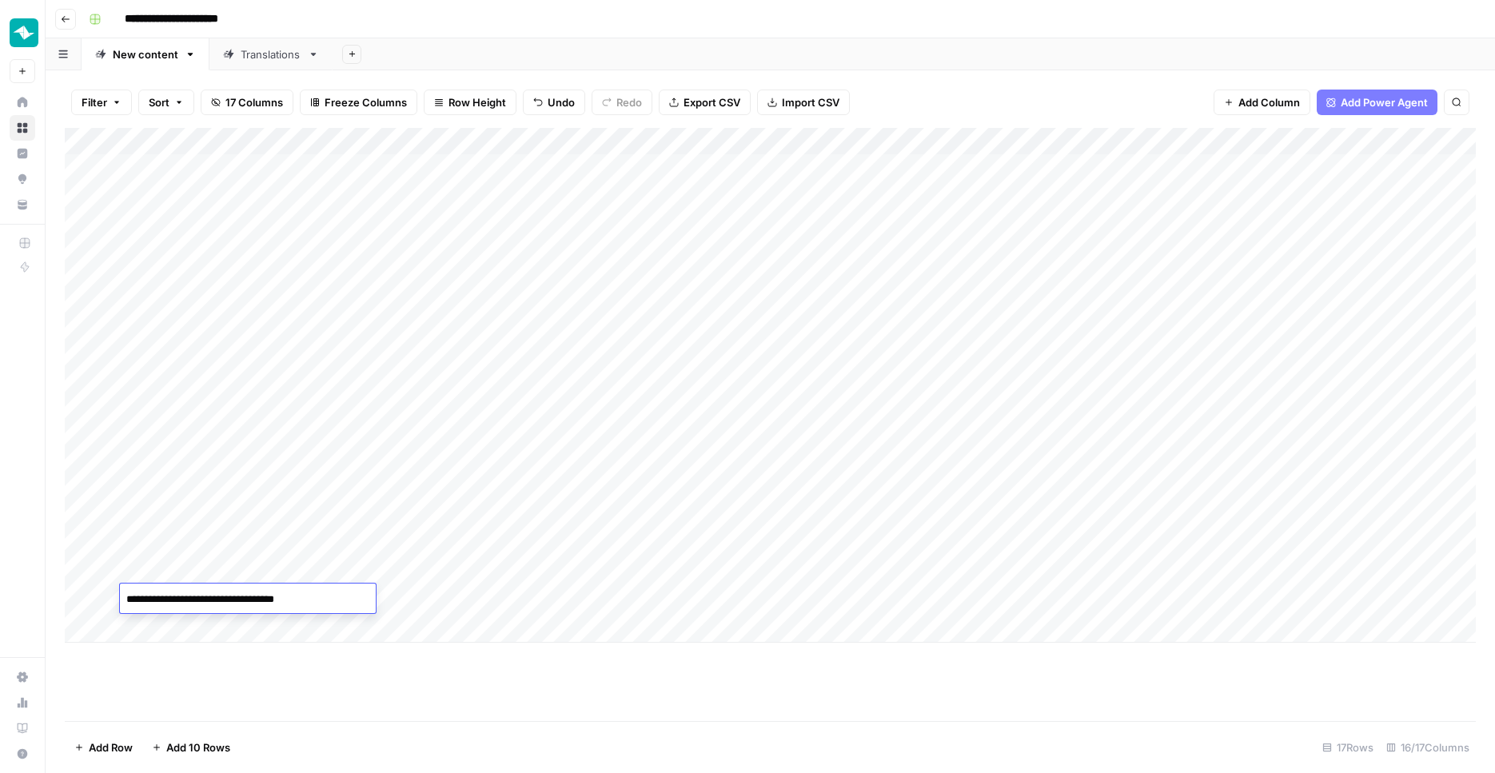
click at [251, 708] on div "Add Column" at bounding box center [770, 424] width 1411 height 593
drag, startPoint x: 257, startPoint y: 514, endPoint x: 257, endPoint y: 577, distance: 63.1
click at [257, 577] on div "Add Column" at bounding box center [770, 385] width 1411 height 515
drag, startPoint x: 256, startPoint y: 548, endPoint x: 256, endPoint y: 592, distance: 43.2
click at [256, 592] on div "Add Column" at bounding box center [770, 385] width 1411 height 515
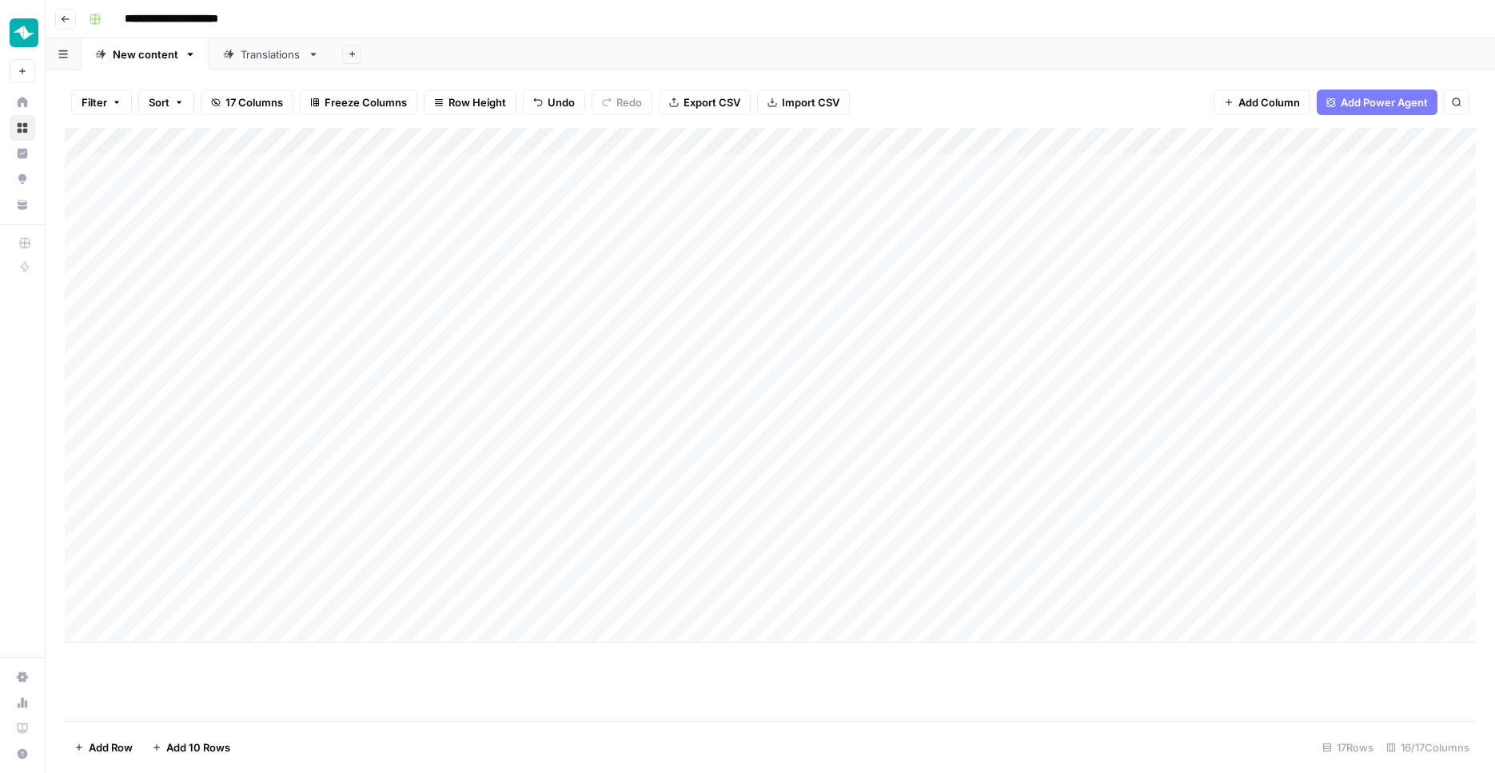
click at [341, 675] on div "Add Column" at bounding box center [770, 424] width 1411 height 593
click at [1046, 431] on div "Add Column" at bounding box center [770, 385] width 1411 height 515
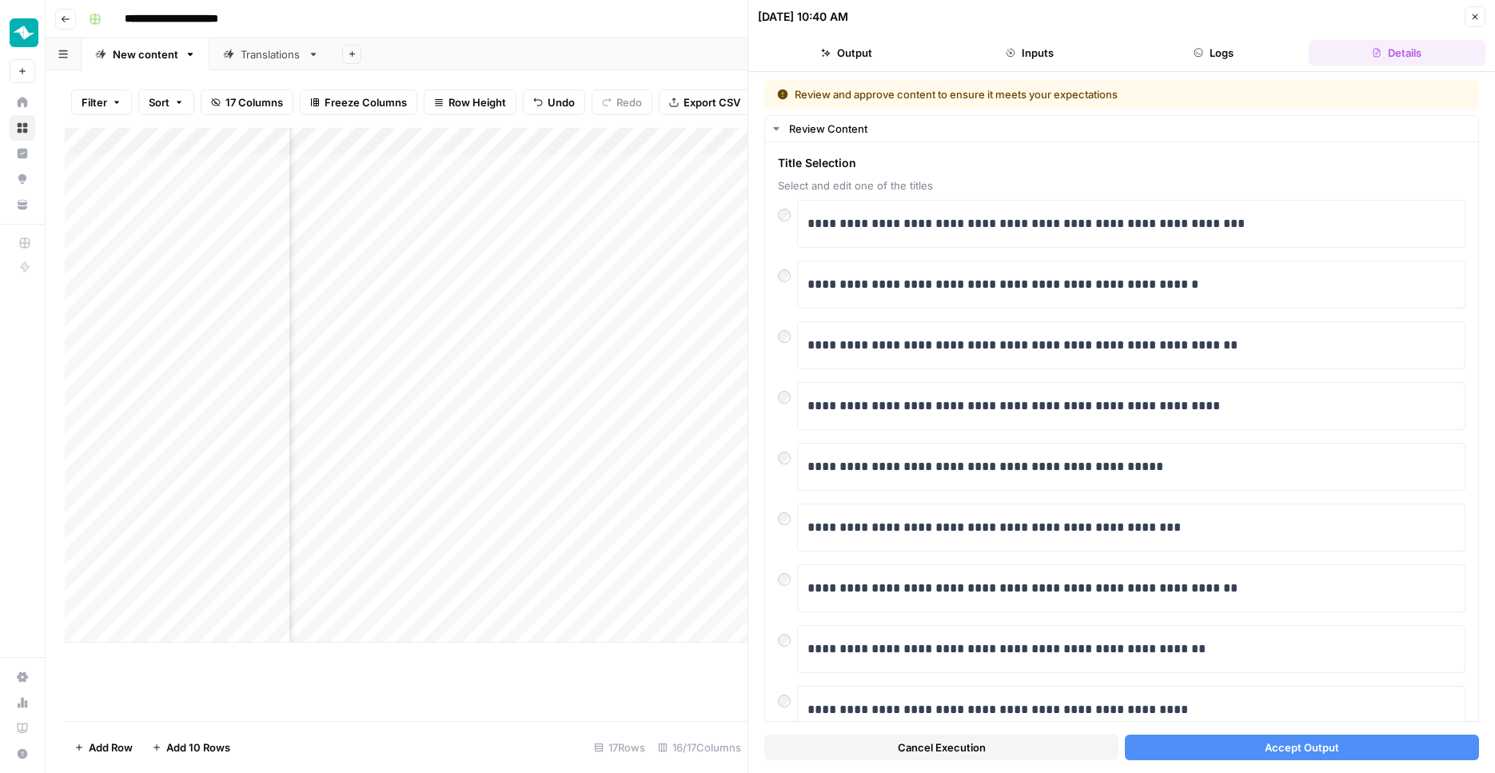
click at [1468, 20] on button "Close" at bounding box center [1474, 16] width 21 height 21
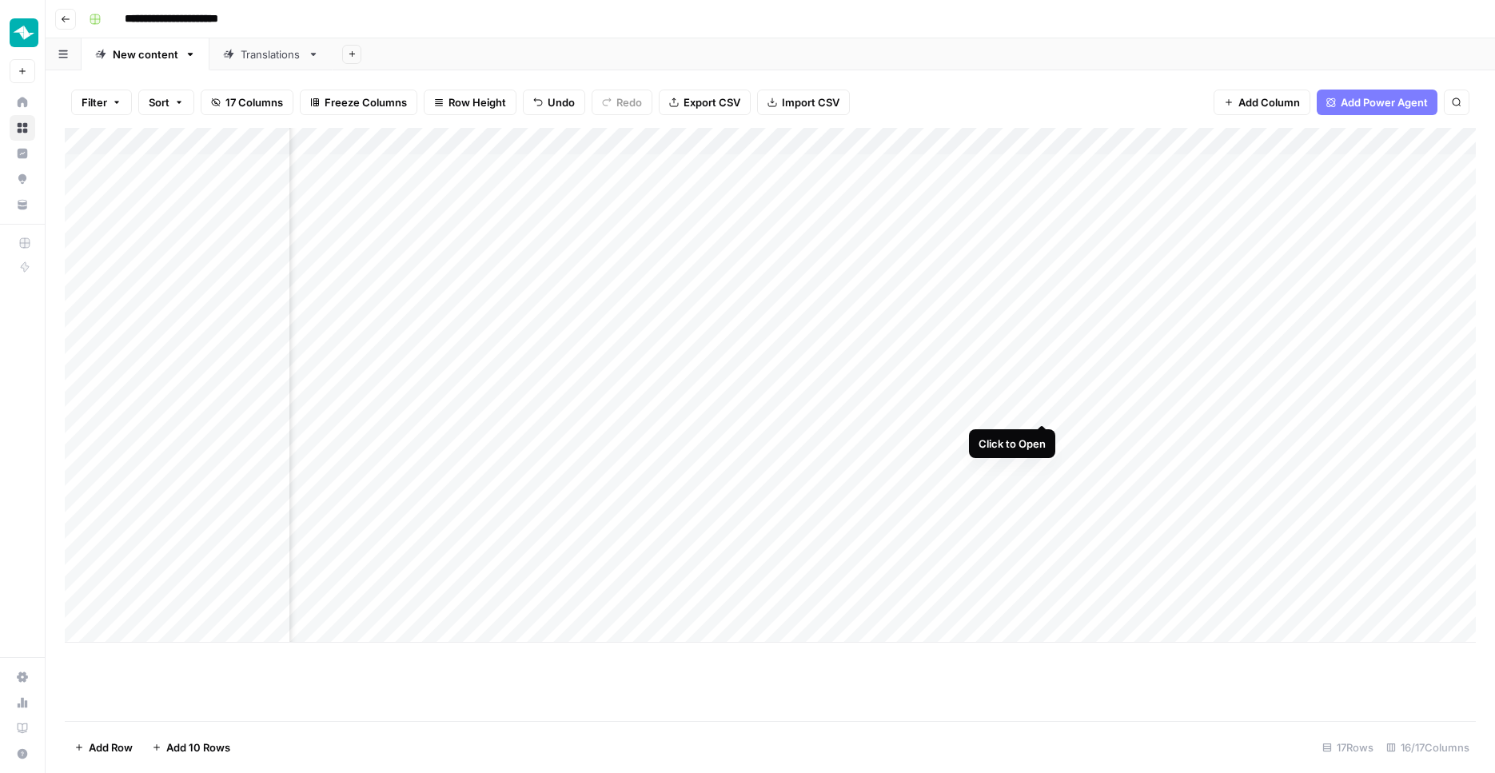
click at [1042, 408] on div "Add Column" at bounding box center [770, 385] width 1411 height 515
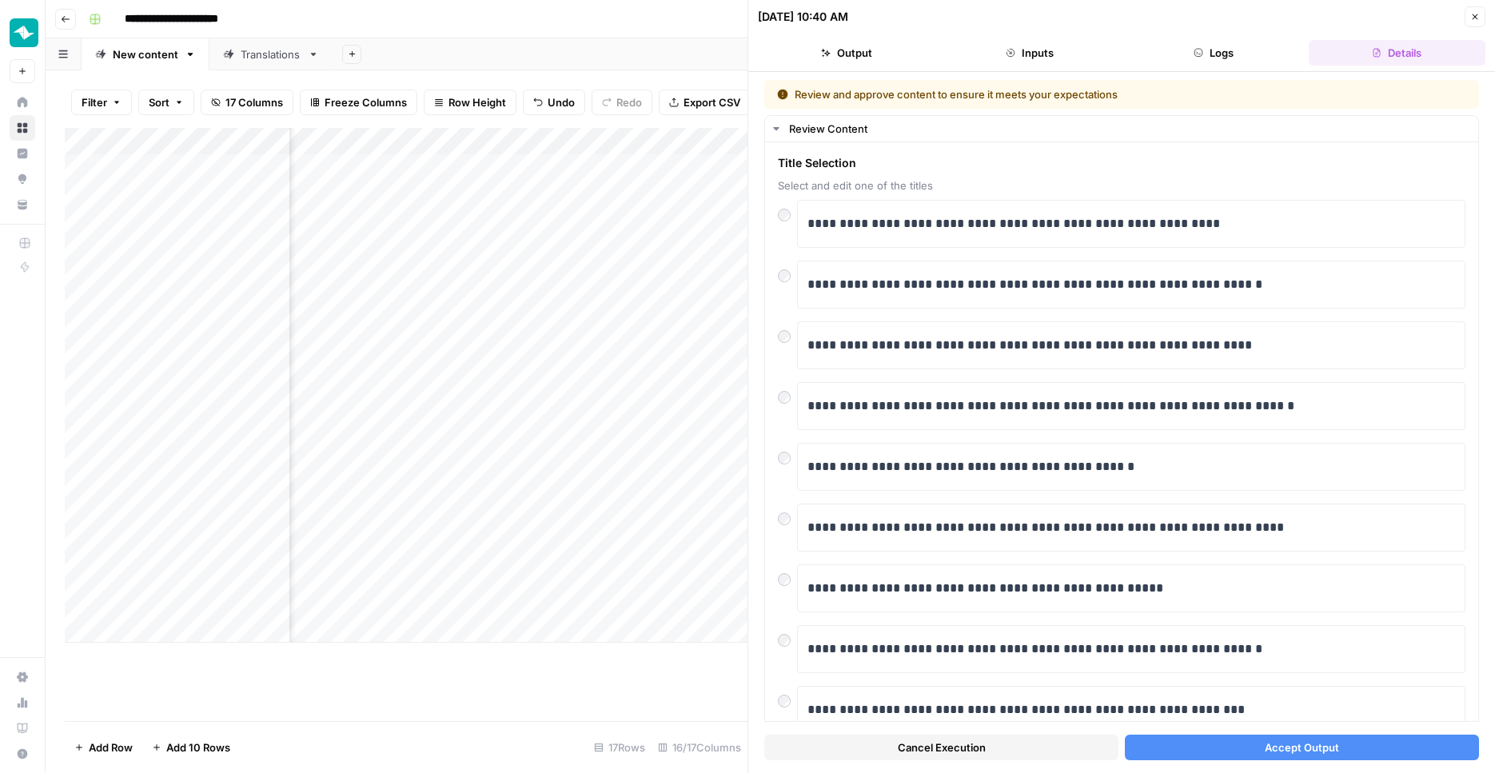
click at [1466, 14] on button "Close" at bounding box center [1474, 16] width 21 height 21
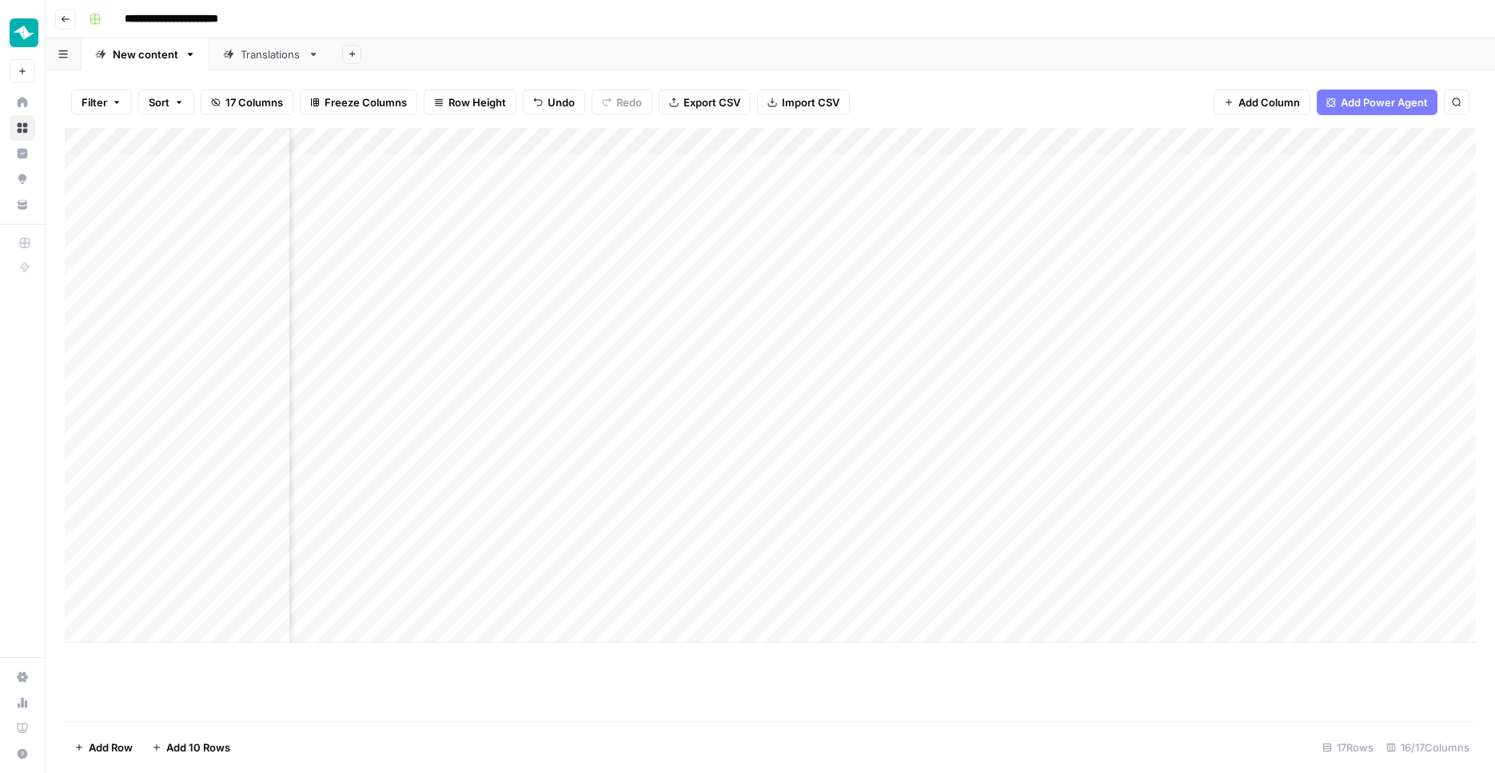
click at [1044, 325] on div "Add Column" at bounding box center [770, 385] width 1411 height 515
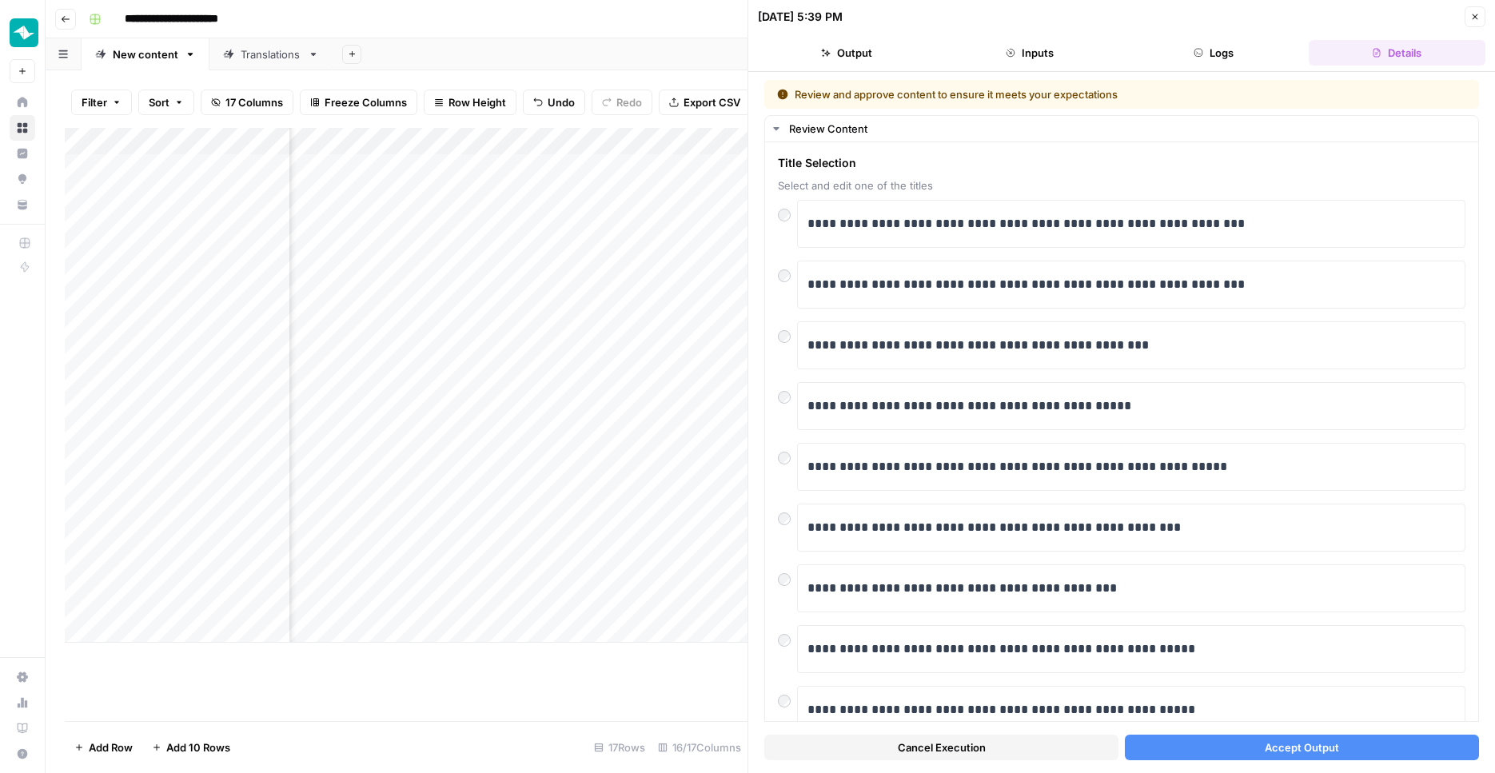
click at [1472, 16] on icon "button" at bounding box center [1475, 17] width 10 height 10
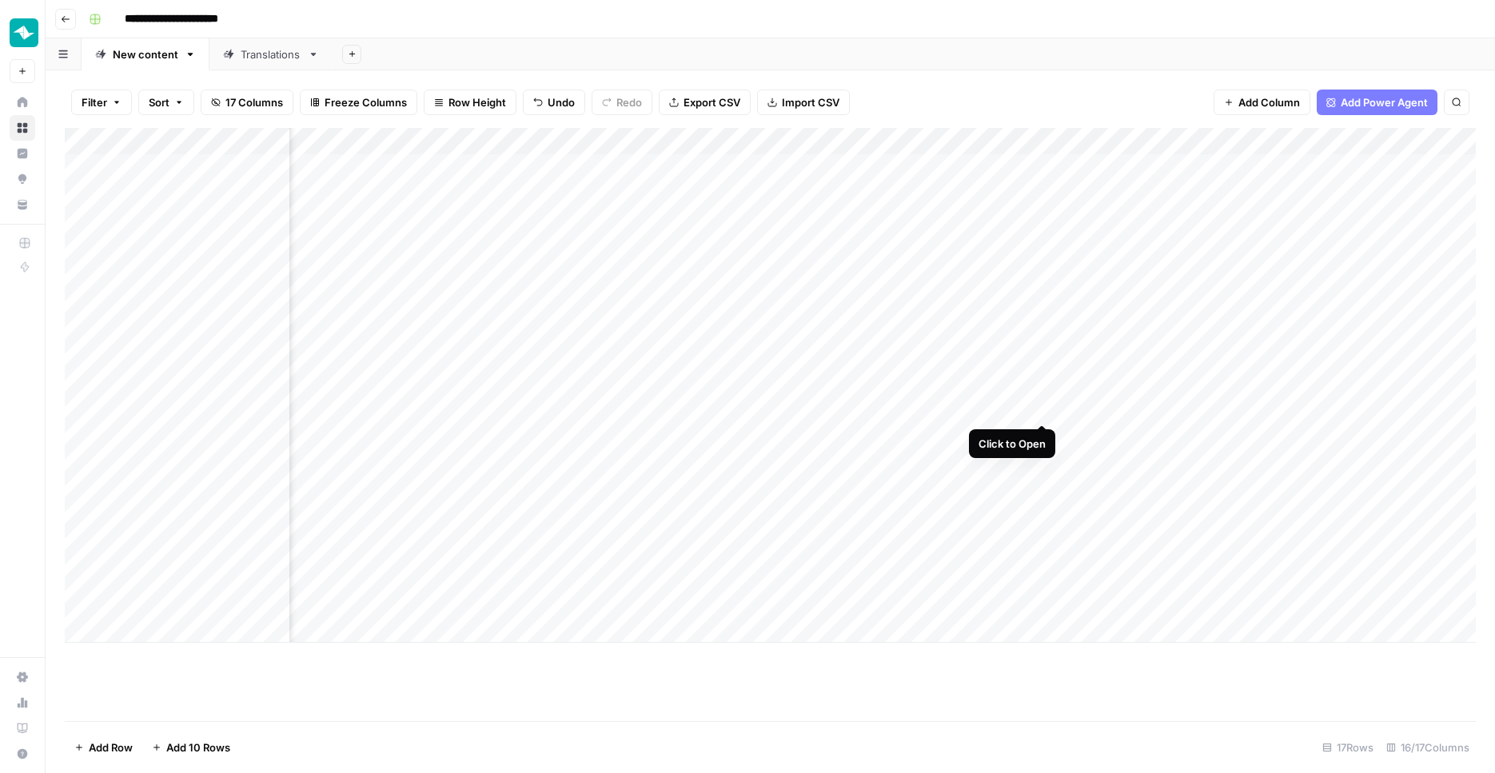
click at [1040, 408] on div "Add Column" at bounding box center [770, 385] width 1411 height 515
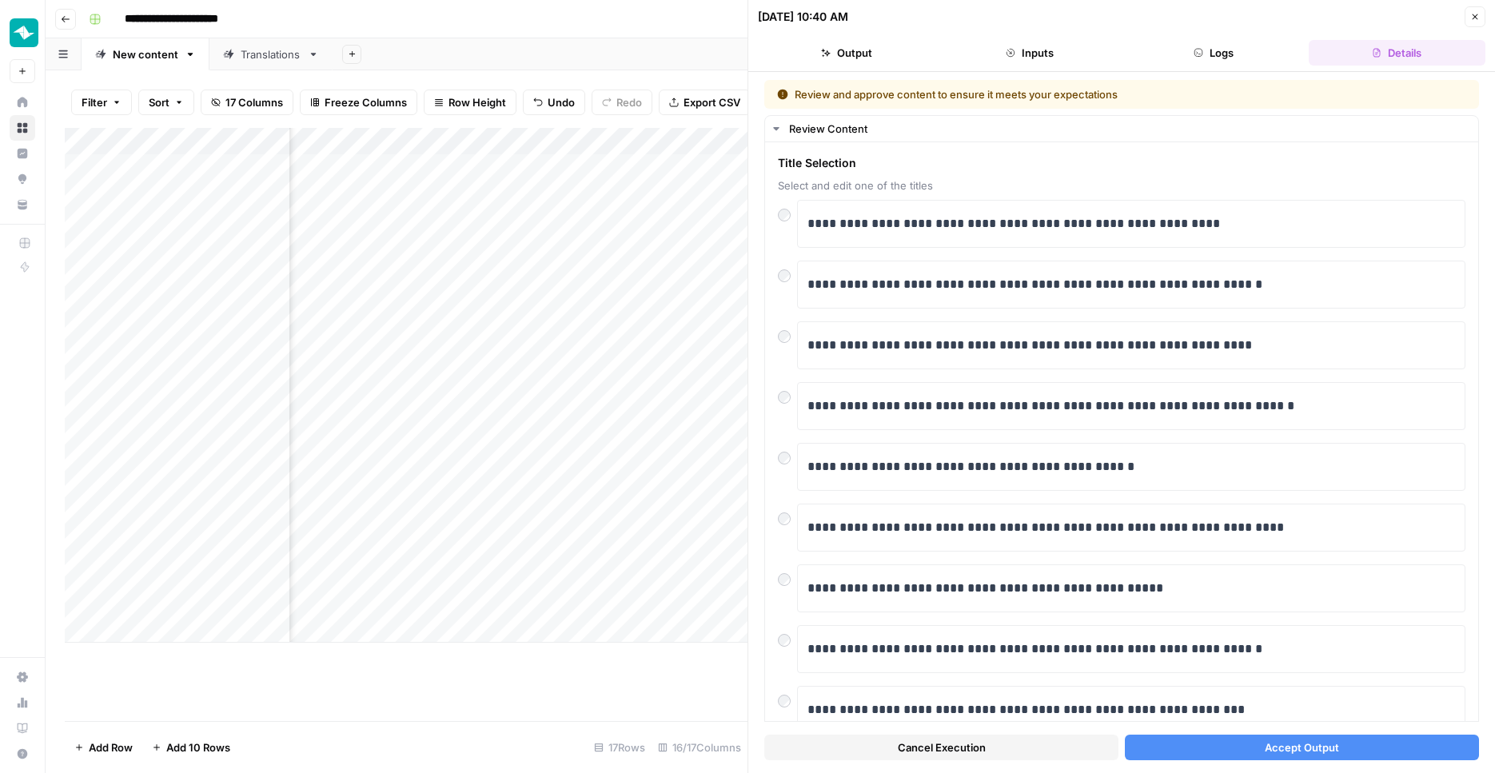
click at [960, 751] on span "Cancel Execution" at bounding box center [942, 747] width 88 height 16
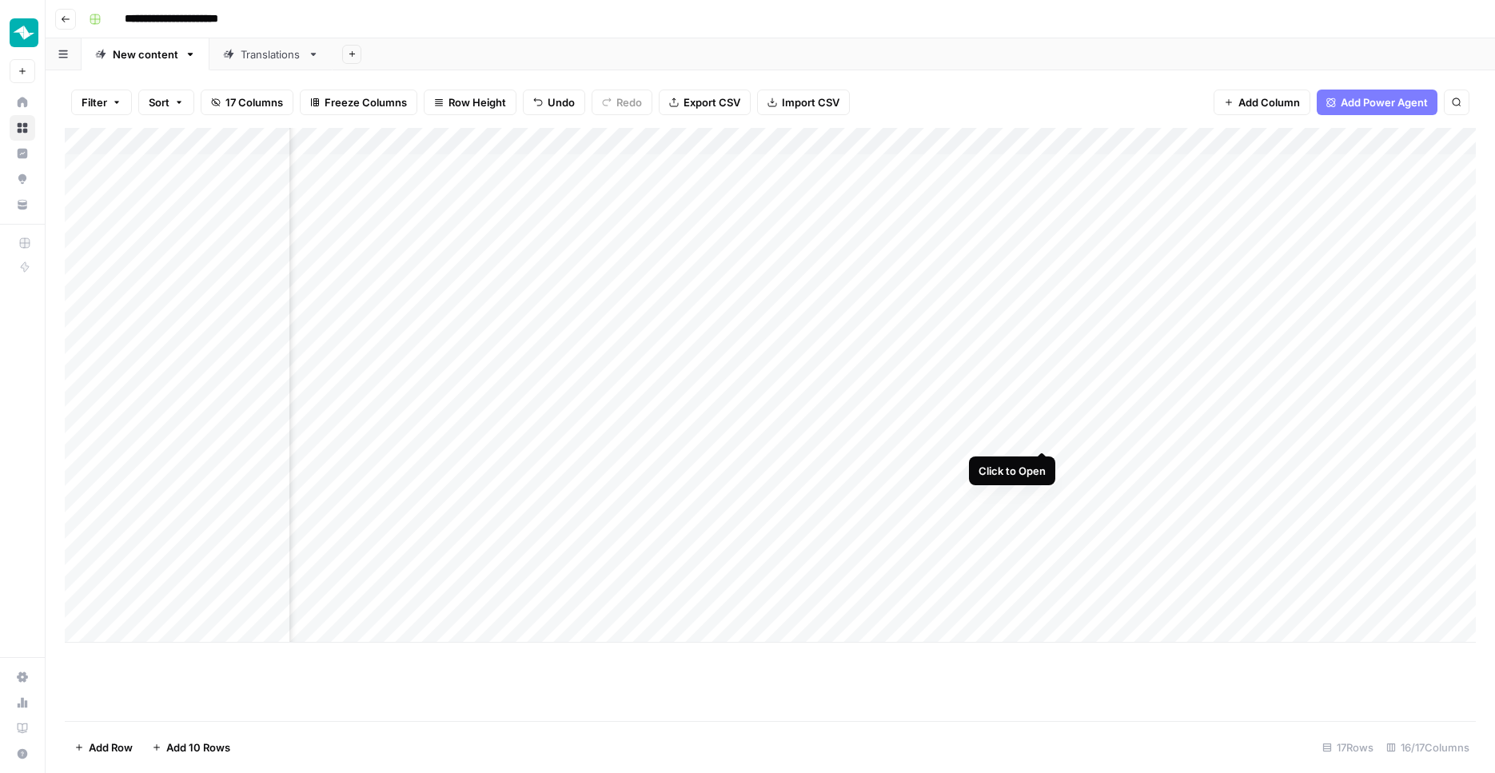
click at [1047, 435] on div "Add Column" at bounding box center [770, 385] width 1411 height 515
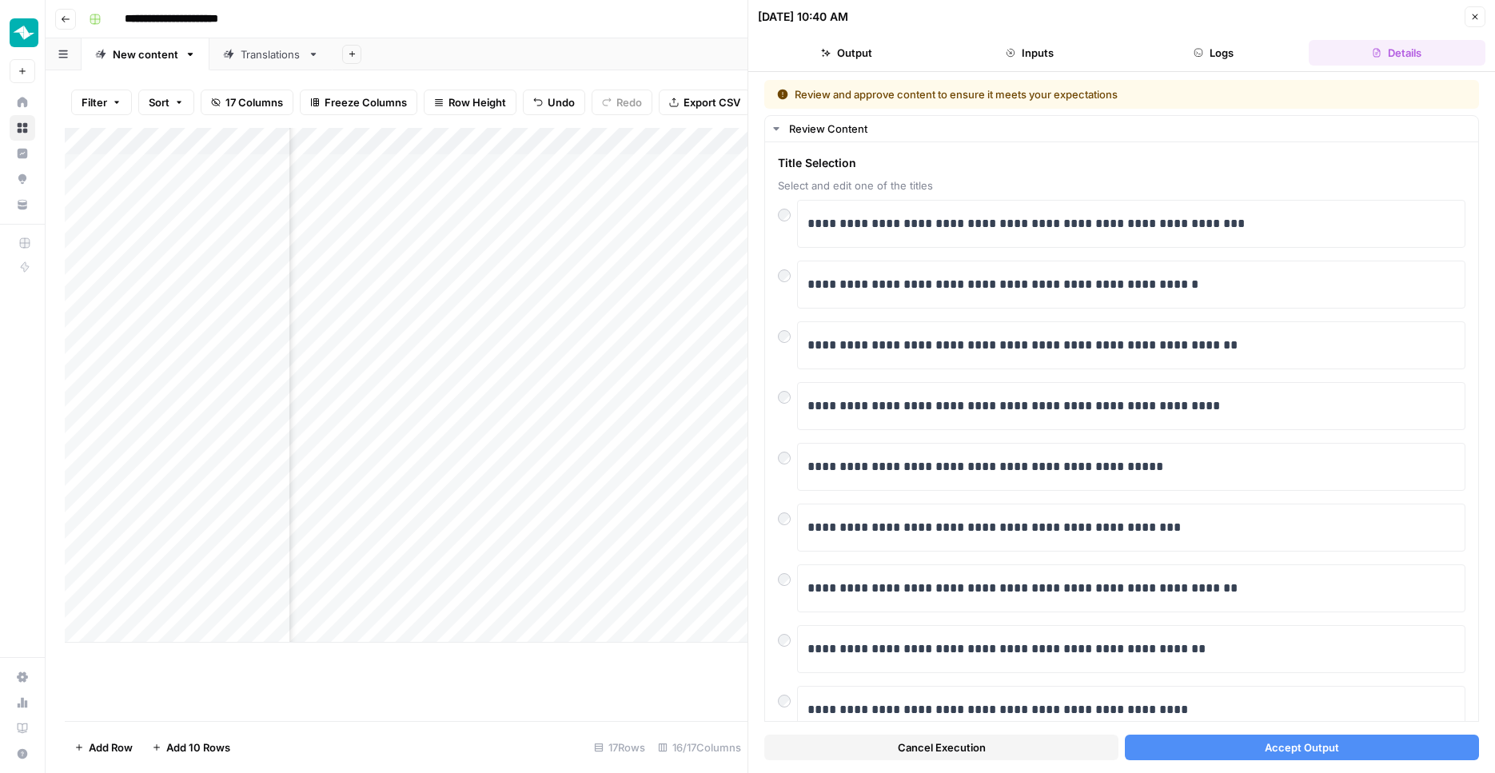
click at [938, 747] on span "Cancel Execution" at bounding box center [942, 747] width 88 height 16
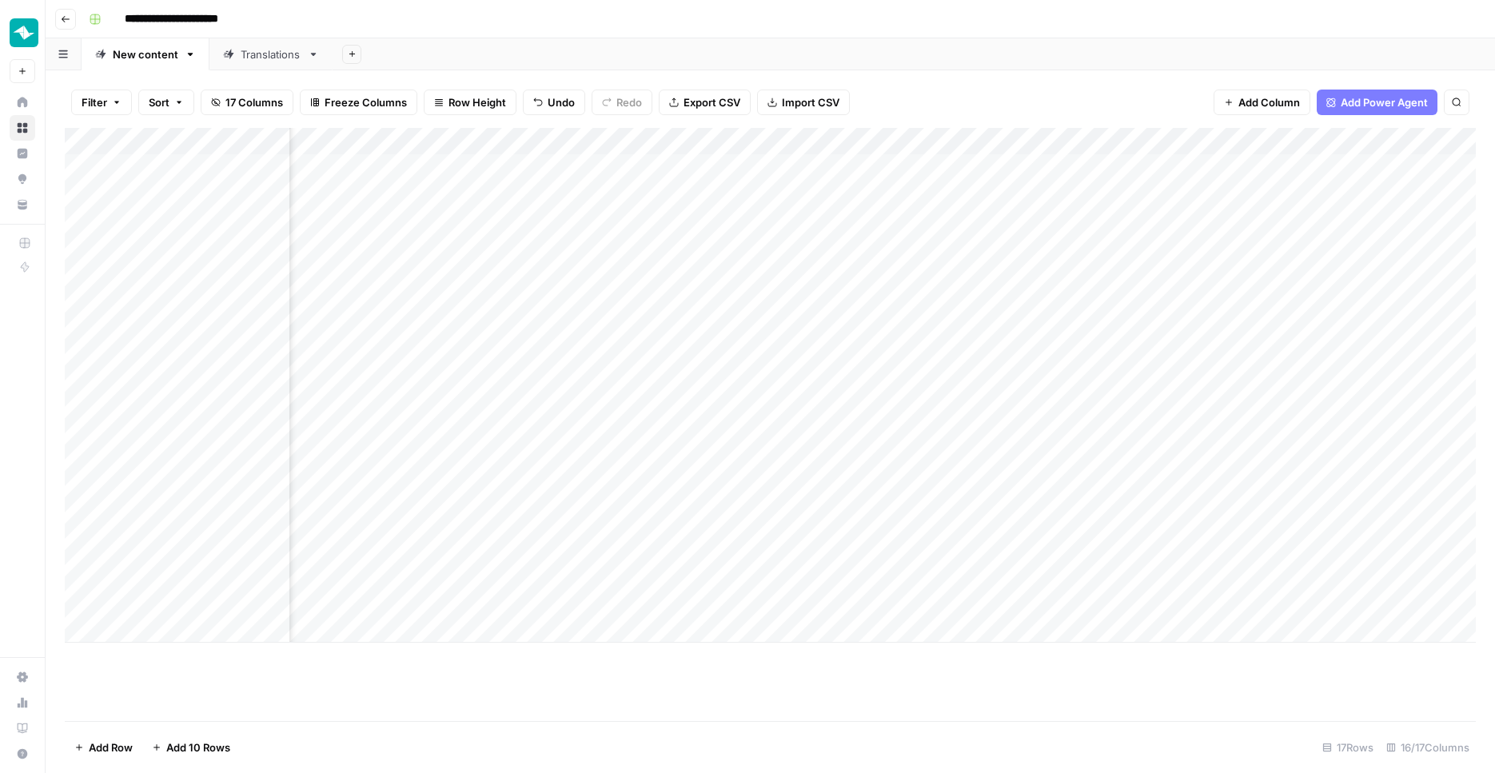
click at [1046, 435] on div "Add Column" at bounding box center [770, 385] width 1411 height 515
click at [1044, 407] on div "Add Column" at bounding box center [770, 385] width 1411 height 515
click at [1038, 324] on div "Add Column" at bounding box center [770, 385] width 1411 height 515
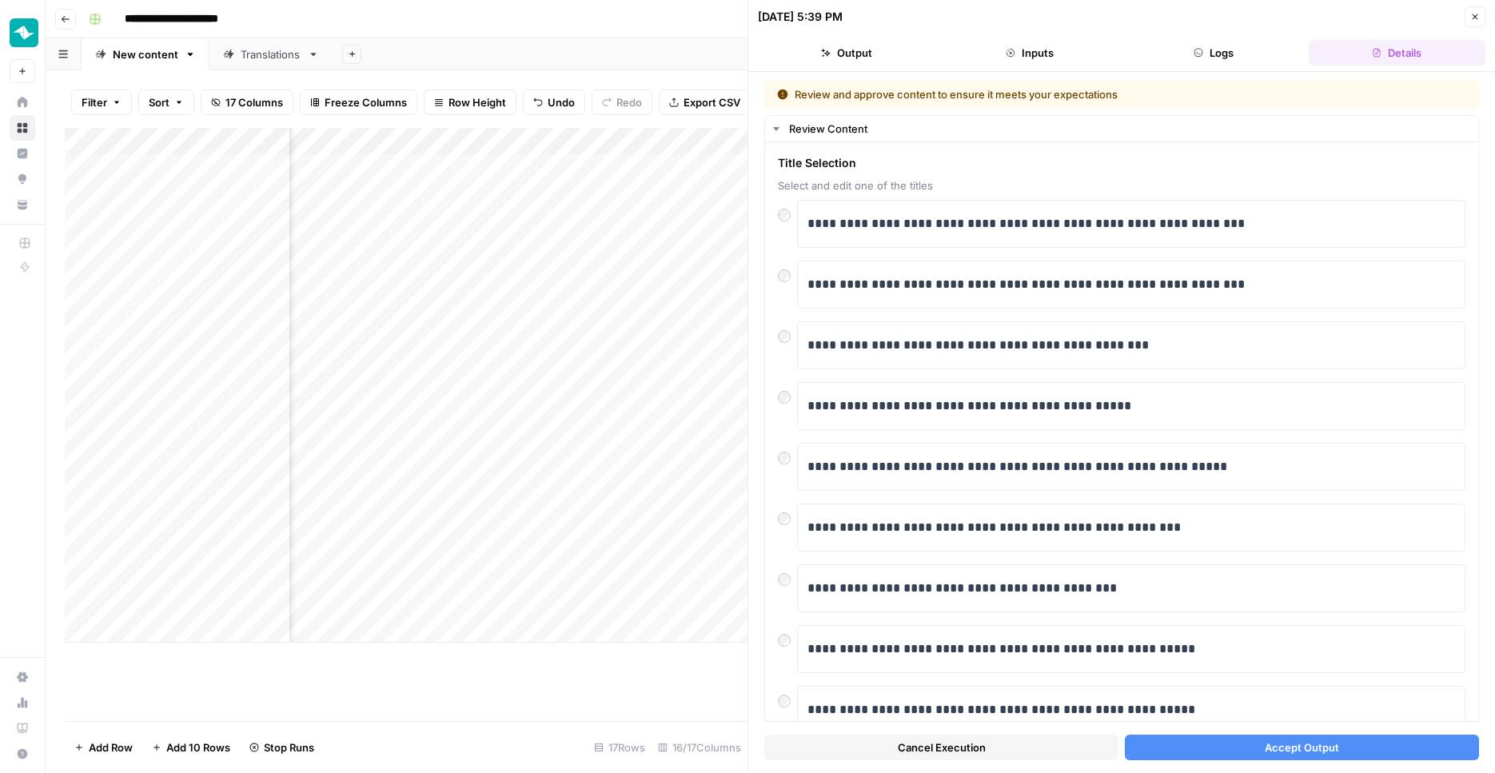
click at [1471, 25] on button "Close" at bounding box center [1474, 16] width 21 height 21
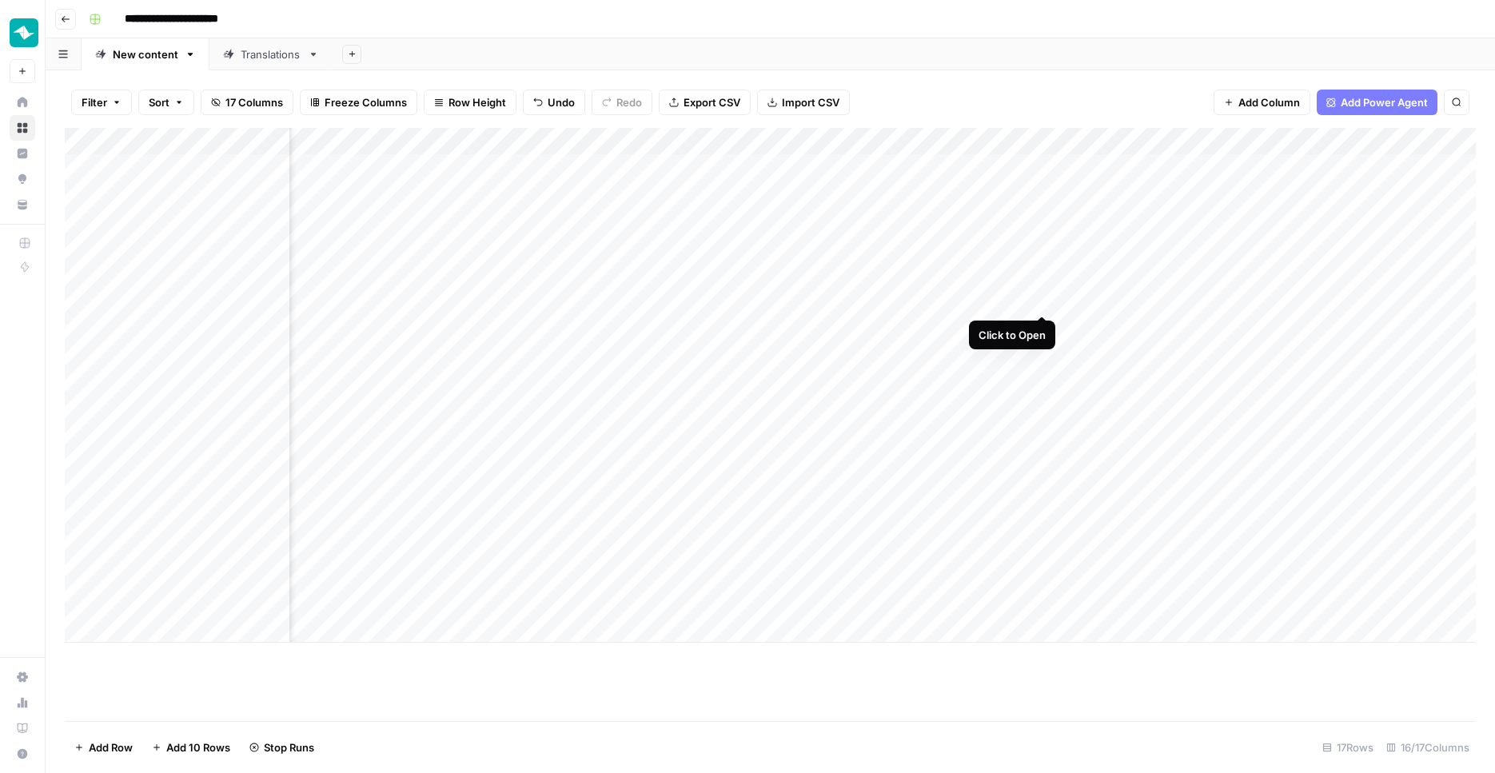
click at [1040, 299] on div "Add Column" at bounding box center [770, 385] width 1411 height 515
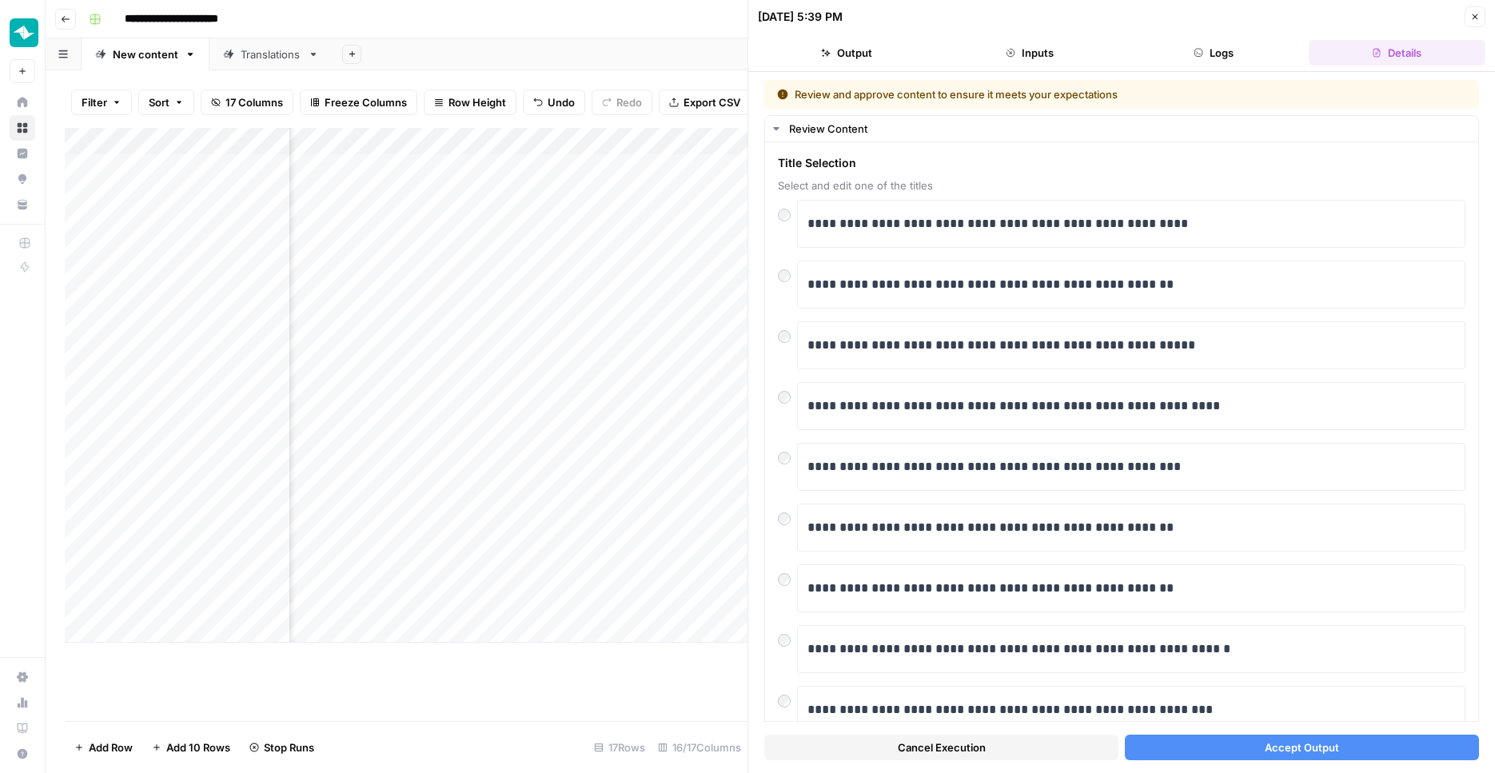
click at [1471, 14] on icon "button" at bounding box center [1475, 17] width 10 height 10
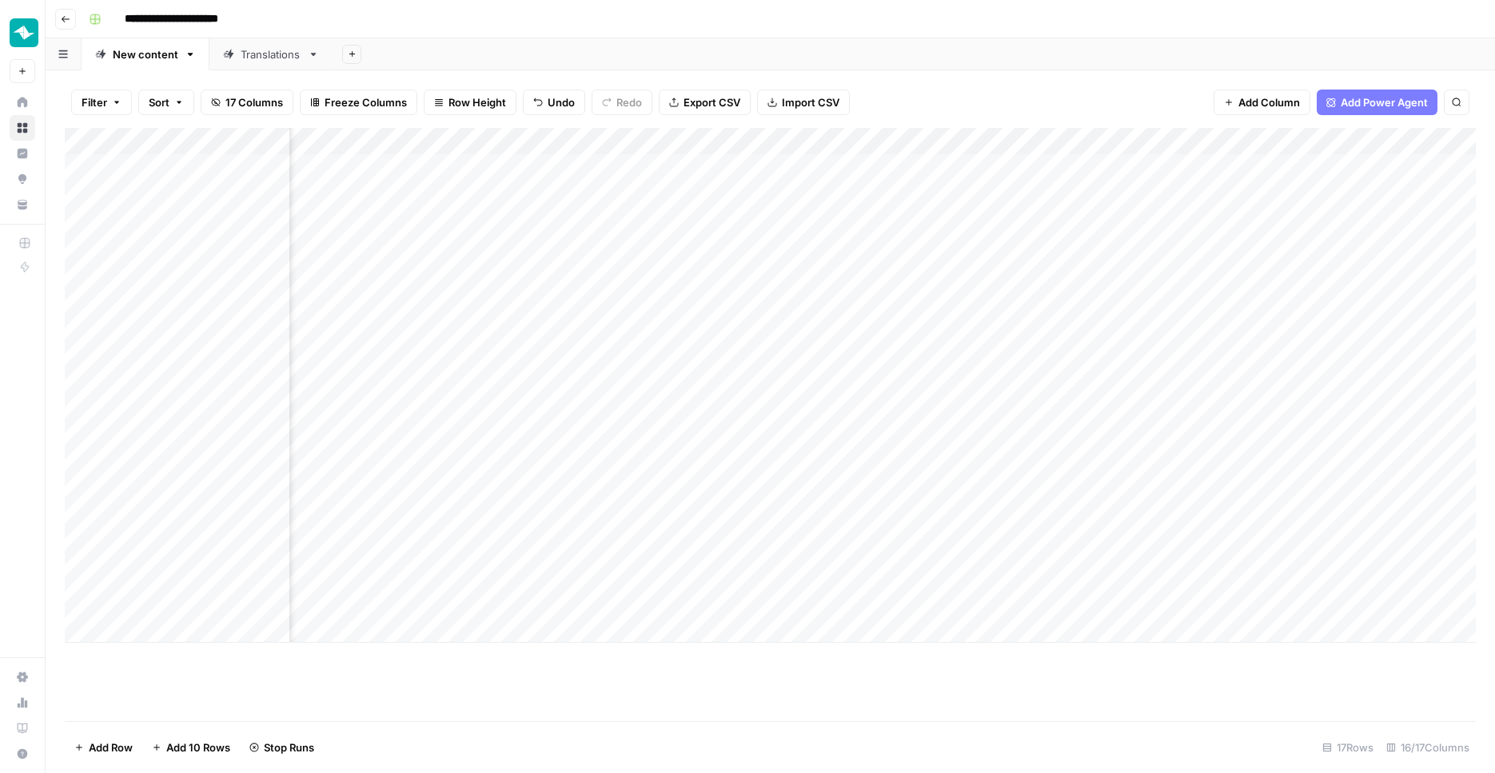
click at [1039, 270] on div "Add Column" at bounding box center [770, 385] width 1411 height 515
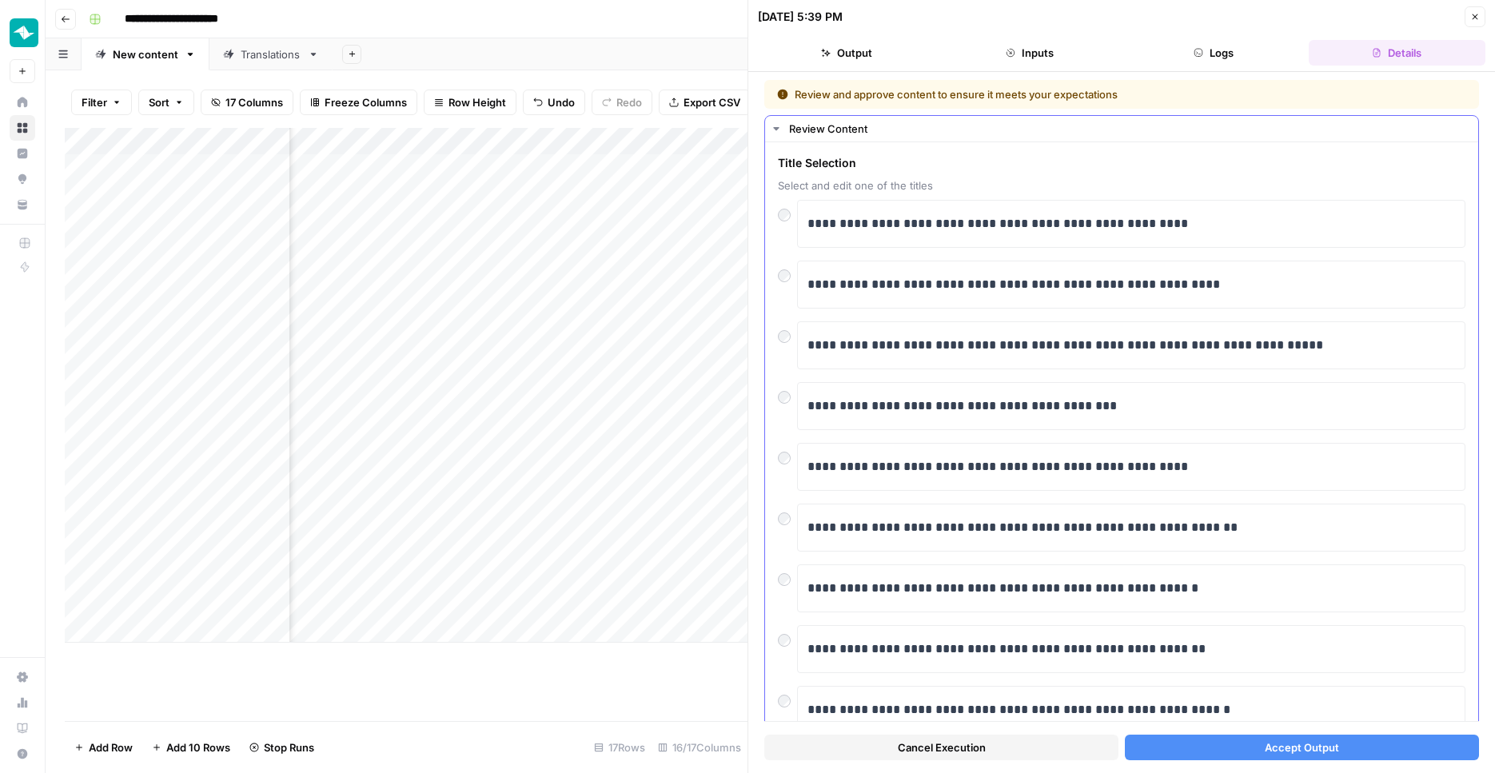
click at [779, 271] on div at bounding box center [787, 272] width 19 height 22
click at [1253, 753] on button "Accept Output" at bounding box center [1302, 748] width 354 height 26
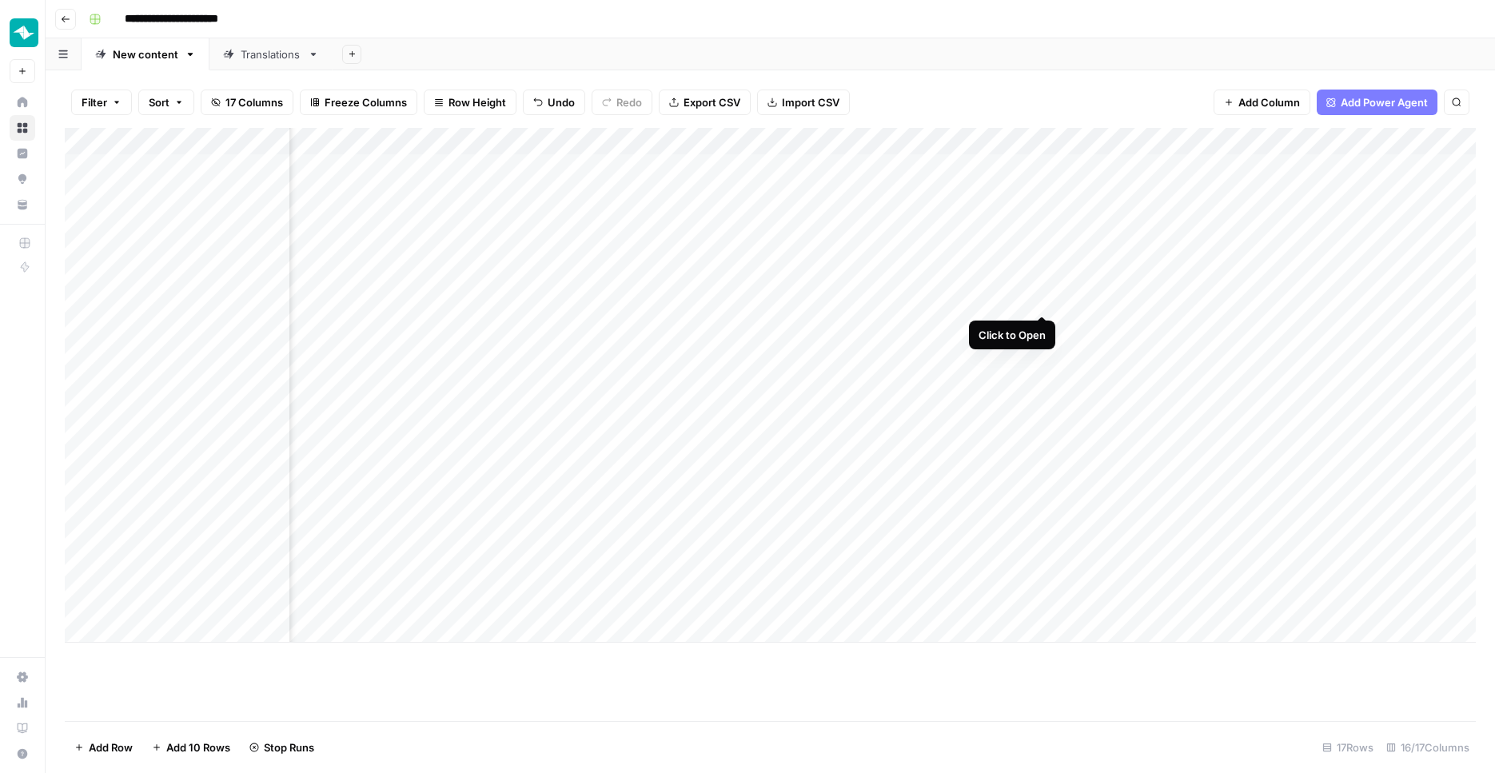
click at [1042, 301] on div "Add Column" at bounding box center [770, 385] width 1411 height 515
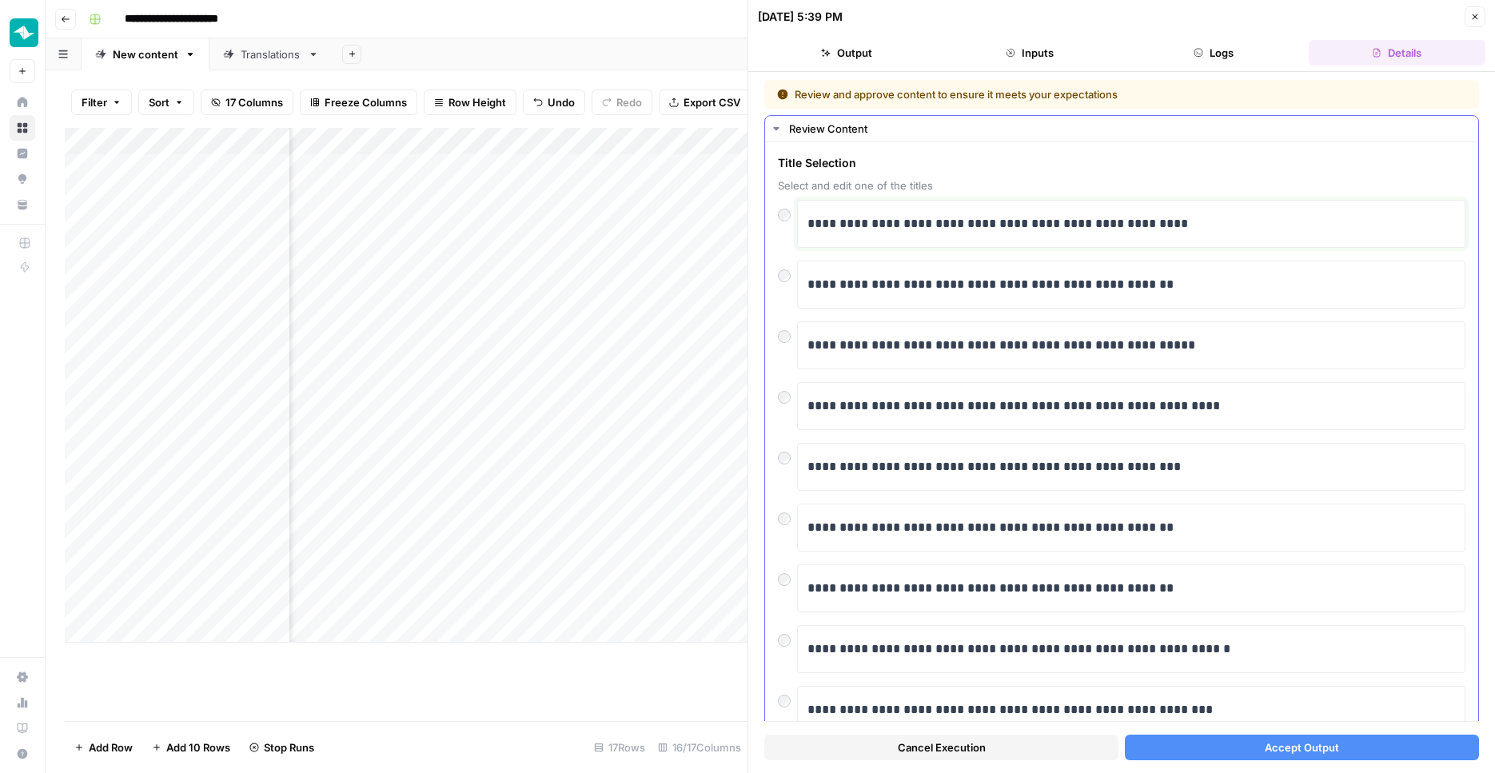
click at [1066, 232] on p "**********" at bounding box center [1130, 223] width 647 height 21
copy p "**********"
click at [1262, 753] on button "Accept Output" at bounding box center [1302, 748] width 354 height 26
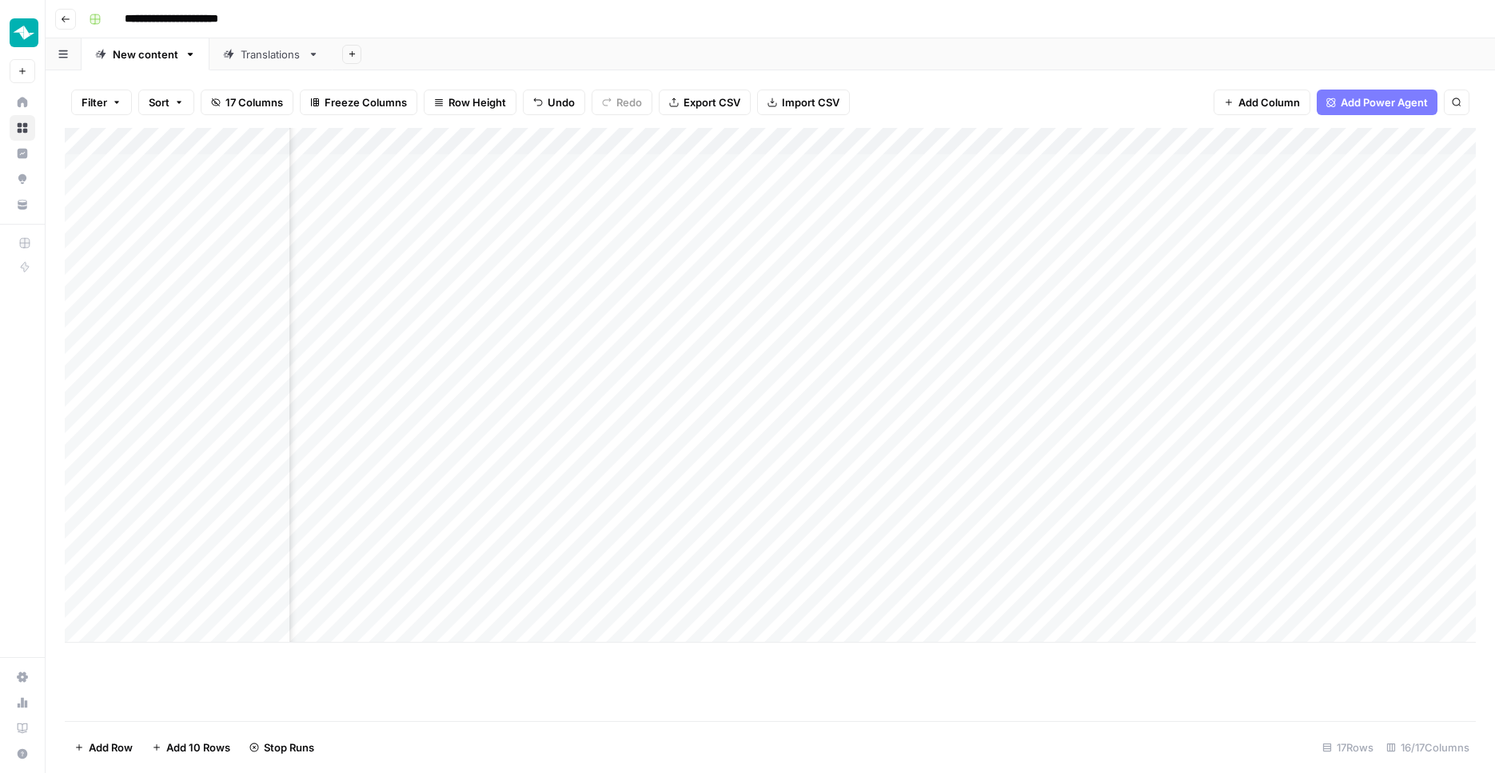
click at [1040, 327] on div "Add Column" at bounding box center [770, 385] width 1411 height 515
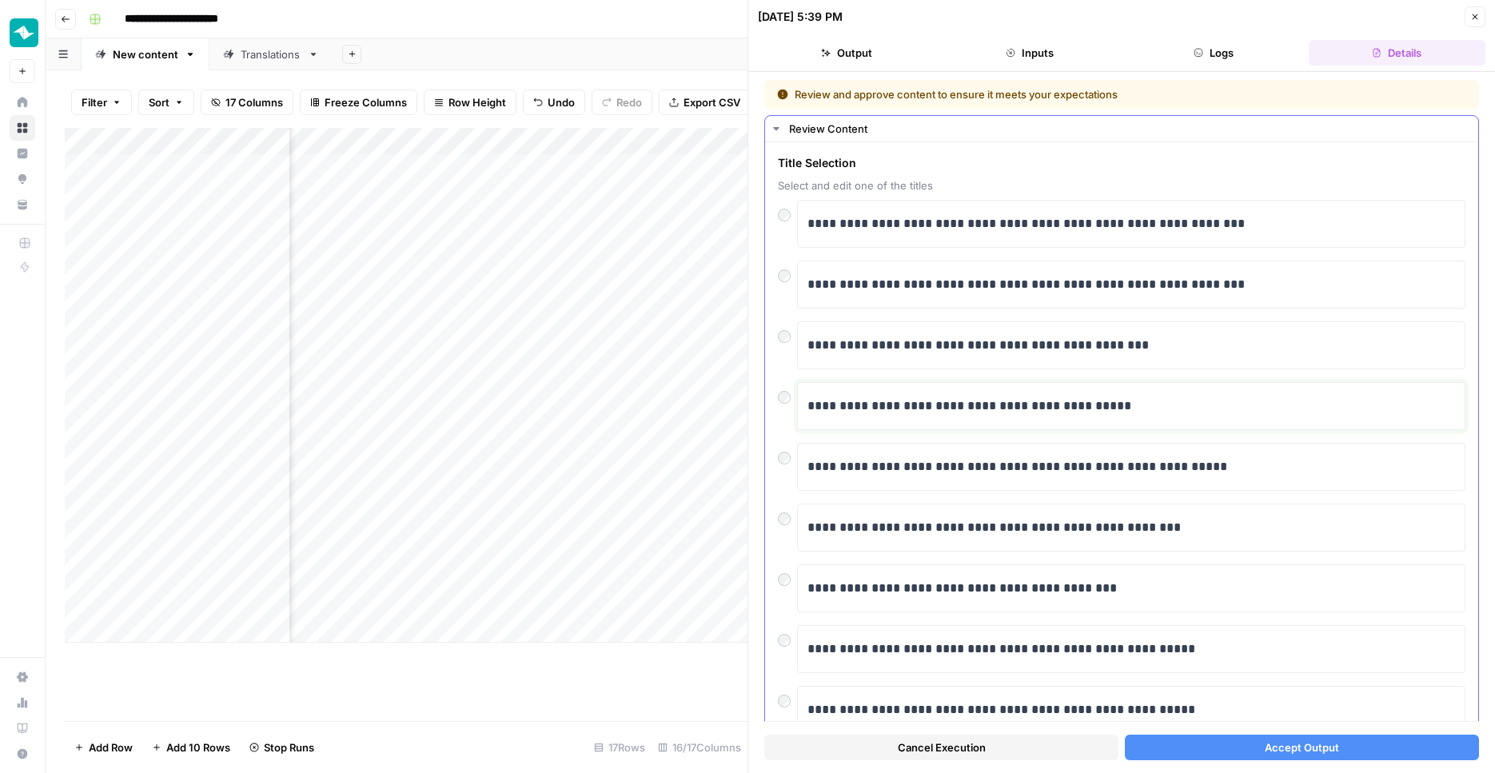
click at [1002, 409] on p "**********" at bounding box center [1130, 406] width 647 height 21
copy p "**********"
click at [1125, 483] on div "**********" at bounding box center [1130, 467] width 647 height 34
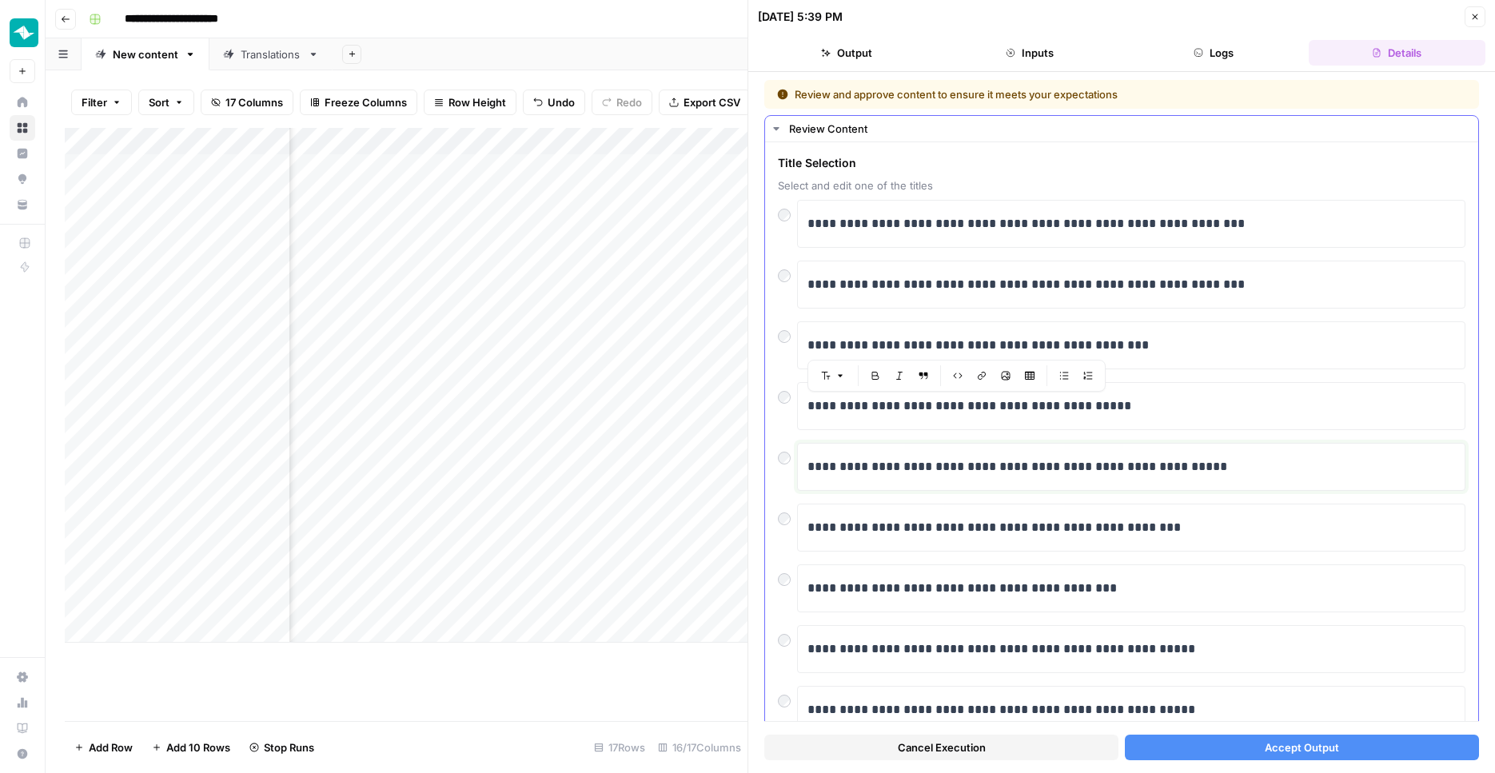
click at [1125, 476] on p "**********" at bounding box center [1130, 466] width 647 height 21
click at [986, 294] on p "**********" at bounding box center [1130, 284] width 647 height 21
click at [986, 293] on p "**********" at bounding box center [1130, 284] width 647 height 21
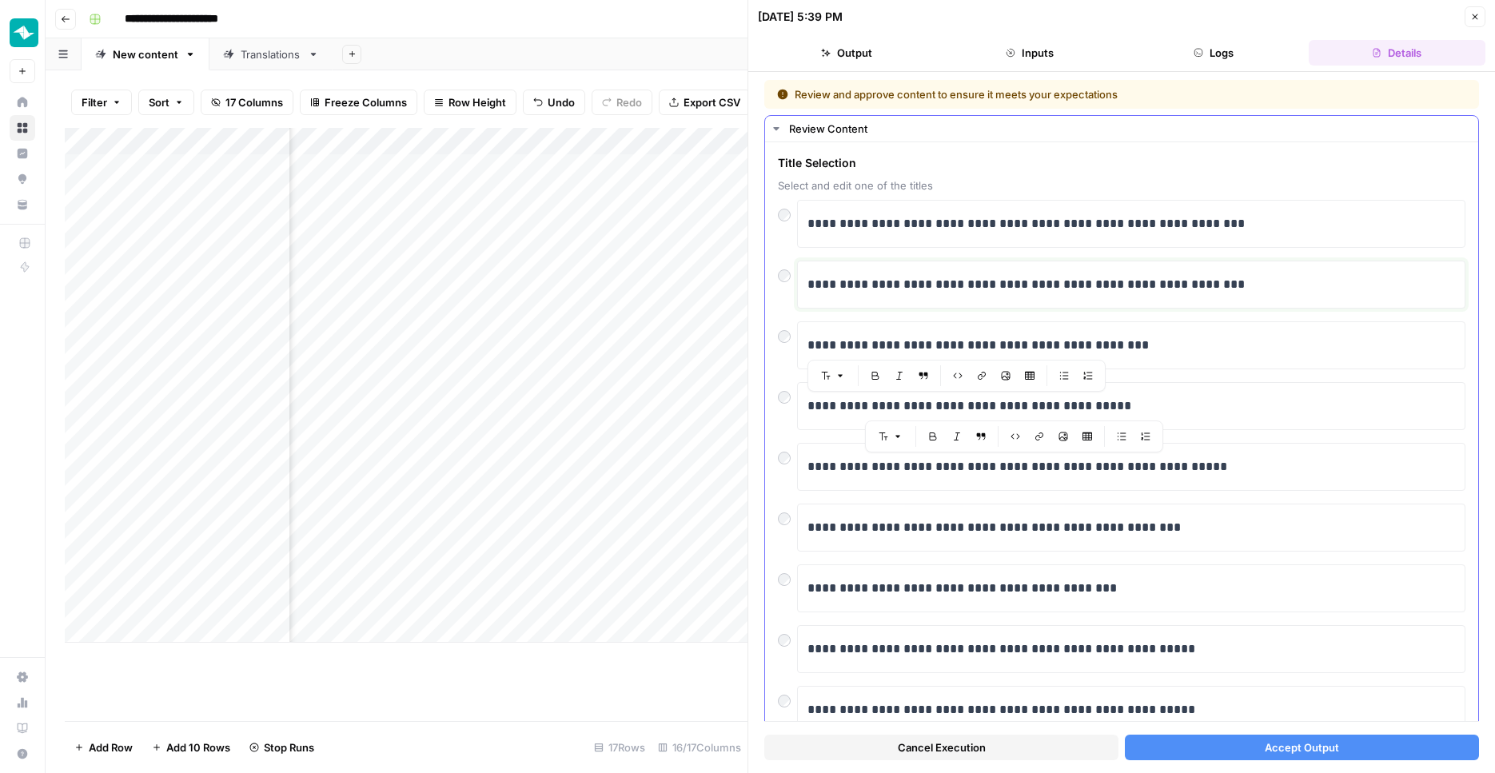
click at [986, 293] on p "**********" at bounding box center [1130, 284] width 647 height 21
copy p "**********"
click at [1227, 233] on p "**********" at bounding box center [1130, 223] width 647 height 21
copy p "**********"
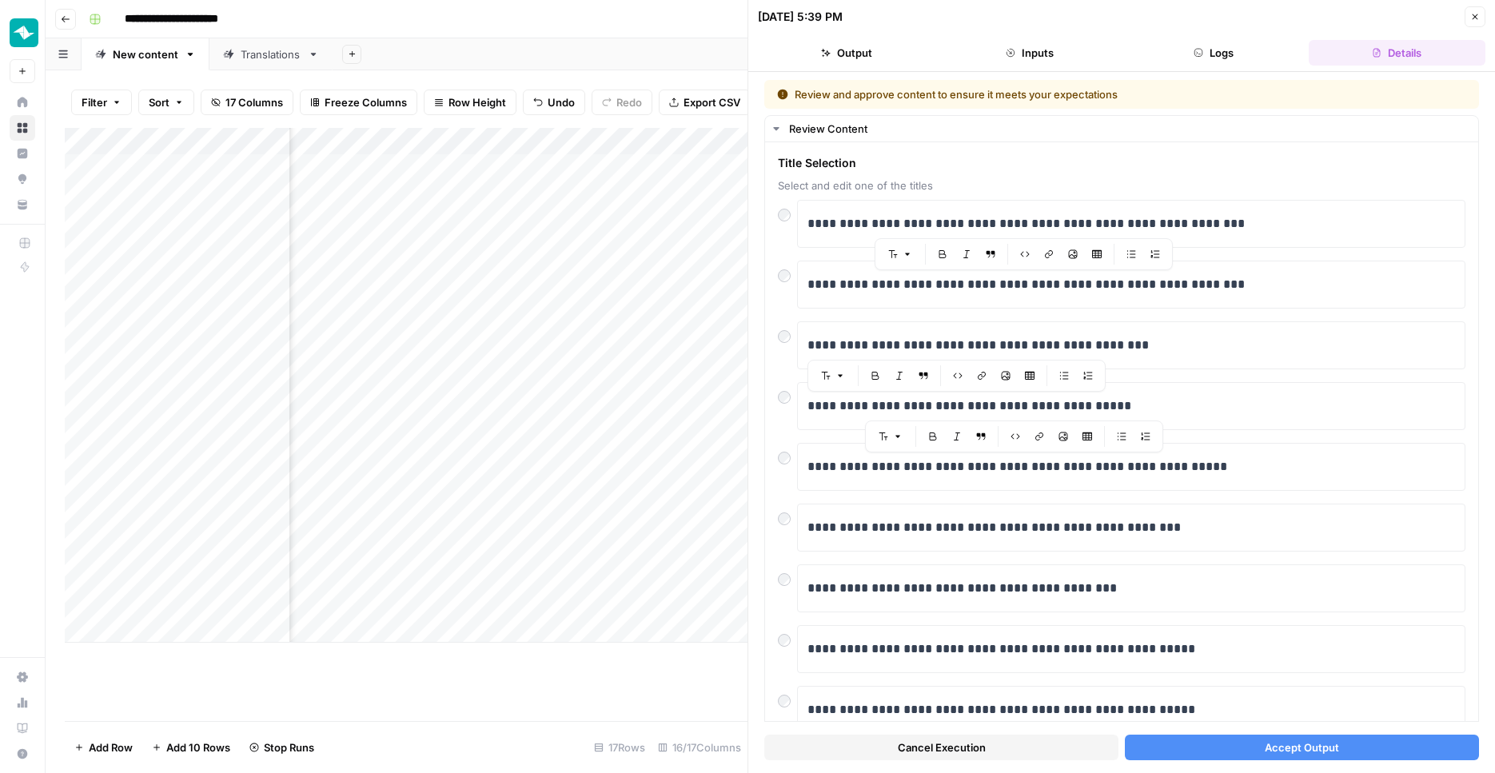
click at [1281, 746] on span "Accept Output" at bounding box center [1302, 747] width 74 height 16
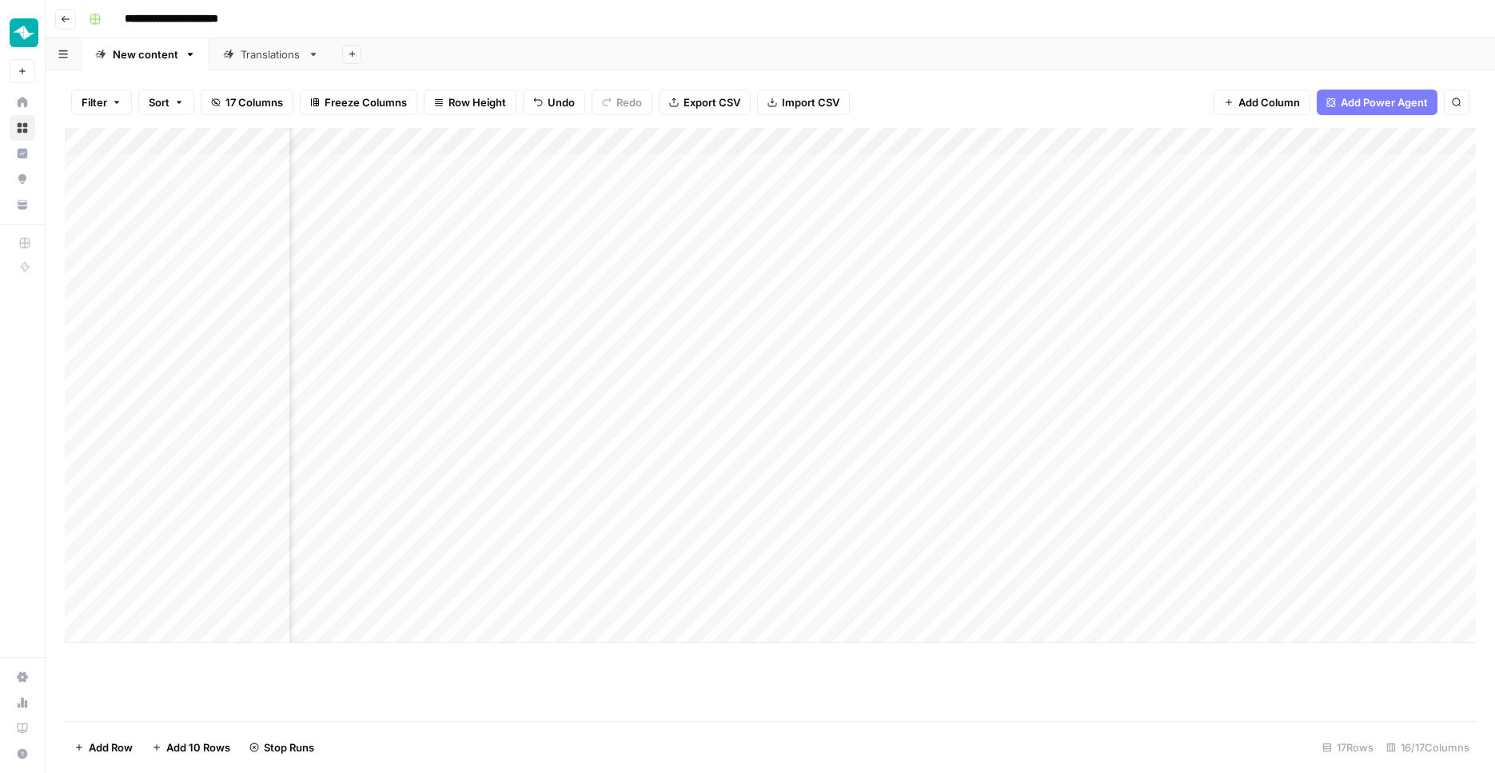
click at [349, 54] on icon "button" at bounding box center [352, 54] width 9 height 9
click at [394, 105] on span "Blank" at bounding box center [431, 110] width 118 height 16
click at [376, 58] on div "Blank" at bounding box center [377, 54] width 27 height 16
type input "**********"
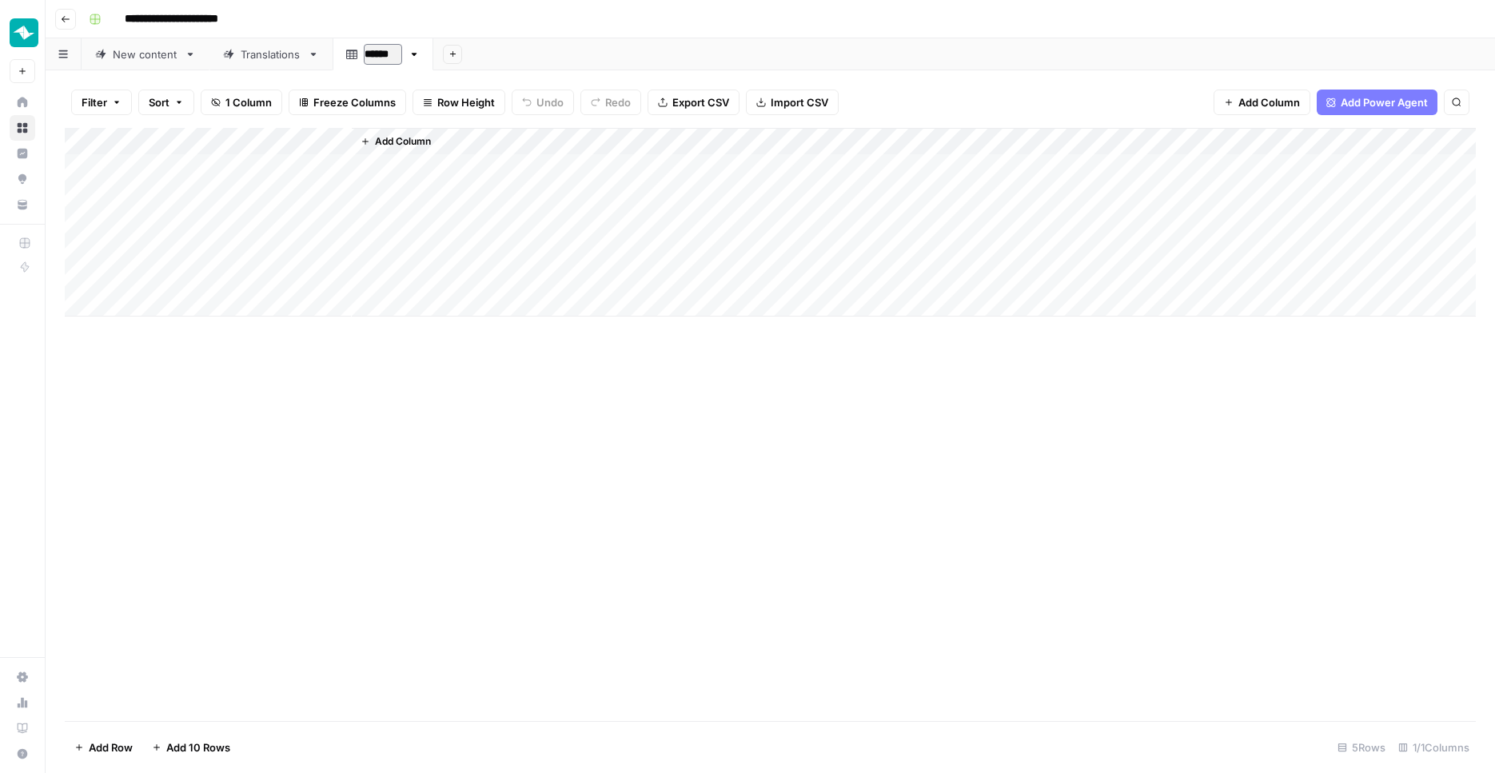
type input "*******"
click at [391, 480] on div "Add Column" at bounding box center [770, 424] width 1411 height 593
click at [408, 137] on span "Add Column" at bounding box center [403, 141] width 56 height 14
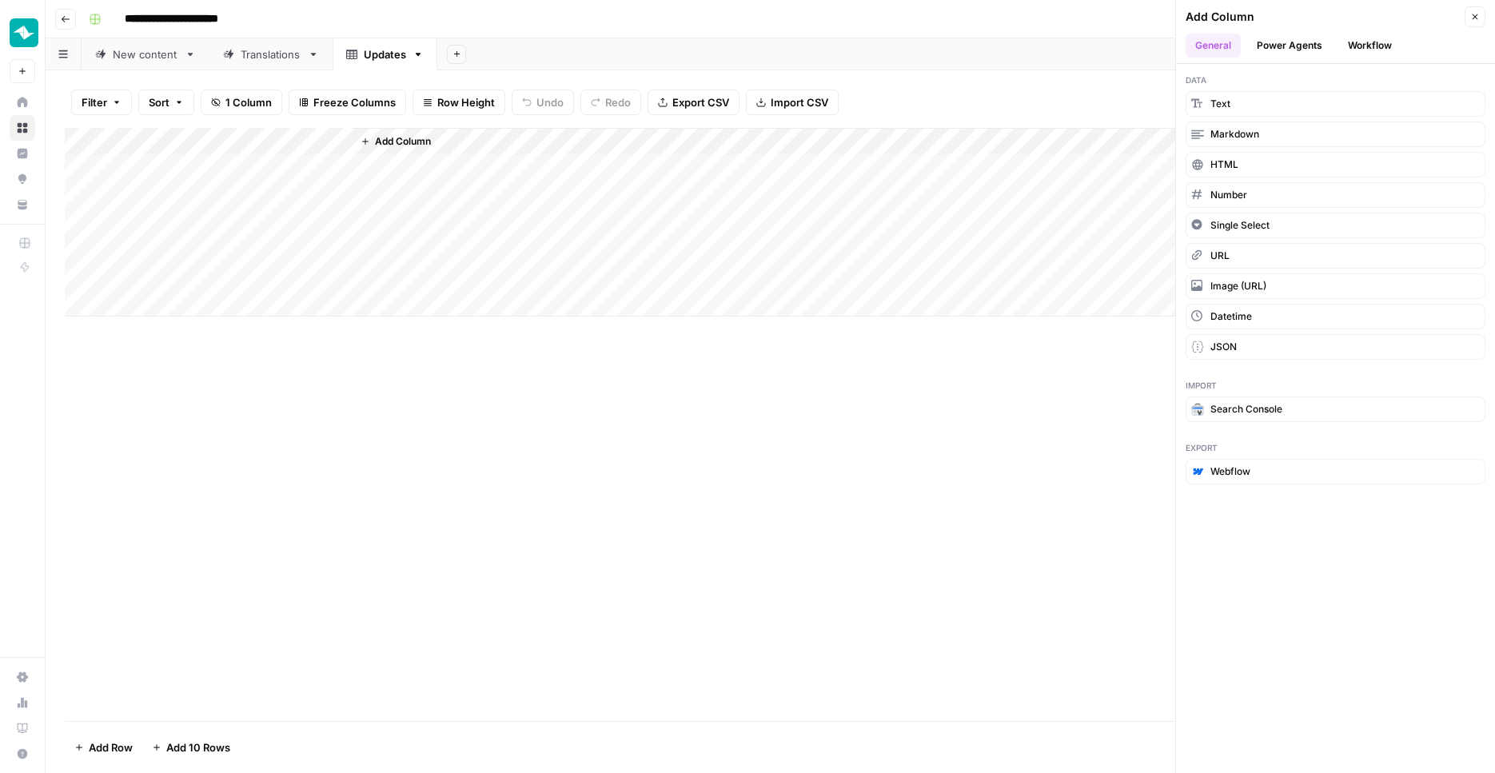
click at [1365, 42] on button "Workflow" at bounding box center [1369, 46] width 63 height 24
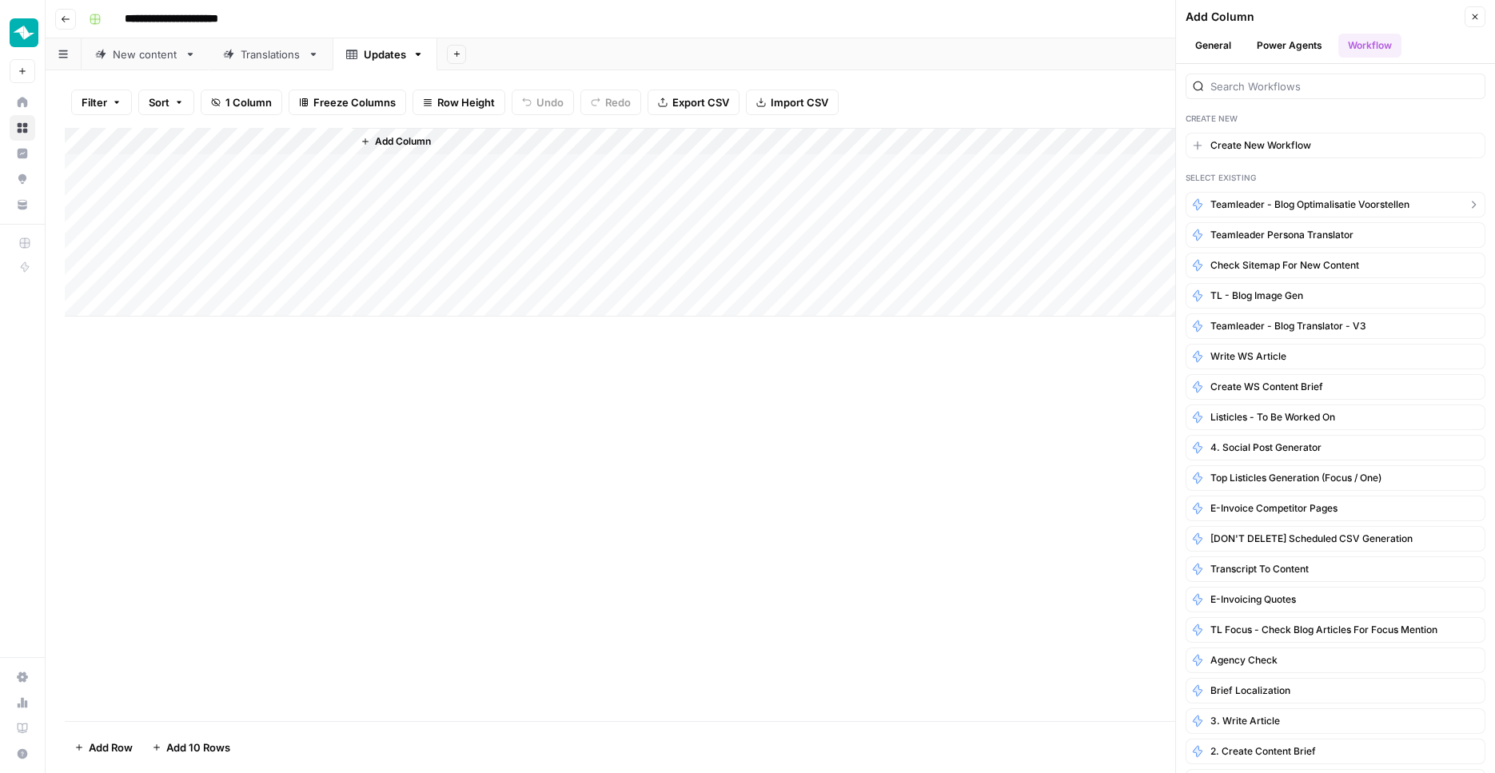
click at [1315, 209] on span "Teamleader - Blog optimalisatie voorstellen" at bounding box center [1309, 204] width 199 height 14
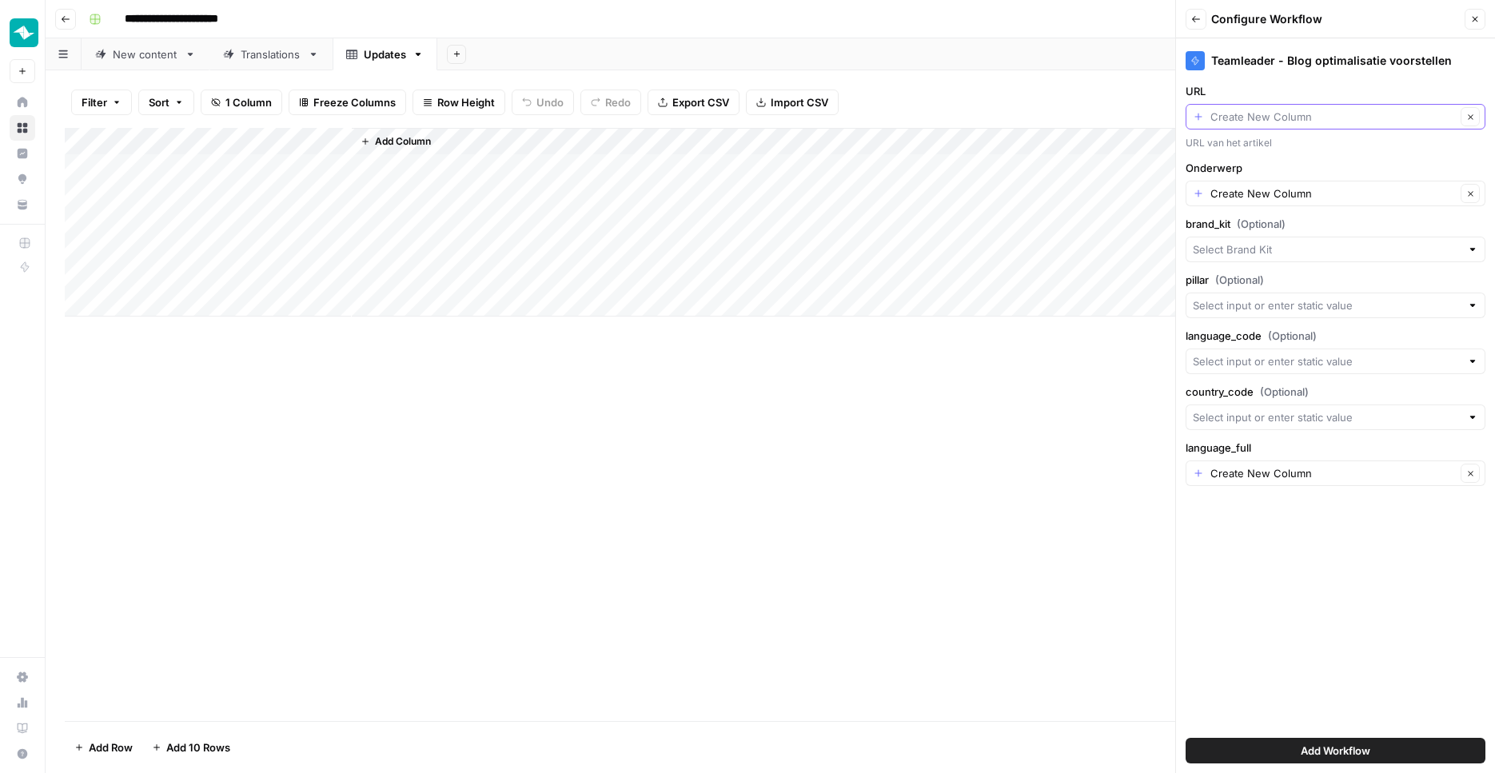
click at [1304, 113] on input "URL" at bounding box center [1332, 117] width 245 height 16
click at [1237, 197] on span "Title" at bounding box center [1332, 205] width 266 height 16
type input "Title"
click at [1239, 194] on input "Onderwerp" at bounding box center [1332, 193] width 245 height 16
click at [1254, 232] on span "Create New Column" at bounding box center [1334, 231] width 234 height 16
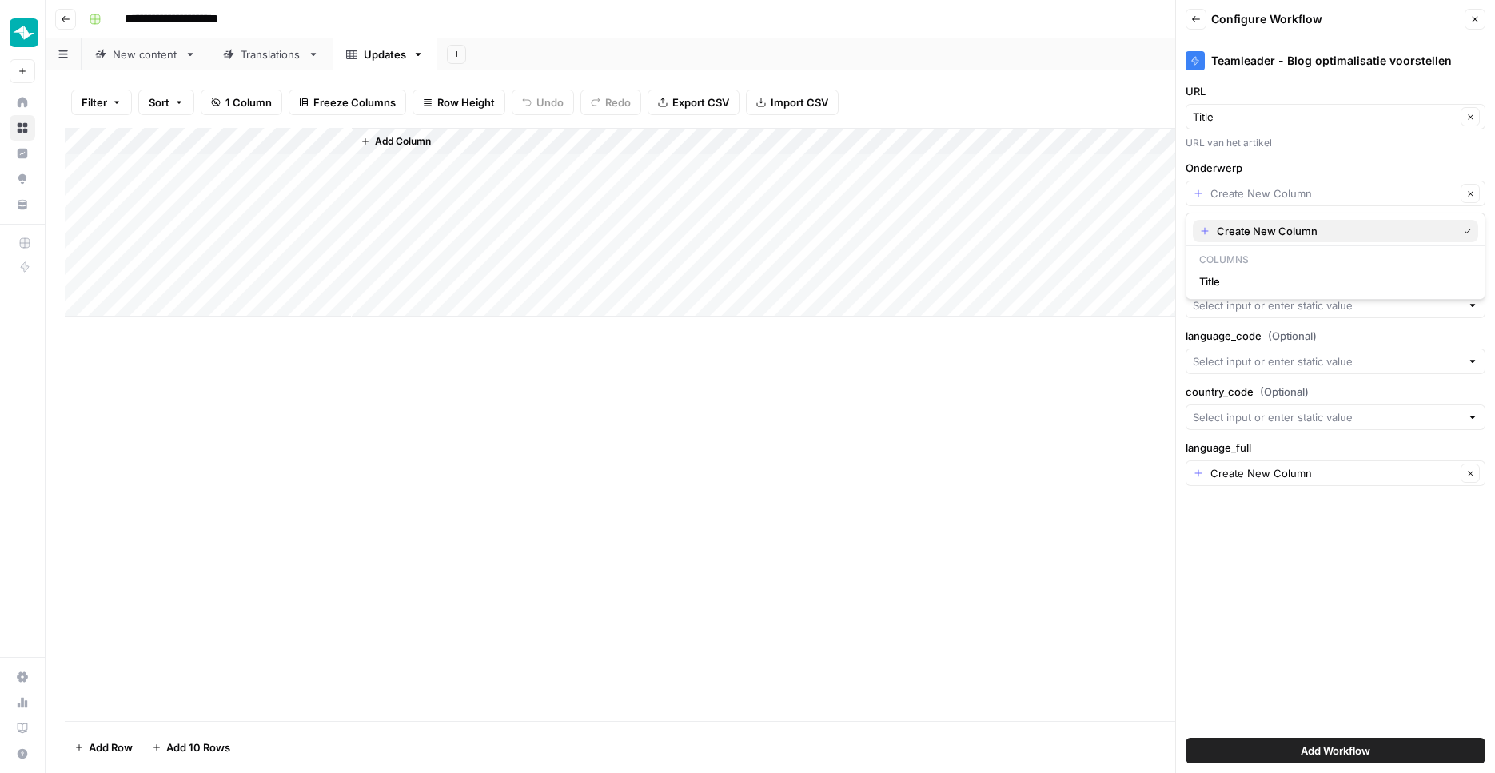
type input "Create New Column"
click at [1254, 244] on input "brand_kit (Optional)" at bounding box center [1327, 249] width 268 height 16
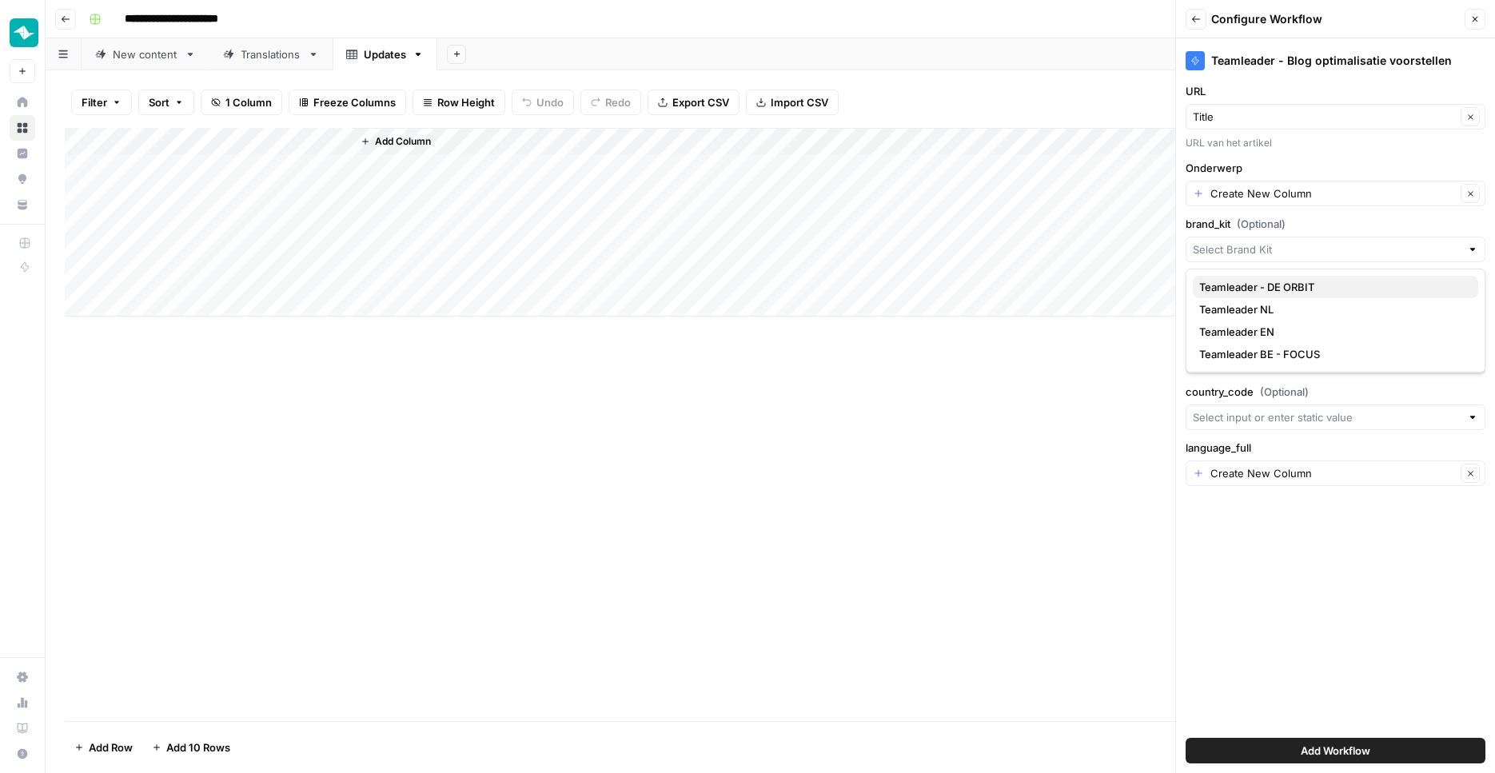
click at [1259, 279] on span "Teamleader - DE ORBIT" at bounding box center [1332, 287] width 266 height 16
type input "Teamleader - DE ORBIT"
click at [1257, 300] on input "pillar (Optional)" at bounding box center [1327, 305] width 268 height 16
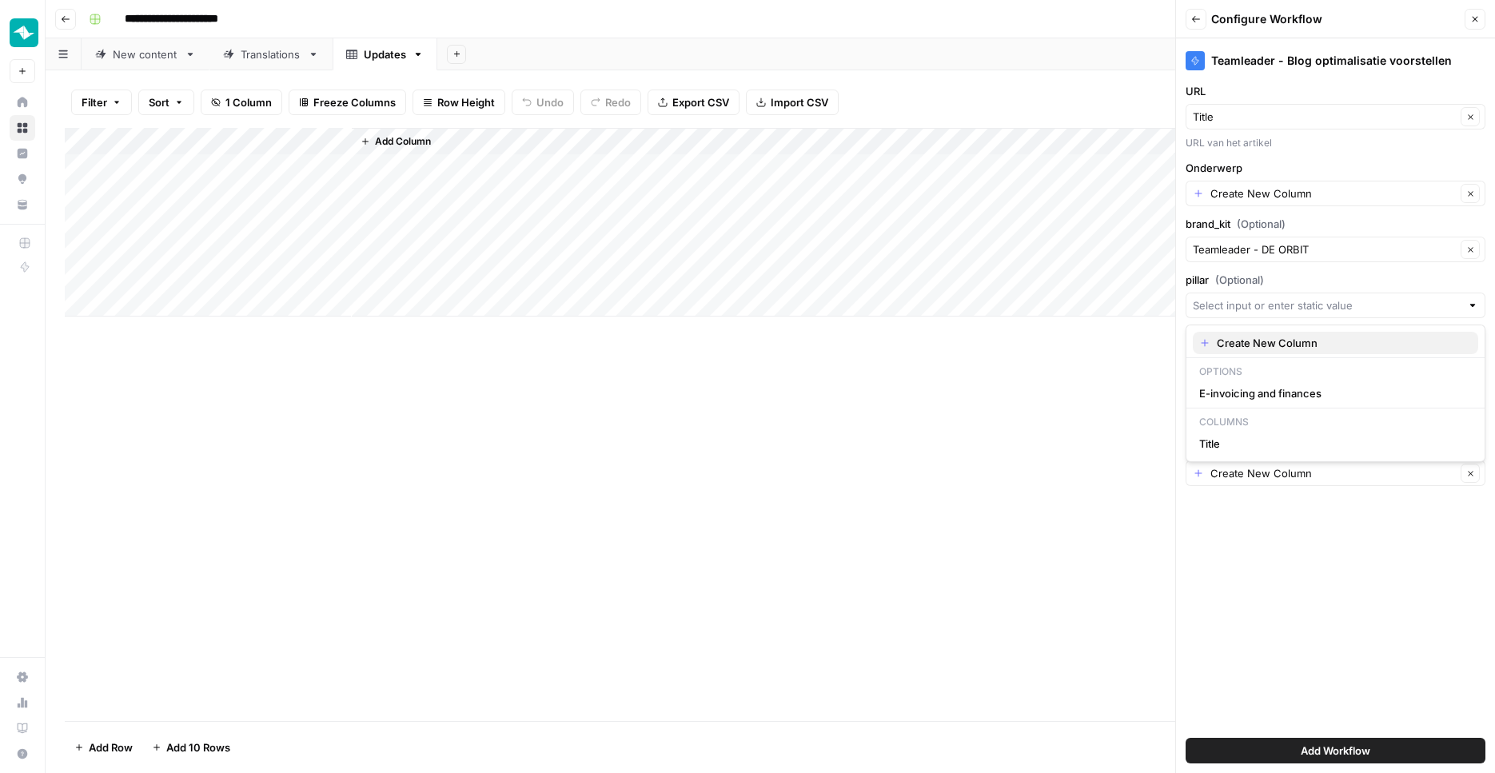
click at [1257, 346] on span "Create New Column" at bounding box center [1341, 343] width 249 height 16
type input "Create New Column"
click at [1257, 358] on input "language_code (Optional)" at bounding box center [1327, 361] width 268 height 16
click at [1252, 396] on span "Create New Column" at bounding box center [1341, 399] width 249 height 16
type input "Create New Column"
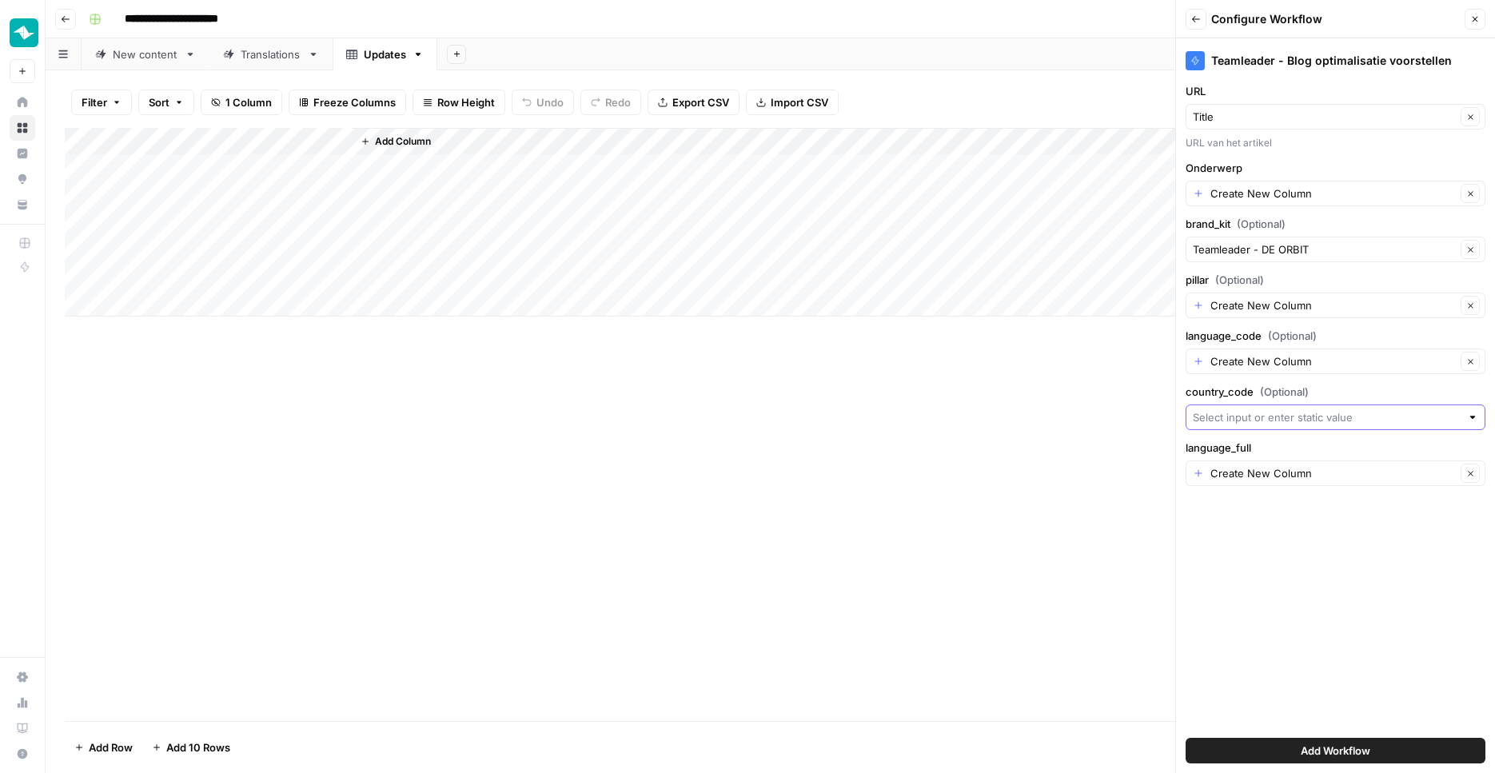
click at [1251, 413] on input "country_code (Optional)" at bounding box center [1327, 417] width 268 height 16
click at [1253, 452] on span "Create New Column" at bounding box center [1341, 455] width 249 height 16
type input "Create New Column"
click at [1258, 355] on input "language_code (Optional)" at bounding box center [1332, 361] width 245 height 16
type input "DE$"
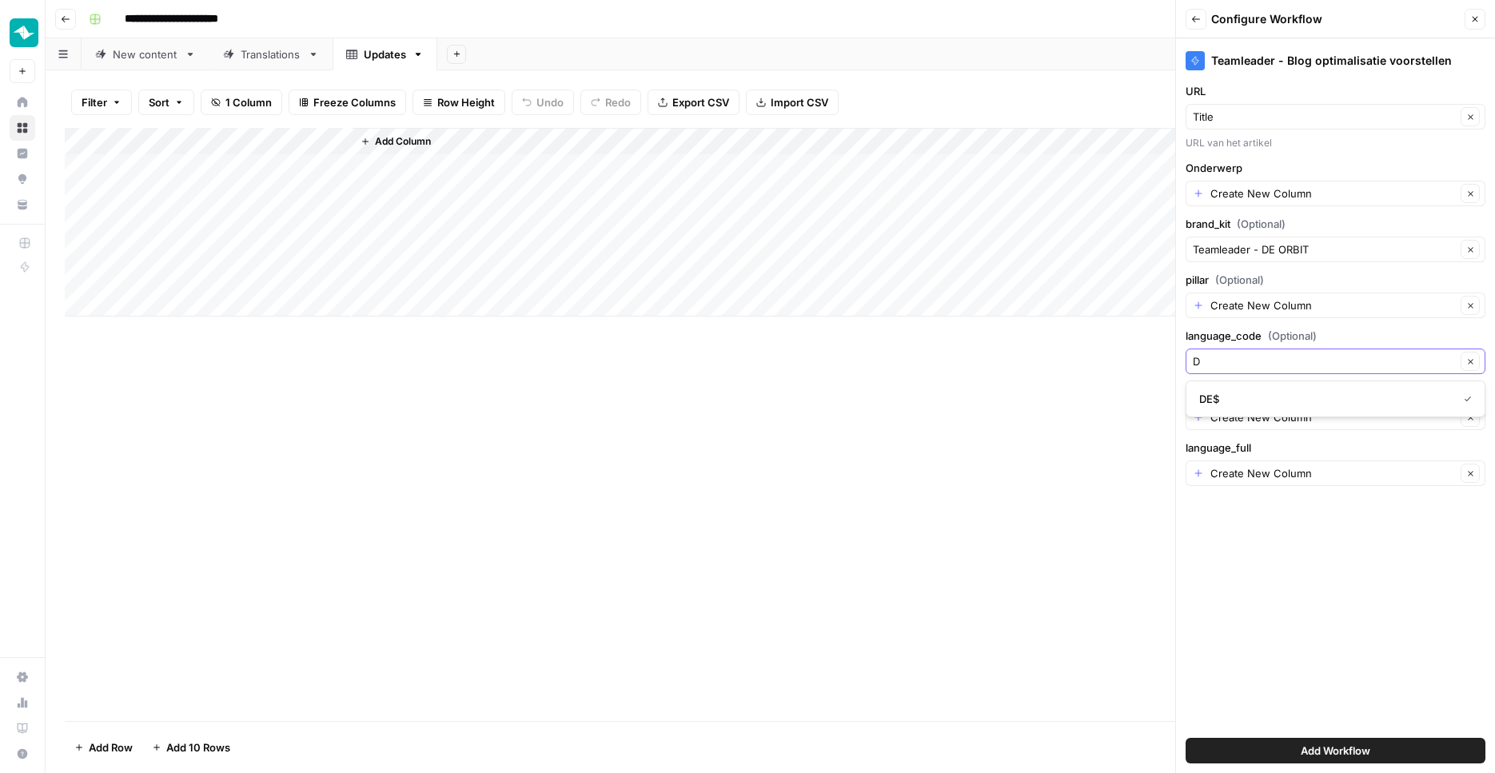
type input "DE"
click at [1185, 738] on button "Add Workflow" at bounding box center [1335, 751] width 300 height 26
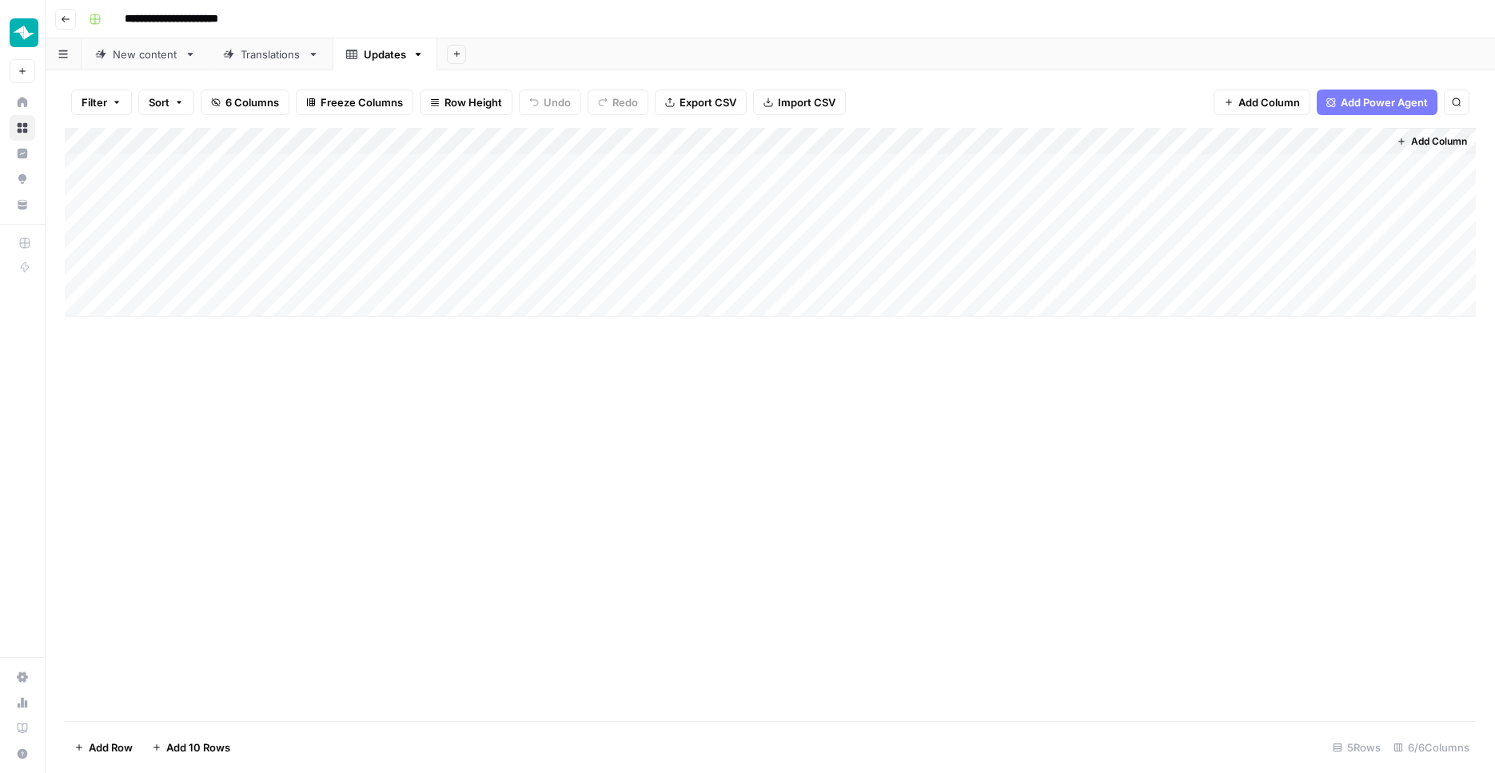
scroll to position [0, 2]
click at [1357, 141] on div "Add Column" at bounding box center [770, 222] width 1411 height 189
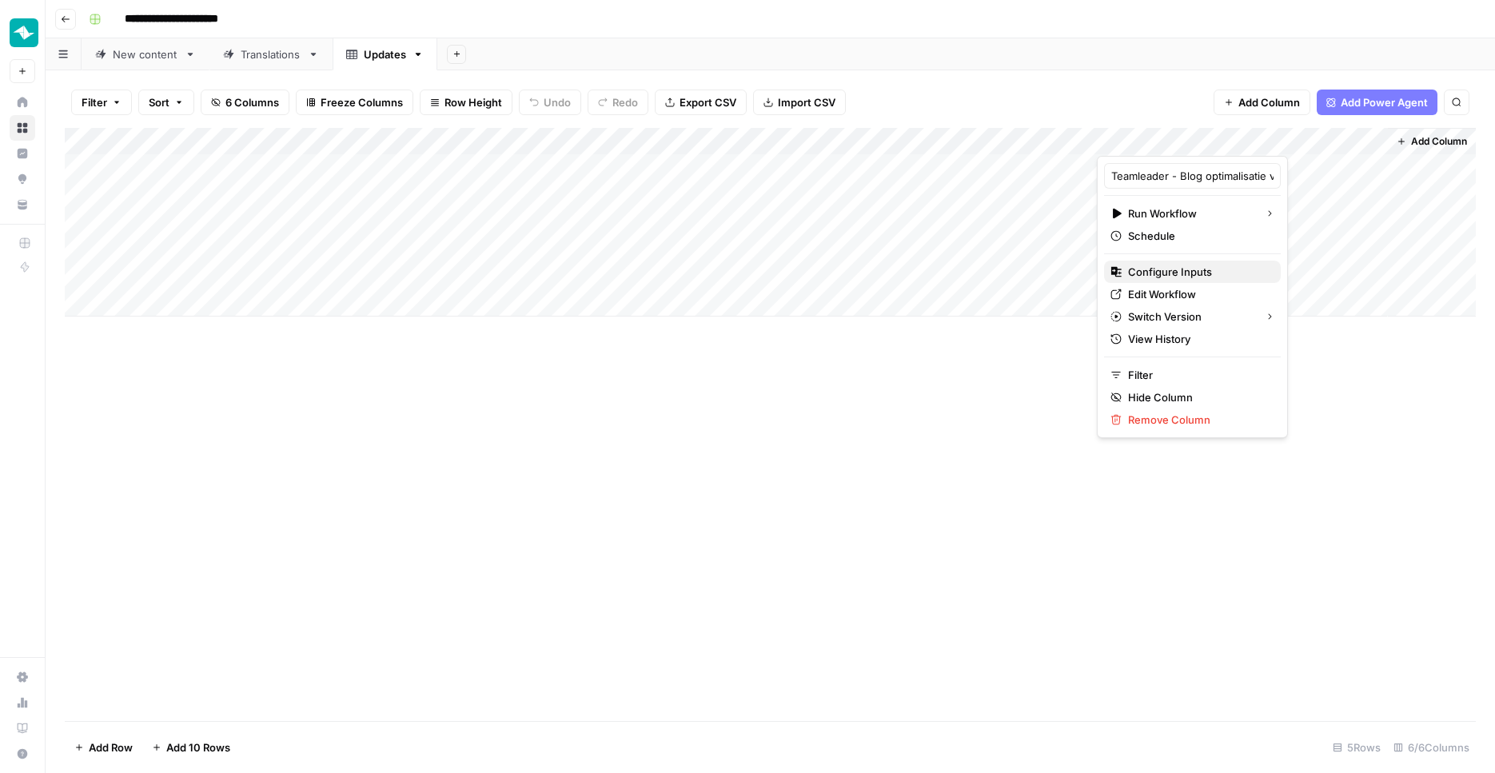
click at [1197, 273] on span "Configure Inputs" at bounding box center [1198, 272] width 140 height 16
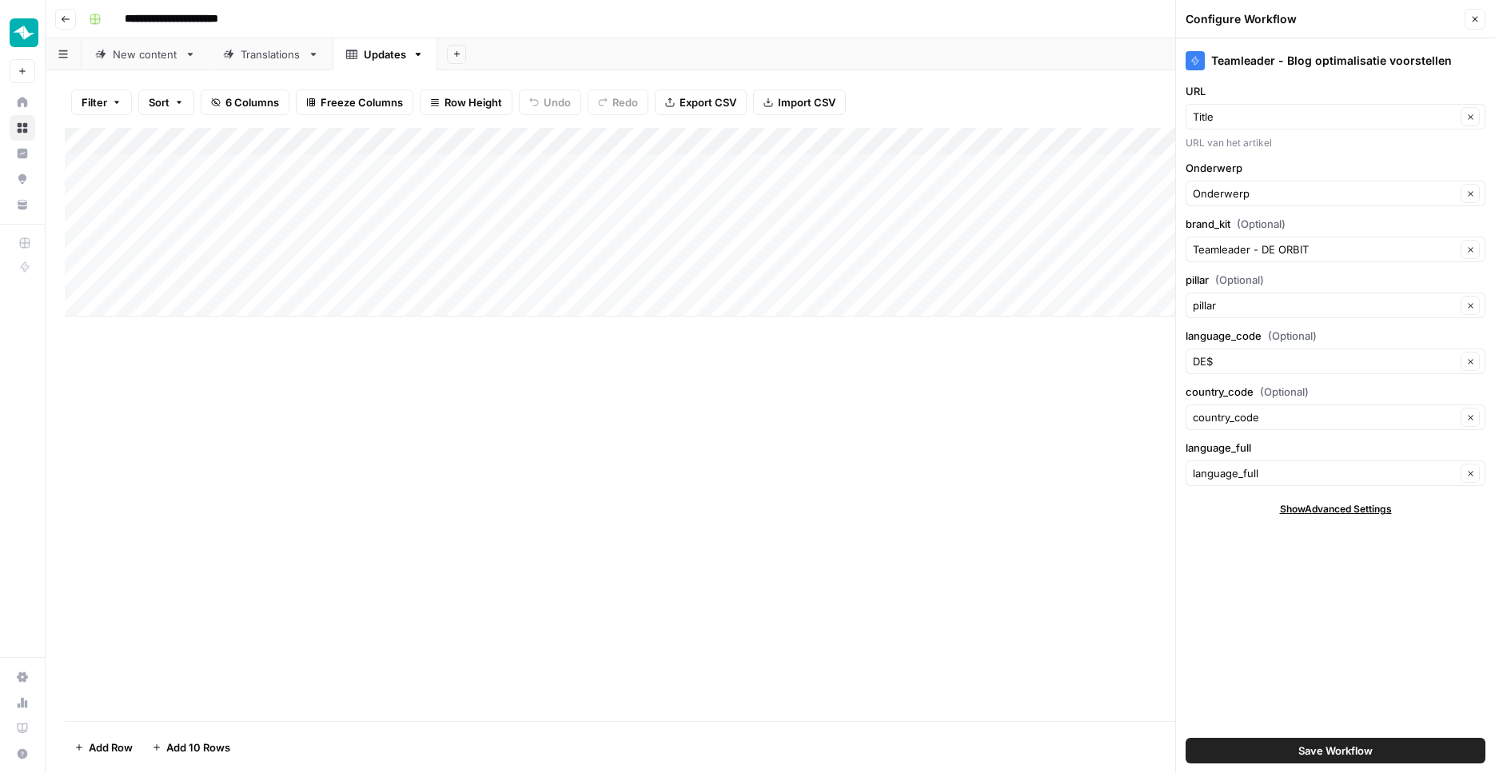
click at [1254, 372] on div "DE$ Clear" at bounding box center [1335, 362] width 300 height 26
click at [1251, 362] on input "language_code (Optional)" at bounding box center [1324, 361] width 263 height 16
type input "DE$"
click at [1279, 610] on div "Teamleader - Blog optimalisatie voorstellen URL Title Clear URL van het artikel…" at bounding box center [1335, 405] width 319 height 735
click at [1264, 361] on input "language_code (Optional)" at bounding box center [1324, 361] width 263 height 16
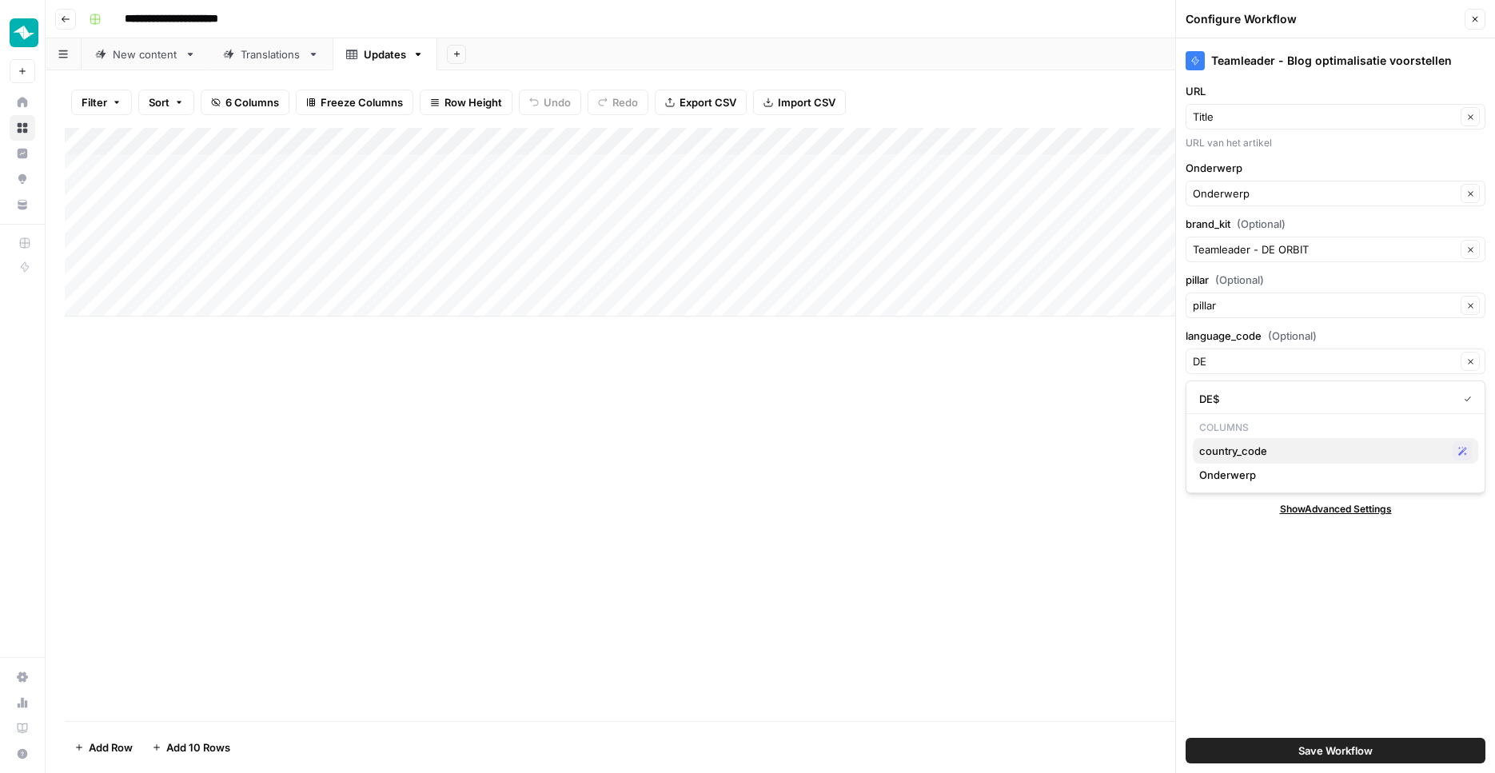
click at [1244, 446] on span "country_code" at bounding box center [1322, 451] width 247 height 16
type input "country_code"
click at [1270, 417] on input "country_code (Optional)" at bounding box center [1324, 417] width 263 height 16
type input "DE"
click at [1185, 738] on button "Save Workflow" at bounding box center [1335, 751] width 300 height 26
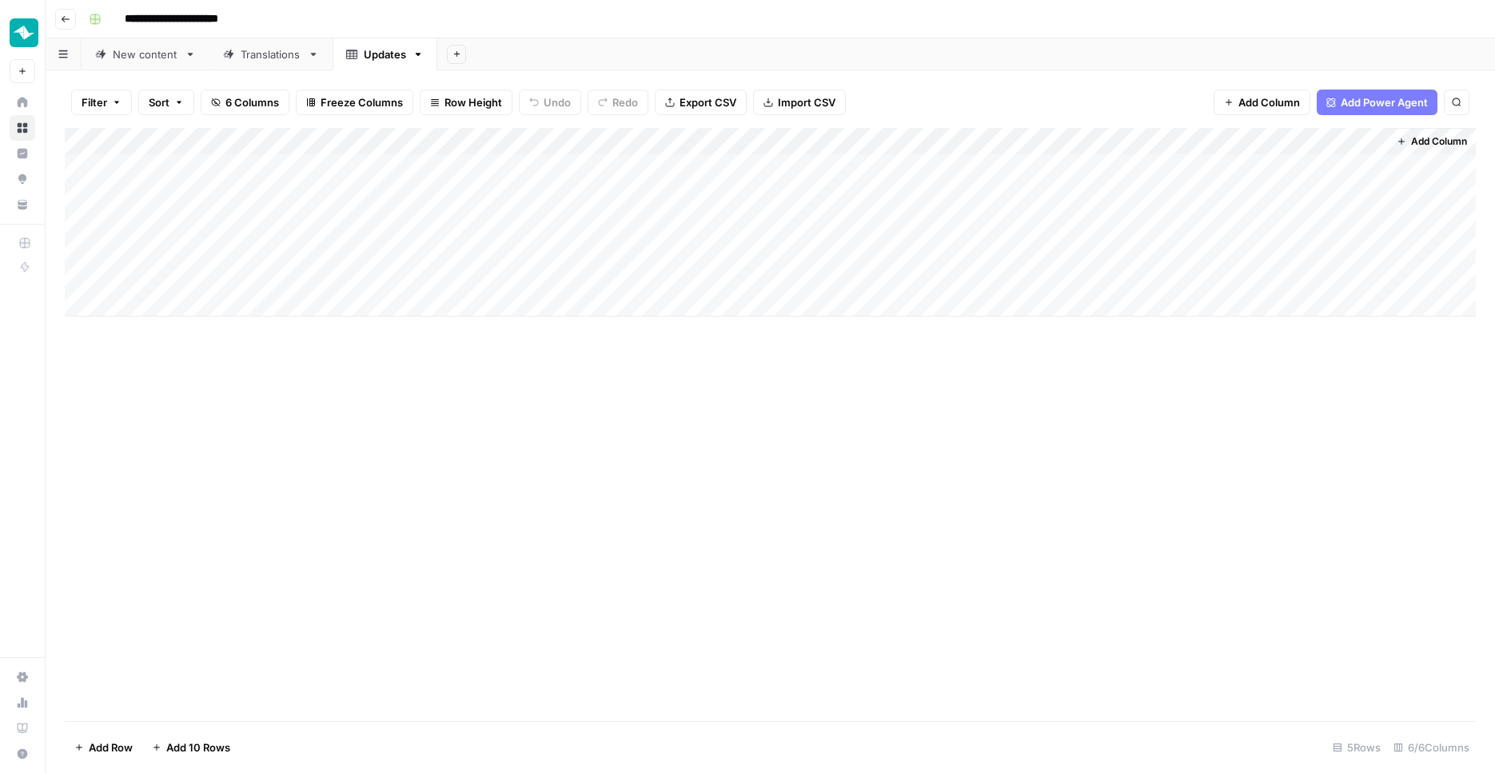
click at [1355, 140] on div "Add Column" at bounding box center [770, 222] width 1411 height 189
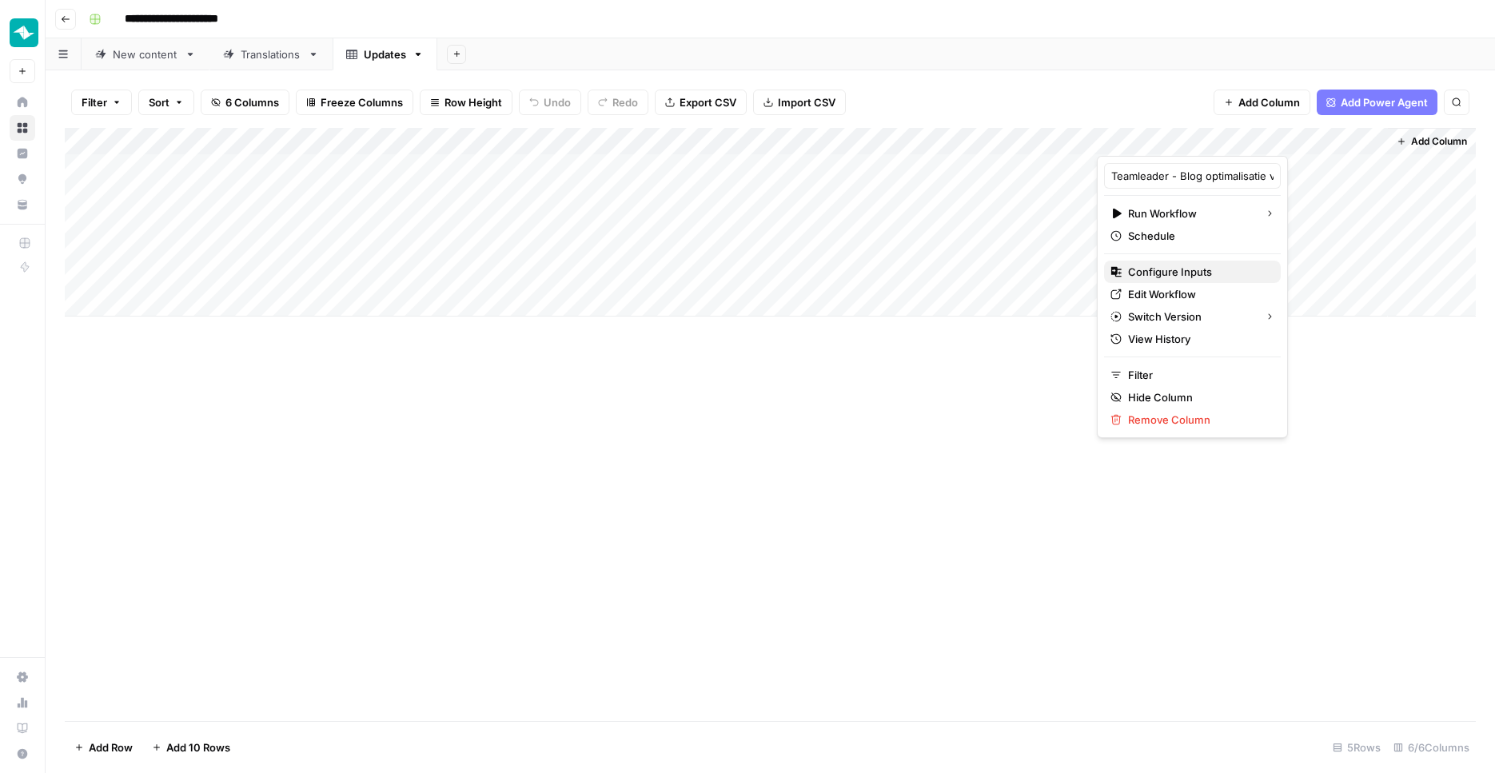
click at [1217, 274] on span "Configure Inputs" at bounding box center [1198, 272] width 140 height 16
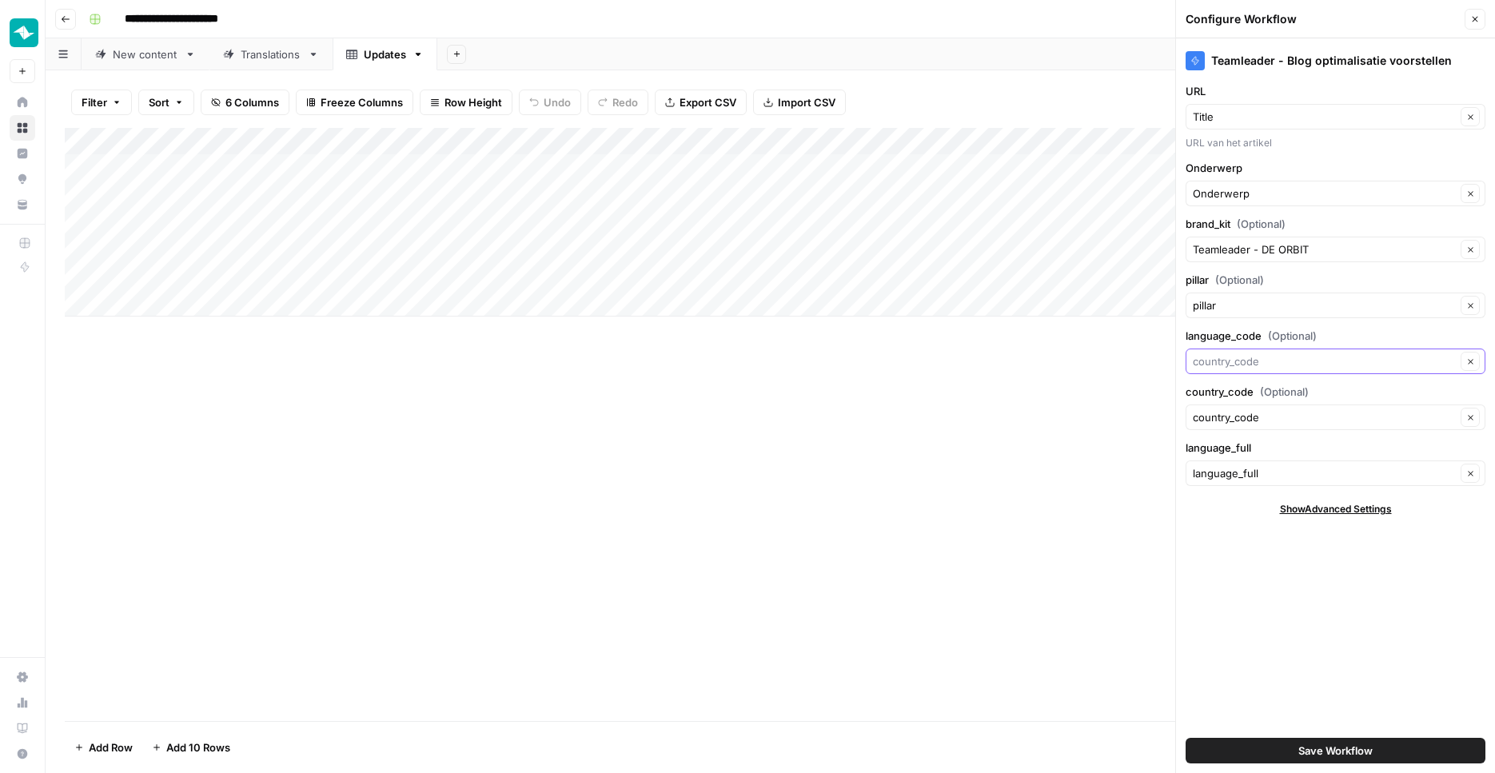
click at [1437, 353] on input "language_code (Optional)" at bounding box center [1324, 361] width 263 height 16
type input "country_code"
click at [1257, 695] on div "Teamleader - Blog optimalisatie voorstellen URL Title Clear URL van het artikel…" at bounding box center [1335, 405] width 319 height 735
click at [1324, 460] on div "language_full language_full Clear" at bounding box center [1335, 463] width 300 height 46
click at [1324, 467] on input "language_full" at bounding box center [1324, 473] width 263 height 16
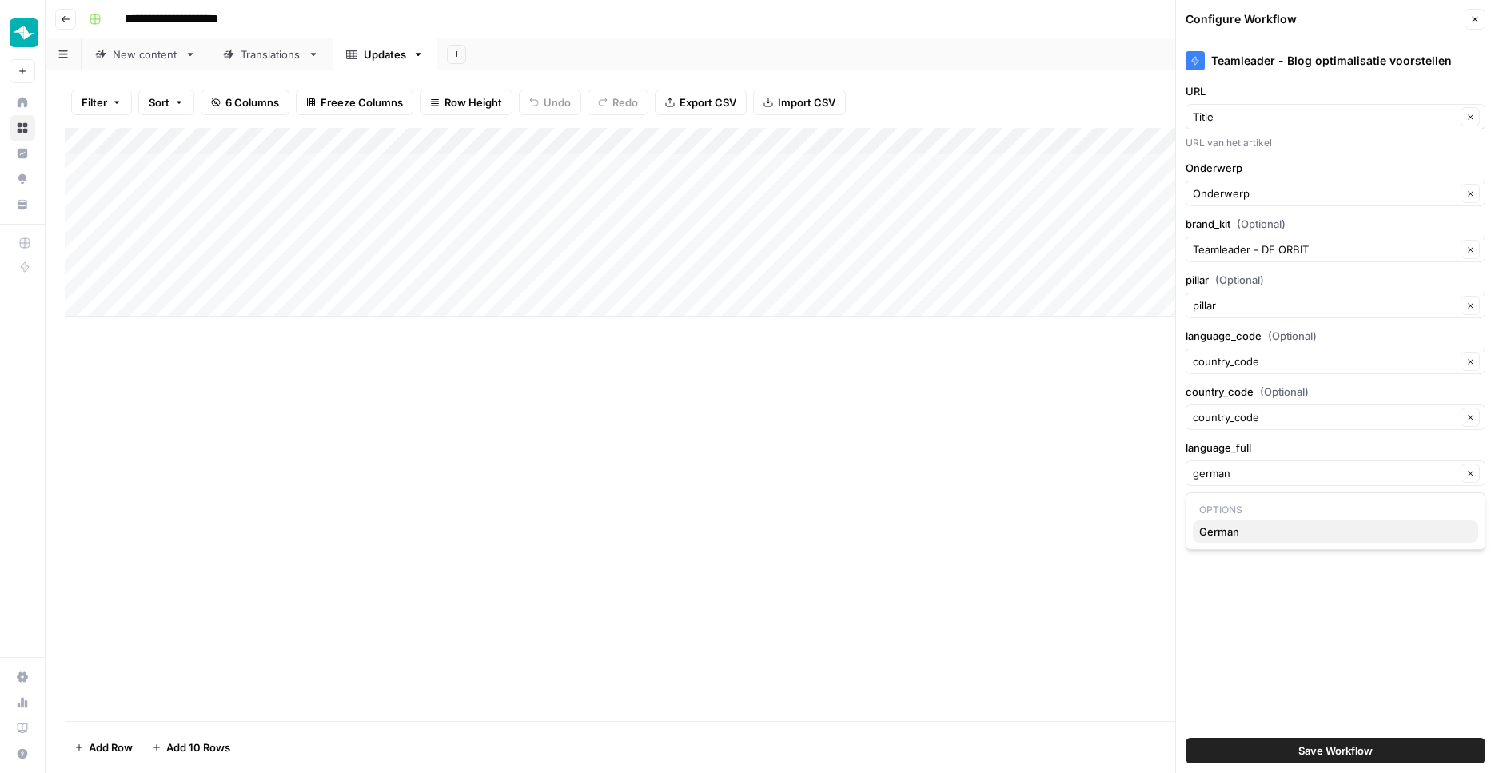
click at [1306, 534] on span "German" at bounding box center [1332, 532] width 266 height 16
type input "German"
click at [1309, 738] on button "Save Workflow" at bounding box center [1335, 751] width 300 height 26
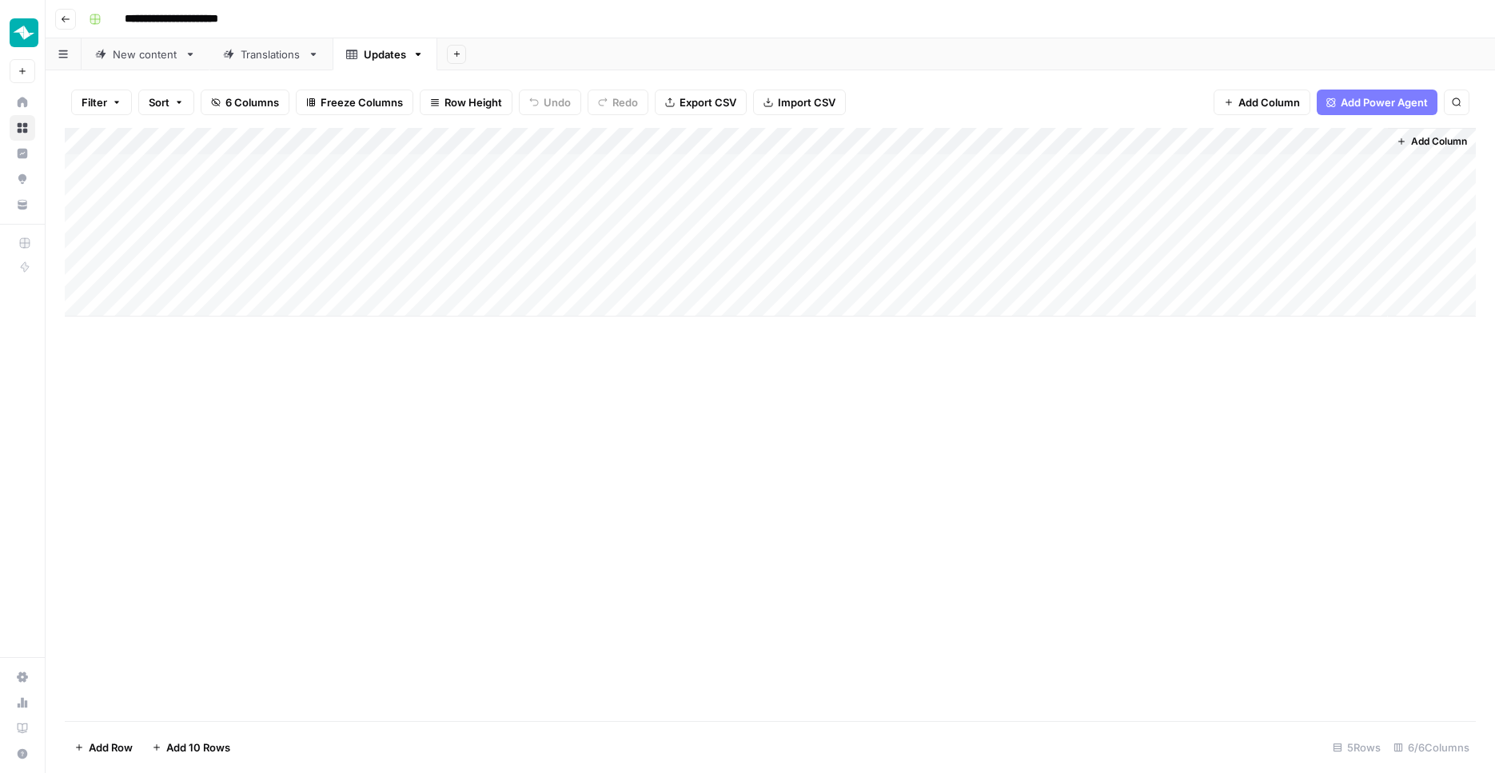
click at [992, 156] on div "Add Column" at bounding box center [770, 222] width 1411 height 189
click at [1082, 136] on div "Add Column" at bounding box center [770, 222] width 1411 height 189
click at [1033, 374] on span "Remove Column" at bounding box center [1070, 373] width 172 height 16
click at [710, 172] on button "Delete" at bounding box center [690, 165] width 54 height 29
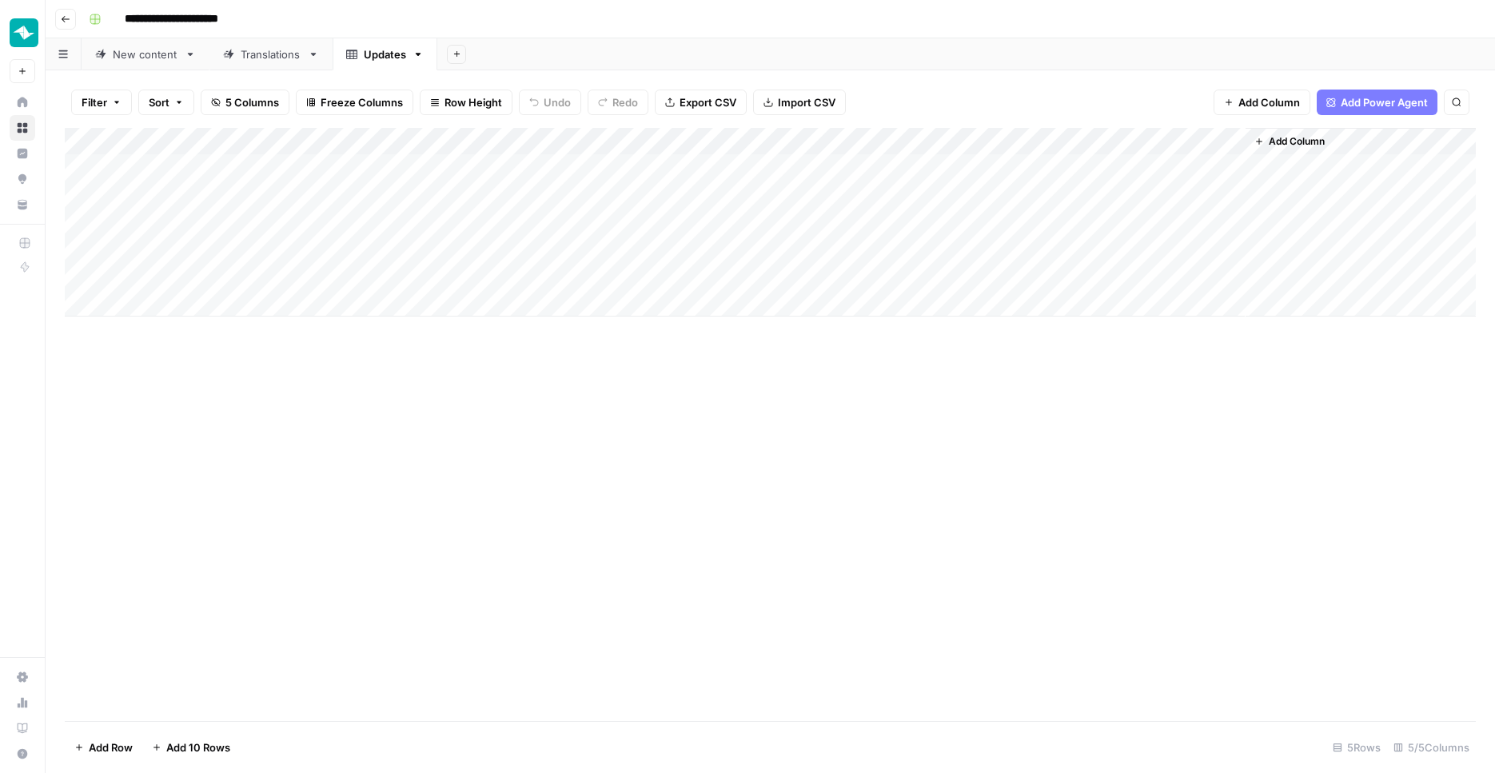
click at [815, 165] on div "Add Column" at bounding box center [770, 222] width 1411 height 189
type textarea "**"
click at [803, 218] on div "Add Column" at bounding box center [770, 222] width 1411 height 189
drag, startPoint x: 807, startPoint y: 173, endPoint x: 807, endPoint y: 258, distance: 85.5
click at [807, 258] on div "Add Column" at bounding box center [770, 222] width 1411 height 189
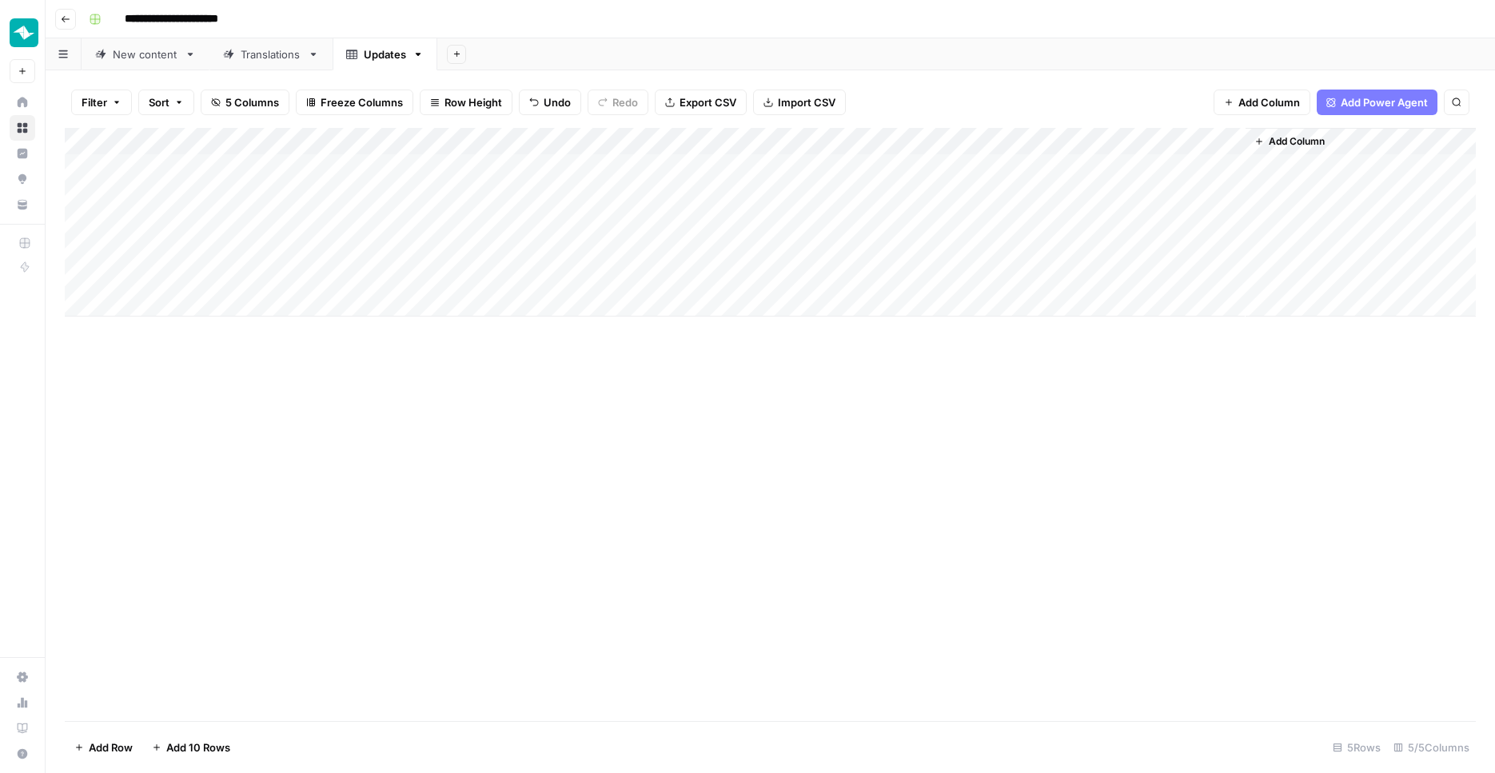
click at [787, 166] on div "Add Column" at bounding box center [770, 222] width 1411 height 189
click at [799, 202] on div "Add Column" at bounding box center [770, 222] width 1411 height 189
click at [813, 163] on div "Add Column" at bounding box center [770, 222] width 1411 height 189
click at [811, 183] on div "Add Column" at bounding box center [770, 222] width 1411 height 189
click at [809, 217] on div "Add Column" at bounding box center [770, 222] width 1411 height 189
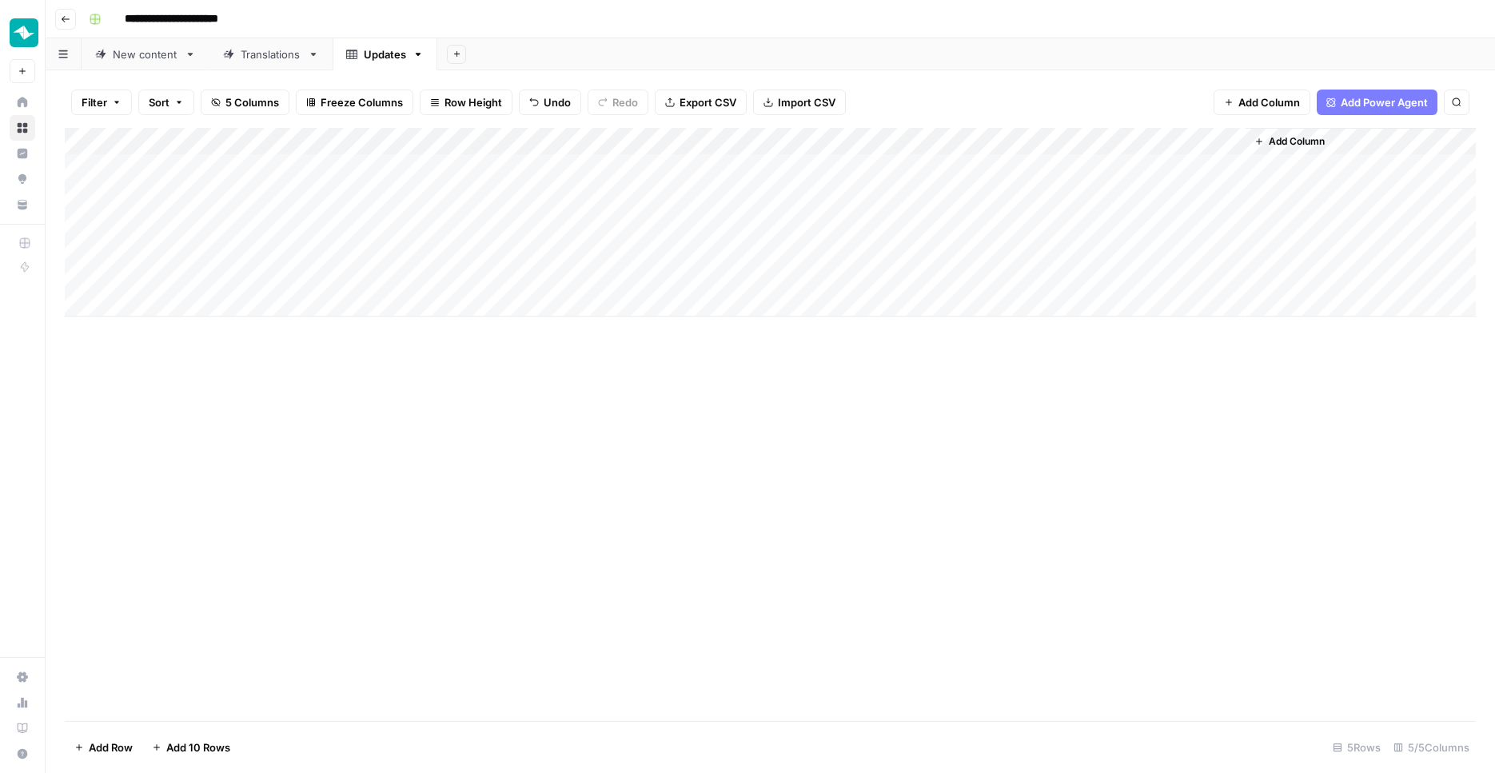
click at [809, 238] on div "Add Column" at bounding box center [770, 222] width 1411 height 189
click at [809, 261] on div "Add Column" at bounding box center [770, 222] width 1411 height 189
click at [654, 158] on div "Add Column" at bounding box center [770, 222] width 1411 height 189
click at [654, 161] on div "Add Column" at bounding box center [770, 222] width 1411 height 189
click at [637, 387] on div "Add Column" at bounding box center [770, 424] width 1411 height 593
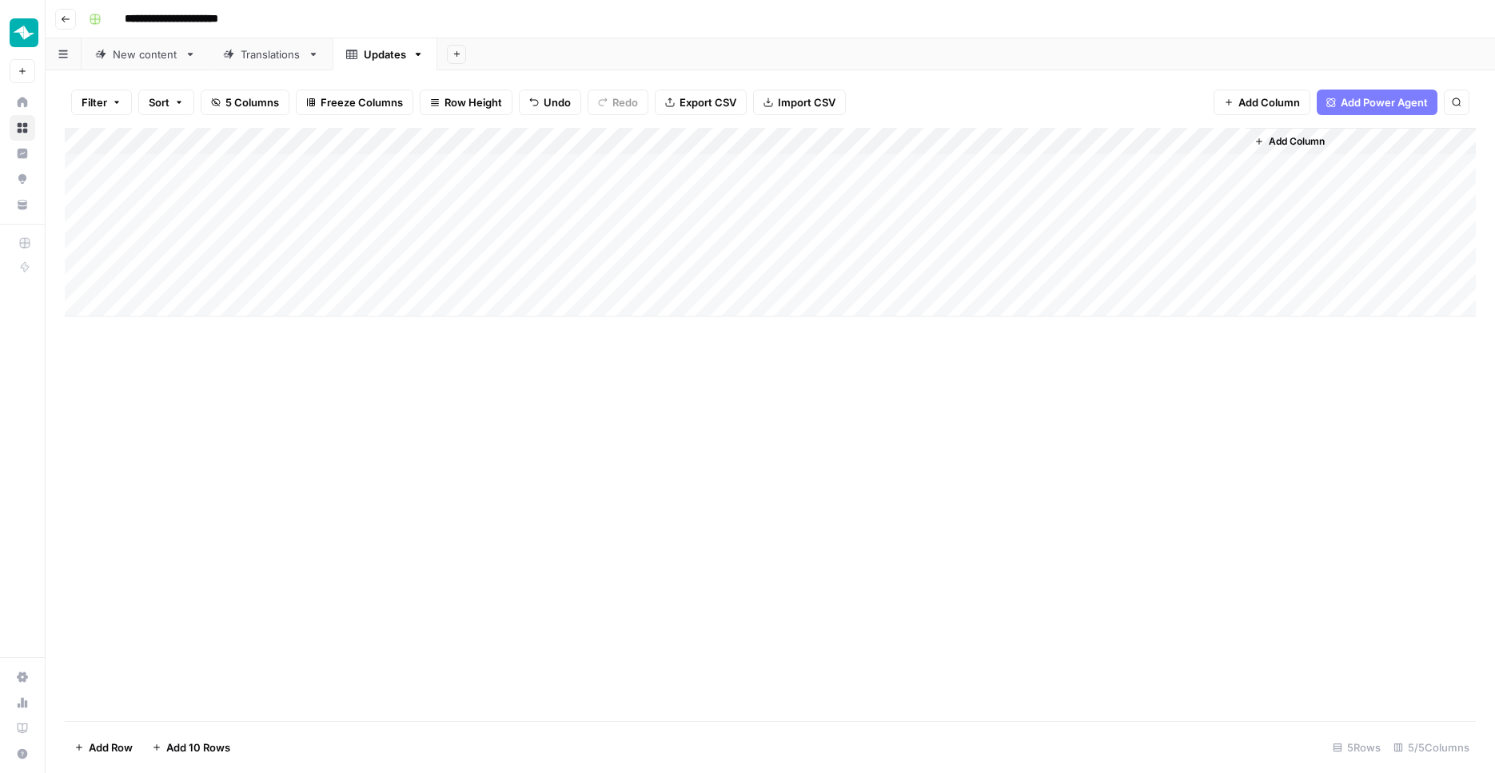
click at [643, 173] on div "Add Column" at bounding box center [770, 222] width 1411 height 189
click at [643, 173] on input "text" at bounding box center [669, 169] width 139 height 14
type input "operations"
click at [645, 229] on button "operations" at bounding box center [670, 225] width 66 height 19
click at [675, 225] on button "operations" at bounding box center [670, 225] width 66 height 19
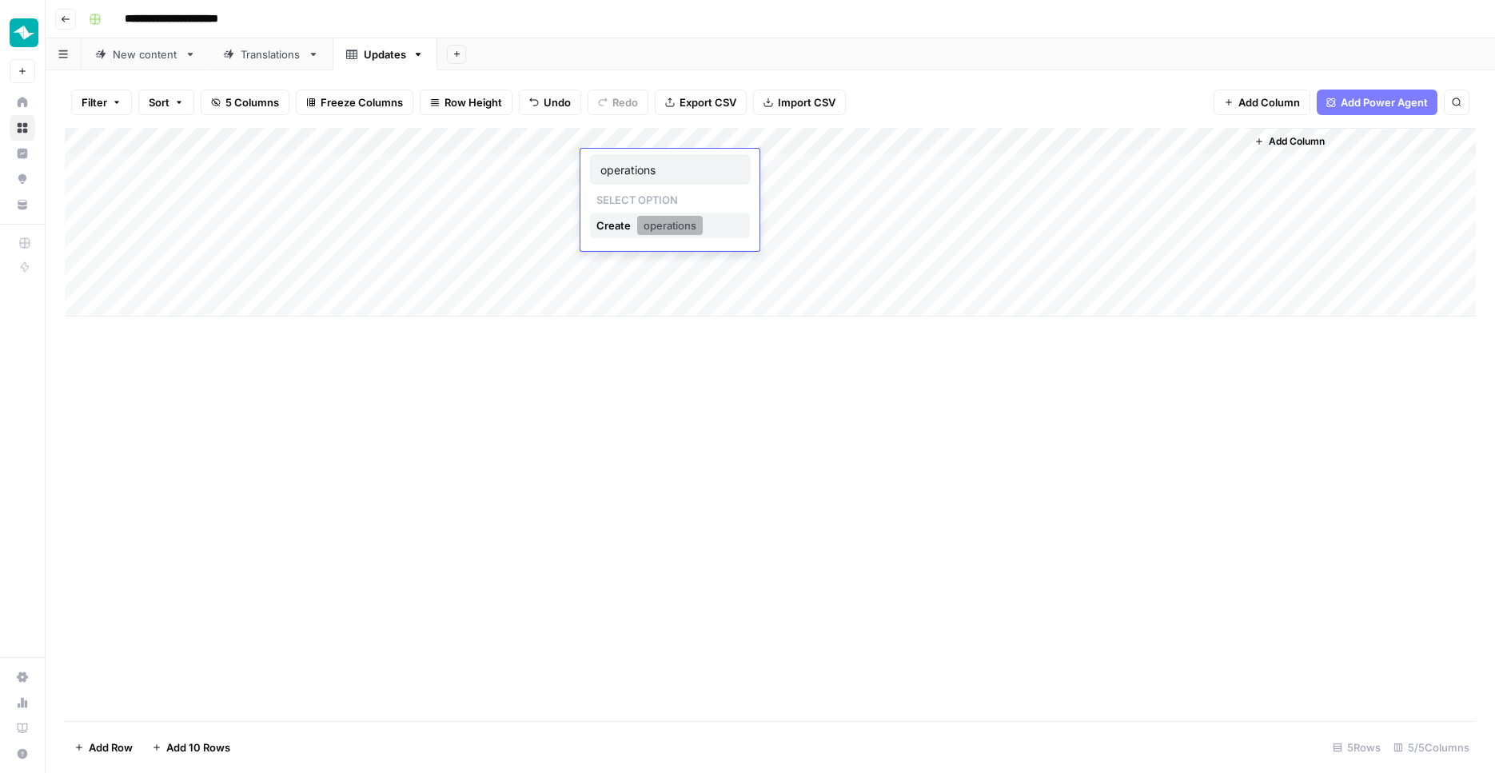
click at [685, 226] on button "operations" at bounding box center [670, 225] width 66 height 19
click at [684, 226] on button "operations" at bounding box center [670, 225] width 66 height 19
click at [650, 347] on div "Add Column" at bounding box center [770, 424] width 1411 height 593
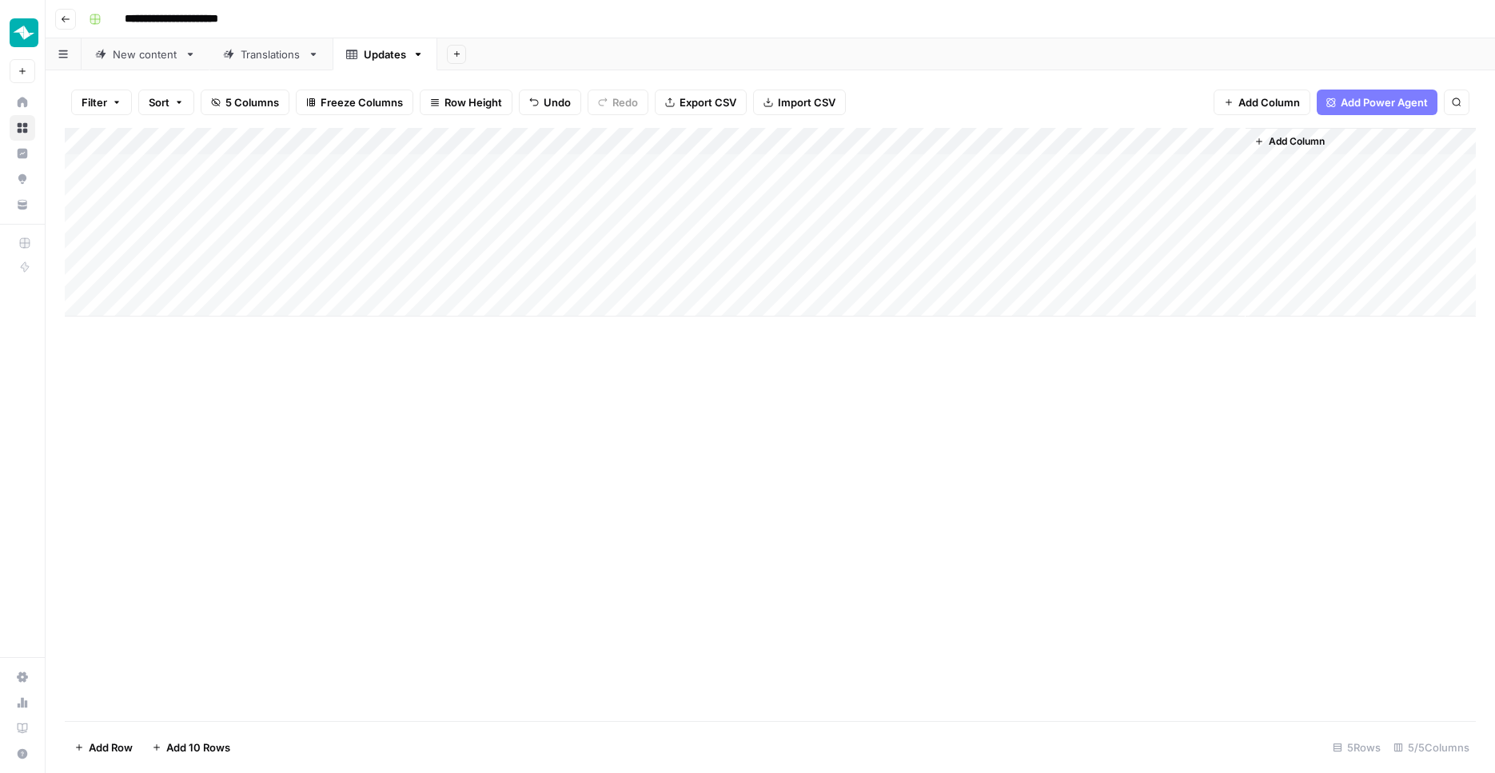
click at [648, 157] on div "Add Column" at bounding box center [770, 222] width 1411 height 189
click at [648, 157] on div at bounding box center [670, 169] width 160 height 29
click at [650, 166] on input "text" at bounding box center [669, 169] width 139 height 14
type input "operations"
click at [620, 229] on div "Create" at bounding box center [615, 226] width 38 height 26
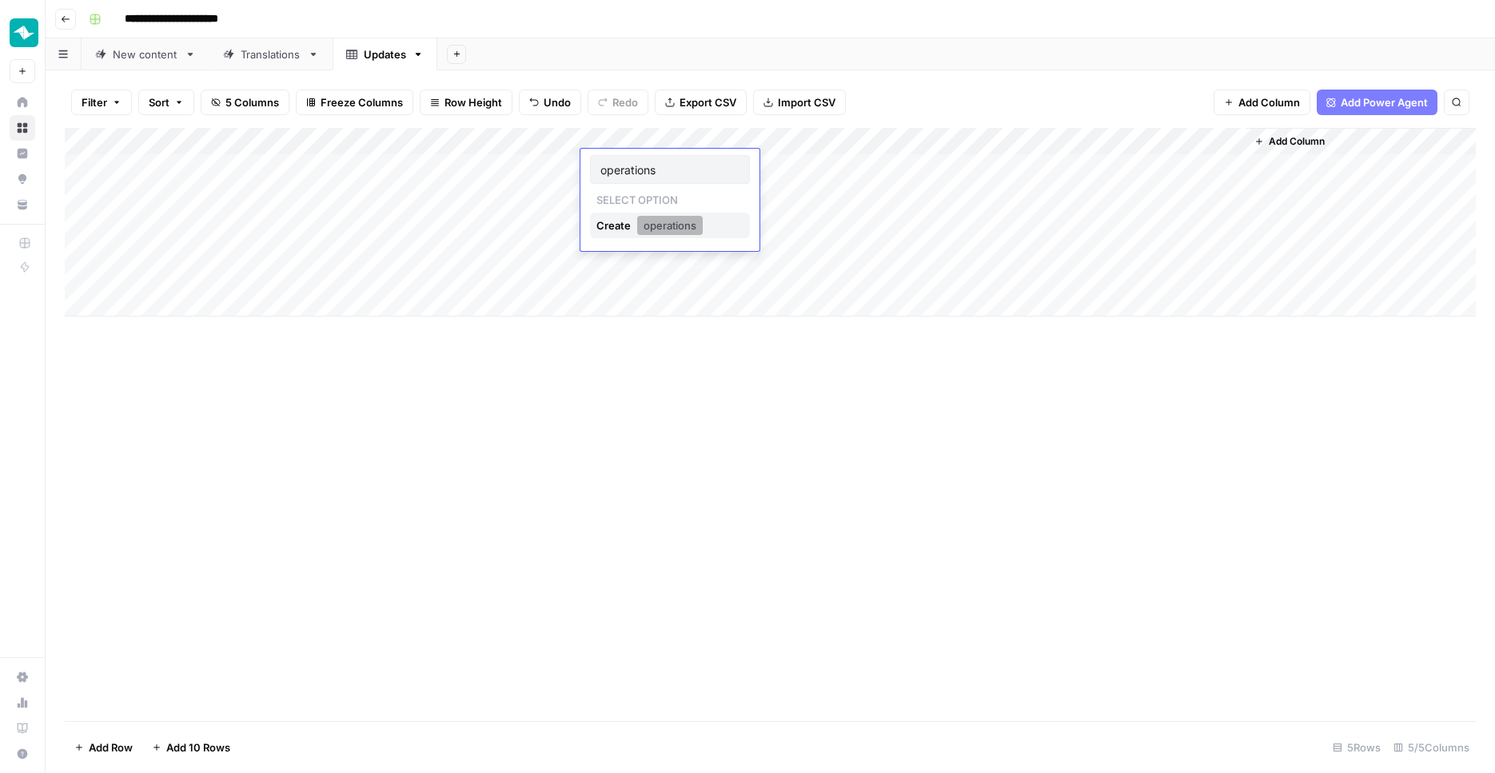
click at [674, 223] on button "operations" at bounding box center [670, 225] width 66 height 19
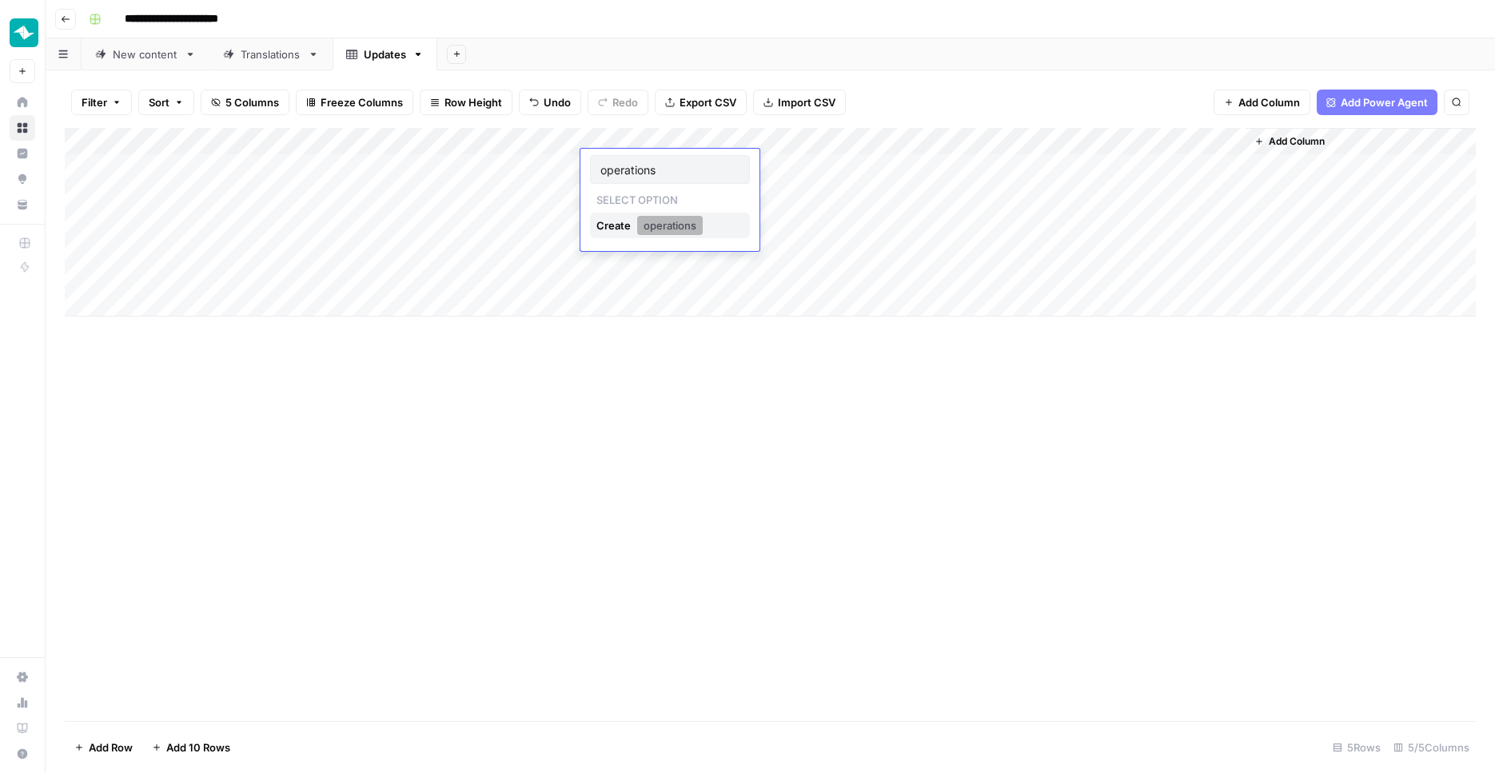
click at [674, 223] on button "operations" at bounding box center [670, 225] width 66 height 19
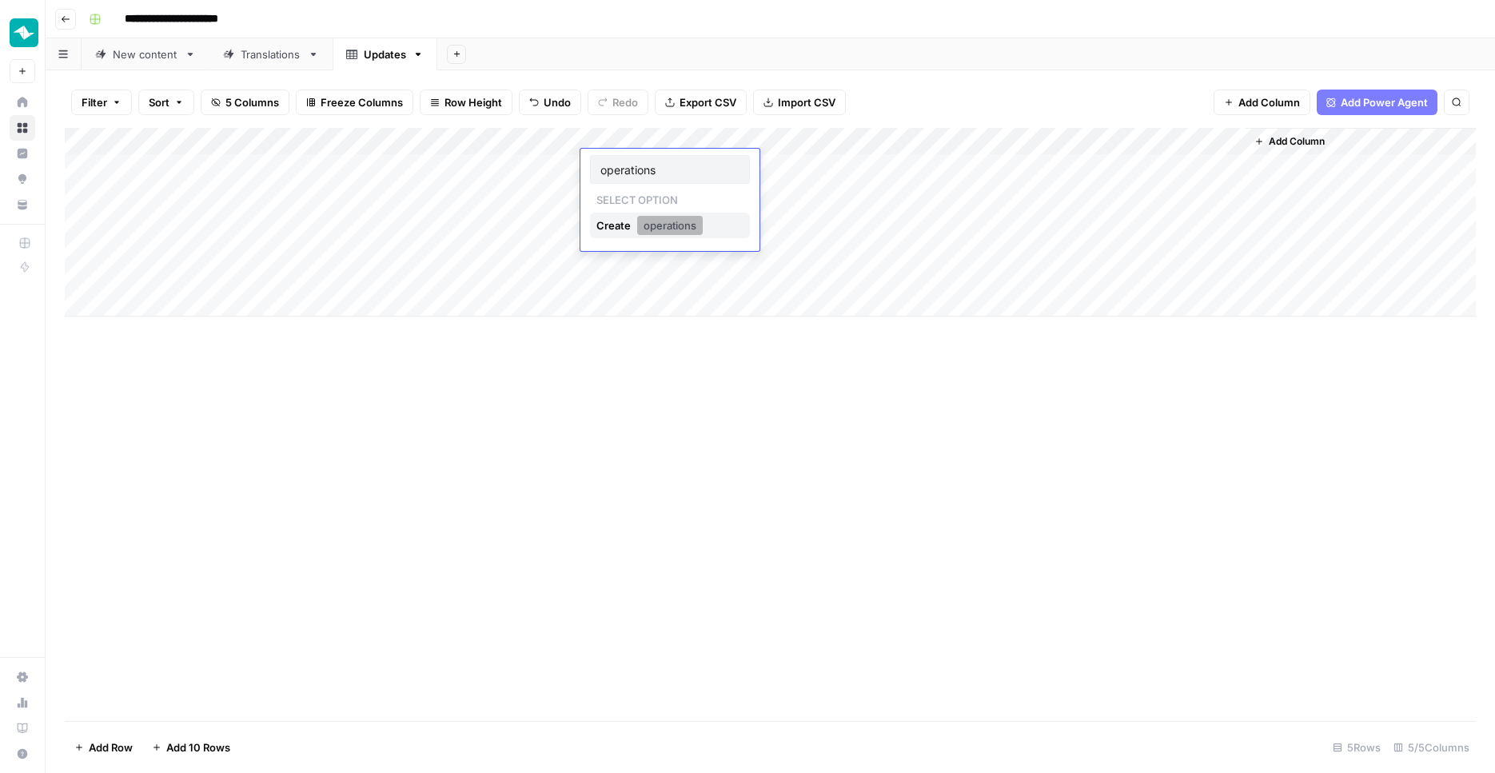
click at [674, 223] on button "operations" at bounding box center [670, 225] width 66 height 19
click at [659, 408] on div "Add Column" at bounding box center [770, 424] width 1411 height 593
click at [1215, 132] on div "Add Column" at bounding box center [770, 222] width 1411 height 189
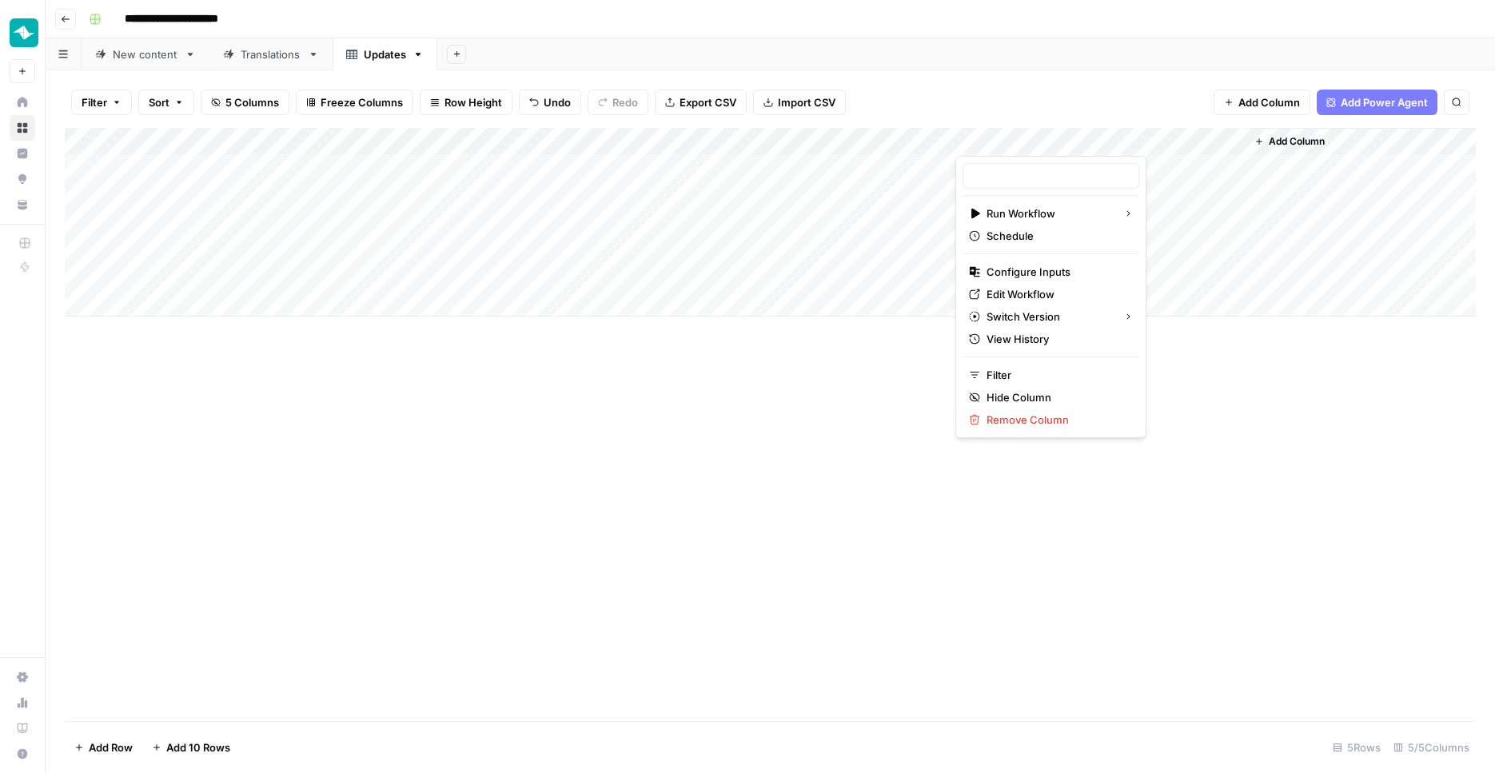
type input "Teamleader - Blog optimalisatie voorstellen"
click at [1048, 265] on span "Configure Inputs" at bounding box center [1056, 272] width 140 height 16
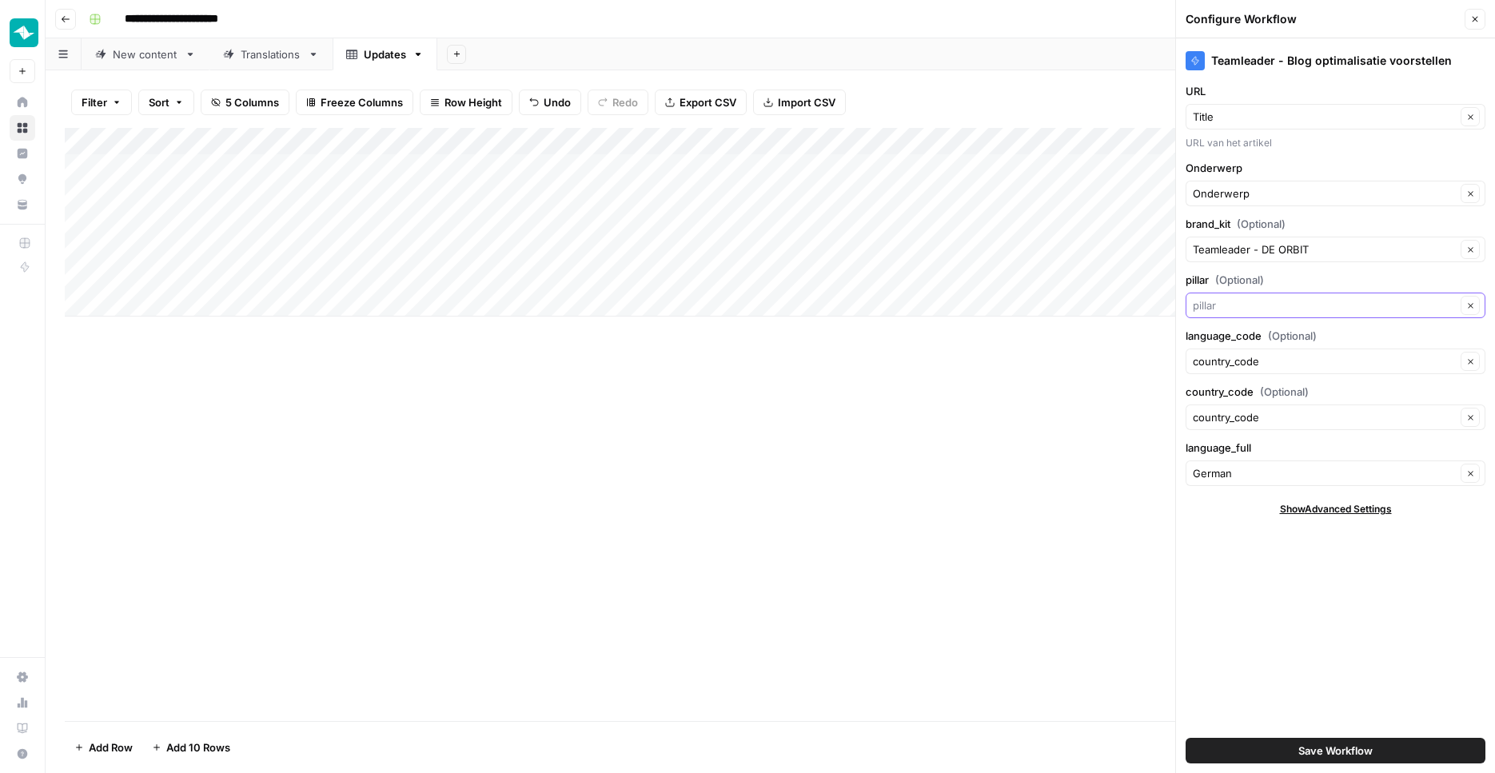
click at [1248, 305] on input "pillar (Optional)" at bounding box center [1324, 305] width 263 height 16
click at [1252, 310] on input "pillar (Optional)" at bounding box center [1324, 305] width 263 height 16
type input "operations"
click at [1185, 738] on button "Save Workflow" at bounding box center [1335, 751] width 300 height 26
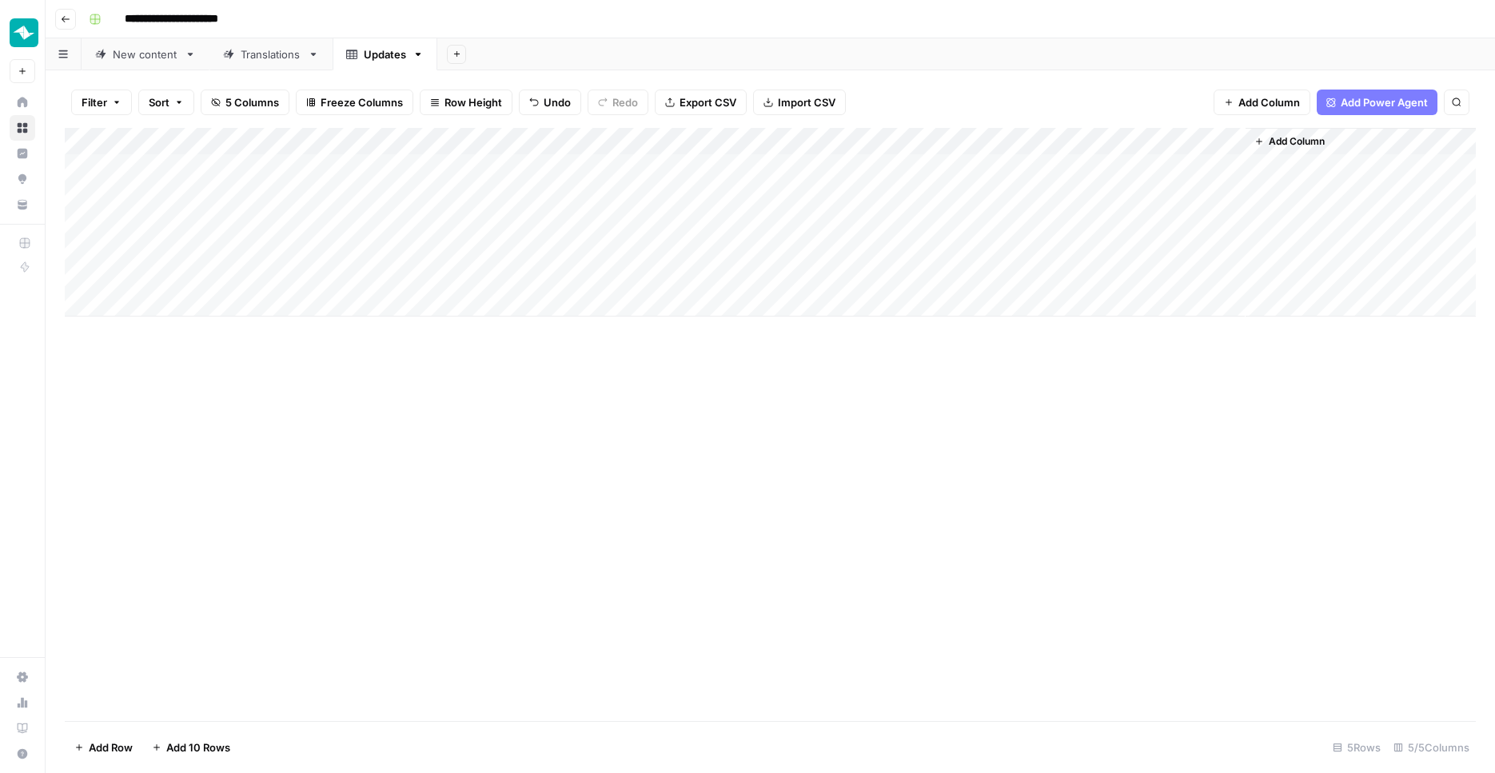
click at [304, 158] on div "Add Column" at bounding box center [770, 222] width 1411 height 189
click at [1245, 392] on div "Add Column" at bounding box center [770, 424] width 1411 height 593
click at [1211, 135] on div "Add Column" at bounding box center [770, 222] width 1411 height 189
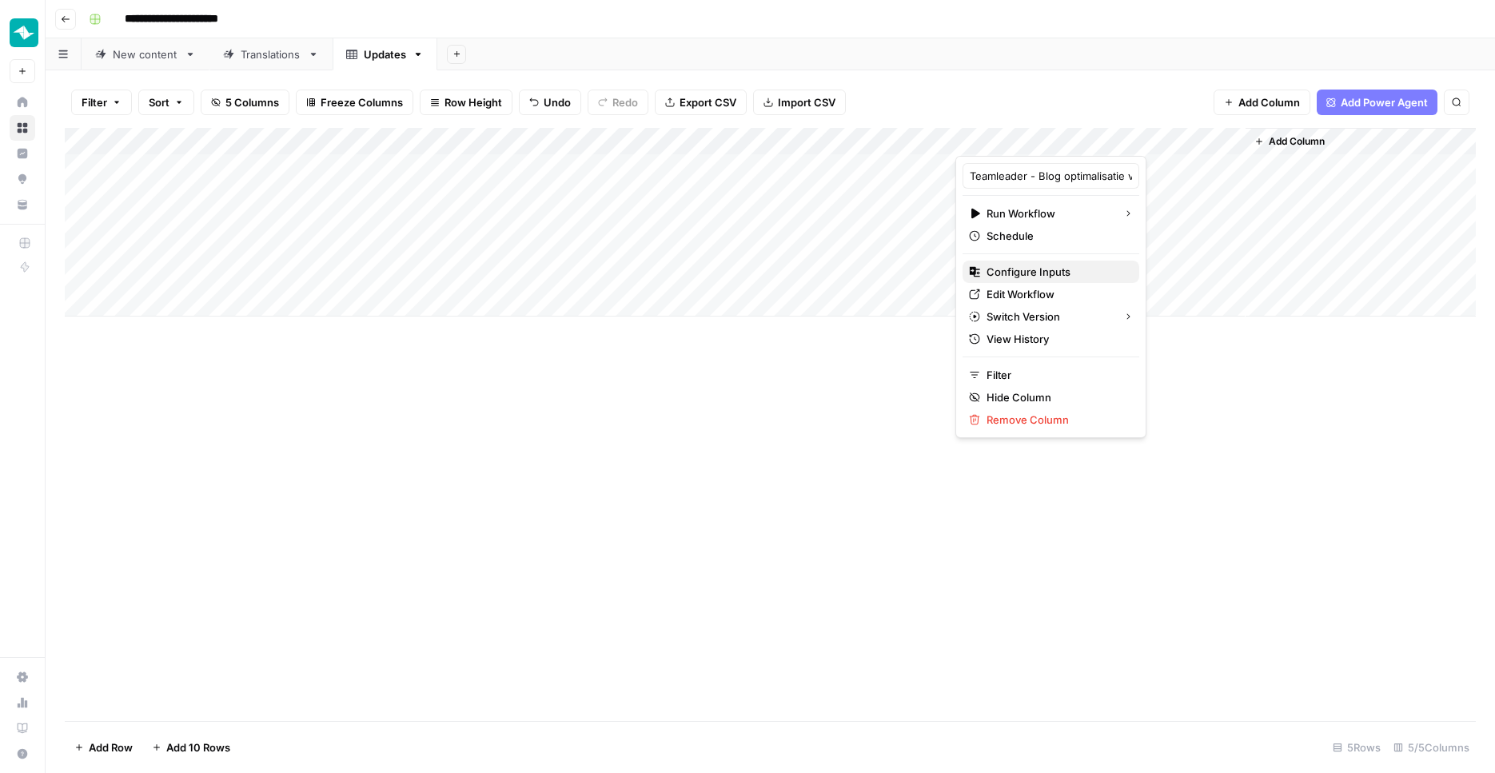
click at [1064, 273] on span "Configure Inputs" at bounding box center [1056, 272] width 140 height 16
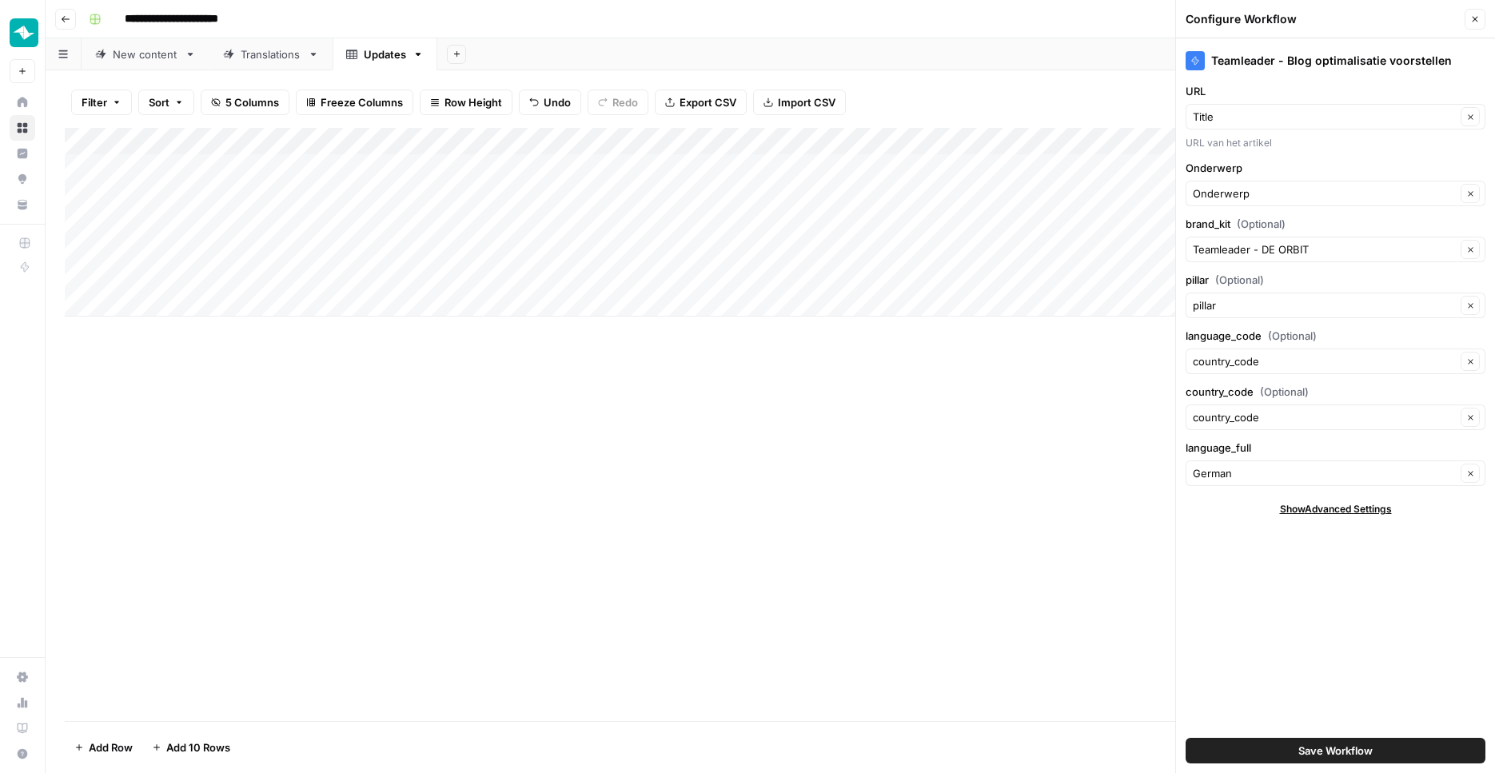
click at [209, 140] on div "Add Column" at bounding box center [770, 222] width 1411 height 189
click at [198, 172] on input "Title" at bounding box center [216, 176] width 162 height 16
click at [198, 173] on input "Title" at bounding box center [216, 176] width 162 height 16
type input "URL"
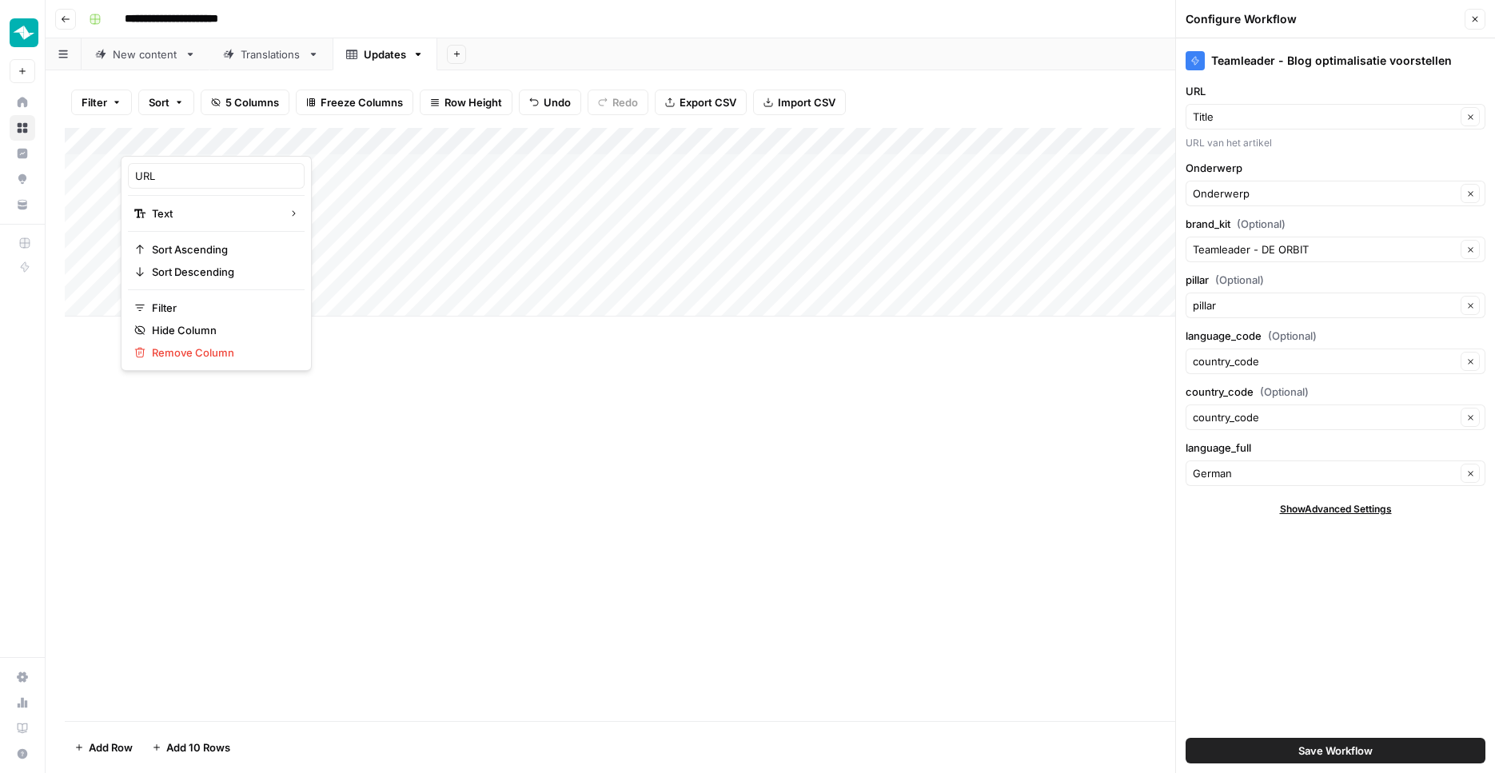
type input "URL"
click at [350, 410] on div "Add Column" at bounding box center [770, 424] width 1411 height 593
click at [262, 165] on div "Add Column" at bounding box center [770, 222] width 1411 height 189
type textarea "**********"
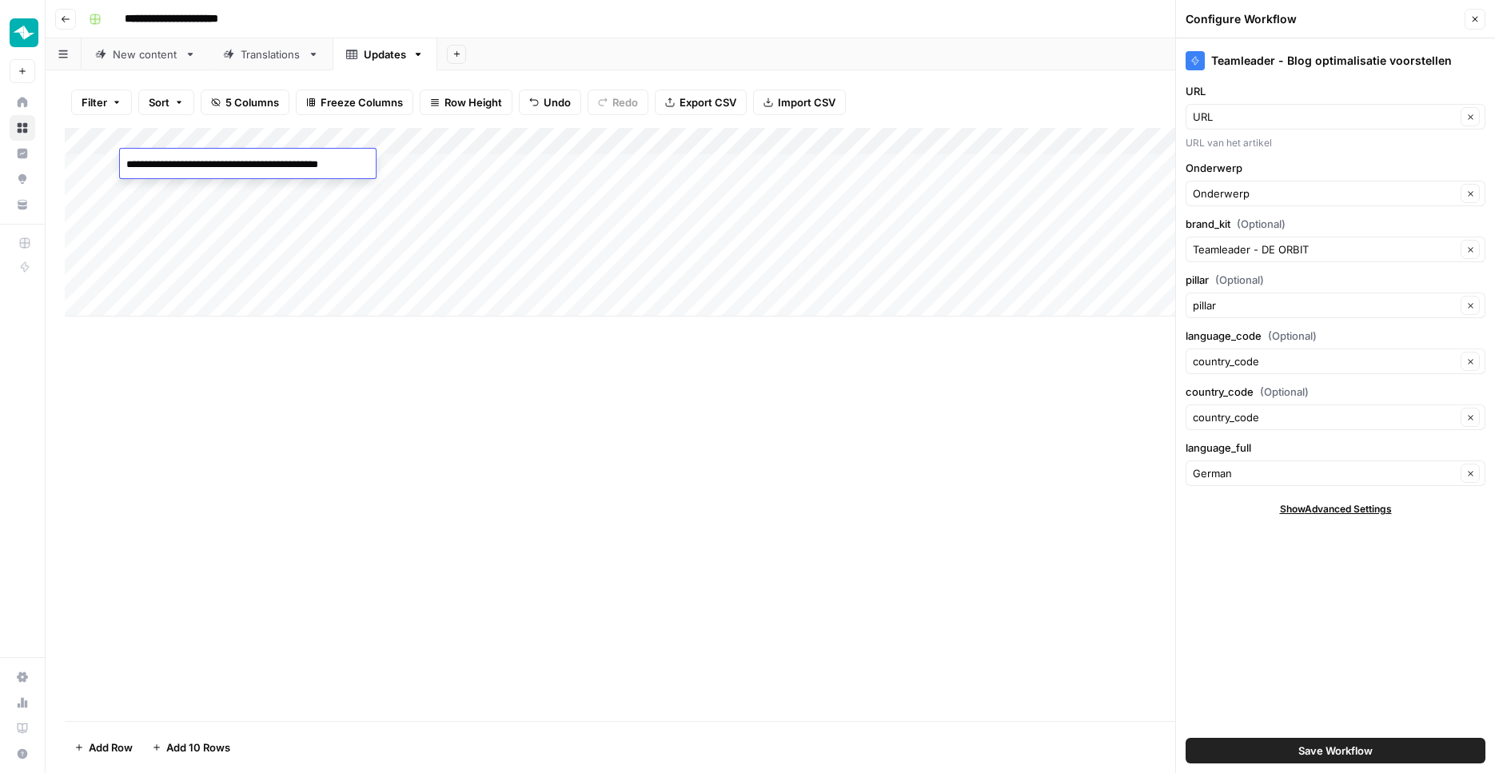
click at [251, 444] on div "Add Column" at bounding box center [770, 424] width 1411 height 593
click at [251, 185] on div "Add Column" at bounding box center [770, 222] width 1411 height 189
click at [251, 184] on div "Add Column" at bounding box center [770, 222] width 1411 height 189
type textarea "**********"
click at [347, 392] on div "Add Column" at bounding box center [770, 424] width 1411 height 593
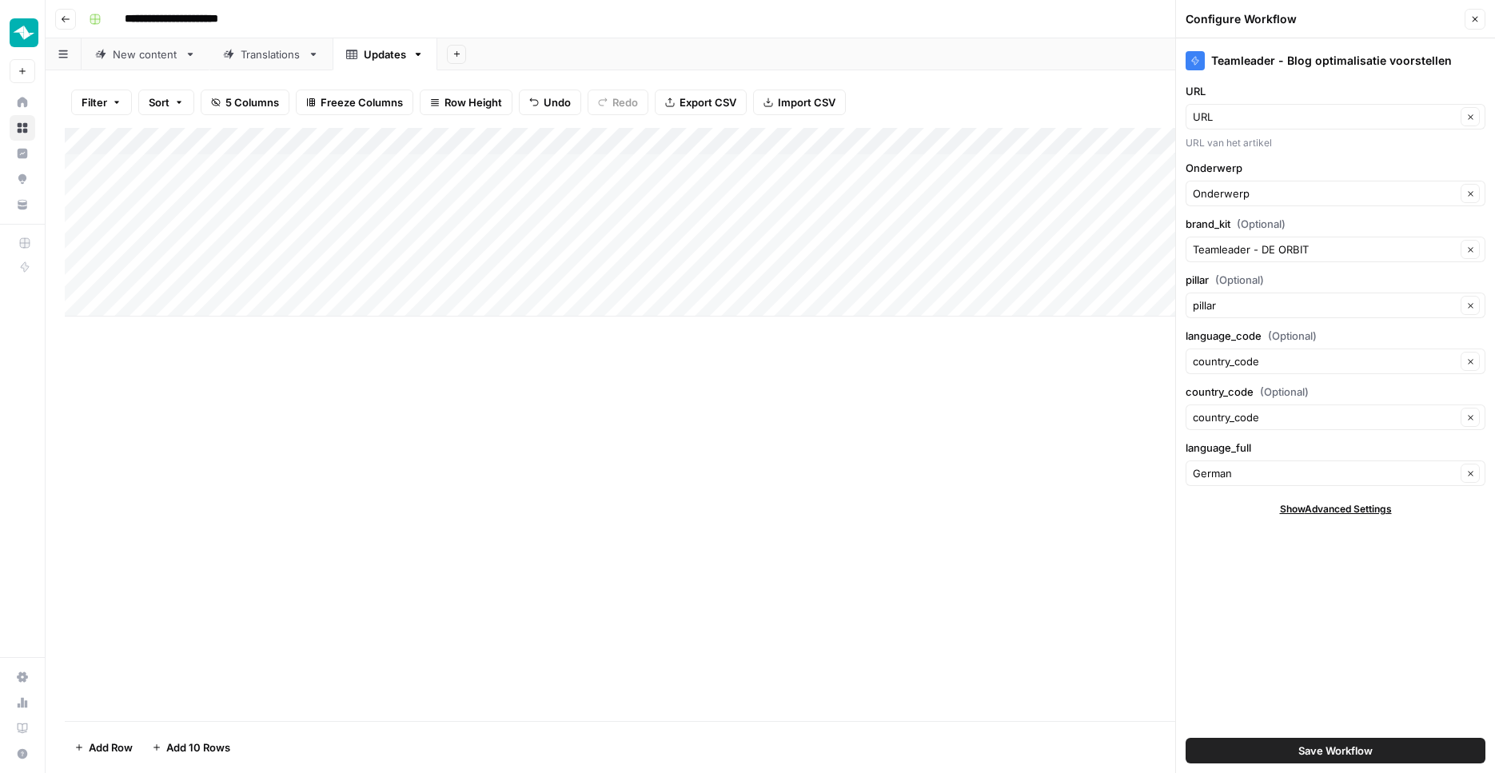
click at [408, 331] on div "Add Column" at bounding box center [770, 424] width 1411 height 593
click at [222, 169] on div "Add Column" at bounding box center [770, 222] width 1411 height 189
click at [222, 169] on textarea "**********" at bounding box center [248, 164] width 256 height 22
type textarea "**********"
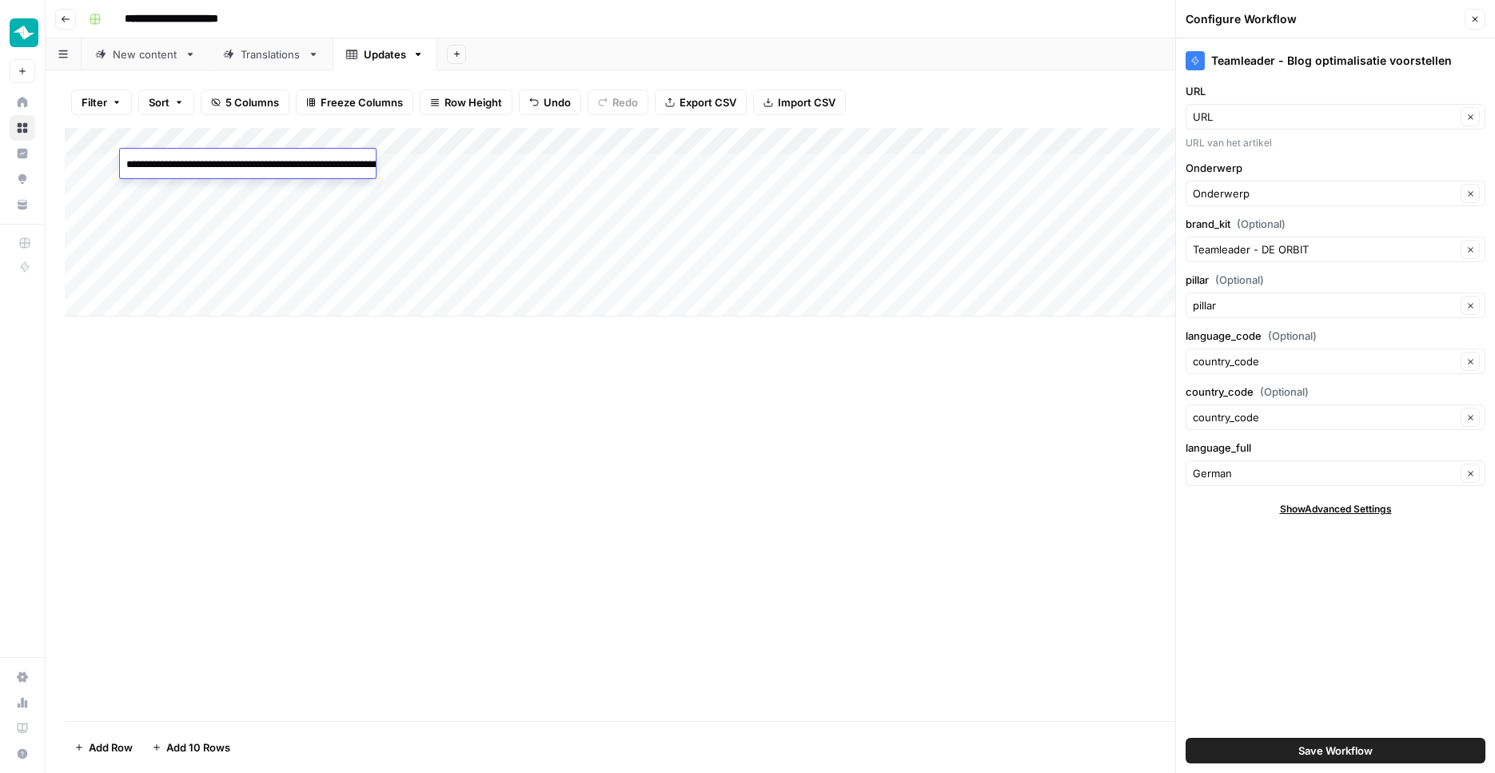
click at [284, 405] on div "Add Column" at bounding box center [770, 424] width 1411 height 593
click at [471, 168] on div "Add Column" at bounding box center [770, 222] width 1411 height 189
type textarea "**********"
click at [435, 463] on div "Add Column" at bounding box center [770, 424] width 1411 height 593
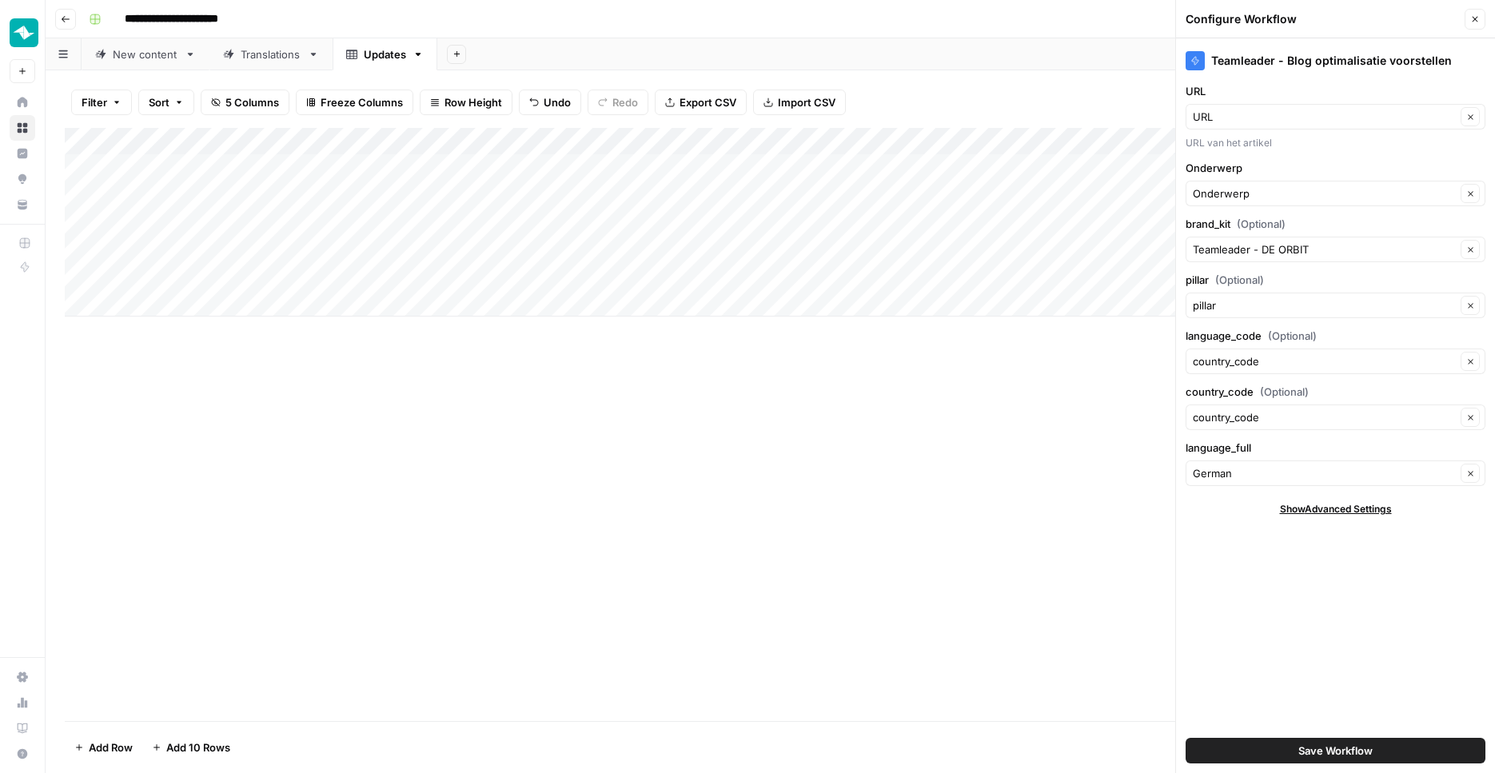
click at [248, 193] on div "Add Column" at bounding box center [770, 222] width 1411 height 189
click at [248, 193] on textarea "**********" at bounding box center [269, 192] width 299 height 22
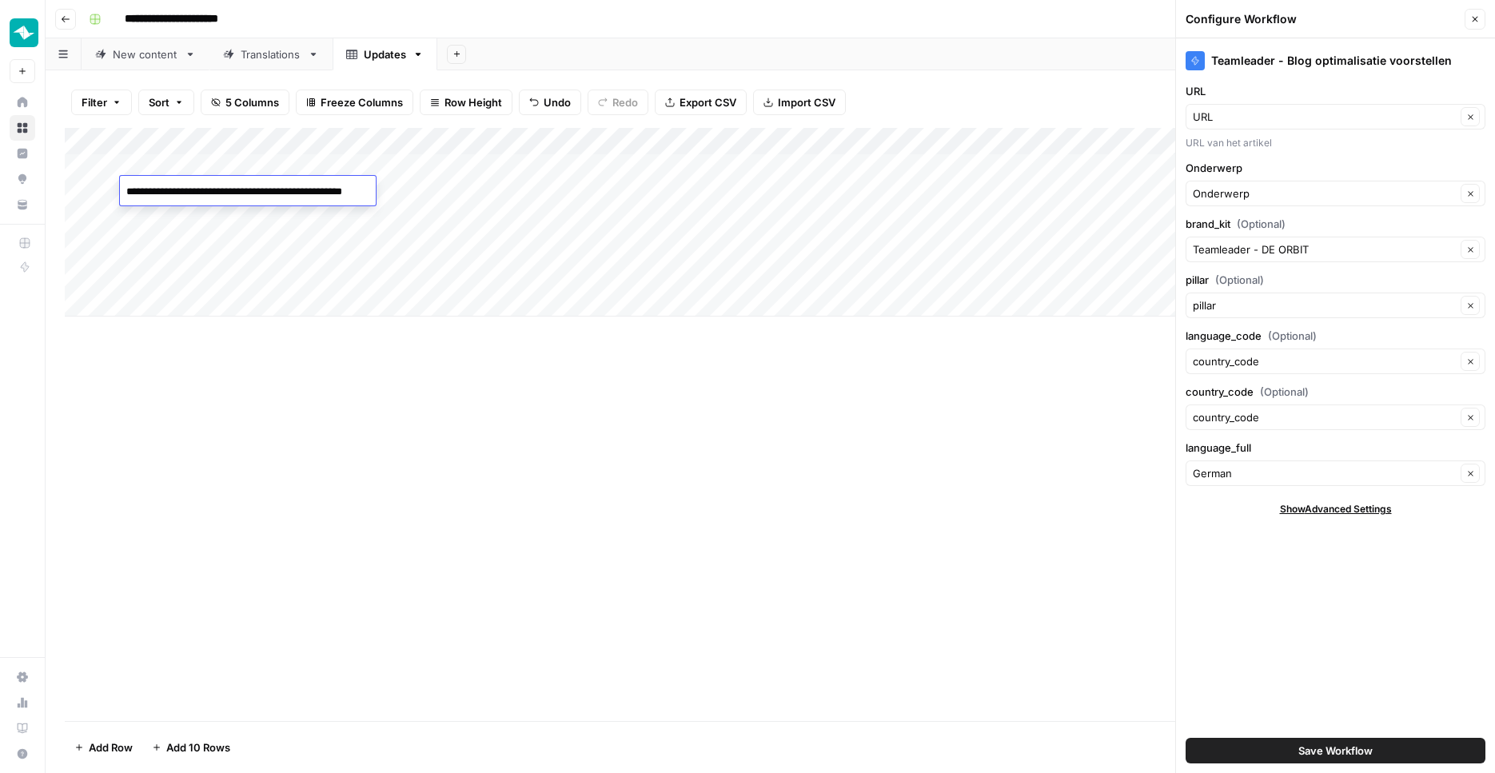
type textarea "**********"
click at [370, 428] on div "Add Column" at bounding box center [770, 424] width 1411 height 593
click at [493, 190] on div "Add Column" at bounding box center [770, 222] width 1411 height 189
type textarea "**********"
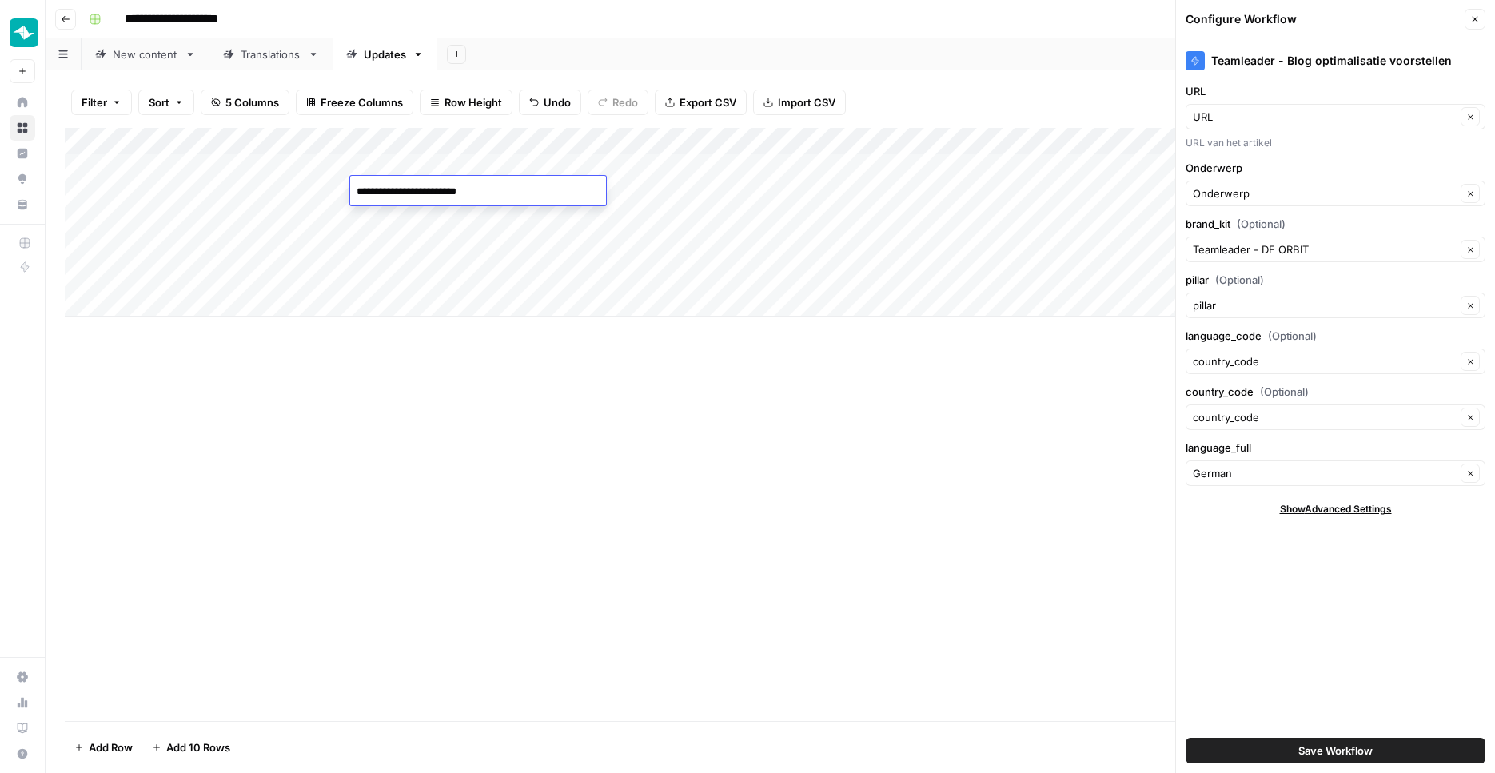
click at [484, 439] on div "Add Column" at bounding box center [770, 424] width 1411 height 593
click at [668, 171] on div "Add Column" at bounding box center [770, 222] width 1411 height 189
click at [668, 170] on div "Add Column" at bounding box center [770, 222] width 1411 height 189
type input "operations"
click at [433, 422] on div "Add Column" at bounding box center [770, 424] width 1411 height 593
